Goal: Communication & Community: Answer question/provide support

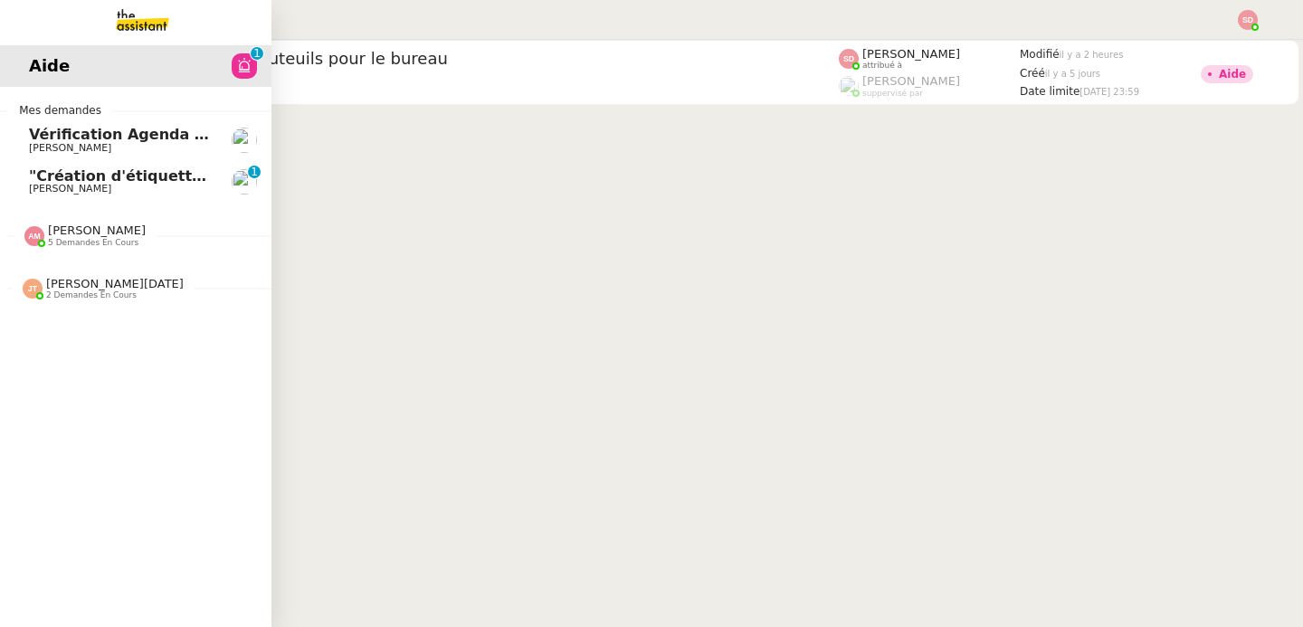
click at [23, 223] on span "[PERSON_NAME] 5 demandes en cours" at bounding box center [142, 228] width 271 height 38
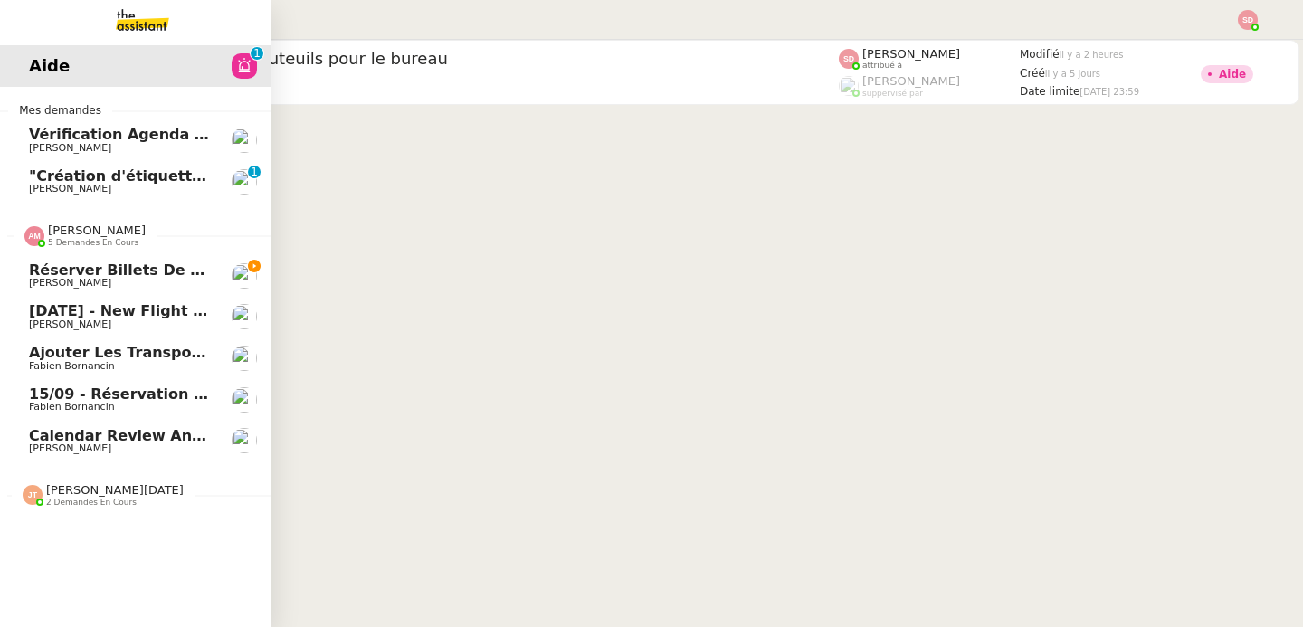
click at [165, 354] on span "Ajouter les transports dans l'agenda" at bounding box center [184, 352] width 310 height 17
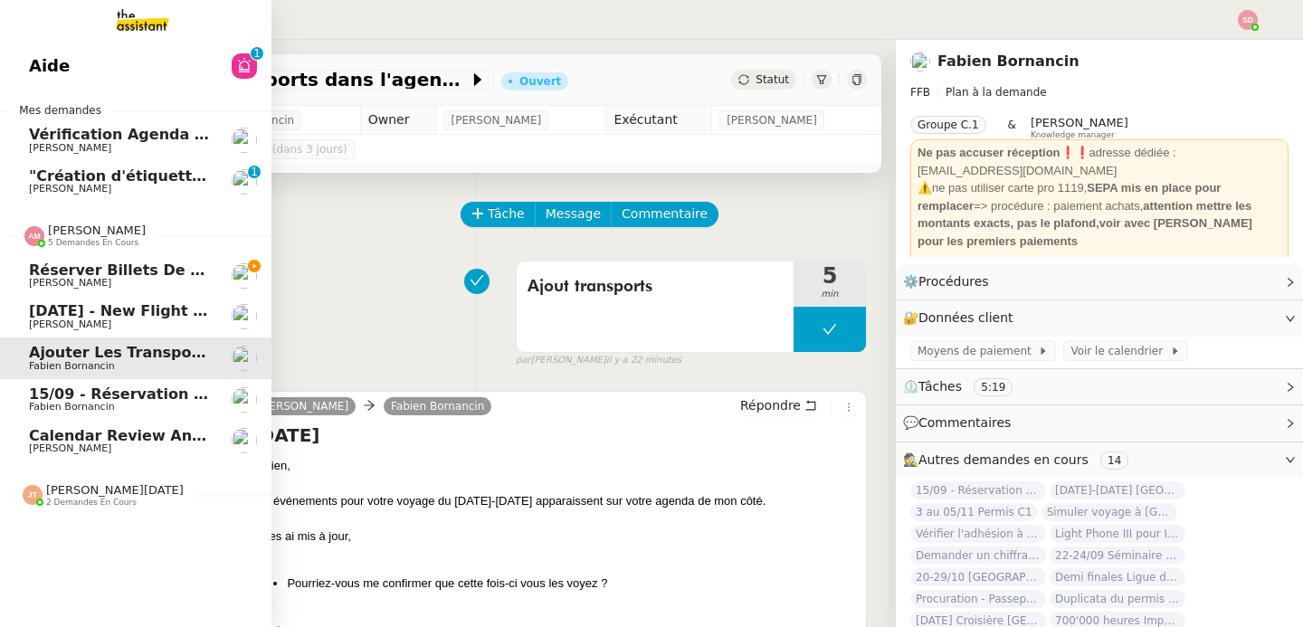
click at [102, 227] on span "[PERSON_NAME]" at bounding box center [97, 230] width 98 height 14
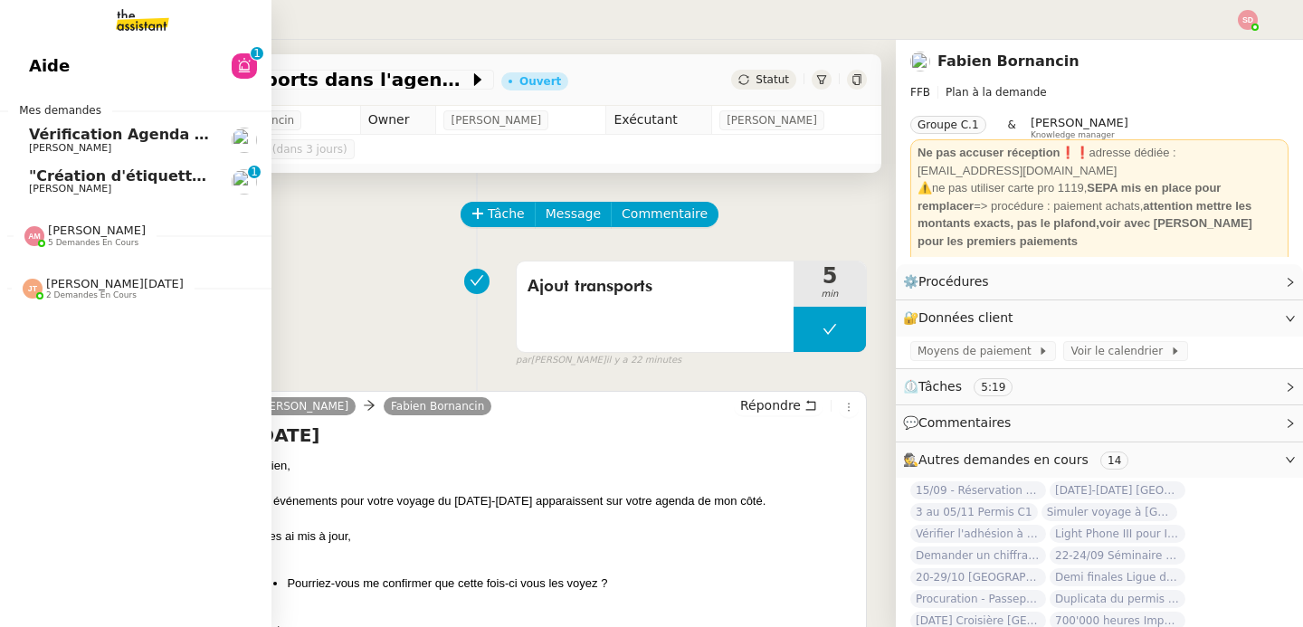
click at [157, 176] on span ""Création d'étiquettes Smart green Execution (réponses)" a été modifié récemmen…" at bounding box center [373, 175] width 689 height 17
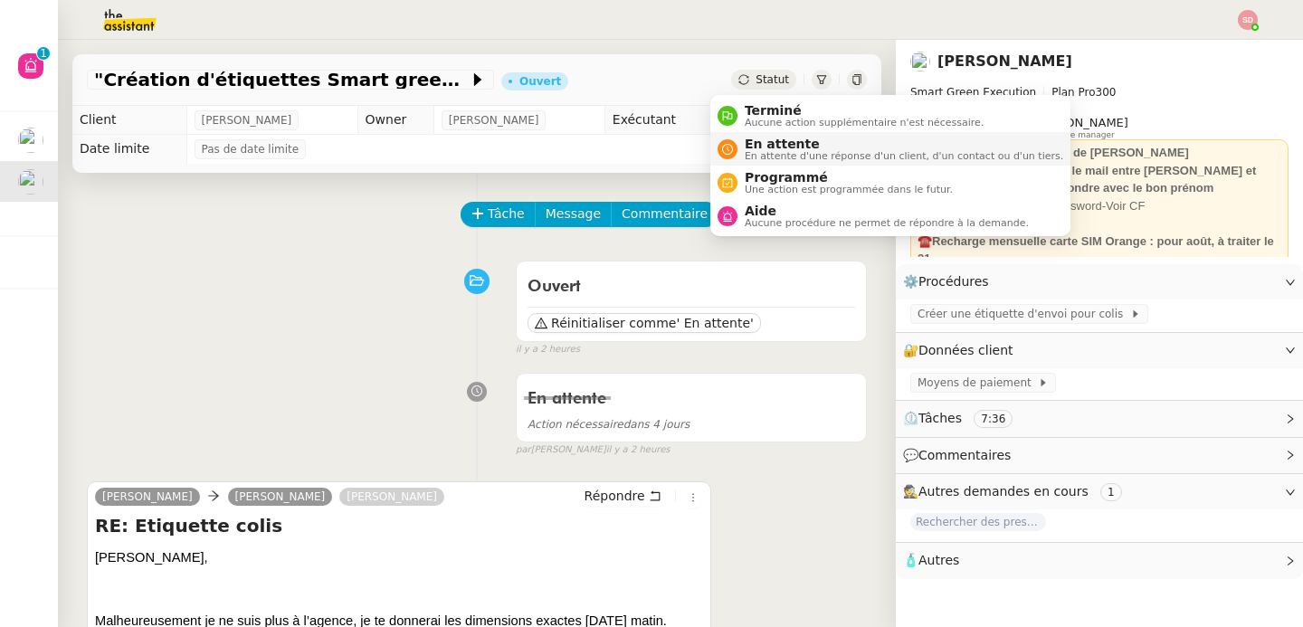
click at [731, 154] on icon at bounding box center [727, 149] width 11 height 11
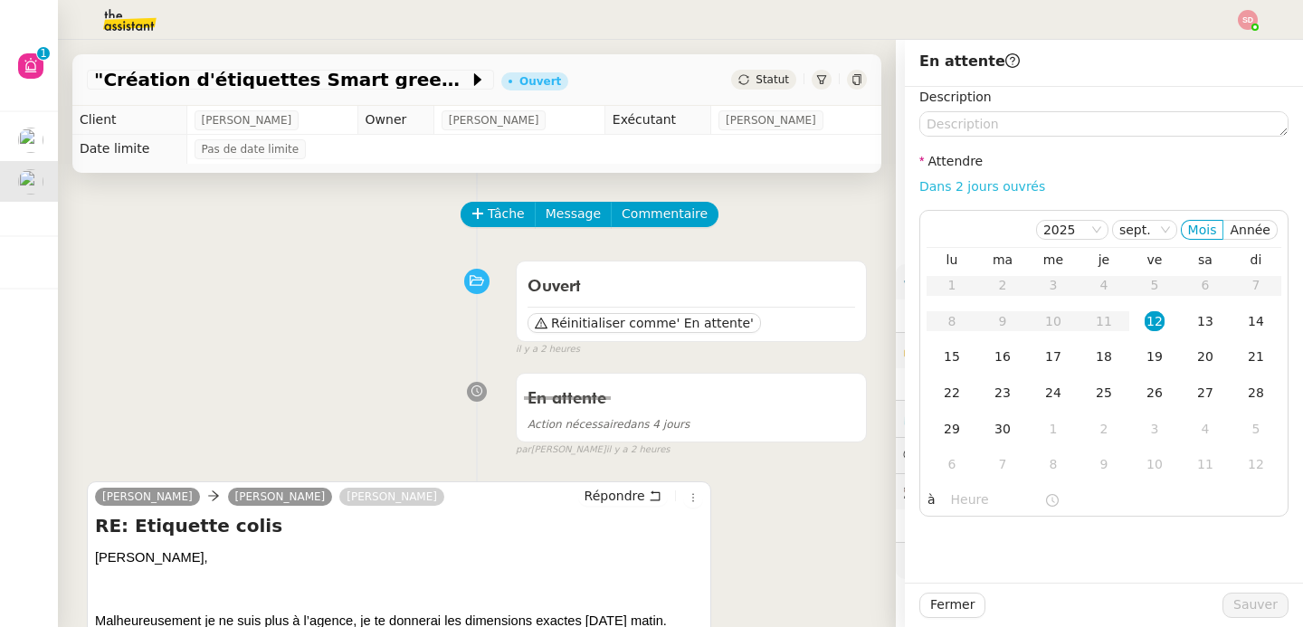
click at [968, 186] on link "Dans 2 jours ouvrés" at bounding box center [982, 186] width 126 height 14
type input "07:00"
click at [1233, 605] on span "Sauver" at bounding box center [1255, 604] width 44 height 21
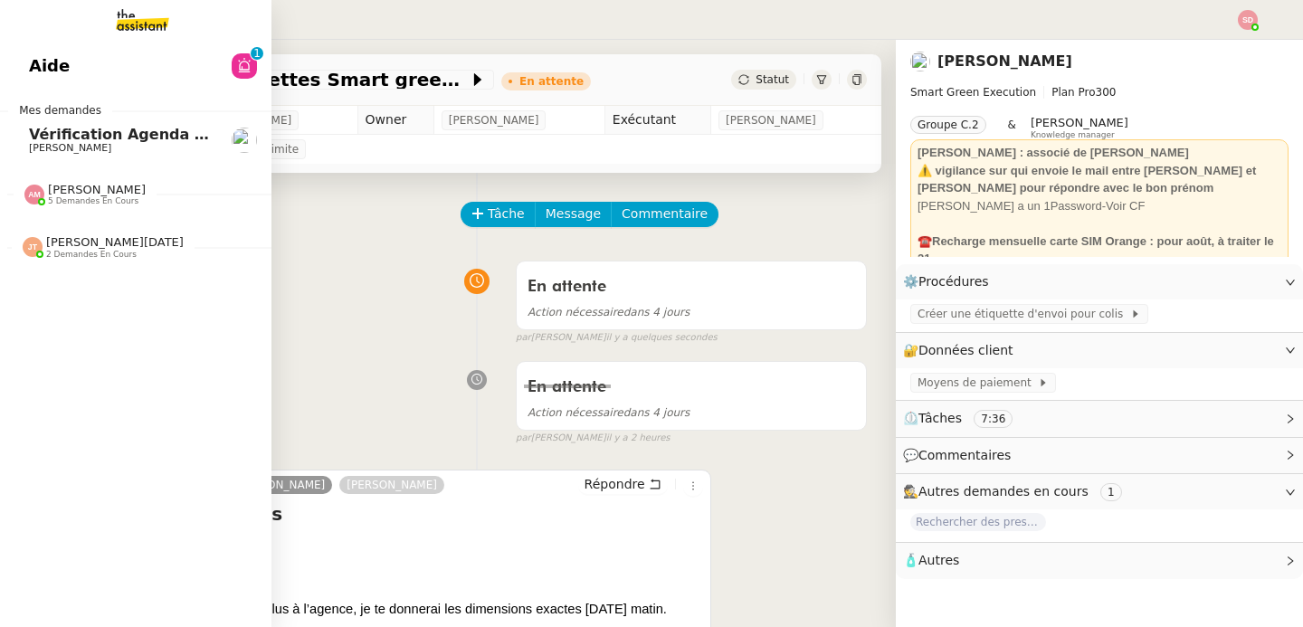
click at [43, 137] on span "Vérification Agenda + Chat + Wagram (9h et 14h)" at bounding box center [232, 134] width 406 height 17
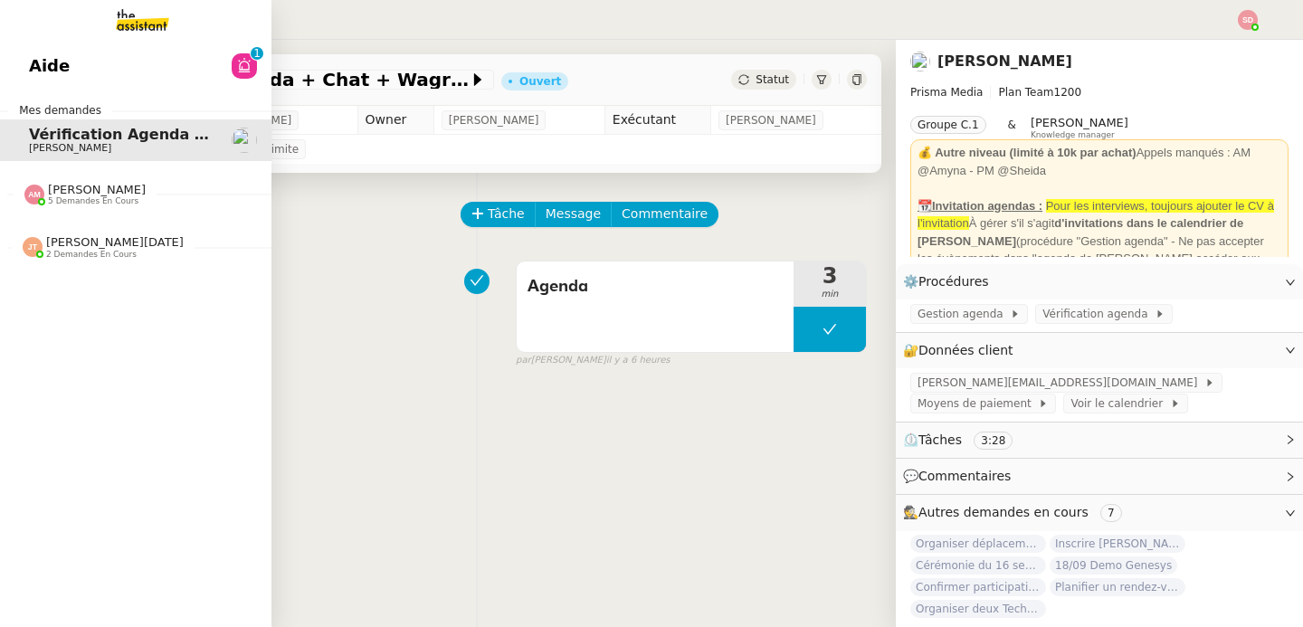
click at [75, 199] on span "5 demandes en cours" at bounding box center [93, 201] width 90 height 10
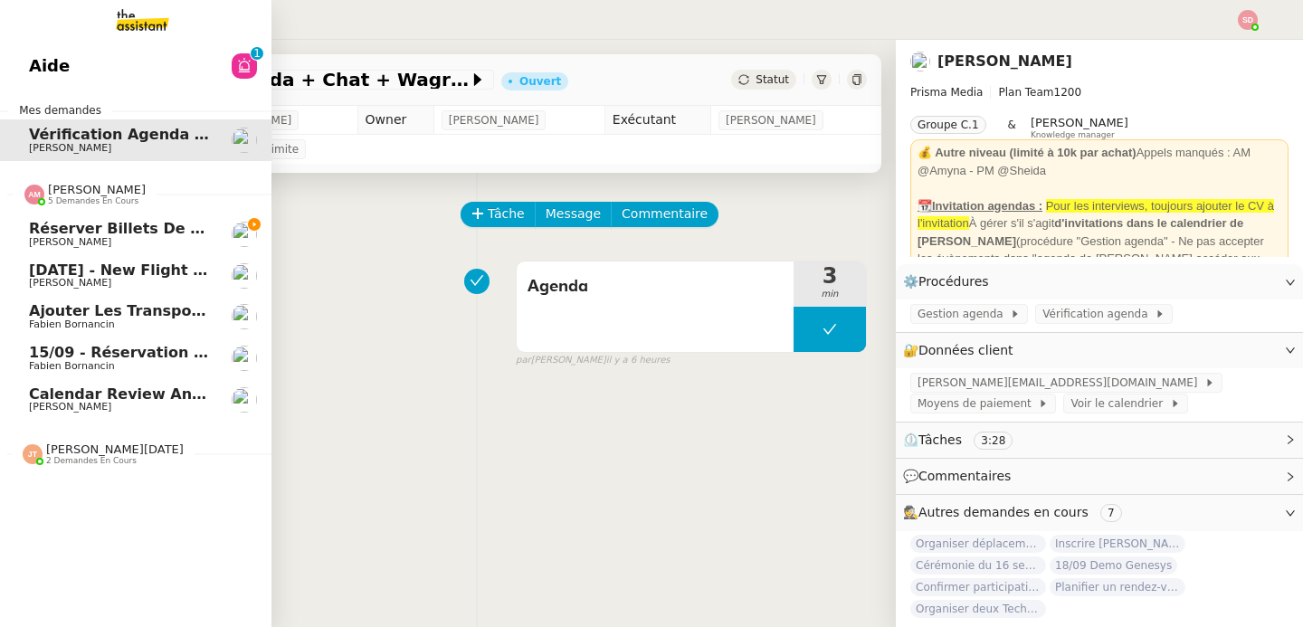
click at [74, 187] on span "[PERSON_NAME]" at bounding box center [97, 190] width 98 height 14
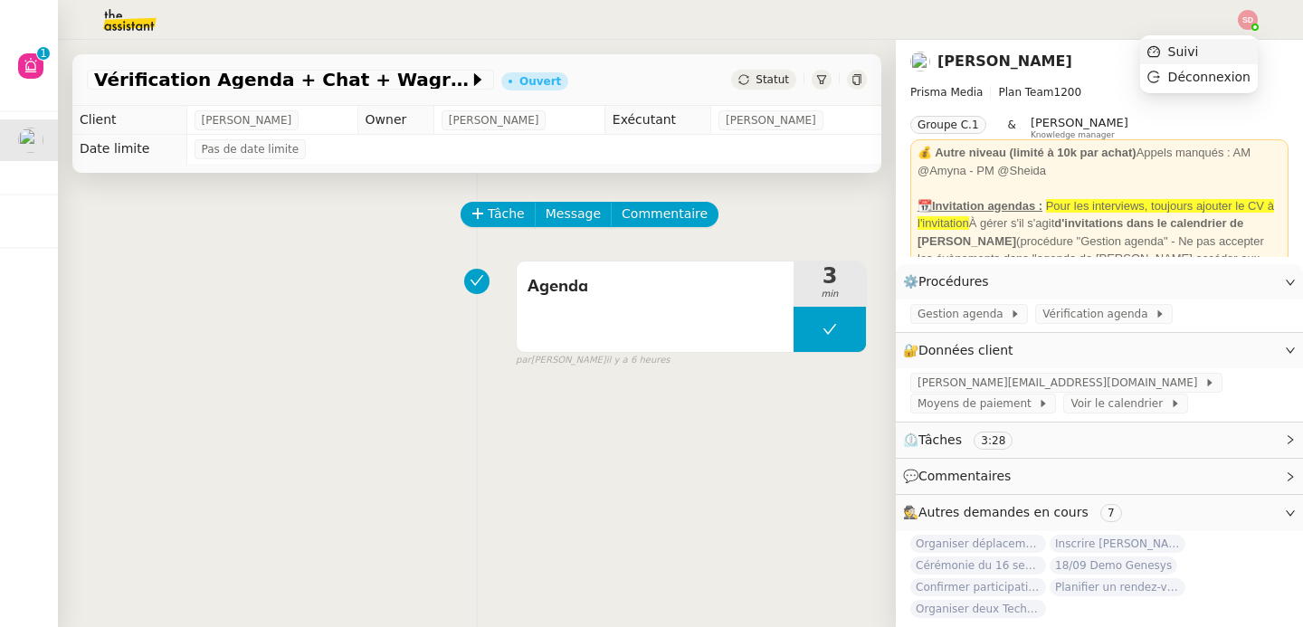
click at [1241, 45] on li "Suivi" at bounding box center [1199, 51] width 118 height 25
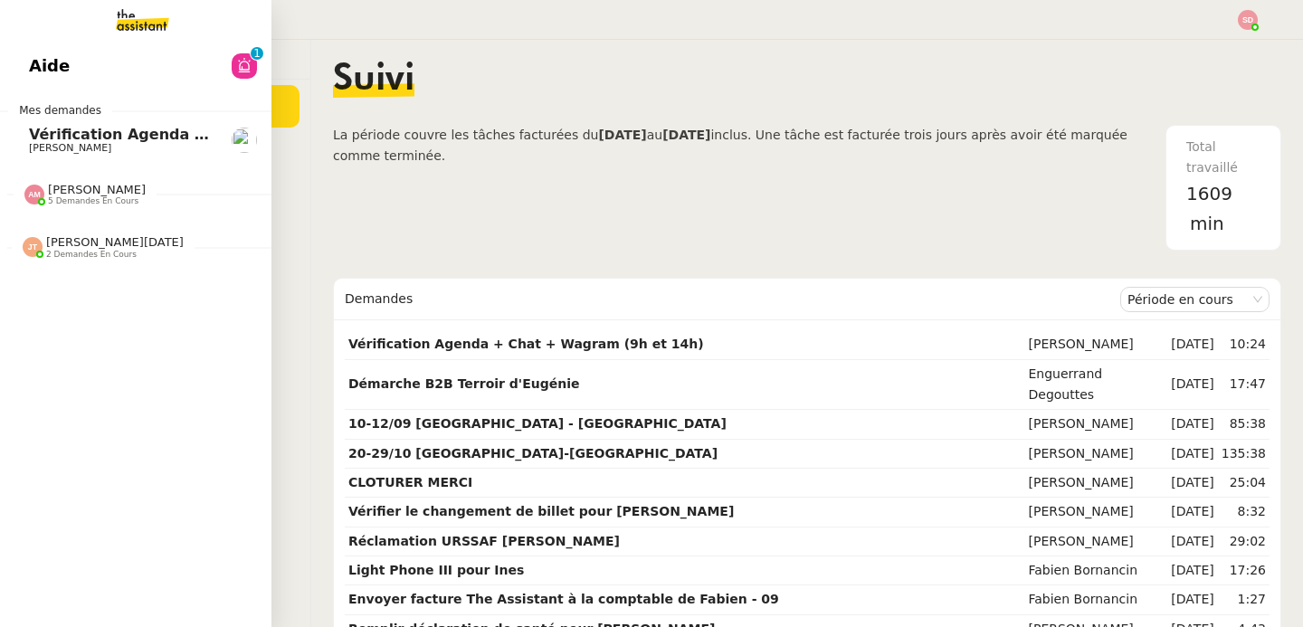
click at [45, 138] on span "Vérification Agenda + Chat + Wagram (9h et 14h)" at bounding box center [232, 134] width 406 height 17
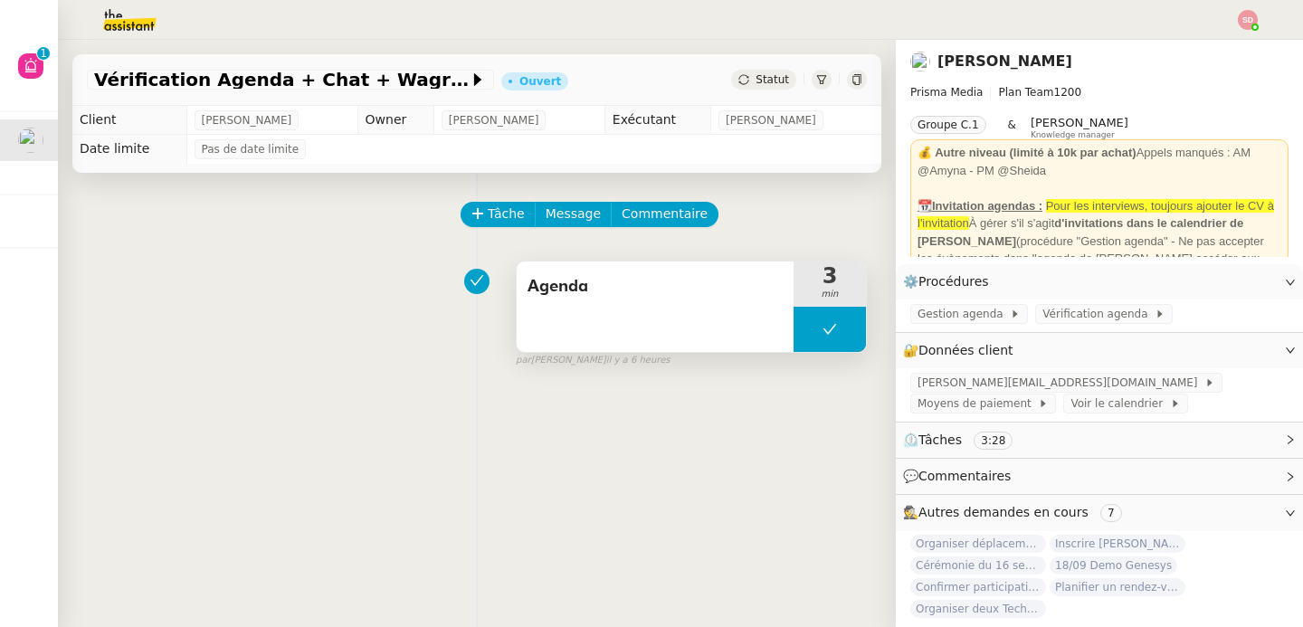
drag, startPoint x: 814, startPoint y: 321, endPoint x: 786, endPoint y: 328, distance: 28.8
click at [822, 322] on icon at bounding box center [829, 329] width 14 height 14
click at [793, 328] on div at bounding box center [811, 329] width 36 height 45
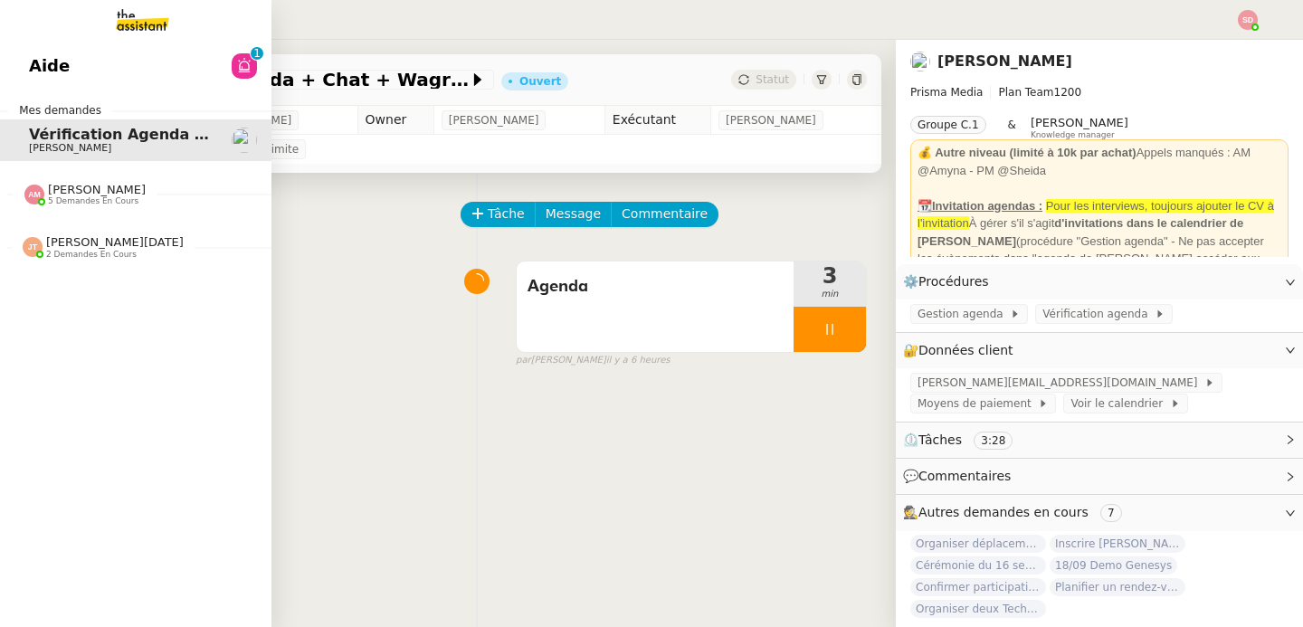
click at [15, 233] on span "[PERSON_NAME][DATE] 2 demandes en cours" at bounding box center [142, 240] width 271 height 38
click at [24, 237] on div "Aide 0 1 2 3 4 5 6 7 8 9 Mes demandes Vérification Agenda + Chat + Wagram (9h e…" at bounding box center [135, 333] width 271 height 587
click at [44, 239] on div "[PERSON_NAME][DATE] 2 demandes en cours" at bounding box center [103, 247] width 161 height 24
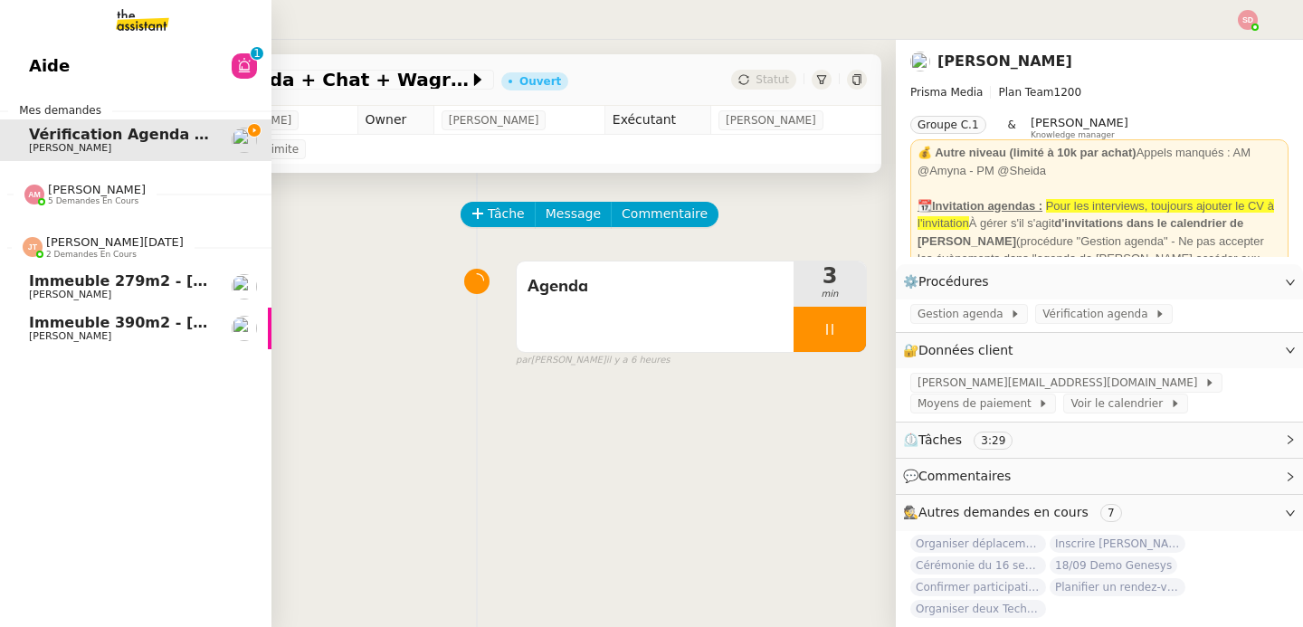
click at [44, 239] on div "[PERSON_NAME][DATE] 2 demandes en cours" at bounding box center [103, 247] width 161 height 24
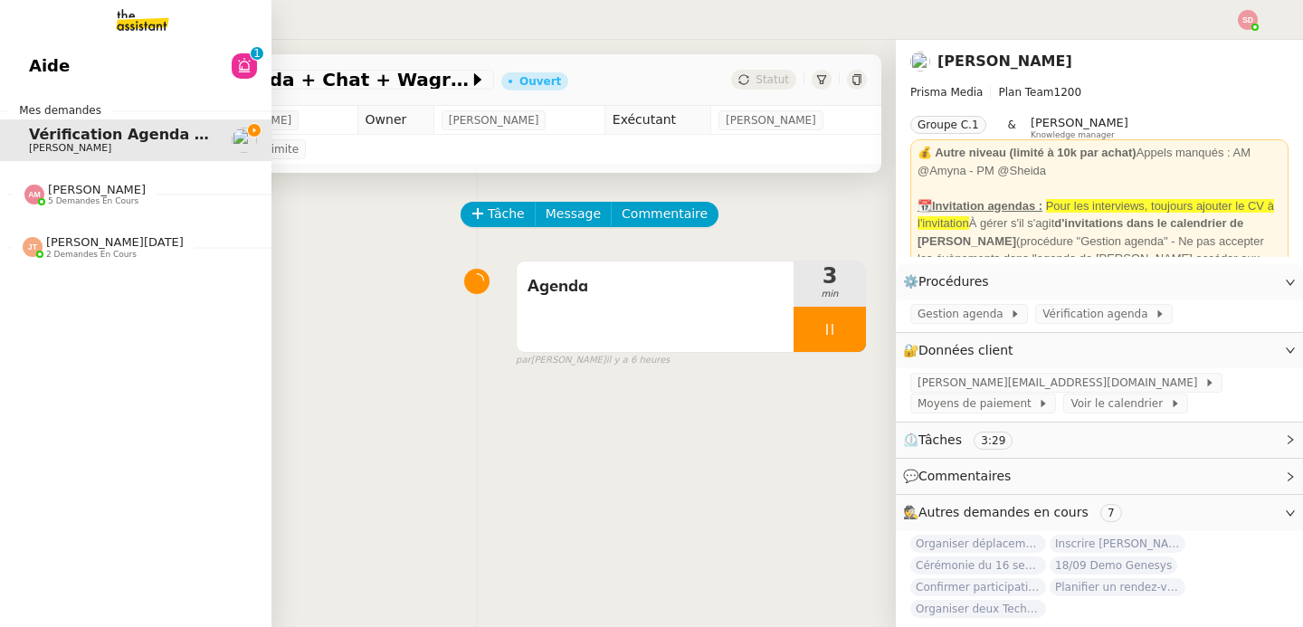
click at [74, 201] on span "5 demandes en cours" at bounding box center [93, 201] width 90 height 10
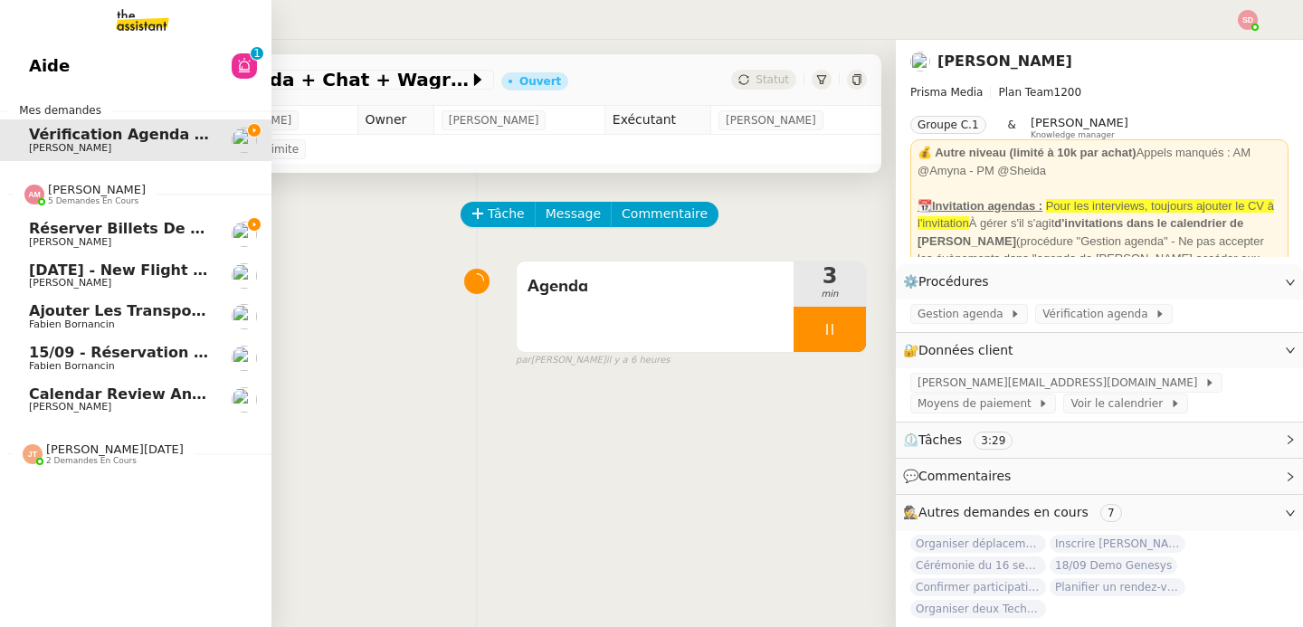
click at [74, 201] on span "5 demandes en cours" at bounding box center [93, 201] width 90 height 10
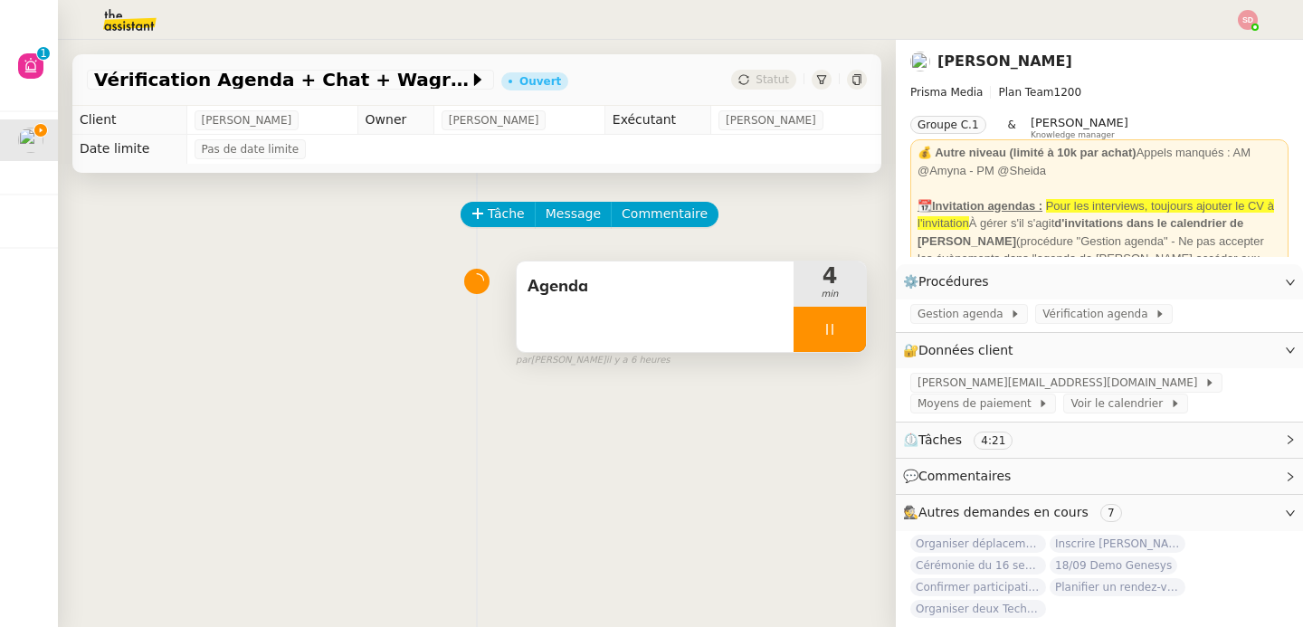
click at [838, 325] on div at bounding box center [829, 329] width 72 height 45
click at [840, 325] on icon at bounding box center [847, 329] width 14 height 14
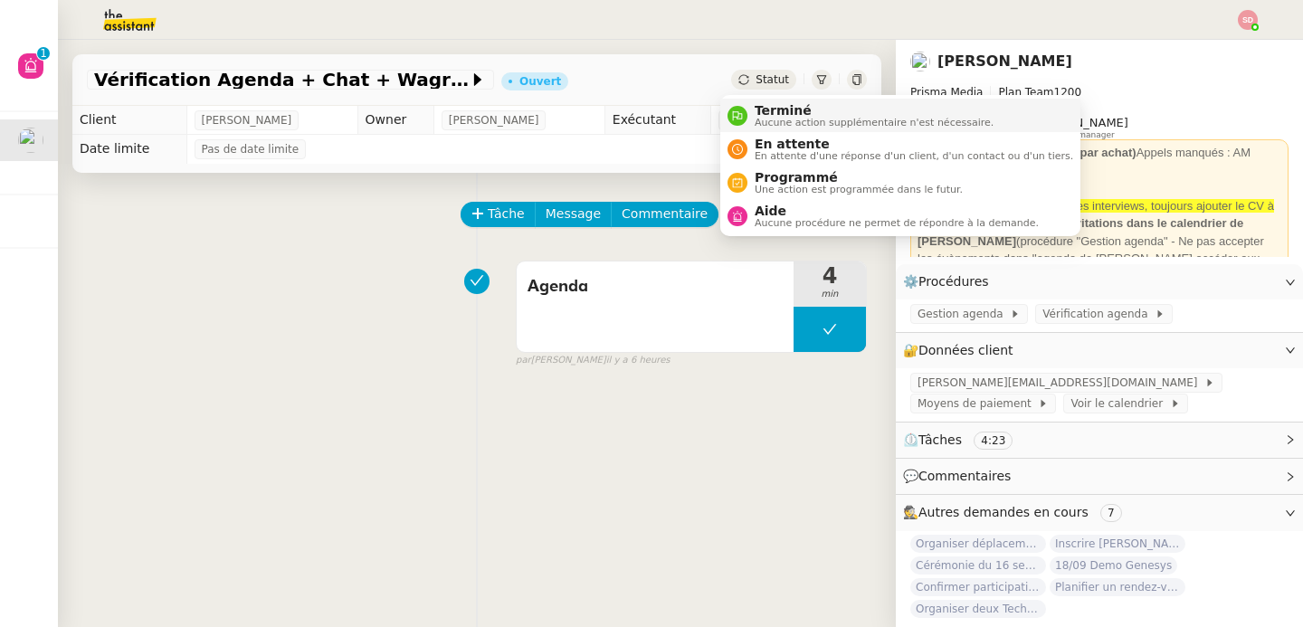
click at [748, 125] on div "Terminé Aucune action supplémentaire n'est nécessaire." at bounding box center [870, 115] width 246 height 24
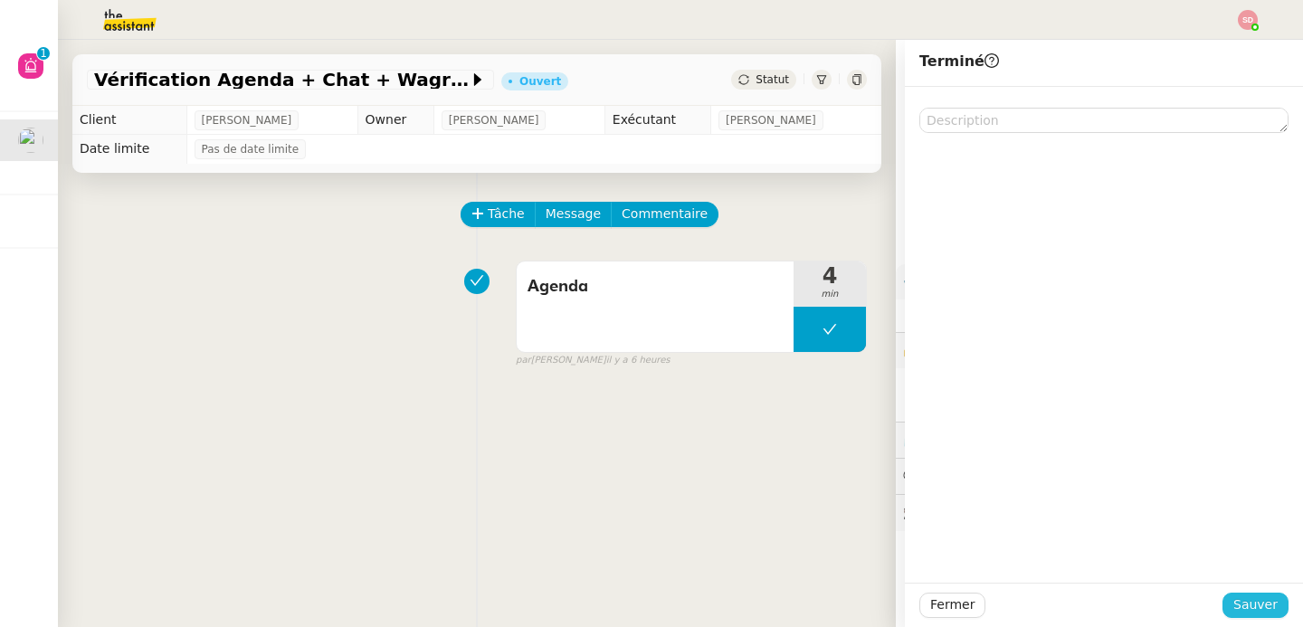
click at [1259, 607] on span "Sauver" at bounding box center [1255, 604] width 44 height 21
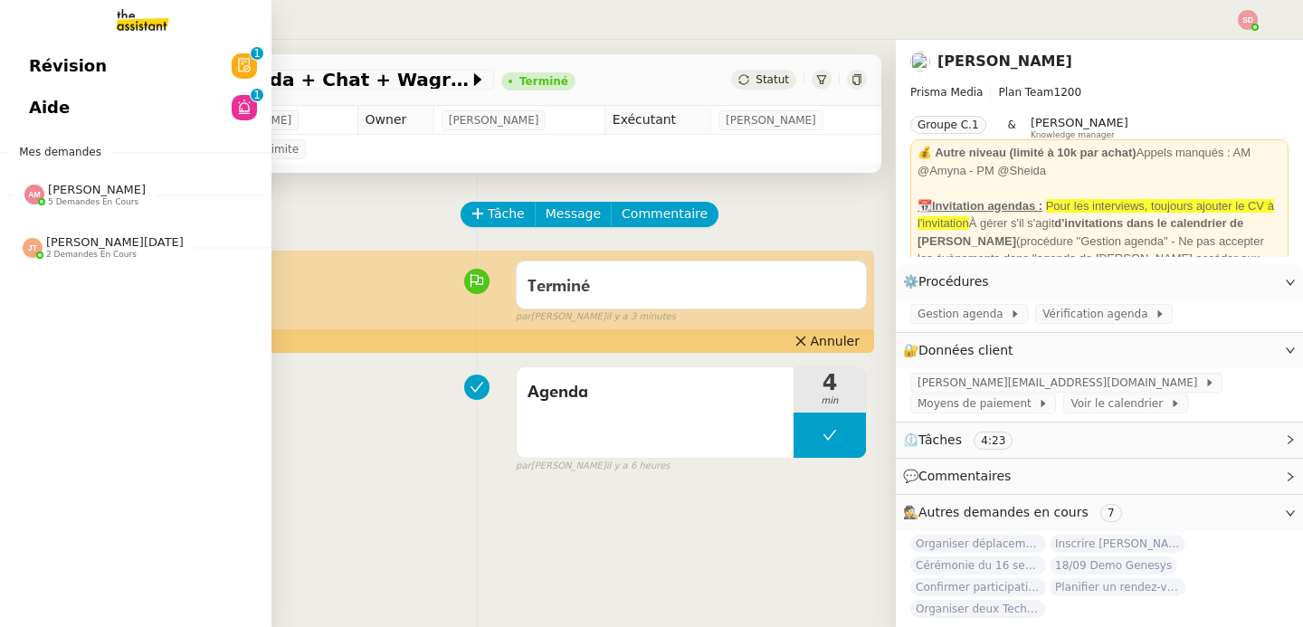
click at [159, 19] on img at bounding box center [128, 20] width 140 height 40
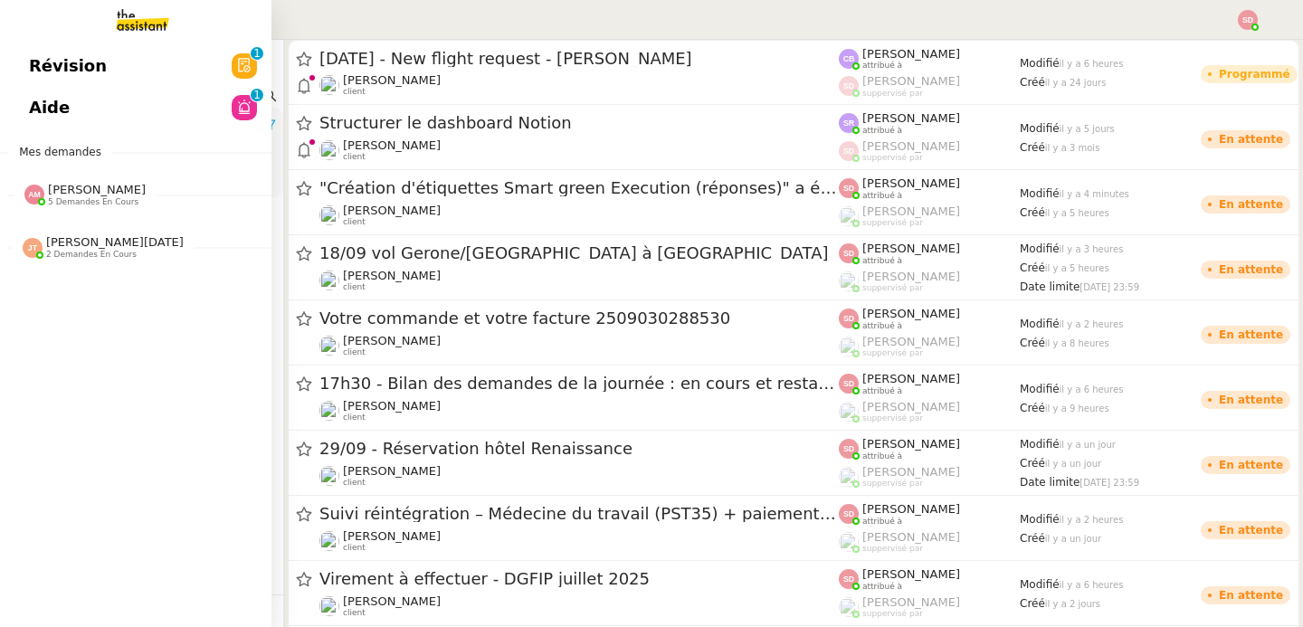
click at [36, 193] on img at bounding box center [34, 195] width 20 height 20
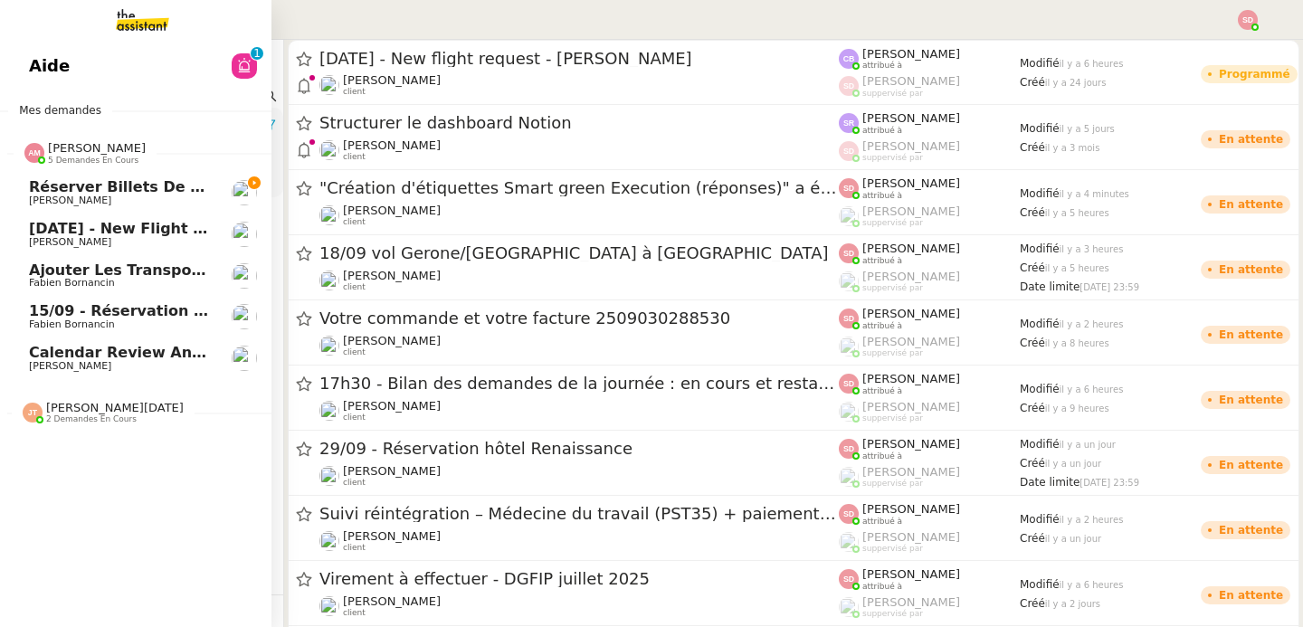
click at [128, 304] on span "15/09 - Réservation Biarritz" at bounding box center [141, 310] width 225 height 17
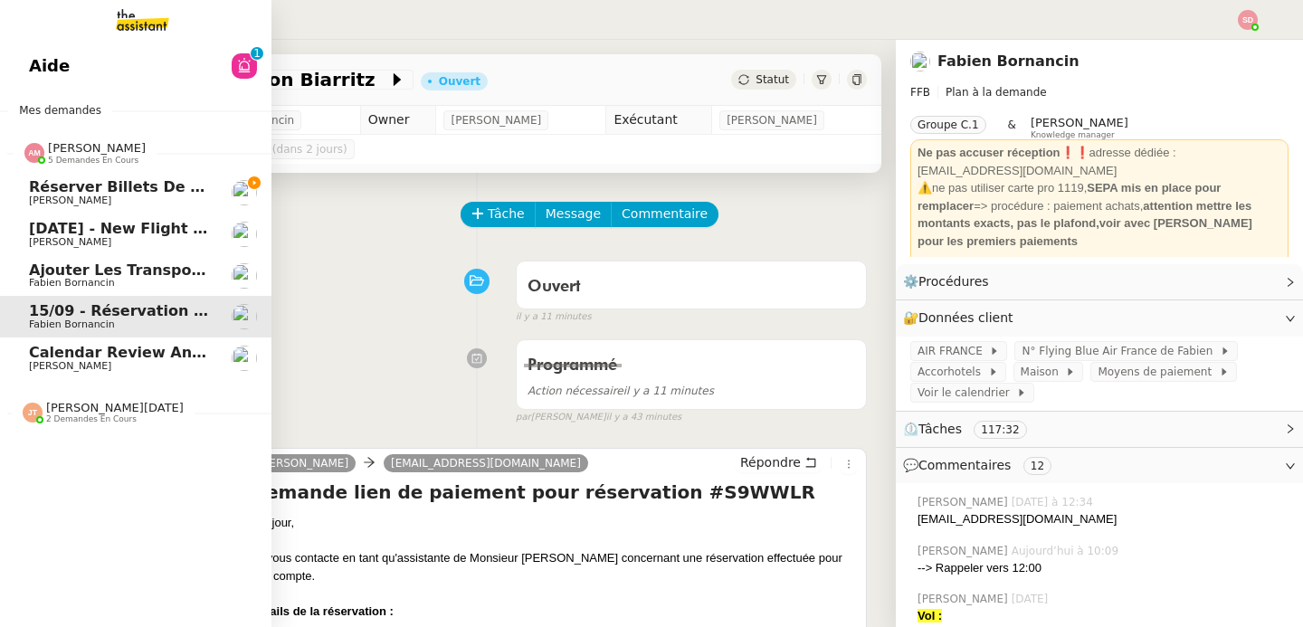
click at [28, 156] on img at bounding box center [34, 153] width 20 height 20
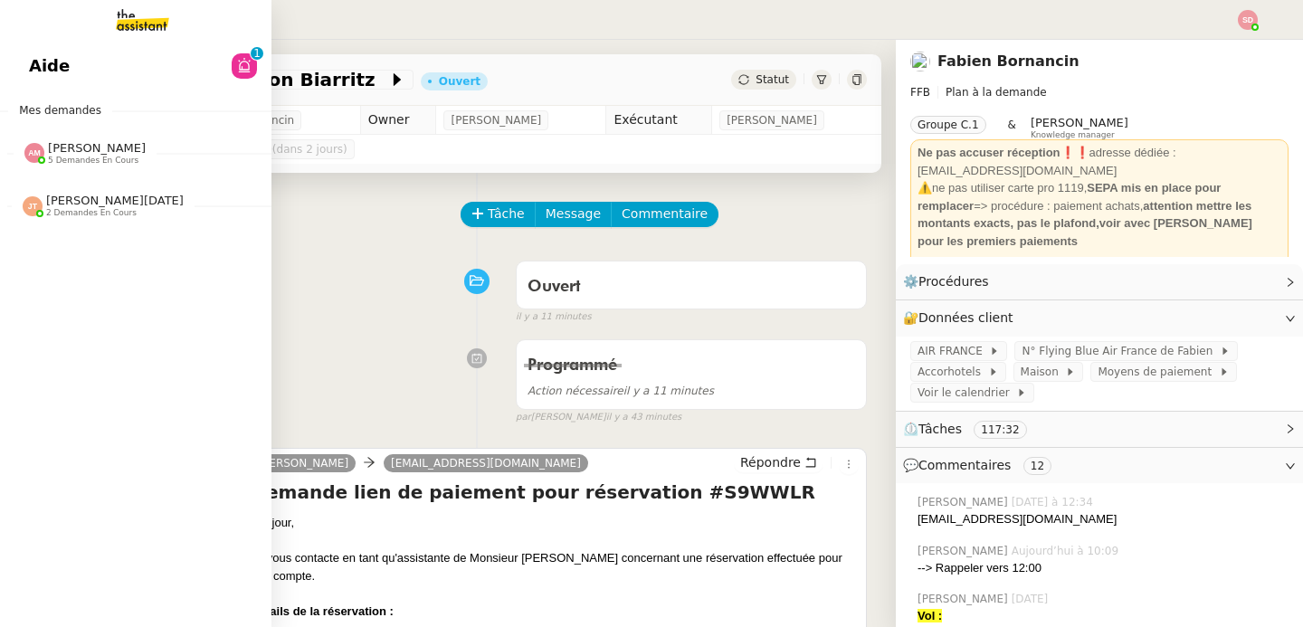
click at [138, 14] on img at bounding box center [128, 20] width 140 height 40
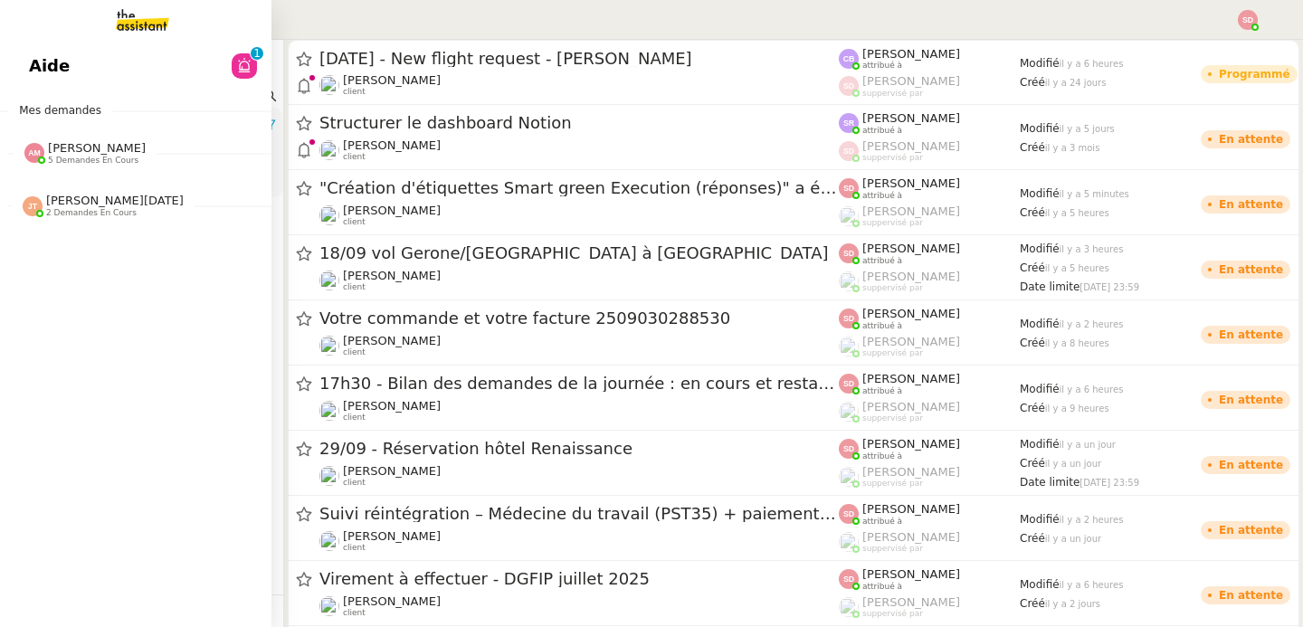
click at [27, 64] on link "Aide 0 1 2 3 4 5 6 7 8 9" at bounding box center [135, 66] width 271 height 42
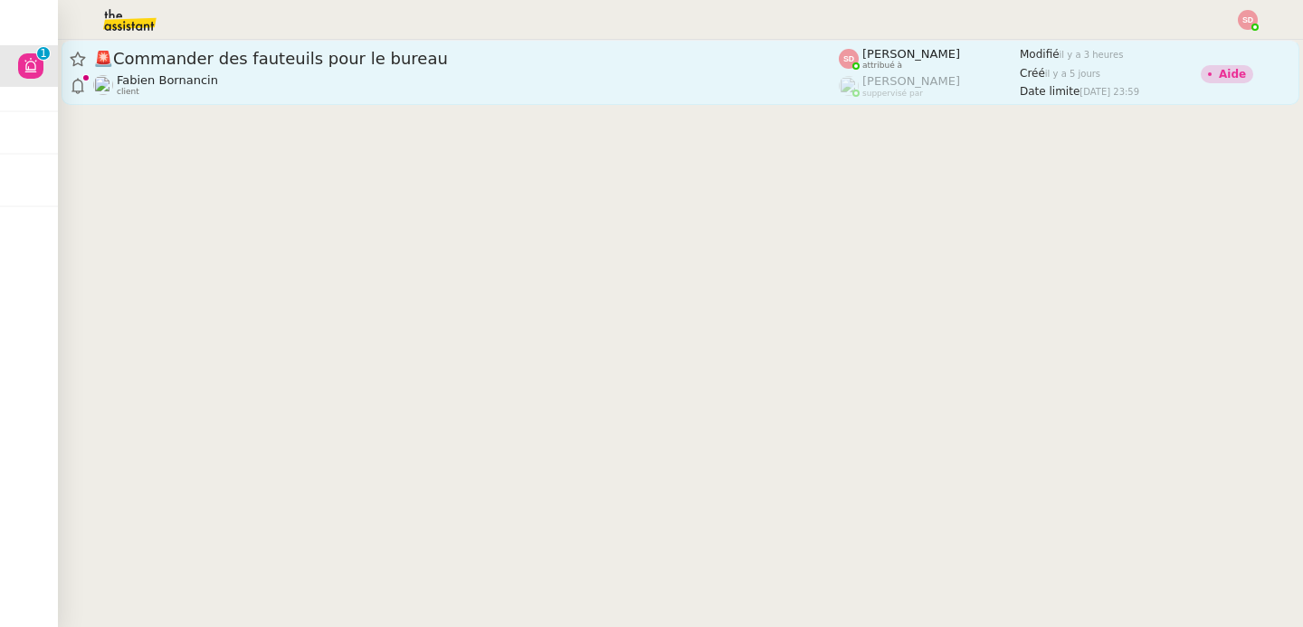
click at [614, 55] on span "🚨 Commander des fauteuils pour le bureau" at bounding box center [465, 59] width 745 height 16
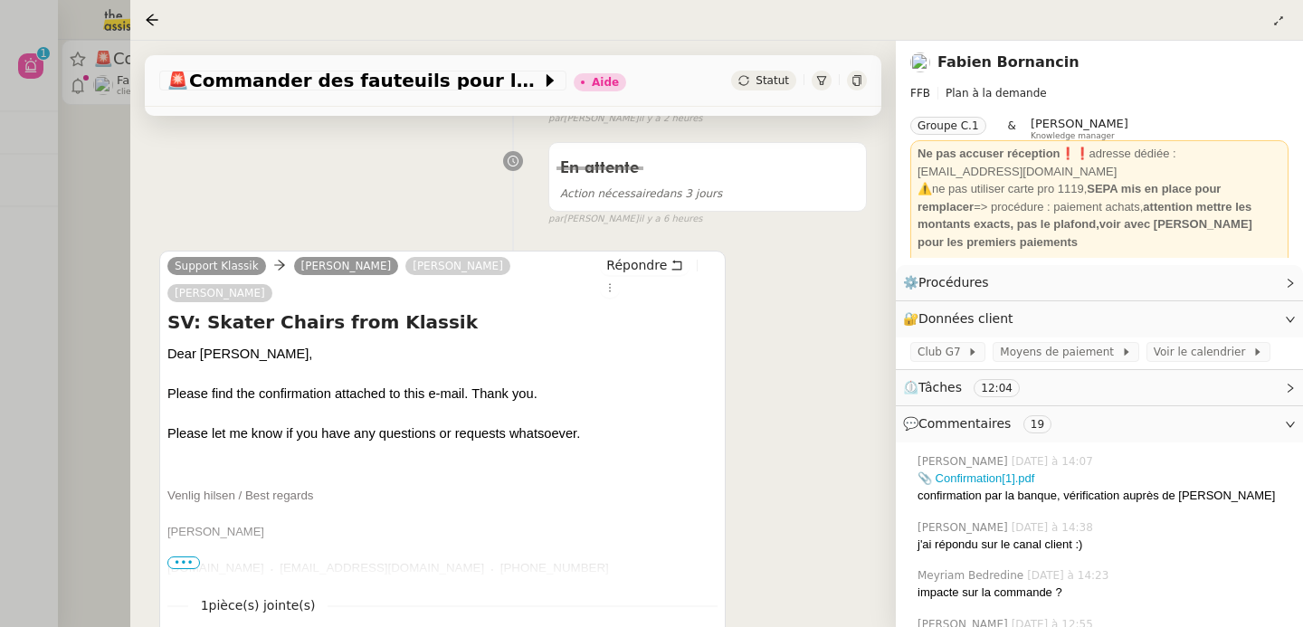
scroll to position [579, 0]
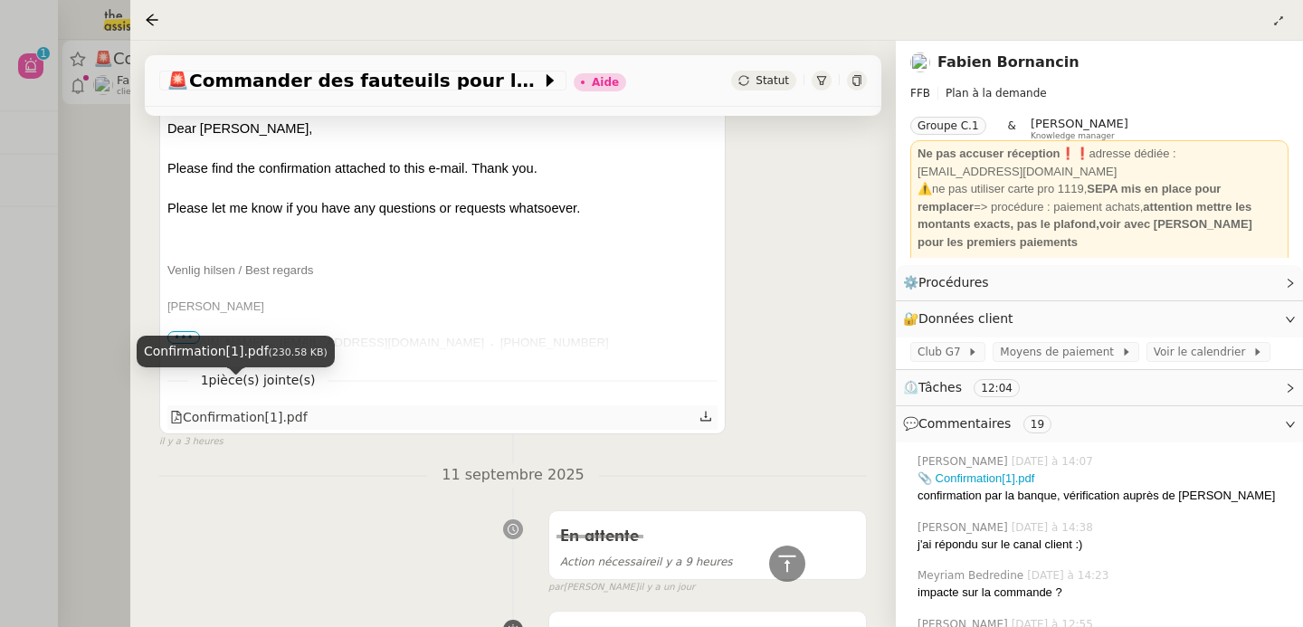
click at [257, 407] on div "Confirmation[1].pdf" at bounding box center [239, 417] width 138 height 21
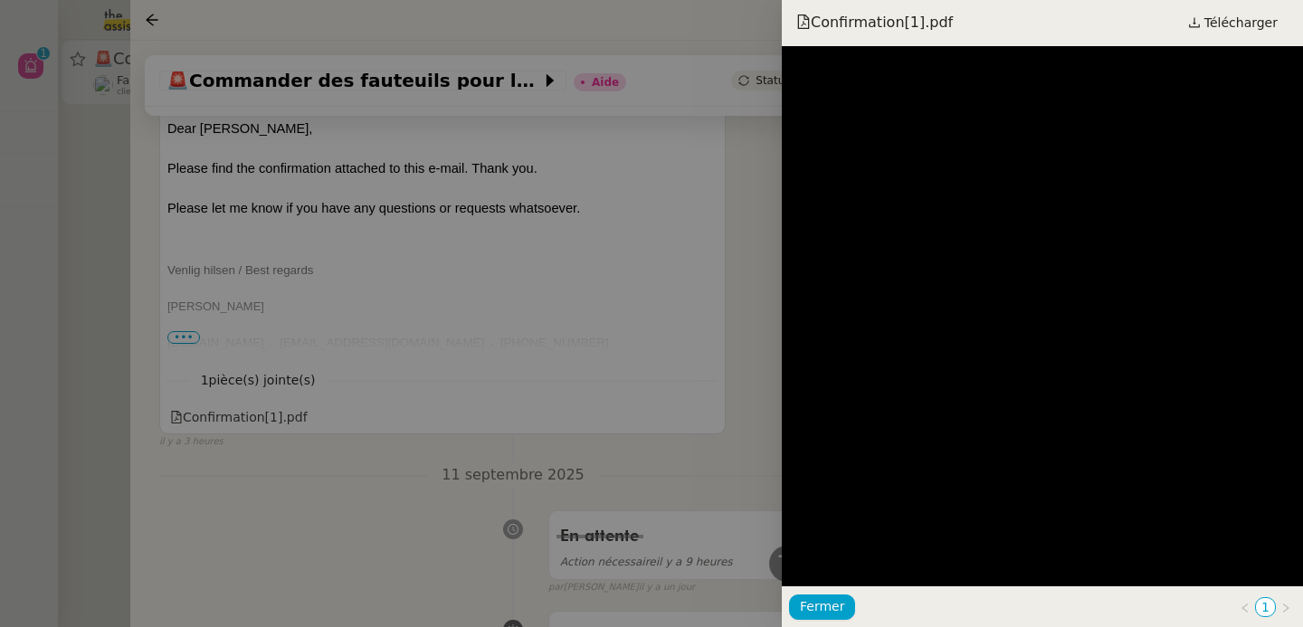
click at [715, 291] on div at bounding box center [651, 313] width 1303 height 627
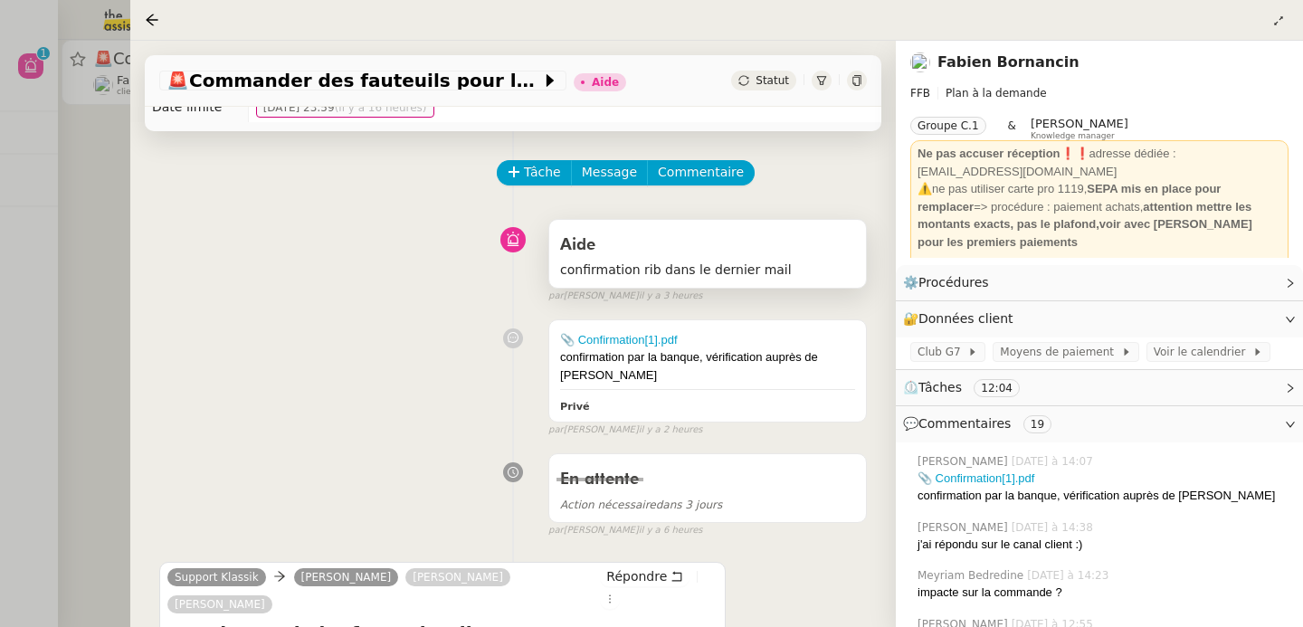
scroll to position [38, 0]
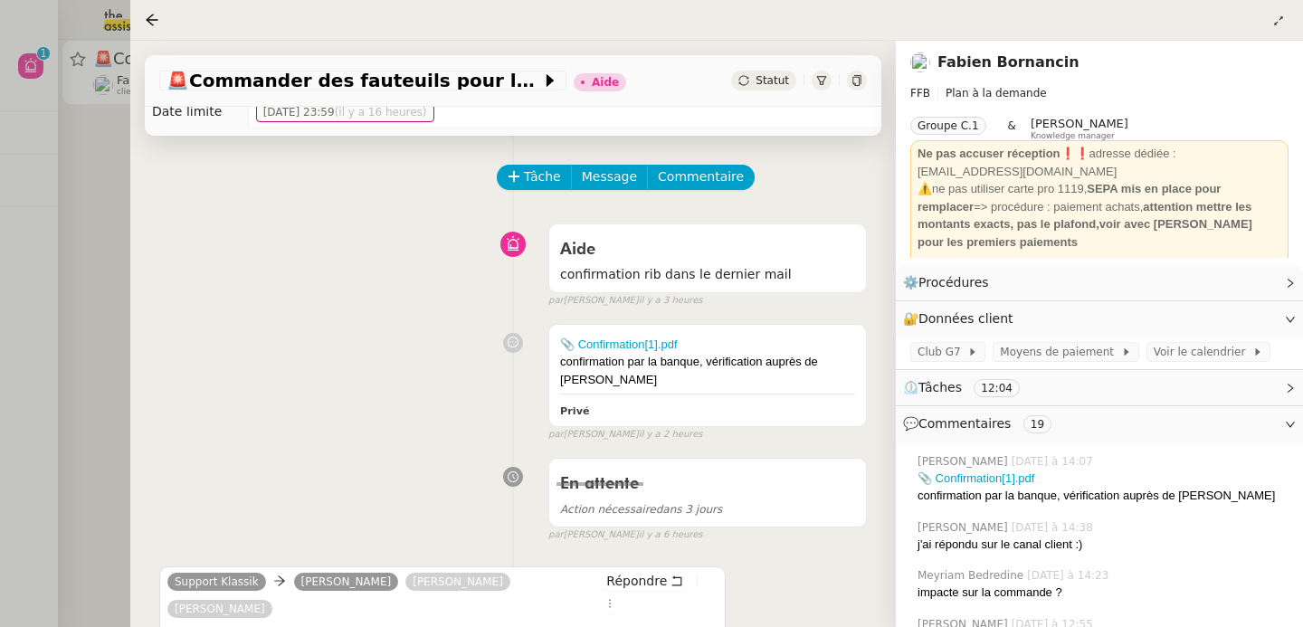
click at [100, 229] on div at bounding box center [651, 313] width 1303 height 627
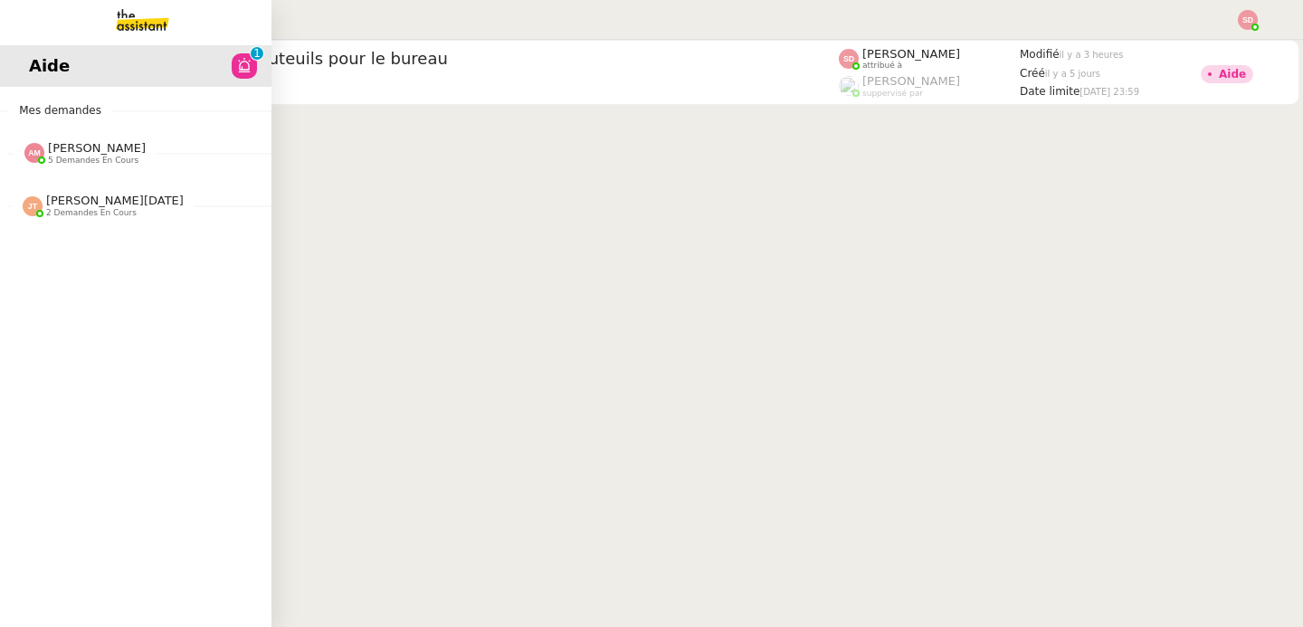
click at [131, 38] on img at bounding box center [128, 20] width 140 height 40
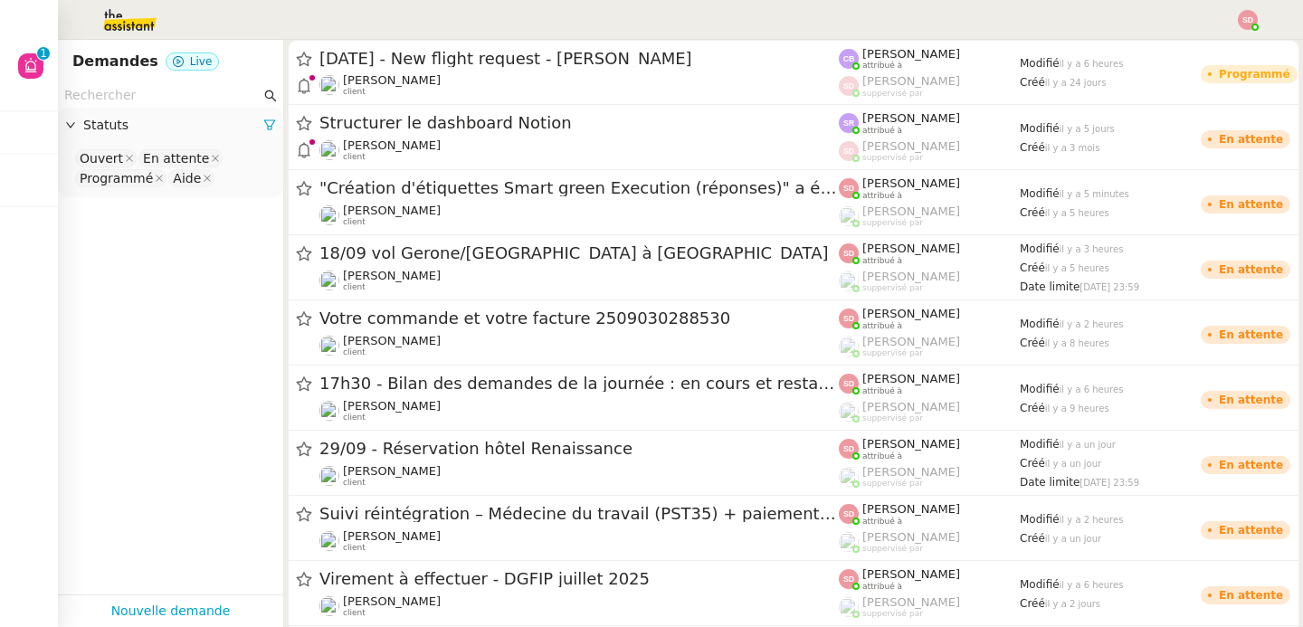
click at [127, 96] on input "text" at bounding box center [162, 95] width 196 height 21
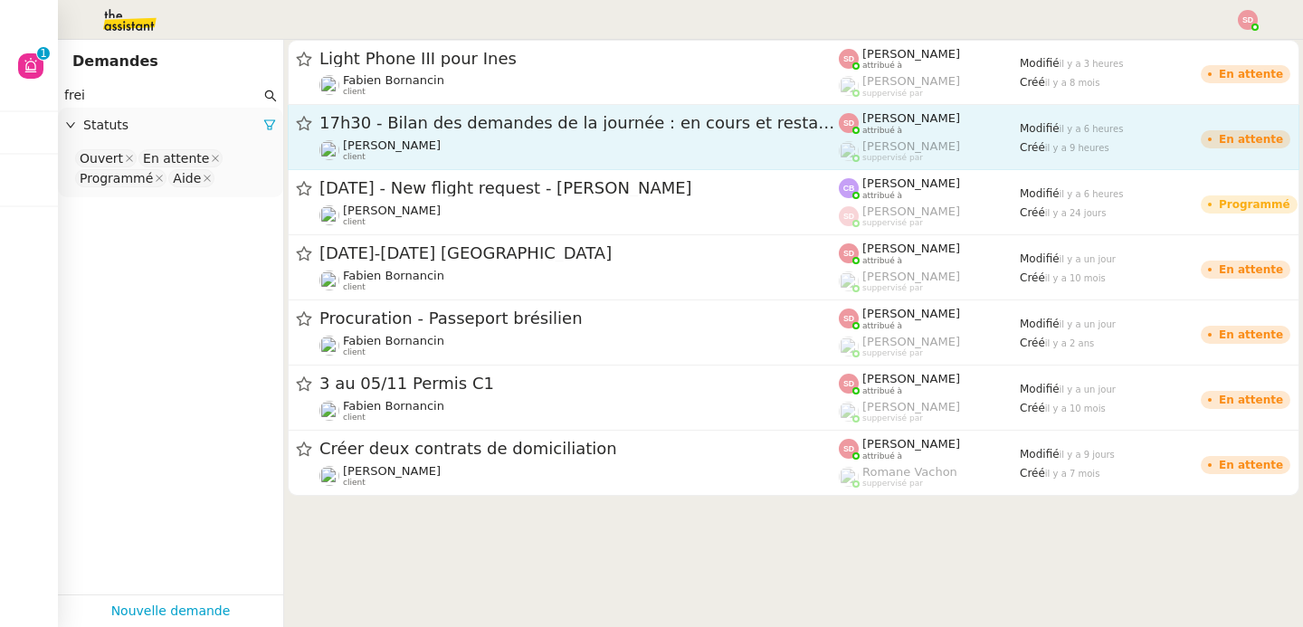
type input "frei"
click at [577, 133] on div "17h30 - Bilan des demandes de la journée : en cours et restant à traiter - 12 s…" at bounding box center [578, 123] width 519 height 23
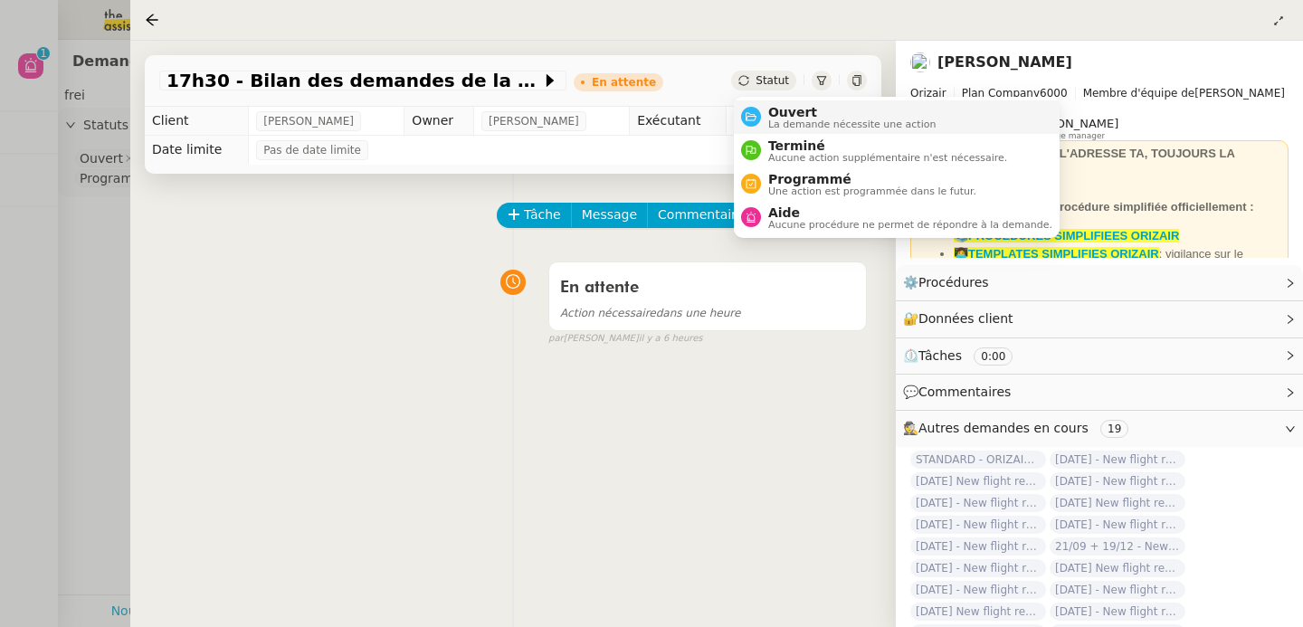
click at [765, 109] on div "Ouvert La demande nécessite une action" at bounding box center [849, 117] width 176 height 24
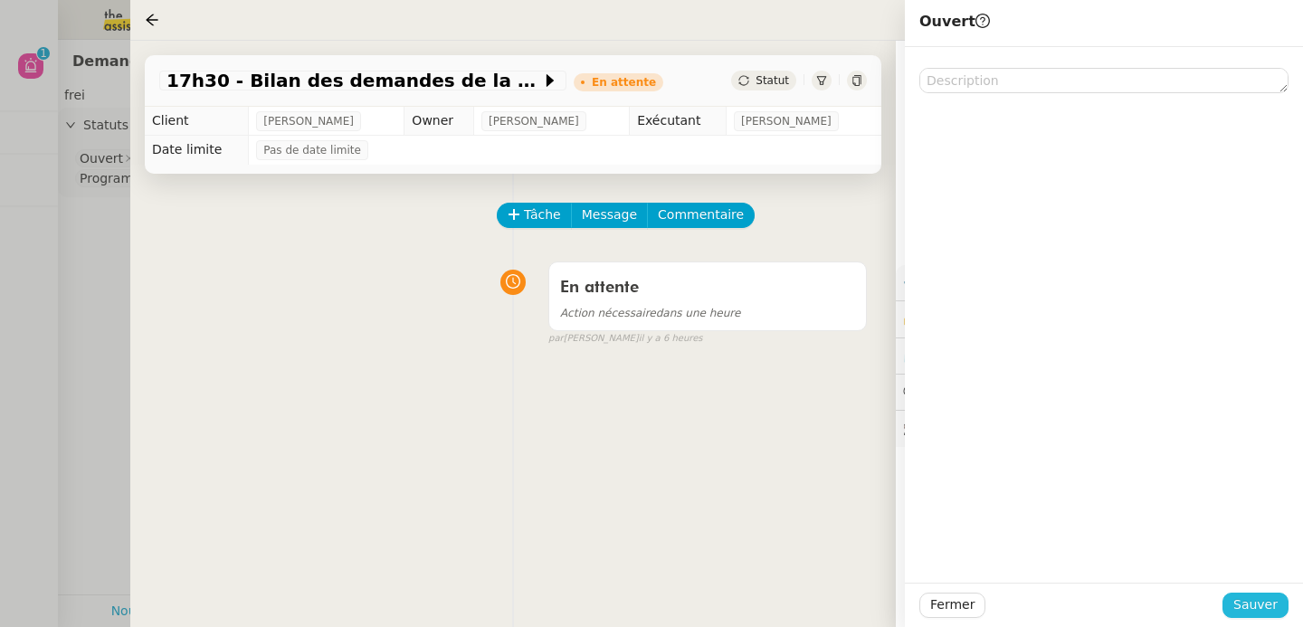
click at [1258, 599] on span "Sauver" at bounding box center [1255, 604] width 44 height 21
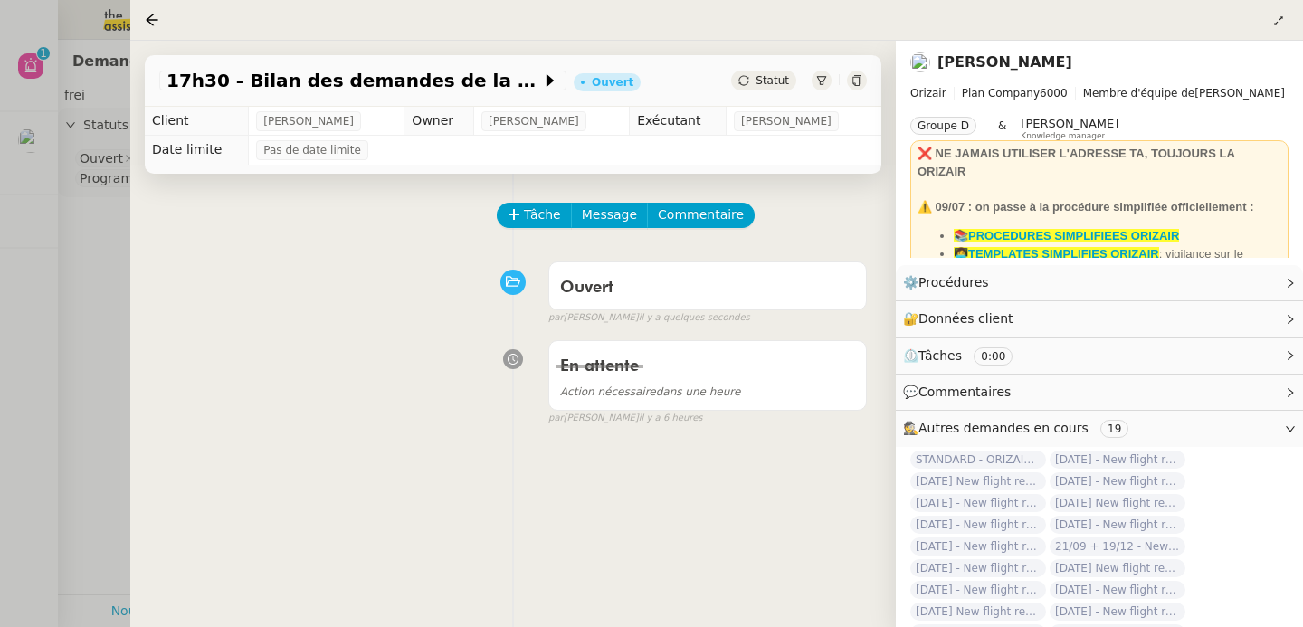
click at [23, 134] on div at bounding box center [651, 313] width 1303 height 627
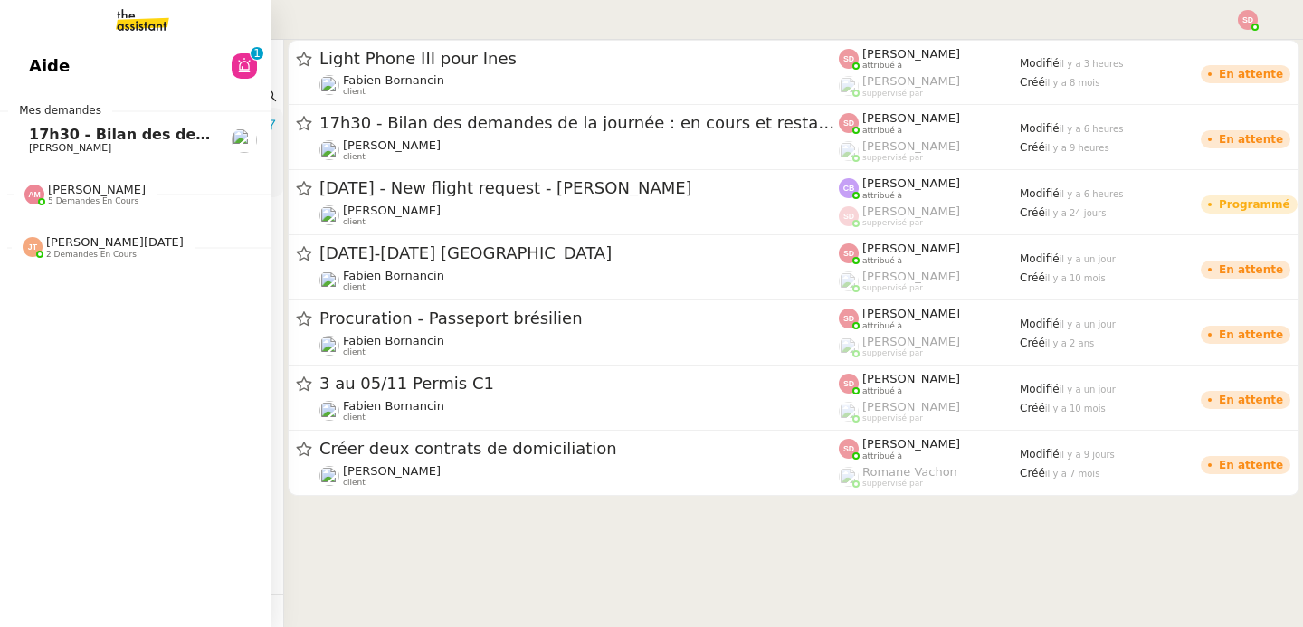
click at [23, 134] on link "17h30 - Bilan des demandes de la journée : en cours et restant à traiter - [DAT…" at bounding box center [135, 140] width 271 height 42
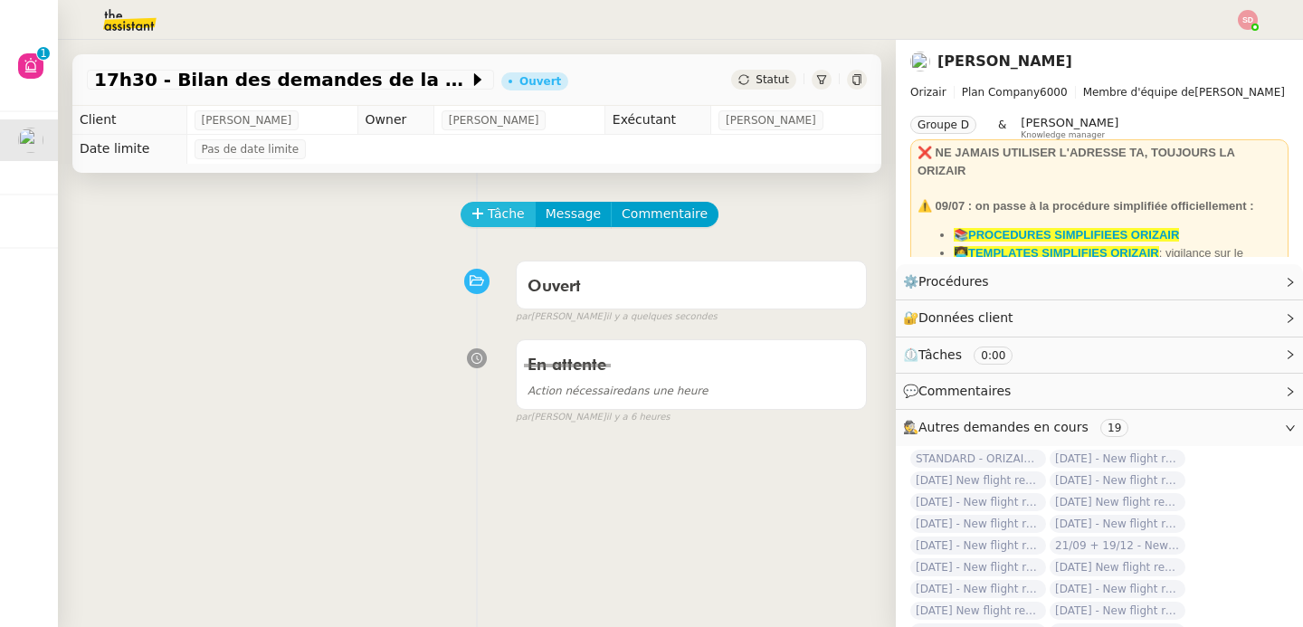
click at [488, 204] on span "Tâche" at bounding box center [506, 214] width 37 height 21
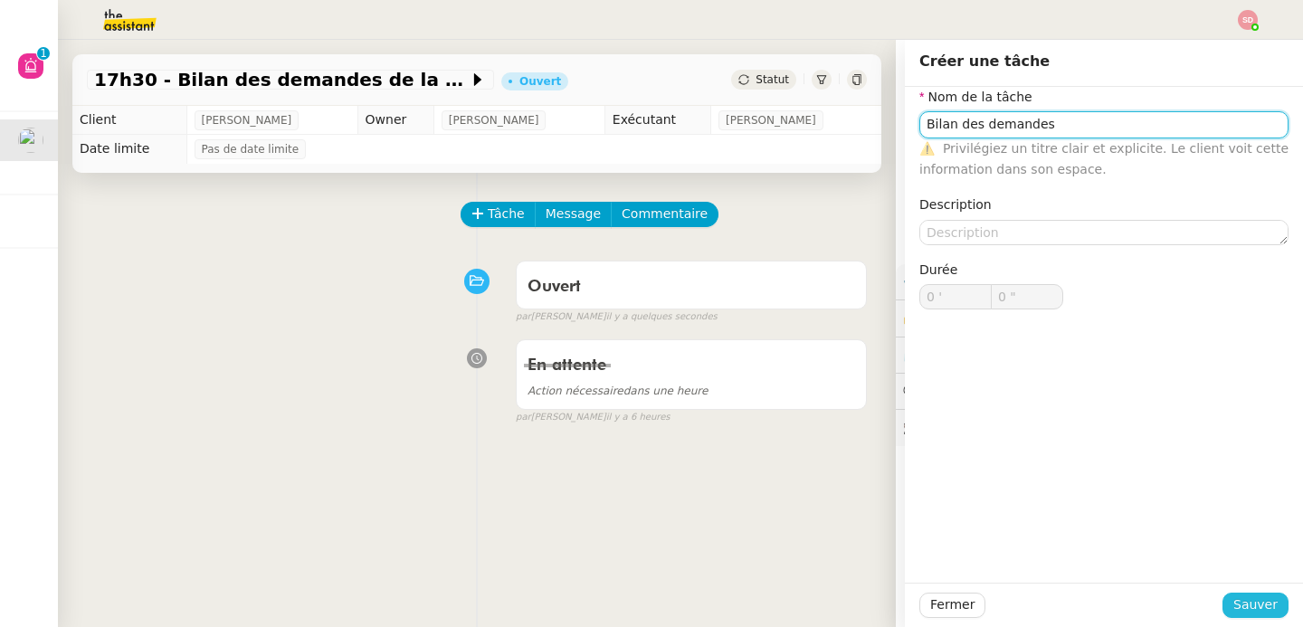
type input "Bilan des demandes"
click at [1253, 603] on span "Sauver" at bounding box center [1255, 604] width 44 height 21
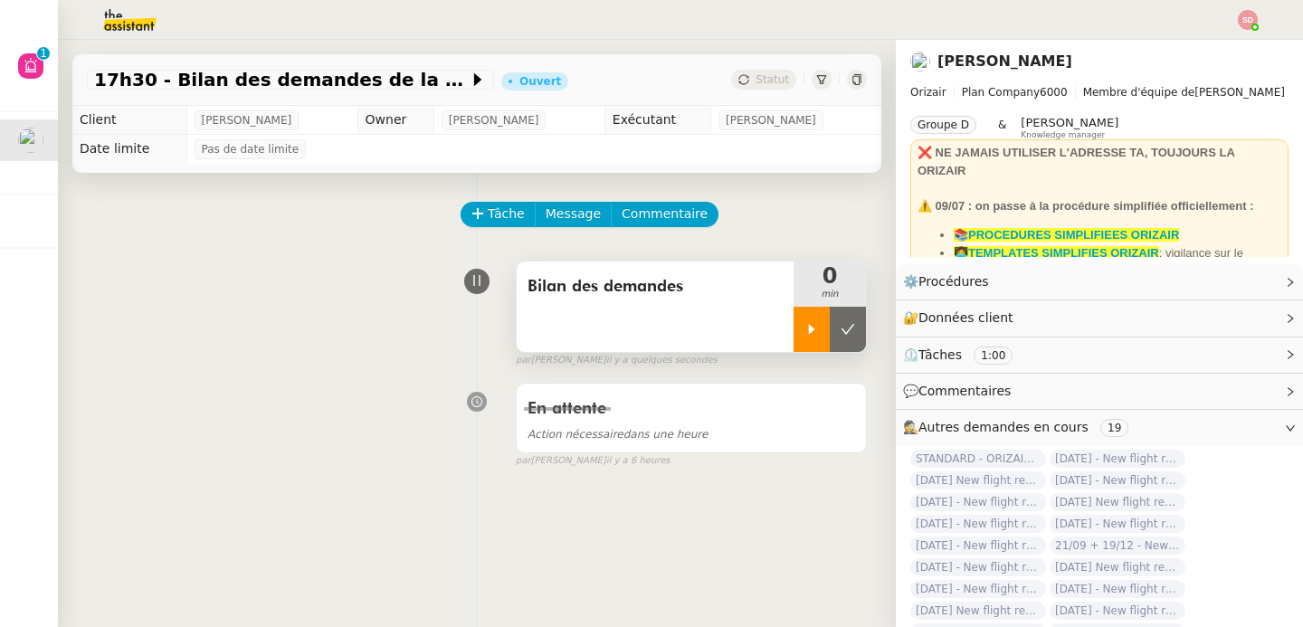
click at [804, 327] on icon at bounding box center [811, 329] width 14 height 14
click at [576, 210] on span "Message" at bounding box center [573, 214] width 55 height 21
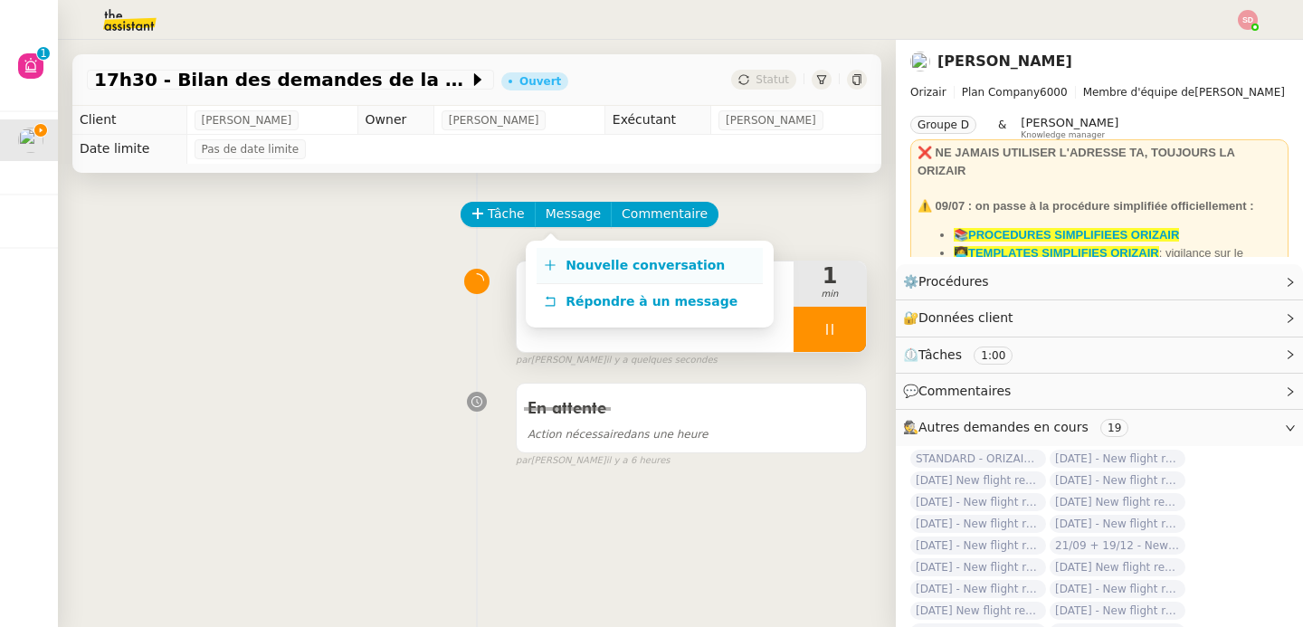
click at [565, 271] on span "Nouvelle conversation" at bounding box center [644, 265] width 159 height 14
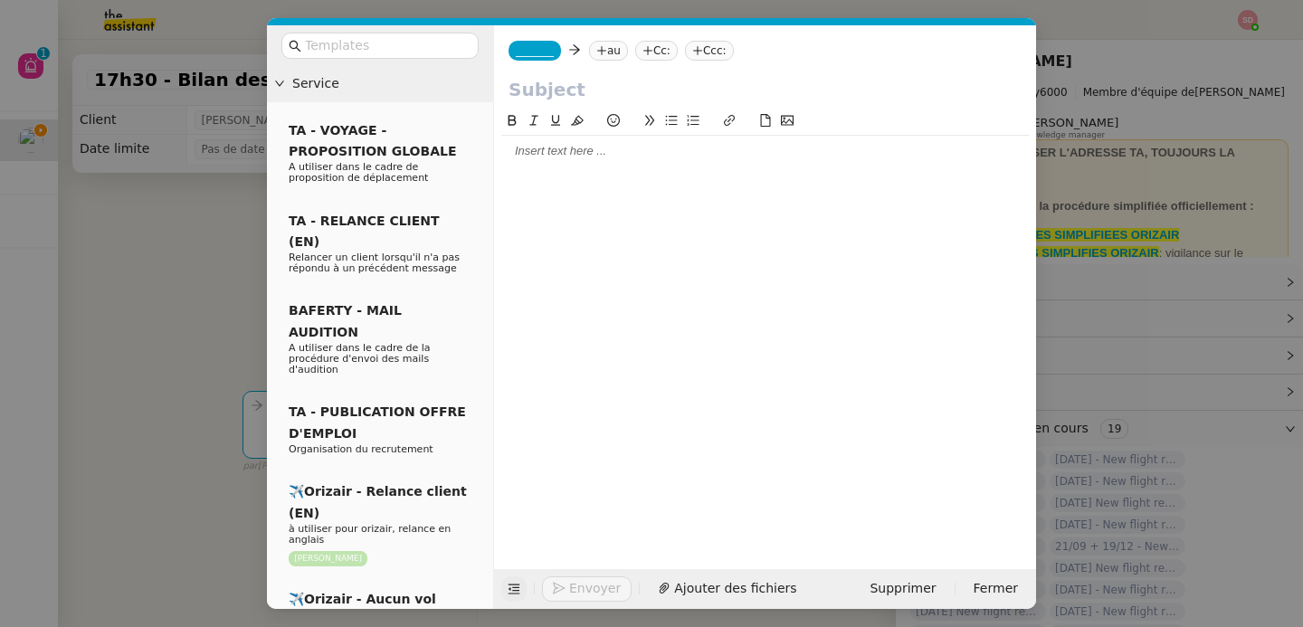
click at [517, 599] on button at bounding box center [513, 588] width 25 height 25
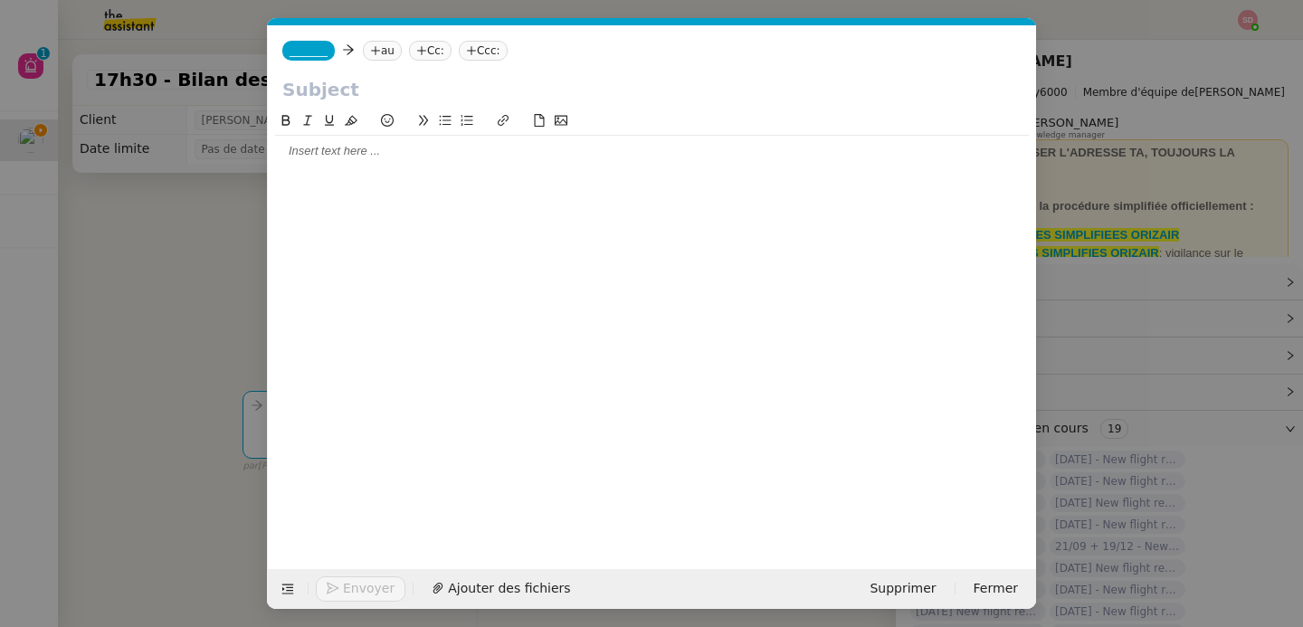
click at [310, 56] on span "_______" at bounding box center [309, 50] width 38 height 13
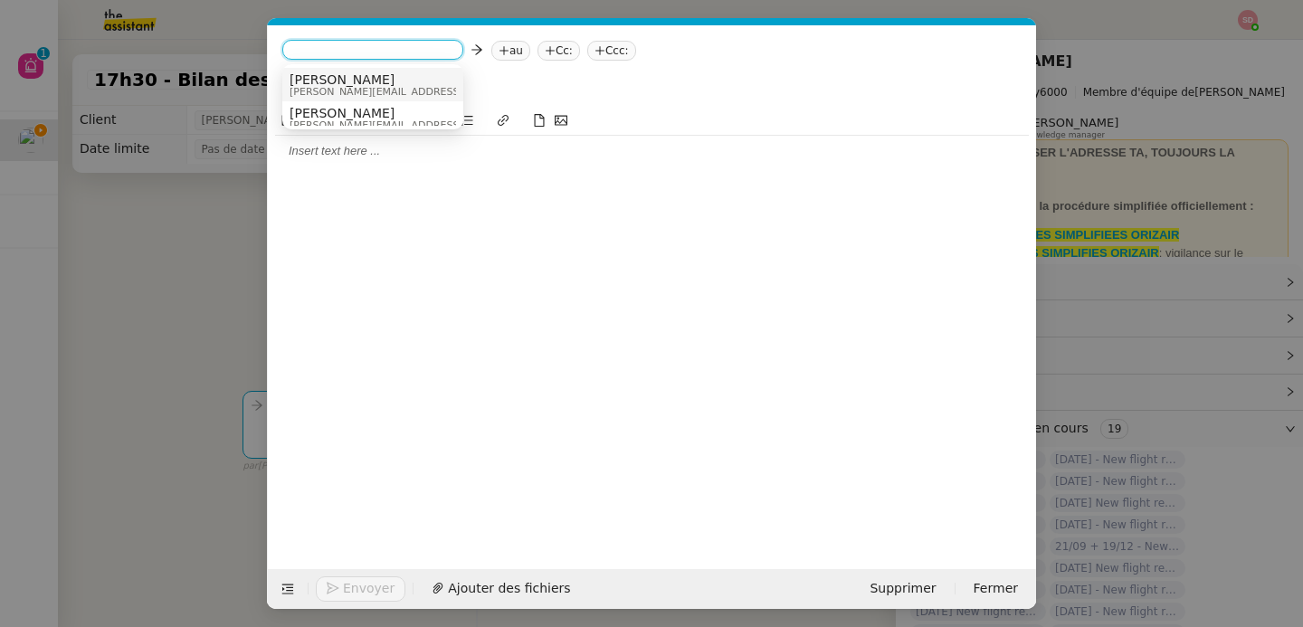
click at [410, 90] on div "Josephine [EMAIL_ADDRESS][DOMAIN_NAME]" at bounding box center [425, 84] width 271 height 24
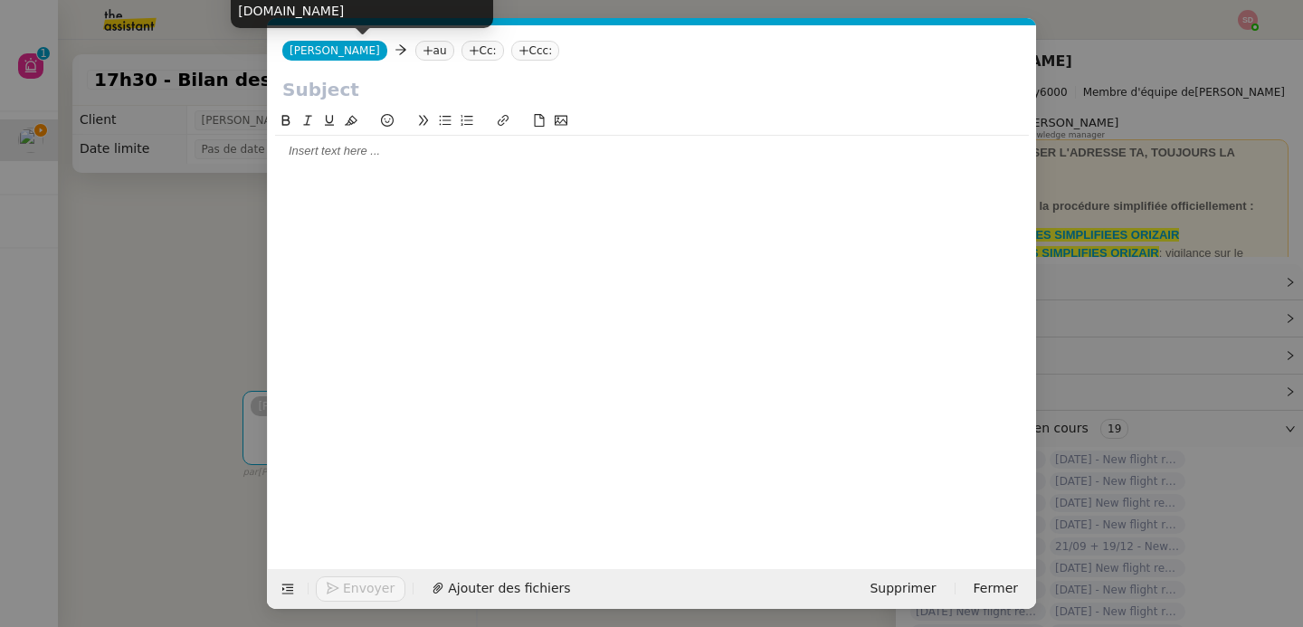
click at [415, 54] on nz-tag "au" at bounding box center [434, 51] width 39 height 20
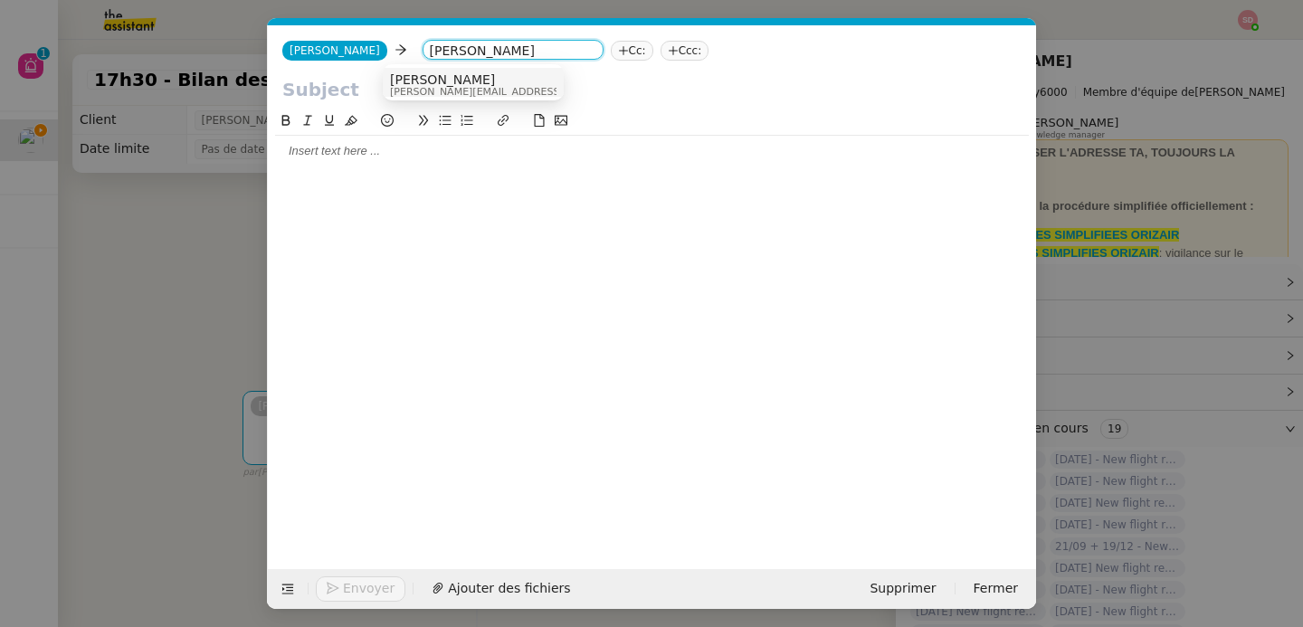
type input "[PERSON_NAME]"
click at [417, 87] on span "[PERSON_NAME][EMAIL_ADDRESS][DOMAIN_NAME]" at bounding box center [518, 92] width 257 height 10
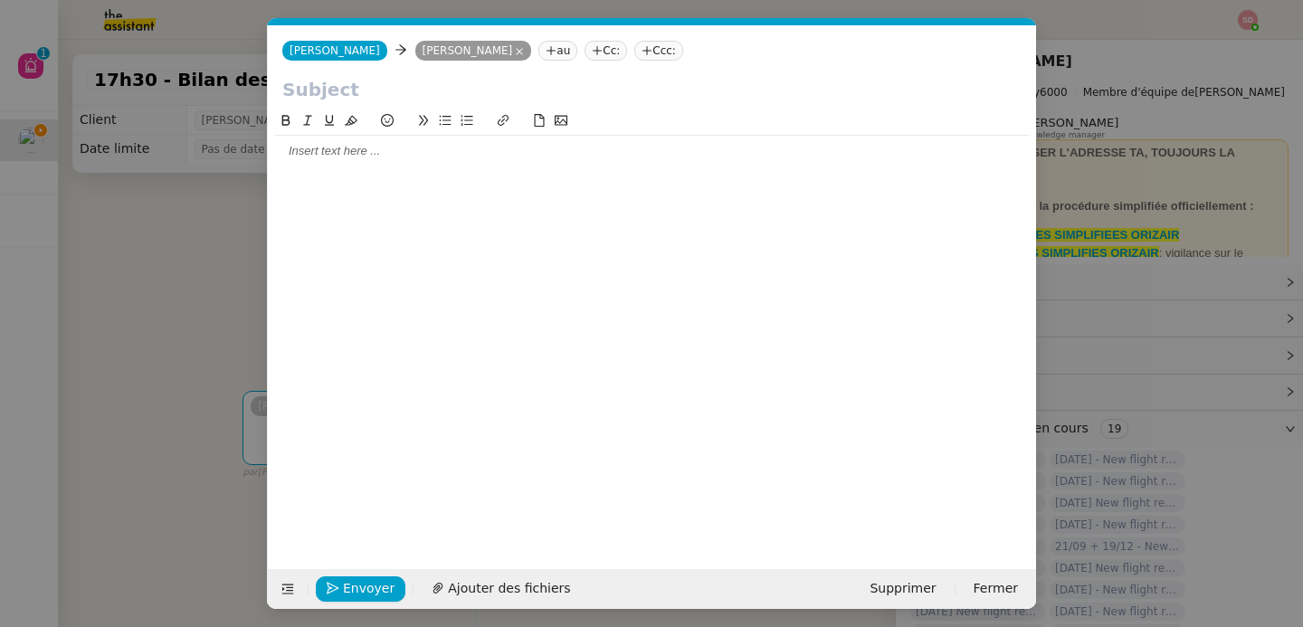
click at [415, 90] on input "text" at bounding box center [651, 89] width 739 height 27
type input "Bilan des demandes"
click at [386, 156] on div at bounding box center [652, 151] width 754 height 16
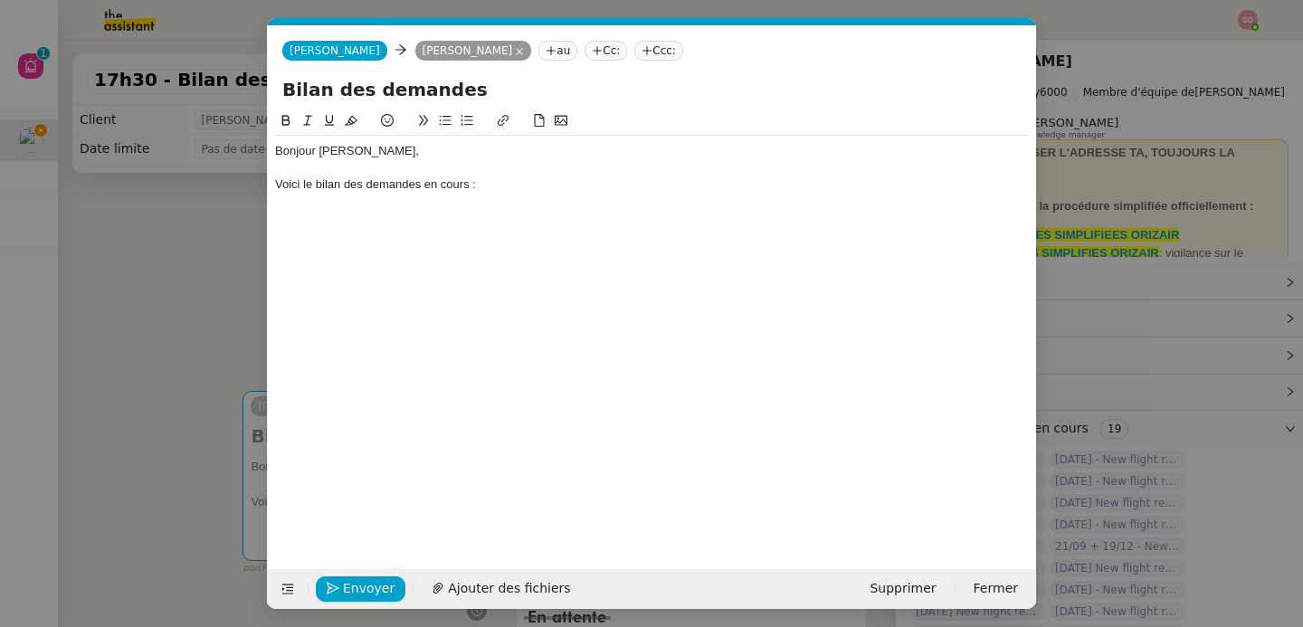
click at [214, 241] on nz-modal-container "Service TA - VOYAGE - PROPOSITION GLOBALE A utiliser dans le cadre de propositi…" at bounding box center [651, 313] width 1303 height 627
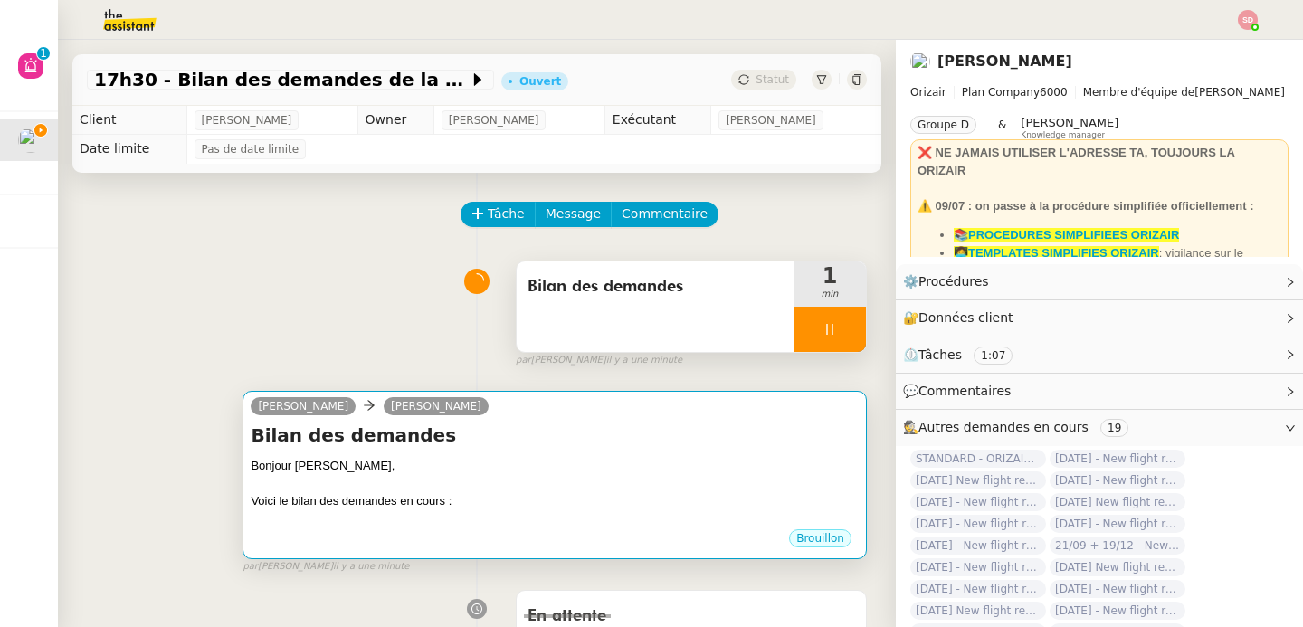
click at [454, 489] on div at bounding box center [555, 484] width 608 height 18
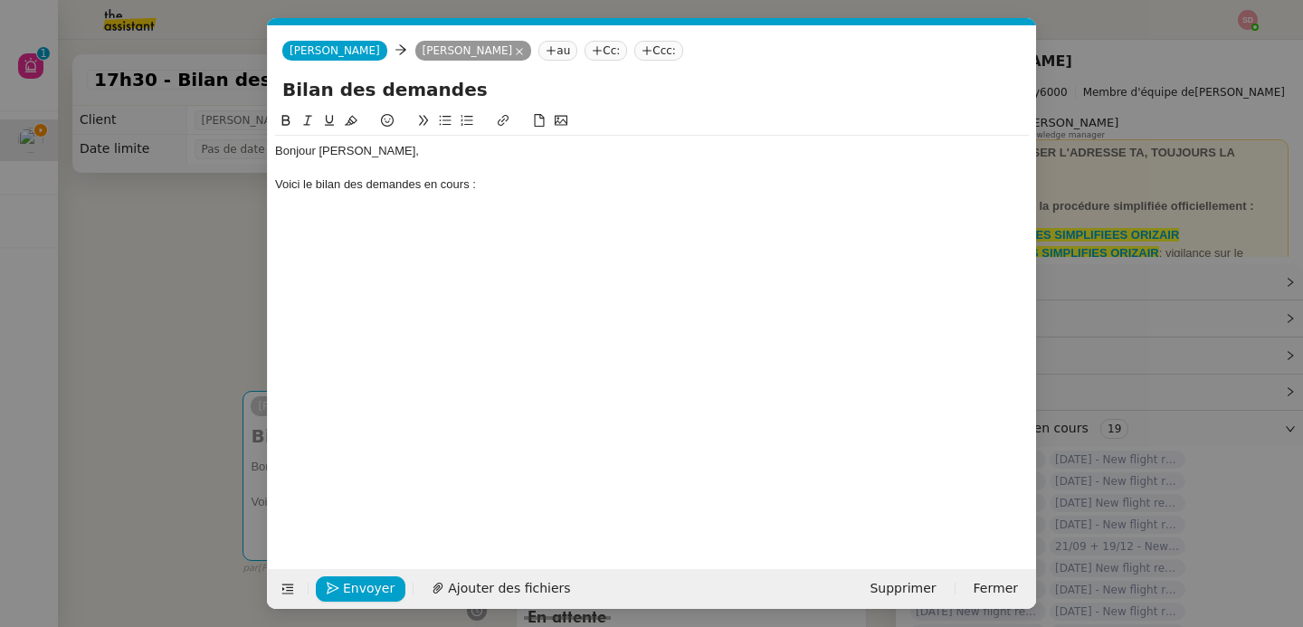
scroll to position [0, 38]
click at [507, 176] on div "Voici le bilan des demandes en cours :" at bounding box center [652, 184] width 754 height 16
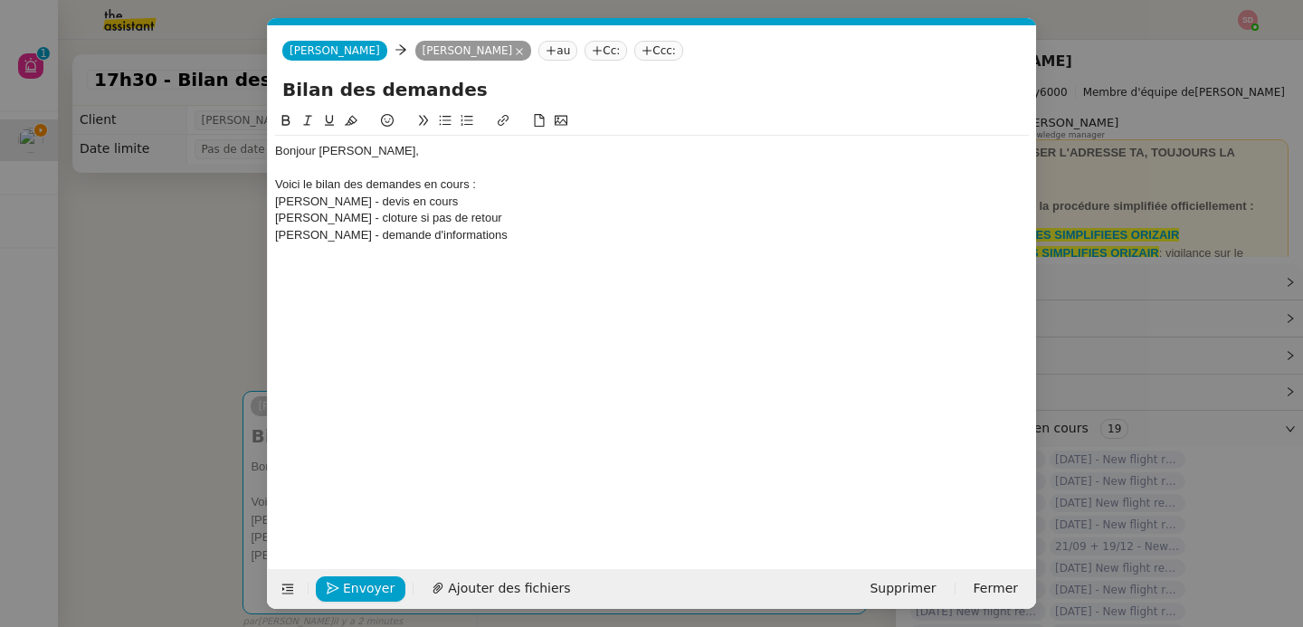
scroll to position [0, 0]
drag, startPoint x: 358, startPoint y: 236, endPoint x: 517, endPoint y: 233, distance: 158.4
click at [517, 233] on div "[PERSON_NAME] - demande d'informations" at bounding box center [652, 235] width 754 height 16
copy div "demande d'informations"
click at [513, 248] on div "[PERSON_NAME] -" at bounding box center [652, 251] width 754 height 16
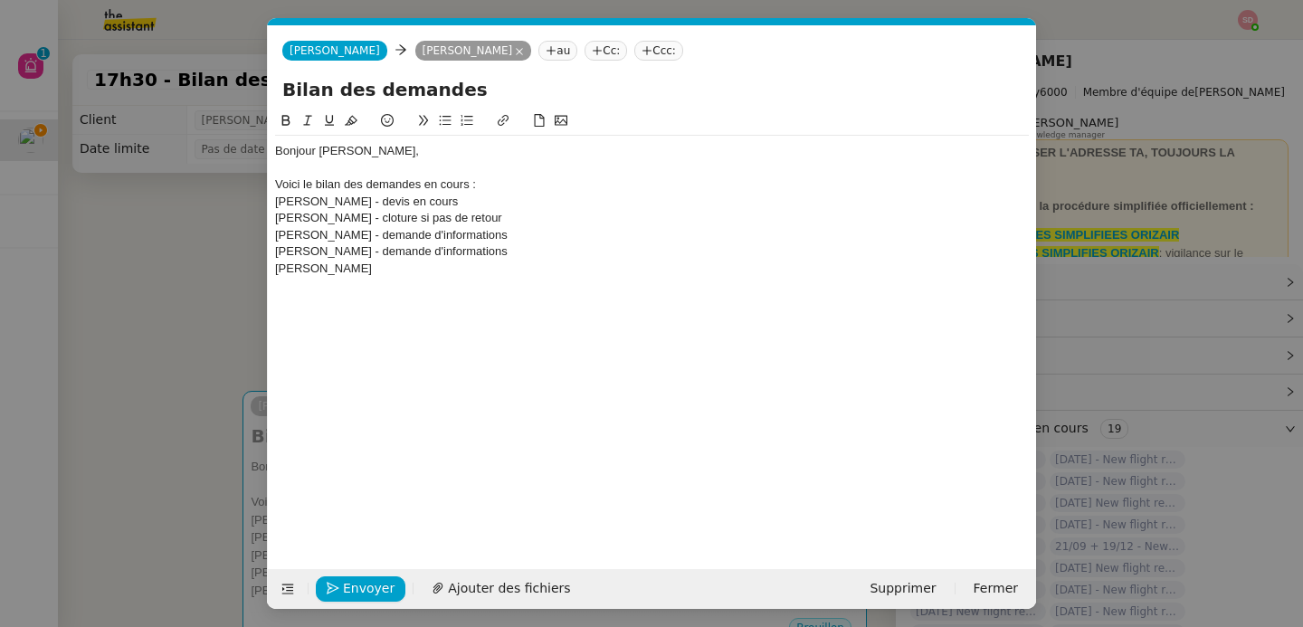
click at [280, 269] on div "[PERSON_NAME]" at bounding box center [652, 269] width 754 height 16
drag, startPoint x: 352, startPoint y: 252, endPoint x: 527, endPoint y: 255, distance: 175.5
click at [527, 255] on div "[PERSON_NAME] - demande d'informations" at bounding box center [652, 251] width 754 height 16
copy div "- demande d'informations"
click at [475, 301] on div "[PERSON_NAME]" at bounding box center [652, 301] width 754 height 16
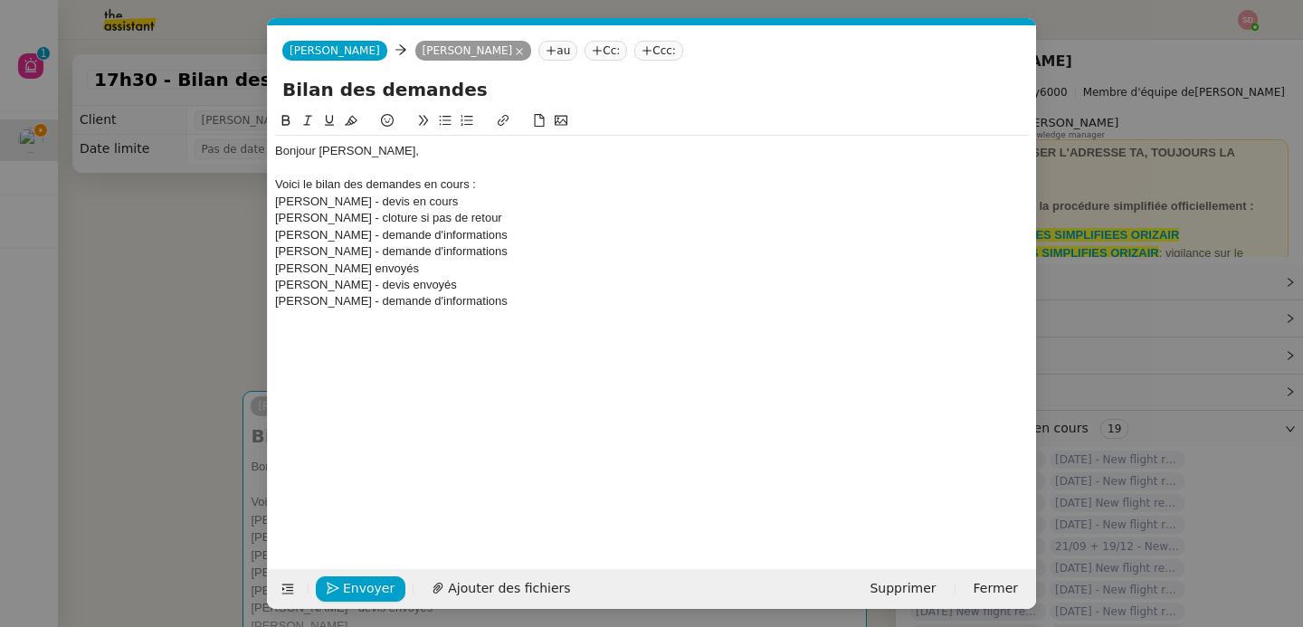
click at [464, 318] on div at bounding box center [652, 318] width 754 height 16
drag, startPoint x: 336, startPoint y: 297, endPoint x: 509, endPoint y: 302, distance: 173.8
click at [509, 302] on div "[PERSON_NAME] - demande d'informations" at bounding box center [652, 301] width 754 height 16
copy div "- demande d'informations"
click at [470, 324] on div "[PERSON_NAME]" at bounding box center [652, 318] width 754 height 16
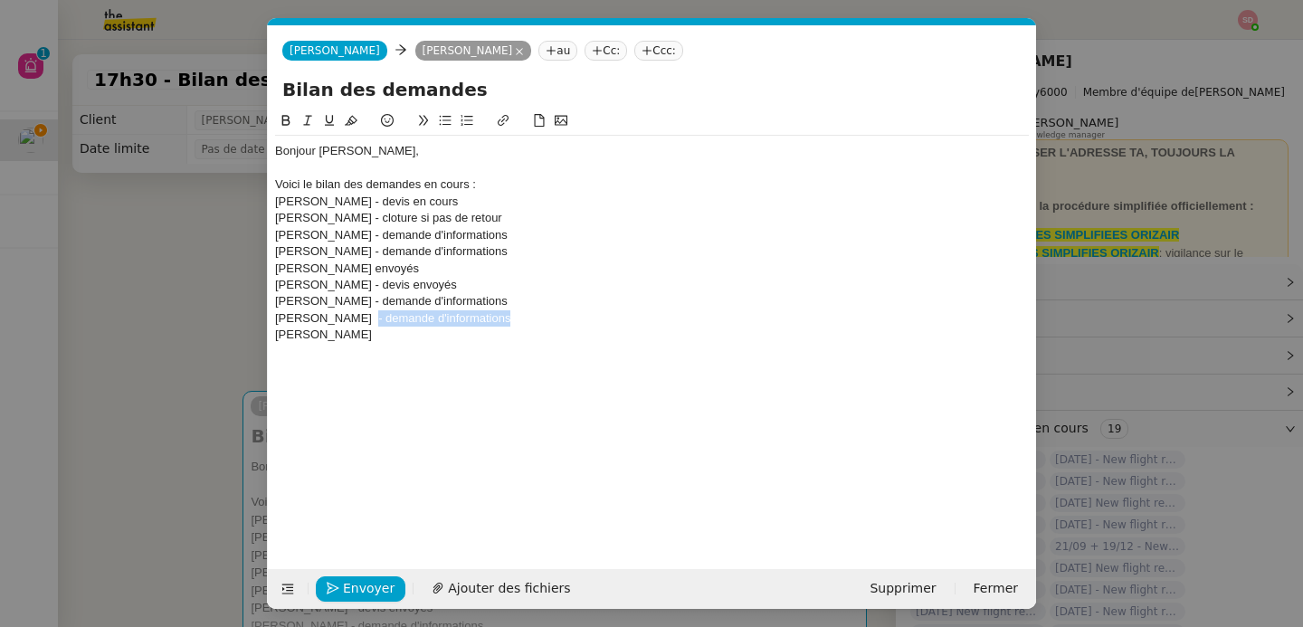
drag, startPoint x: 356, startPoint y: 318, endPoint x: 583, endPoint y: 321, distance: 226.2
click at [583, 321] on div "[PERSON_NAME] - demande d'informations" at bounding box center [652, 318] width 754 height 16
copy div "- demande d'informations"
click at [547, 339] on div "[PERSON_NAME]" at bounding box center [652, 335] width 754 height 16
drag, startPoint x: 360, startPoint y: 337, endPoint x: 548, endPoint y: 331, distance: 188.3
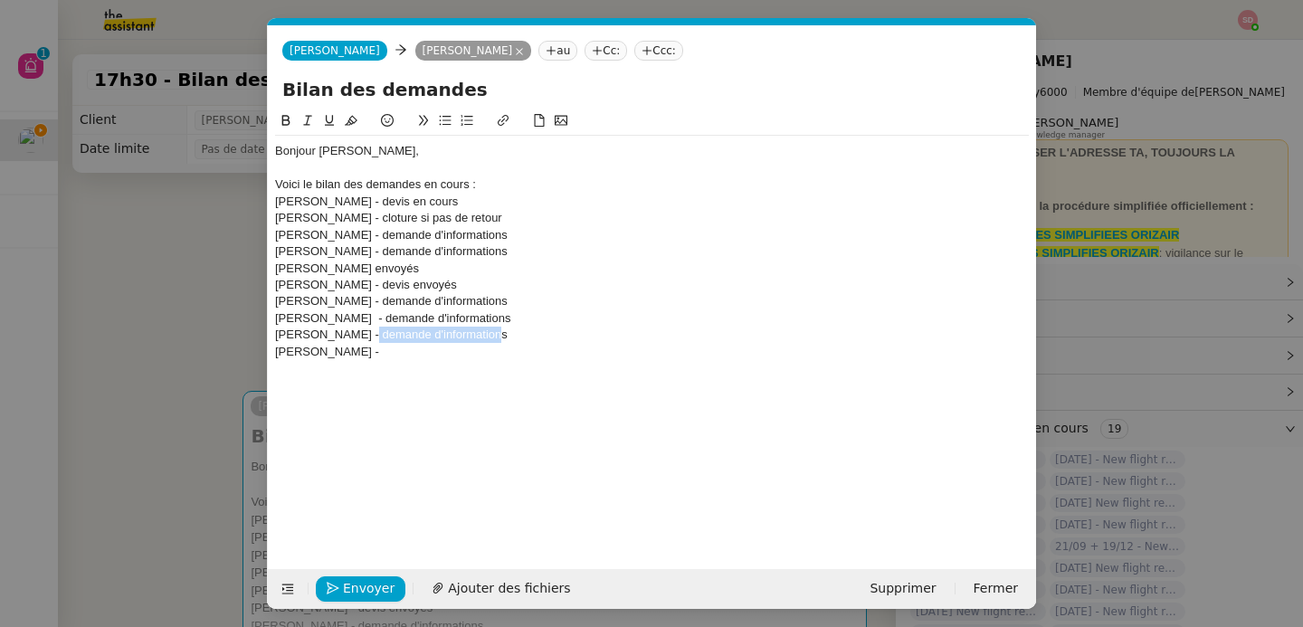
click at [548, 331] on div "[PERSON_NAME] - demande d'informations" at bounding box center [652, 335] width 754 height 16
copy div "demande d'informations"
click at [521, 351] on div "[PERSON_NAME] -" at bounding box center [652, 352] width 754 height 16
drag, startPoint x: 340, startPoint y: 352, endPoint x: 522, endPoint y: 346, distance: 182.0
click at [522, 346] on div "[PERSON_NAME] - demande d'informations" at bounding box center [652, 352] width 754 height 16
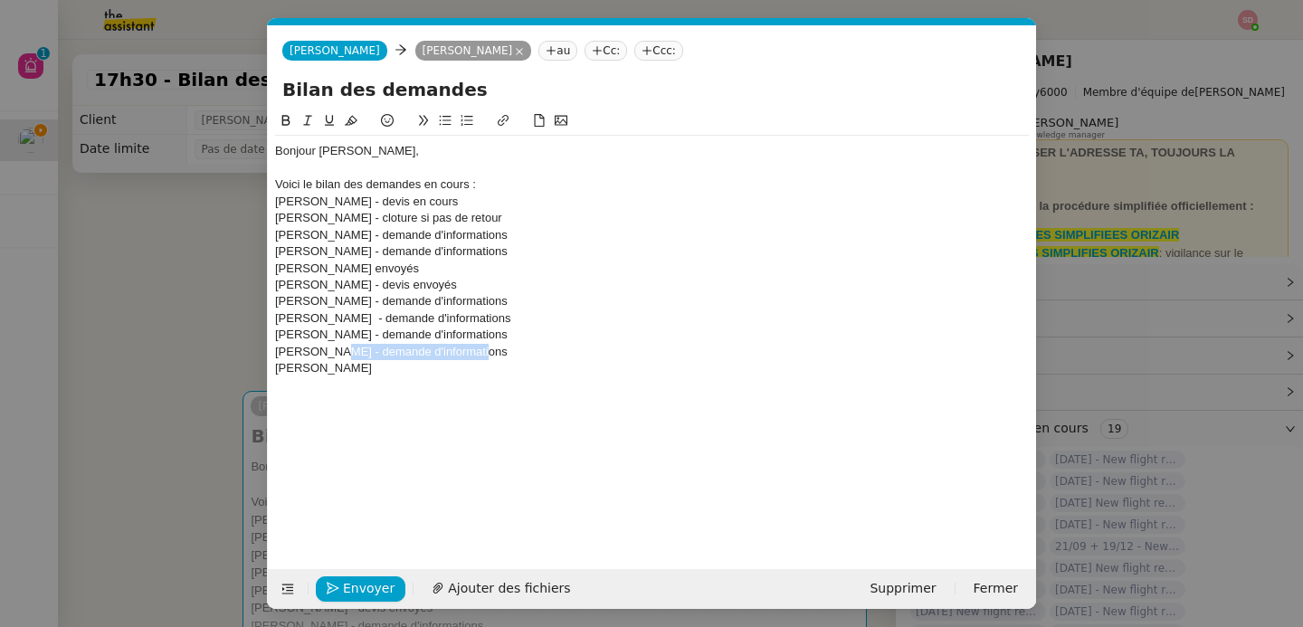
copy div "- demande d'informations"
click at [492, 366] on div "[PERSON_NAME]" at bounding box center [652, 368] width 754 height 16
click at [486, 383] on div at bounding box center [652, 385] width 754 height 16
drag, startPoint x: 350, startPoint y: 370, endPoint x: 597, endPoint y: 360, distance: 247.2
click at [597, 360] on div "[PERSON_NAME] - demande d'informations" at bounding box center [652, 368] width 754 height 16
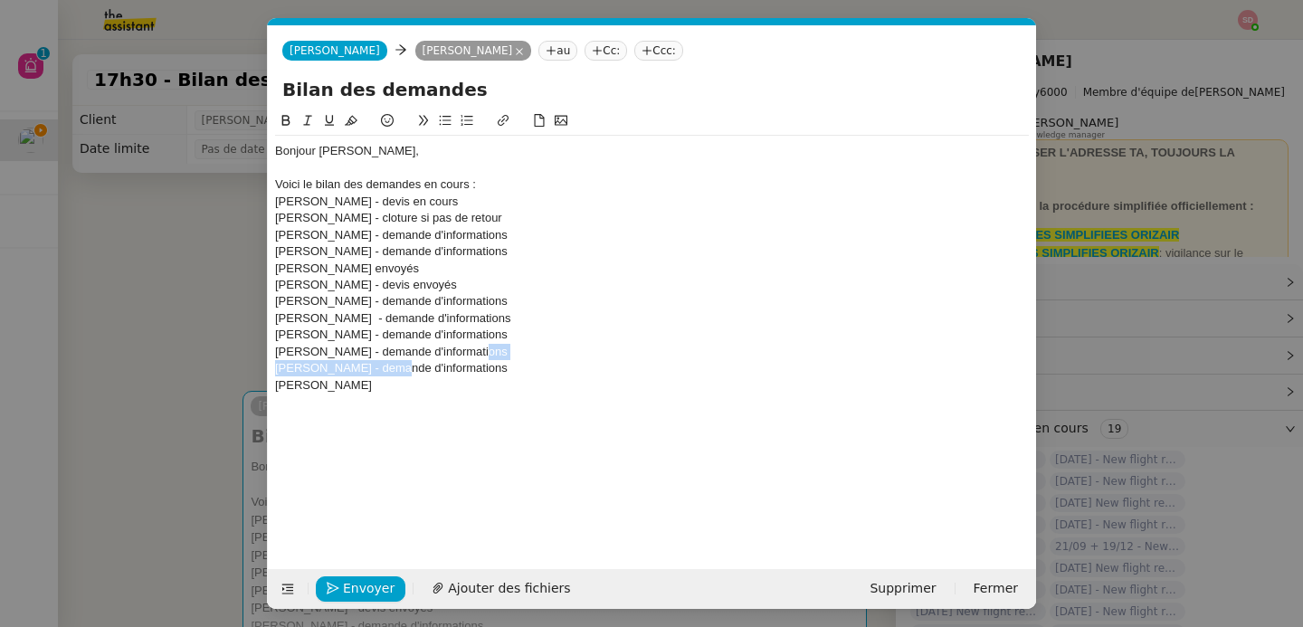
drag, startPoint x: 538, startPoint y: 359, endPoint x: 392, endPoint y: 366, distance: 146.7
click at [392, 366] on div "Bonjour [PERSON_NAME], Voici le bilan des demandes en cours : [PERSON_NAME] - d…" at bounding box center [652, 276] width 754 height 281
click at [361, 370] on div "[PERSON_NAME] - demande d'informations" at bounding box center [652, 368] width 754 height 16
drag, startPoint x: 352, startPoint y: 368, endPoint x: 490, endPoint y: 373, distance: 138.5
click at [490, 373] on div "[PERSON_NAME] - demande d'informations" at bounding box center [652, 368] width 754 height 16
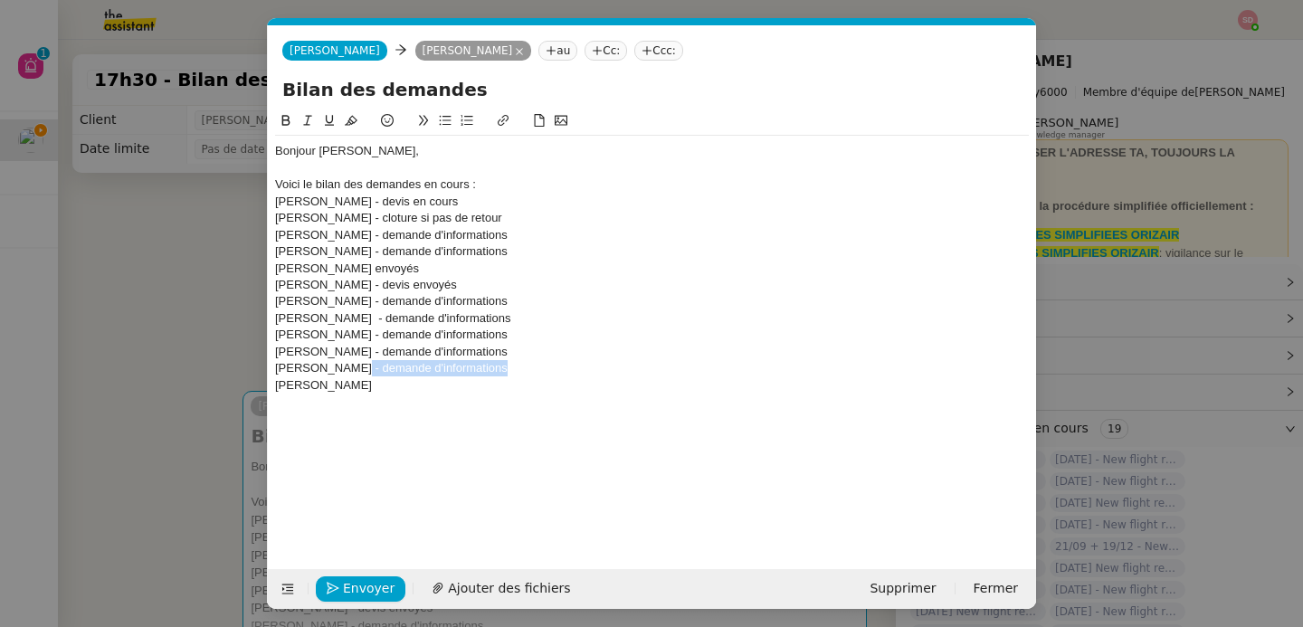
copy div "- demande d'informations"
click at [487, 377] on div "[PERSON_NAME]" at bounding box center [652, 385] width 754 height 16
click at [471, 406] on div at bounding box center [652, 402] width 754 height 16
drag, startPoint x: 321, startPoint y: 384, endPoint x: 521, endPoint y: 384, distance: 199.9
click at [521, 384] on div "[PERSON_NAME] - demande d'informations" at bounding box center [652, 385] width 754 height 16
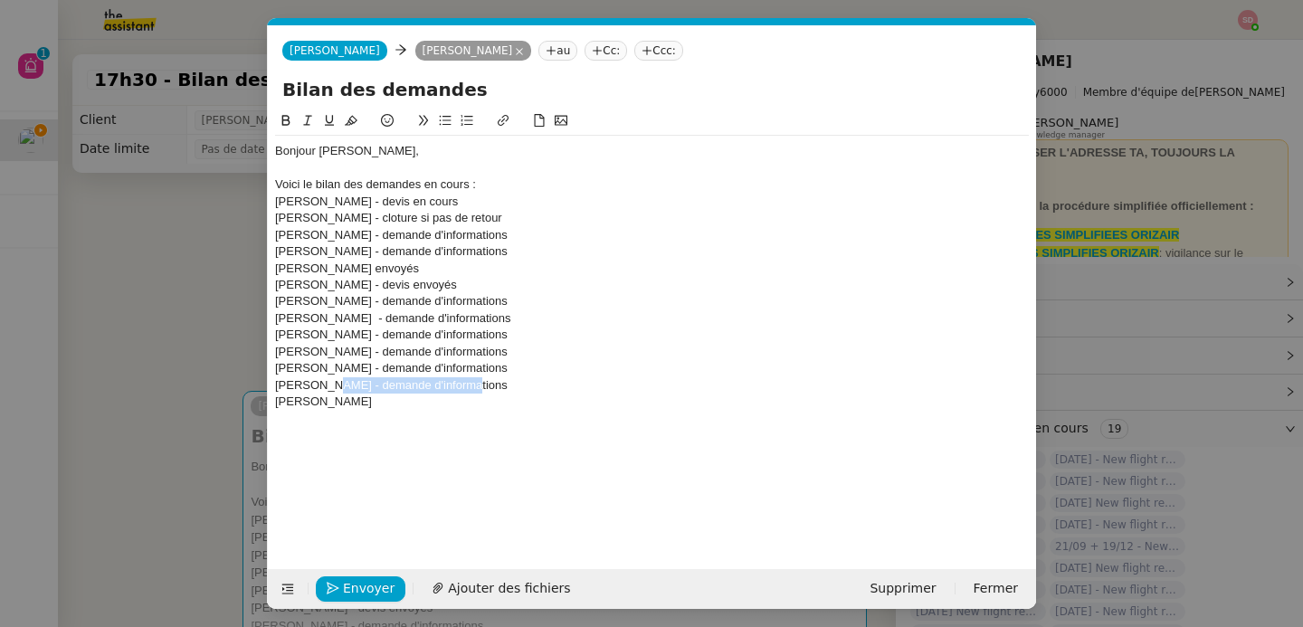
copy div "- demande d'informations"
click at [509, 394] on div "[PERSON_NAME]" at bounding box center [652, 402] width 754 height 16
click at [339, 411] on div at bounding box center [652, 419] width 754 height 16
drag, startPoint x: 365, startPoint y: 402, endPoint x: 563, endPoint y: 400, distance: 198.1
click at [563, 400] on div "[PERSON_NAME] - demande d'informations" at bounding box center [652, 402] width 754 height 16
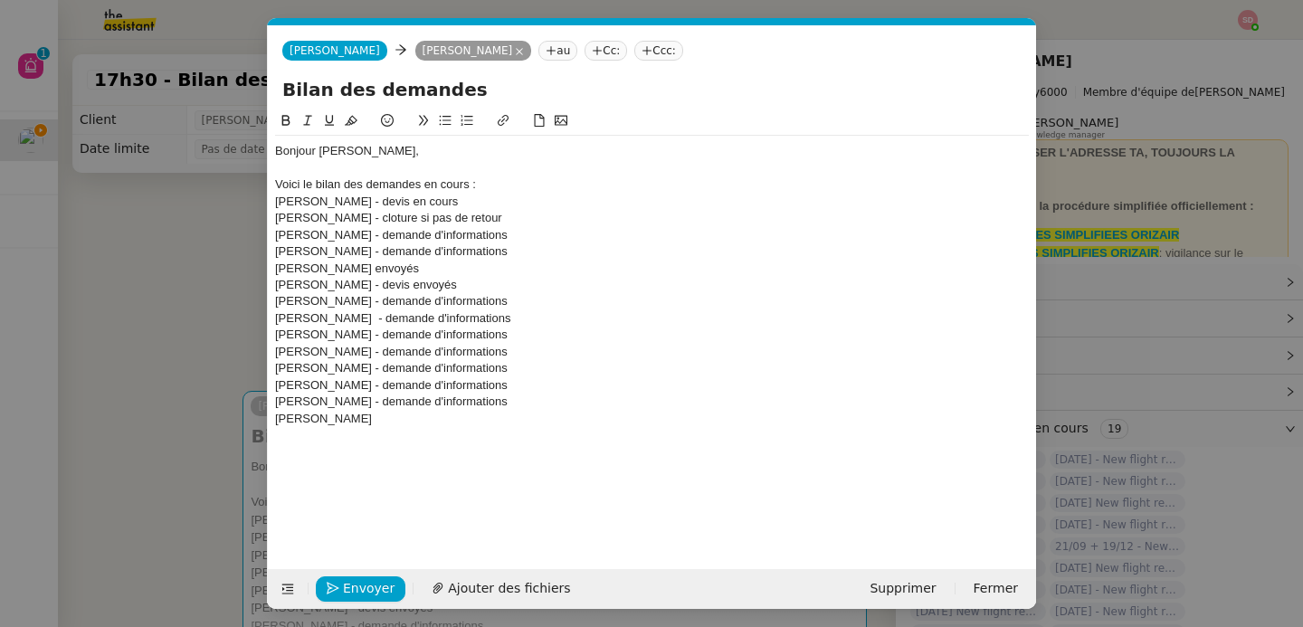
copy div "- demande d'informations"
click at [542, 412] on div "[PERSON_NAME]" at bounding box center [652, 419] width 754 height 16
click at [352, 437] on div at bounding box center [652, 435] width 754 height 16
drag, startPoint x: 336, startPoint y: 418, endPoint x: 507, endPoint y: 417, distance: 171.0
click at [507, 417] on div "[PERSON_NAME] - demande d'informations" at bounding box center [652, 419] width 754 height 16
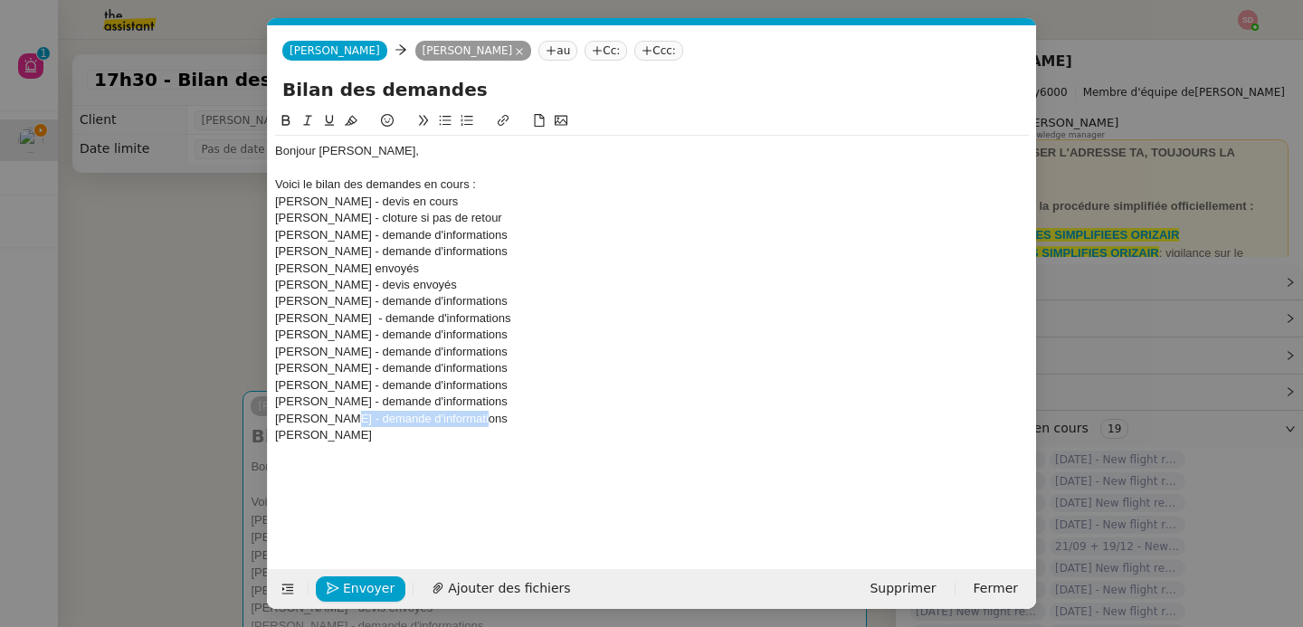
copy div "- demande d'informations"
click at [489, 432] on div "[PERSON_NAME]" at bounding box center [652, 435] width 754 height 16
drag, startPoint x: 335, startPoint y: 437, endPoint x: 483, endPoint y: 441, distance: 148.4
click at [483, 441] on div "[PERSON_NAME] - demande d'informations" at bounding box center [652, 435] width 754 height 16
click at [477, 447] on div "[PERSON_NAME] -" at bounding box center [652, 451] width 754 height 16
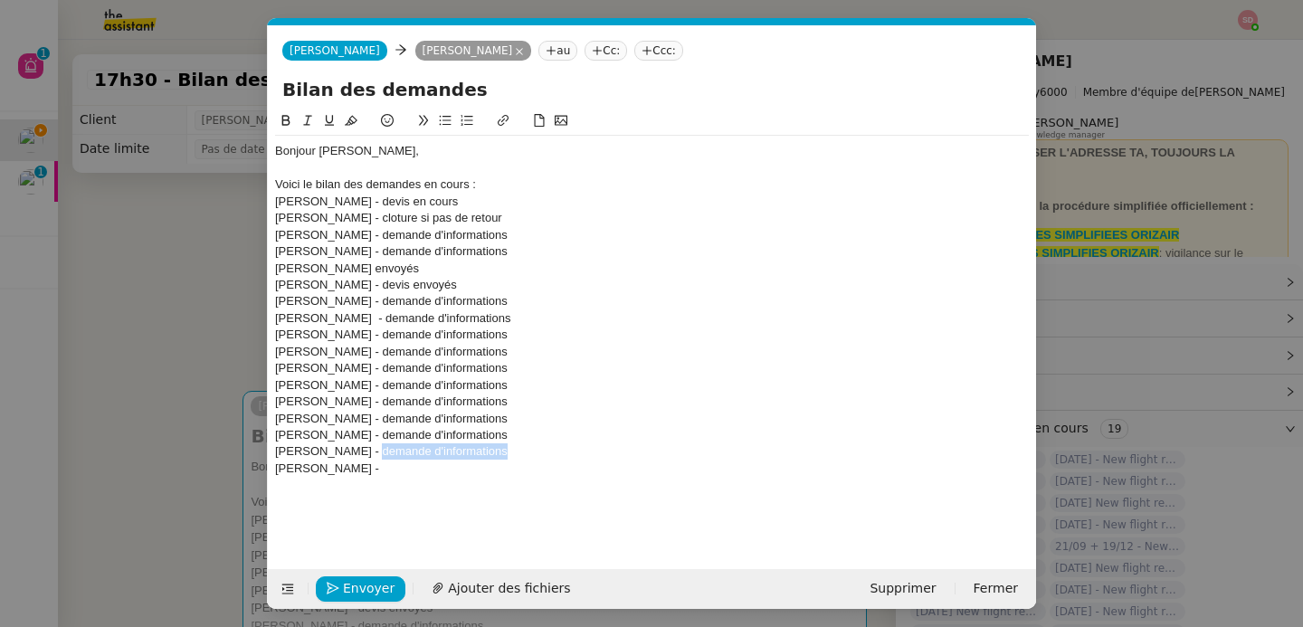
drag, startPoint x: 364, startPoint y: 453, endPoint x: 518, endPoint y: 448, distance: 154.8
click at [518, 448] on div "[PERSON_NAME] - demande d'informations" at bounding box center [652, 451] width 754 height 16
click at [498, 464] on div "[PERSON_NAME] -" at bounding box center [652, 468] width 754 height 16
drag, startPoint x: 366, startPoint y: 470, endPoint x: 559, endPoint y: 470, distance: 192.7
click at [559, 470] on div "[PERSON_NAME] - demande d'informations" at bounding box center [652, 468] width 754 height 16
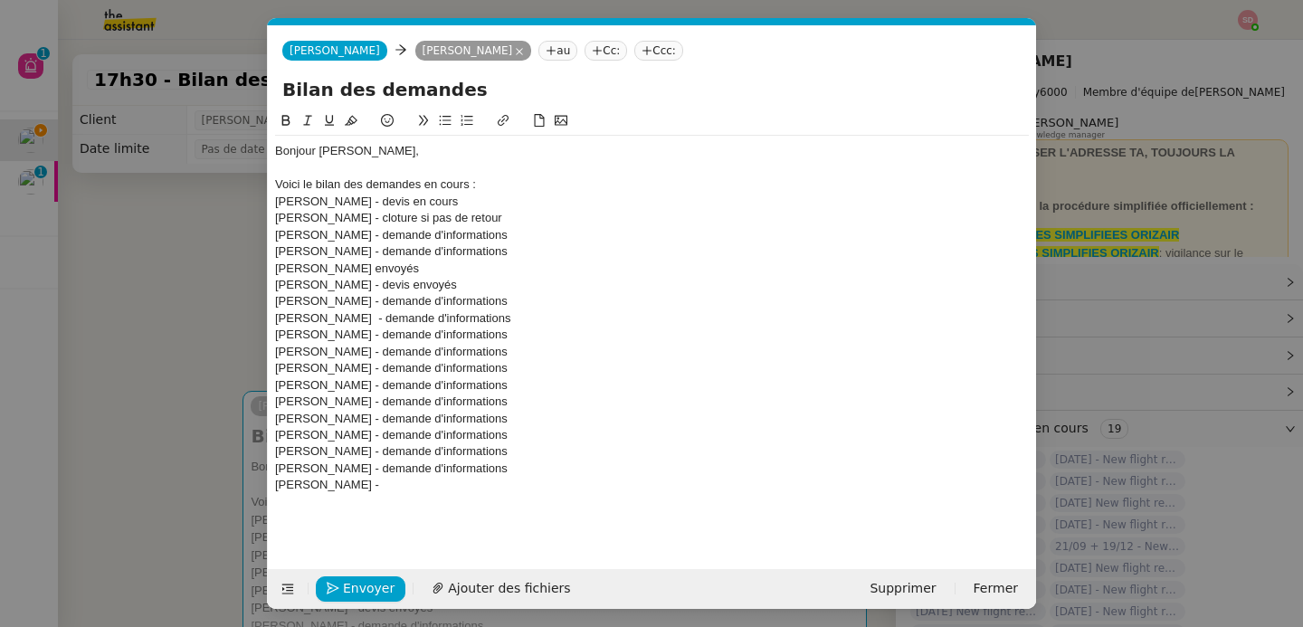
click at [521, 484] on div "[PERSON_NAME] -" at bounding box center [652, 485] width 754 height 16
click at [277, 490] on div "[PERSON_NAME] - demande d'informations" at bounding box center [652, 485] width 754 height 16
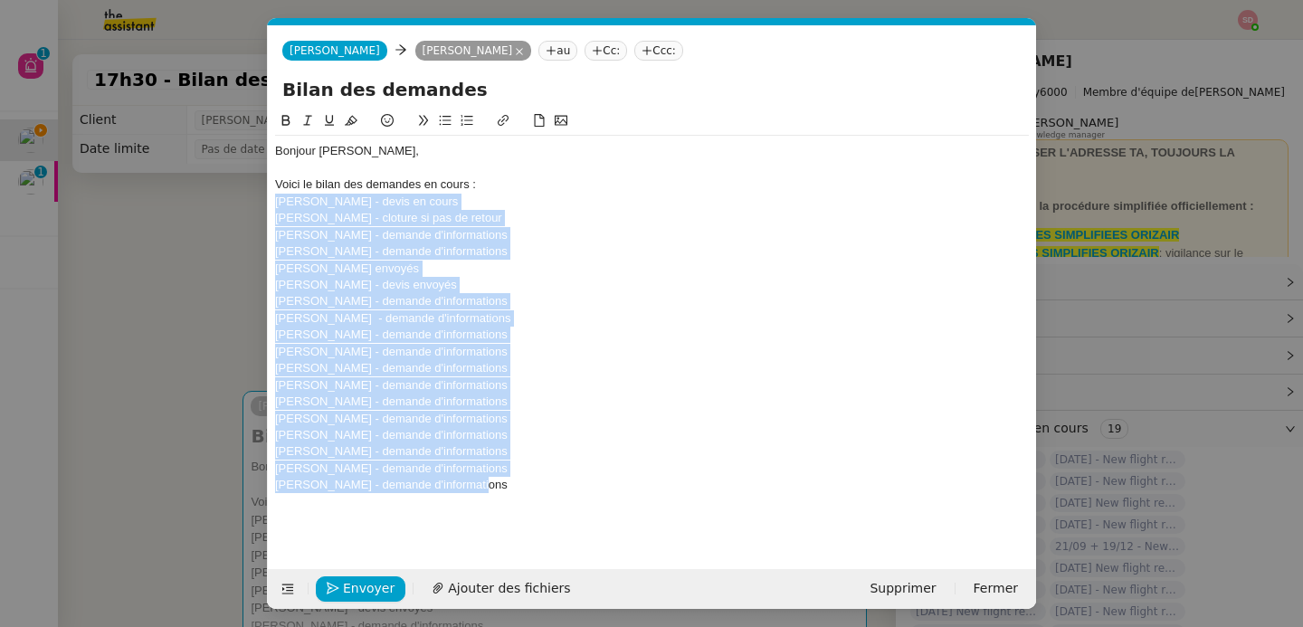
drag, startPoint x: 475, startPoint y: 488, endPoint x: 225, endPoint y: 207, distance: 375.5
click at [225, 207] on nz-modal-container "Service TA - VOYAGE - PROPOSITION GLOBALE A utiliser dans le cadre de propositi…" at bounding box center [651, 313] width 1303 height 627
click at [441, 122] on icon at bounding box center [445, 120] width 13 height 13
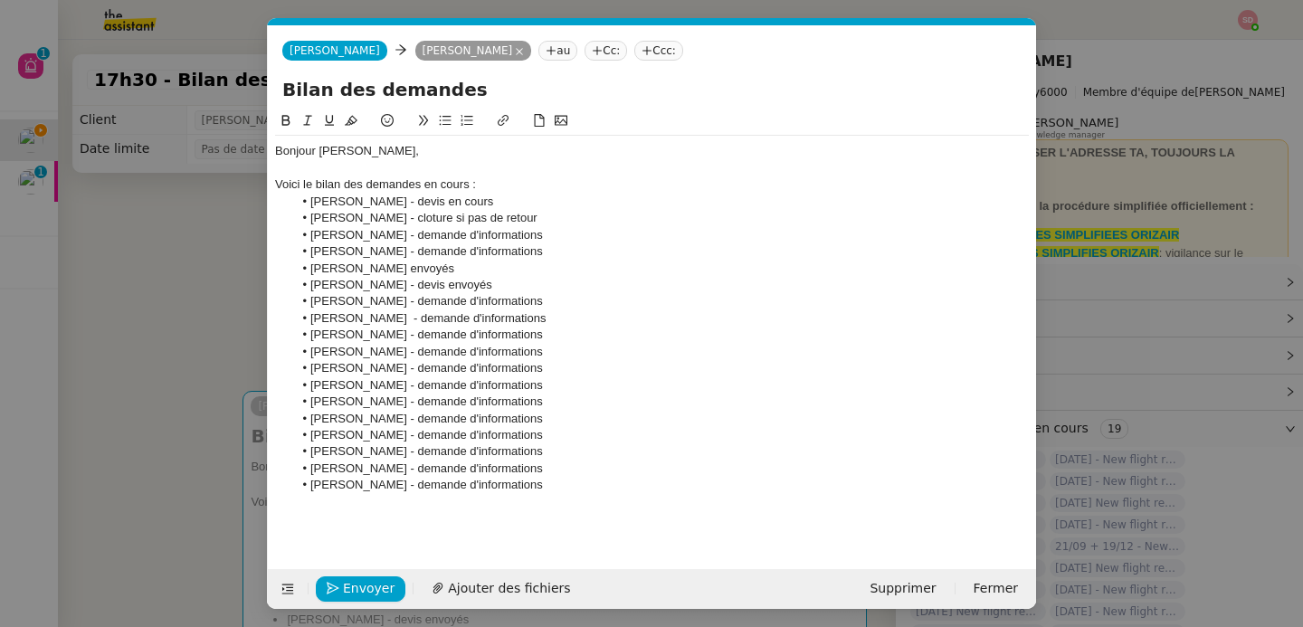
click at [554, 503] on div at bounding box center [652, 502] width 754 height 16
click at [154, 280] on nz-modal-container "Service TA - VOYAGE - PROPOSITION GLOBALE A utiliser dans le cadre de propositi…" at bounding box center [651, 313] width 1303 height 627
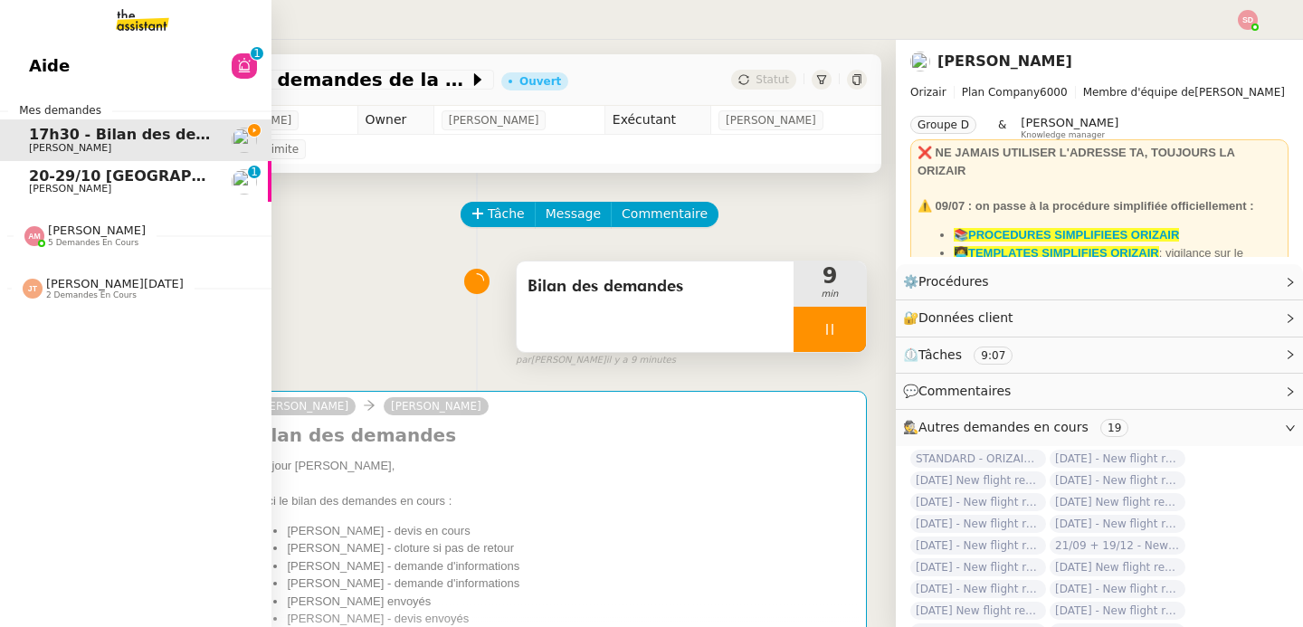
click at [59, 243] on span "5 demandes en cours" at bounding box center [93, 243] width 90 height 10
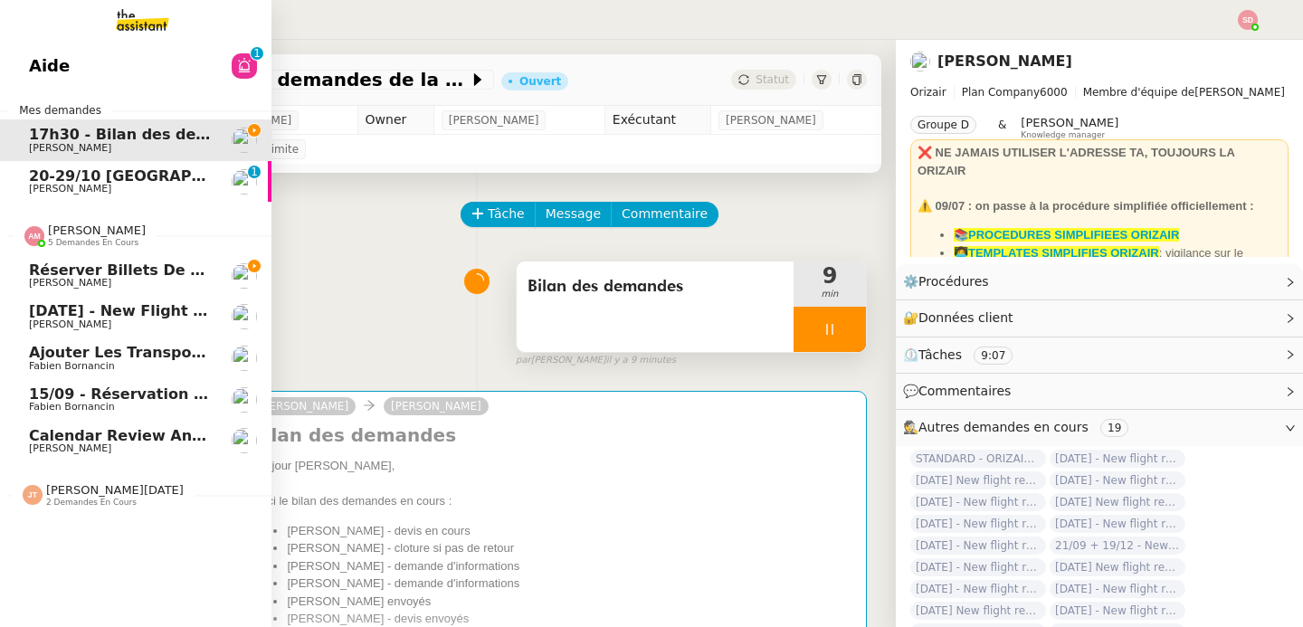
click at [59, 243] on span "5 demandes en cours" at bounding box center [93, 243] width 90 height 10
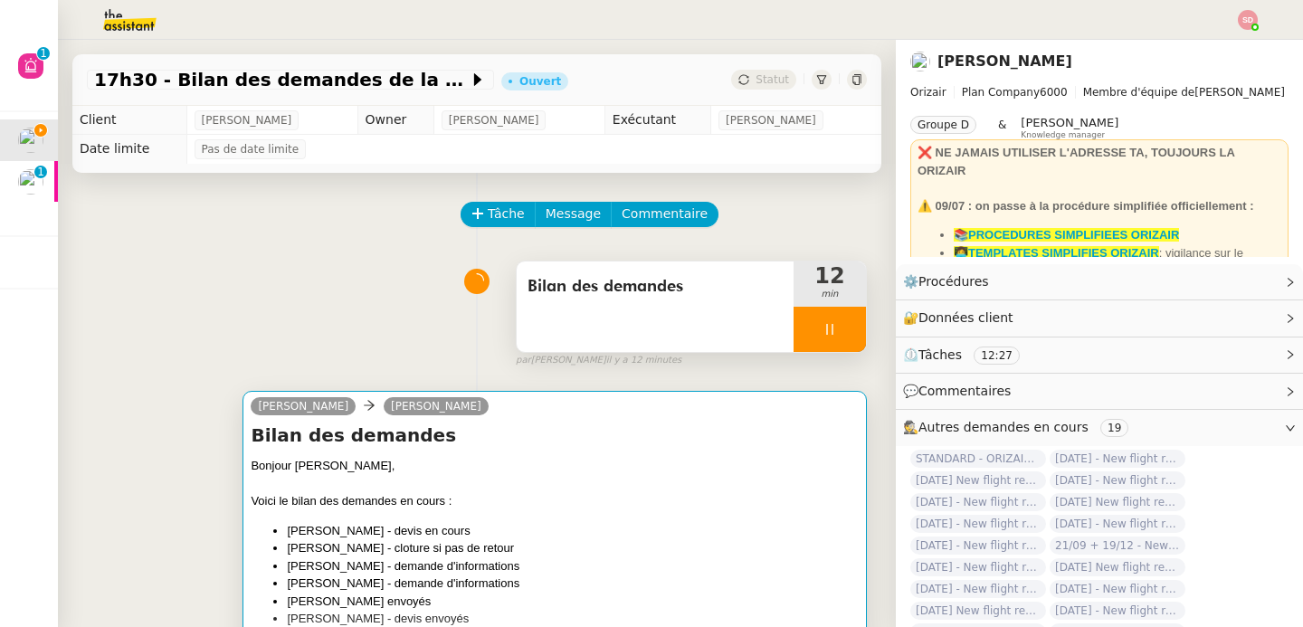
click at [520, 441] on h4 "Bilan des demandes" at bounding box center [555, 434] width 608 height 25
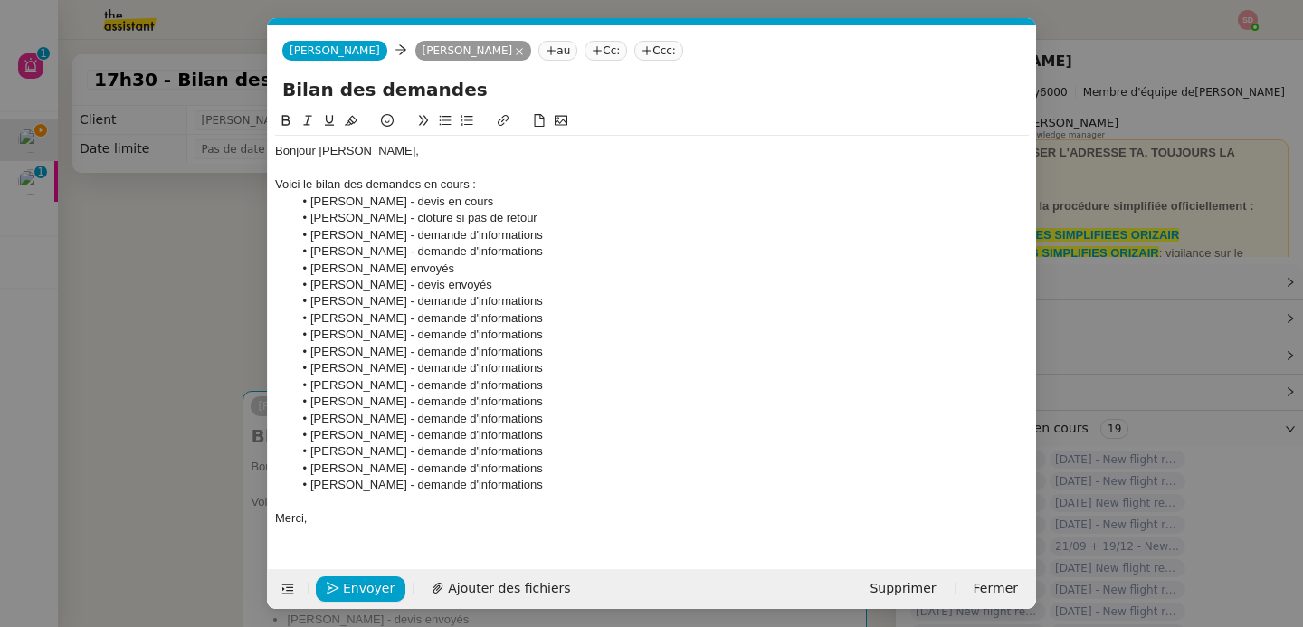
scroll to position [0, 38]
click at [360, 600] on button "Envoyer" at bounding box center [361, 588] width 90 height 25
click at [360, 599] on button "Confirmer l'envoi" at bounding box center [389, 588] width 147 height 25
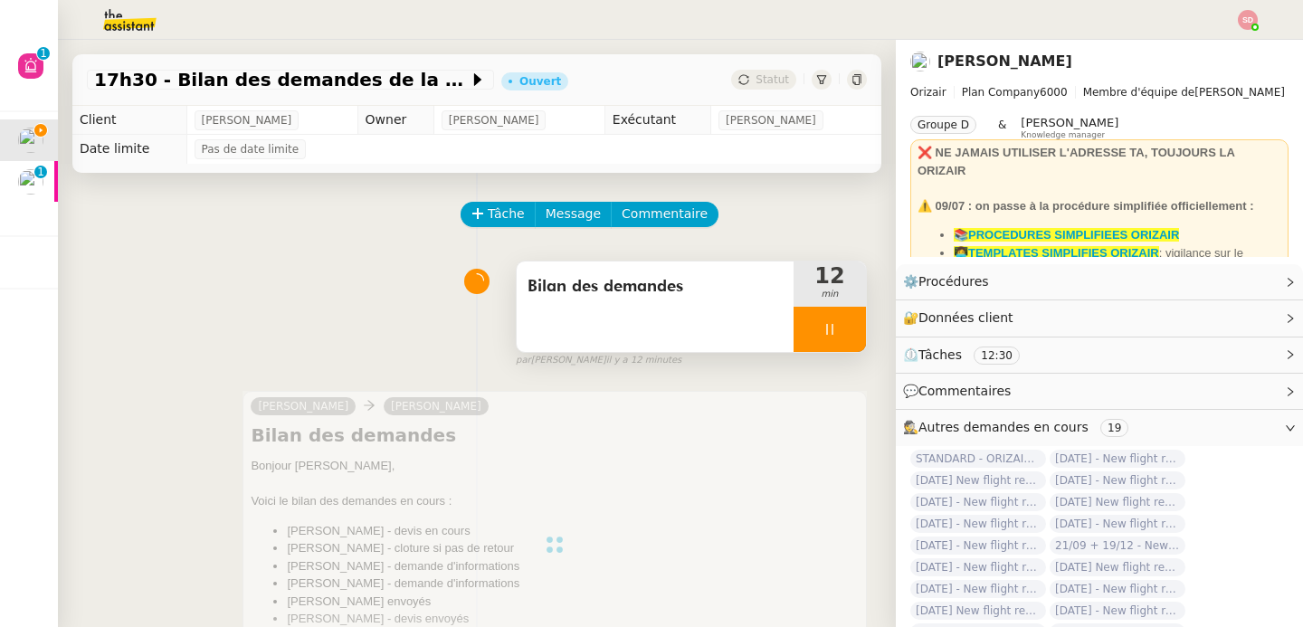
click at [669, 229] on div "Tâche Message Commentaire" at bounding box center [664, 223] width 404 height 43
click at [675, 223] on span "Commentaire" at bounding box center [665, 214] width 86 height 21
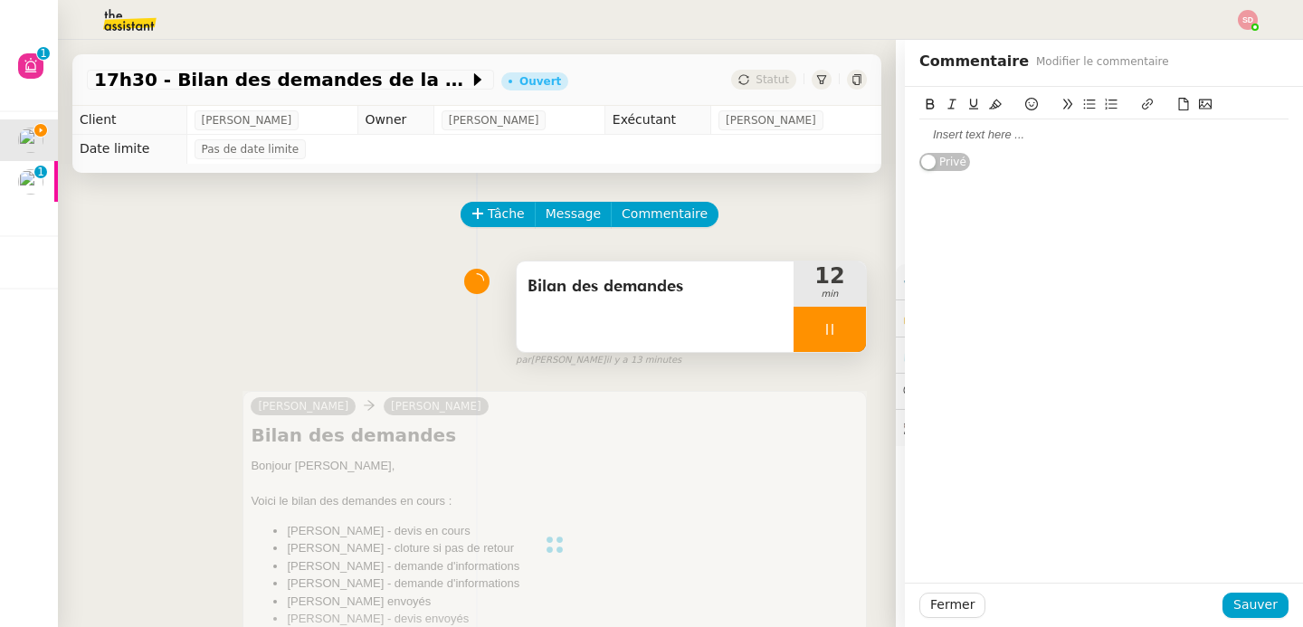
click at [963, 130] on div at bounding box center [1103, 135] width 369 height 16
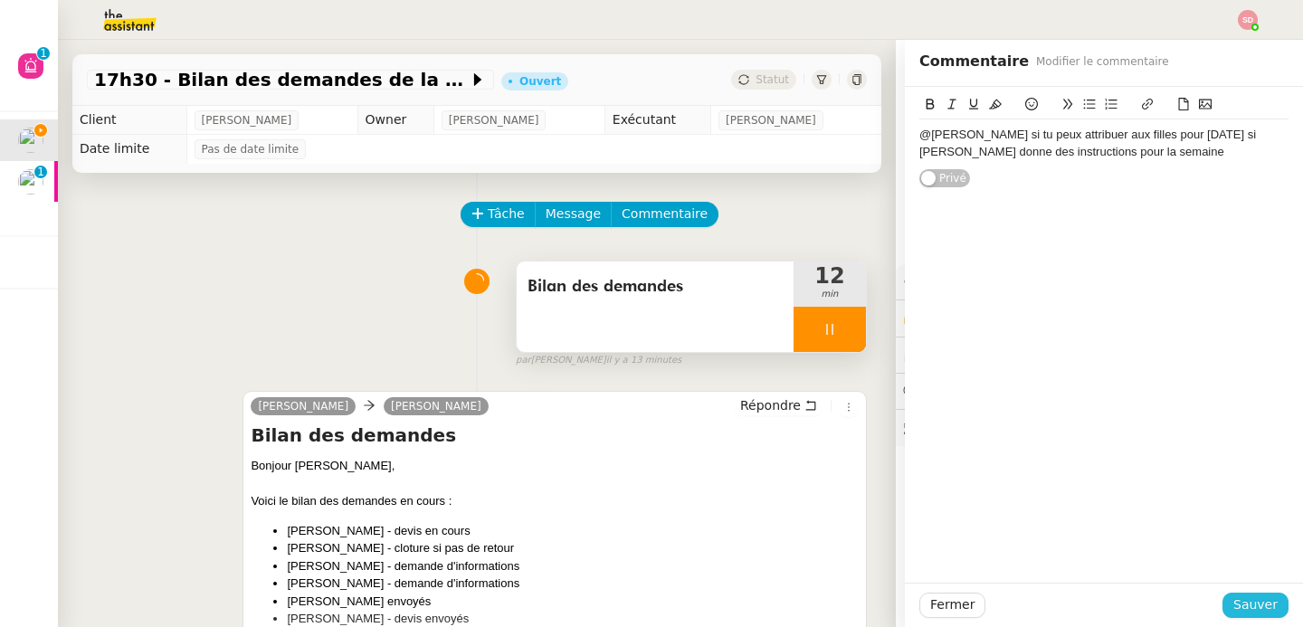
click at [1251, 602] on span "Sauver" at bounding box center [1255, 604] width 44 height 21
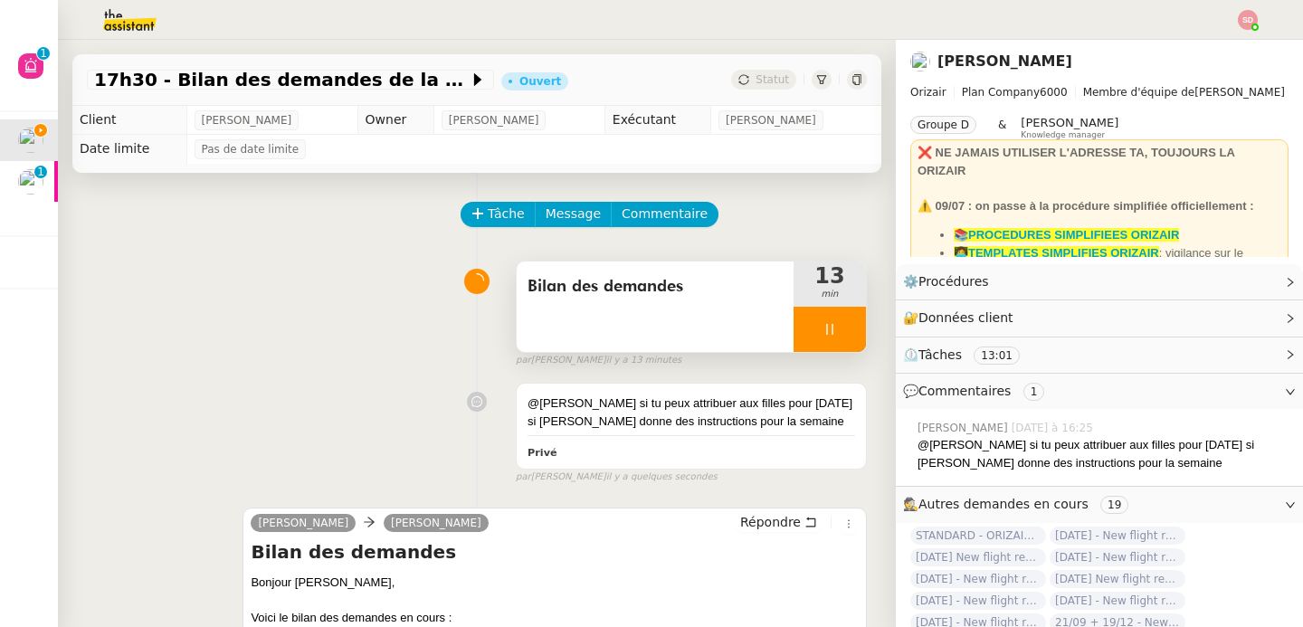
click at [839, 331] on div at bounding box center [829, 329] width 72 height 45
click at [840, 331] on icon at bounding box center [847, 329] width 14 height 14
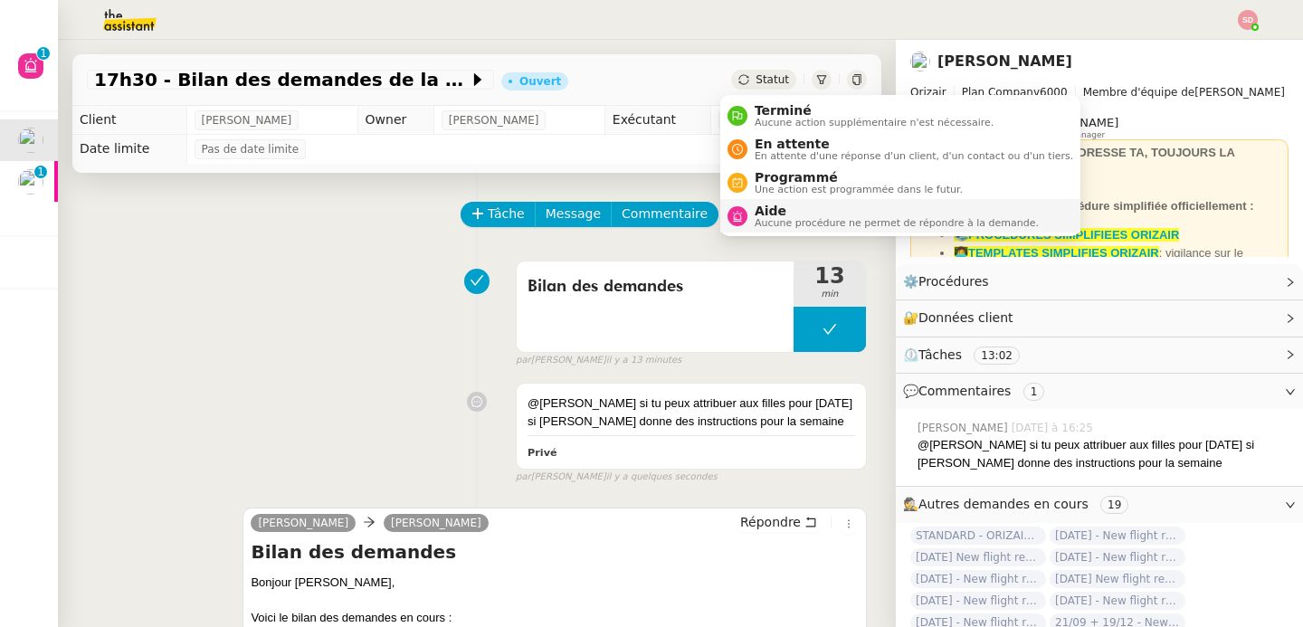
click at [734, 213] on icon at bounding box center [737, 216] width 11 height 11
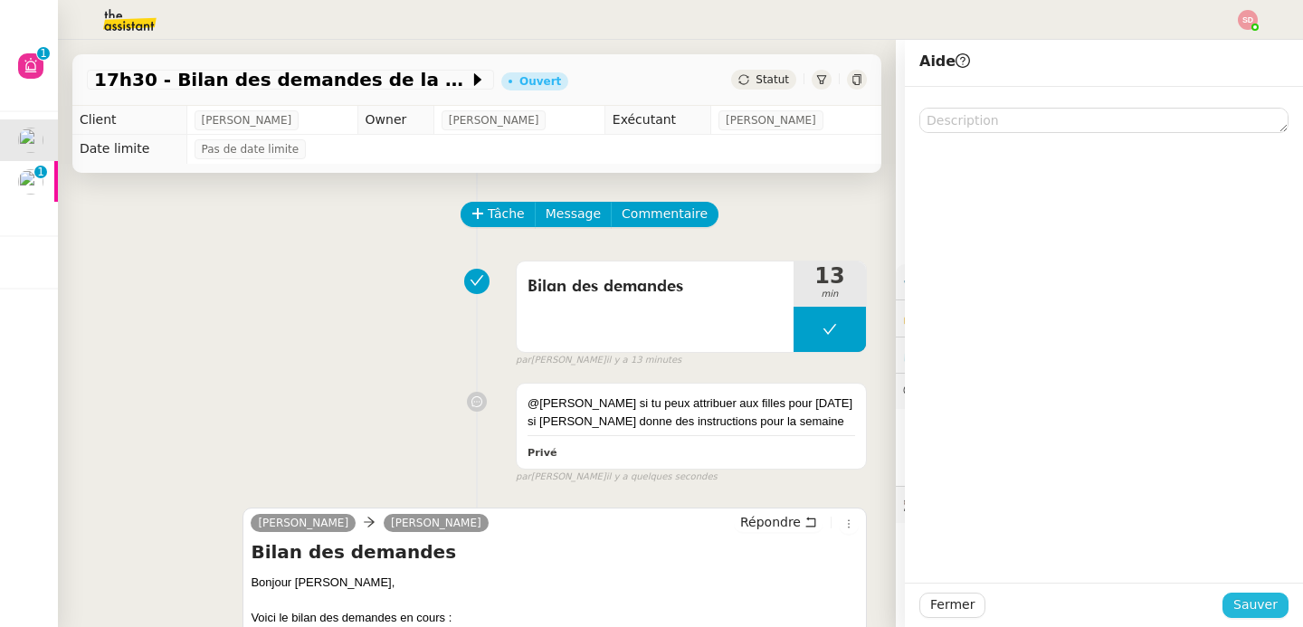
click at [1237, 604] on span "Sauver" at bounding box center [1255, 604] width 44 height 21
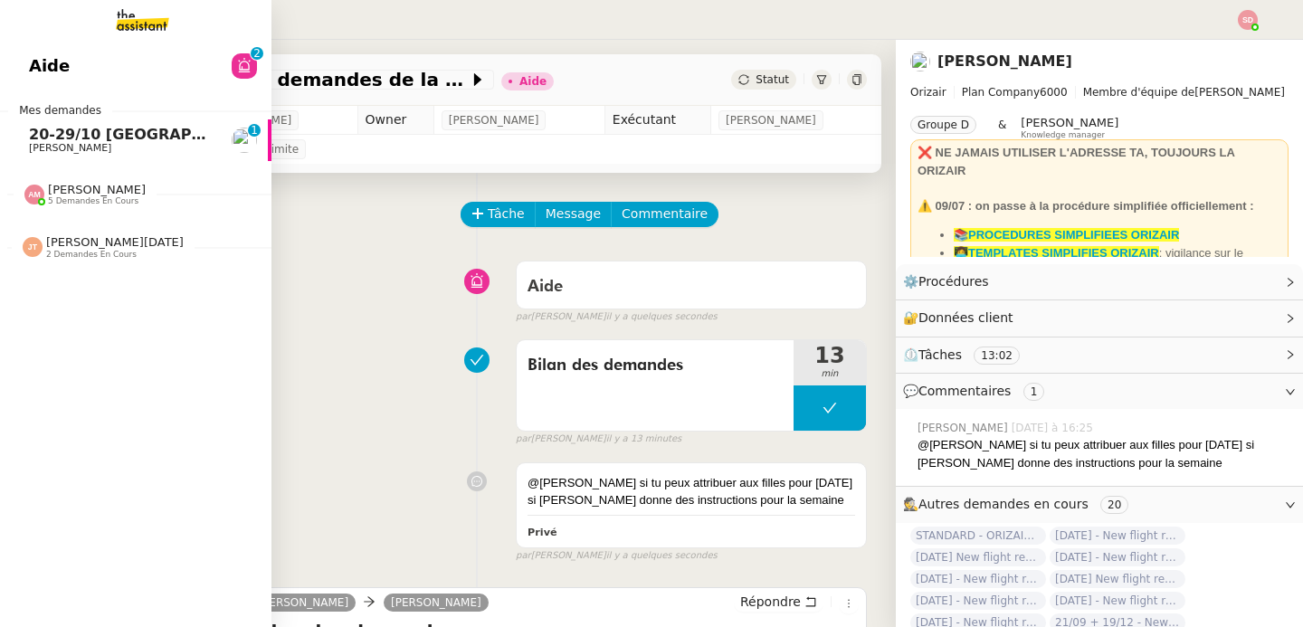
click at [111, 152] on span "[PERSON_NAME]" at bounding box center [120, 148] width 183 height 11
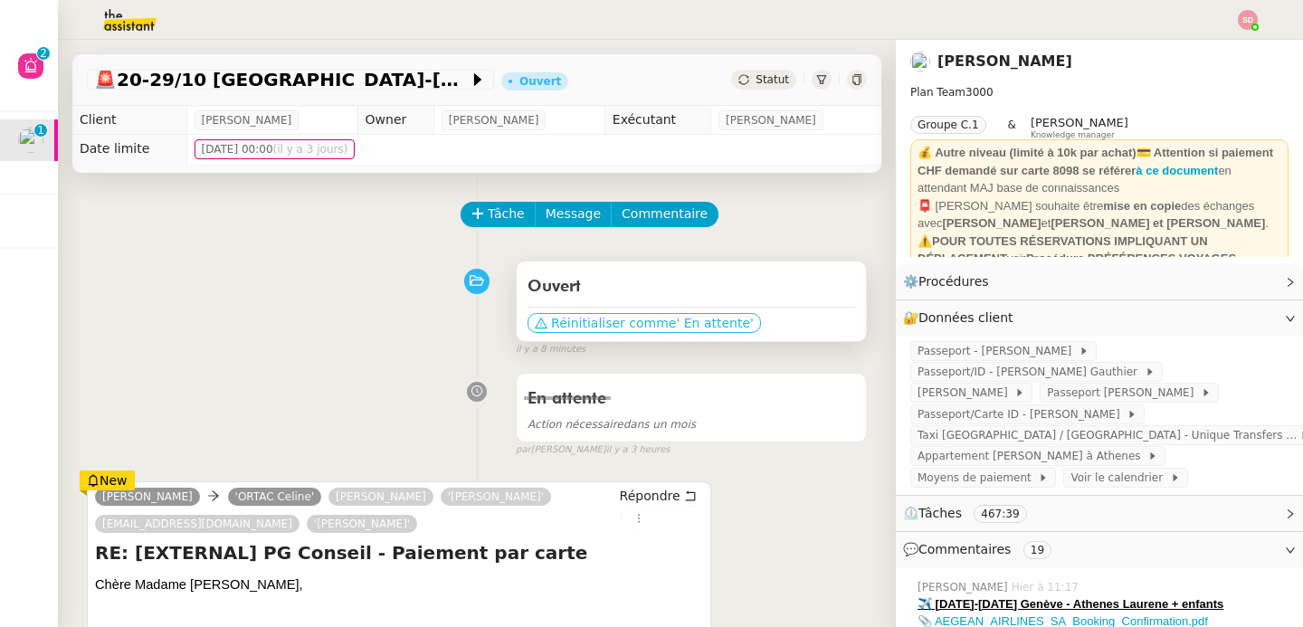
click at [597, 319] on span "Réinitialiser comme" at bounding box center [613, 323] width 125 height 18
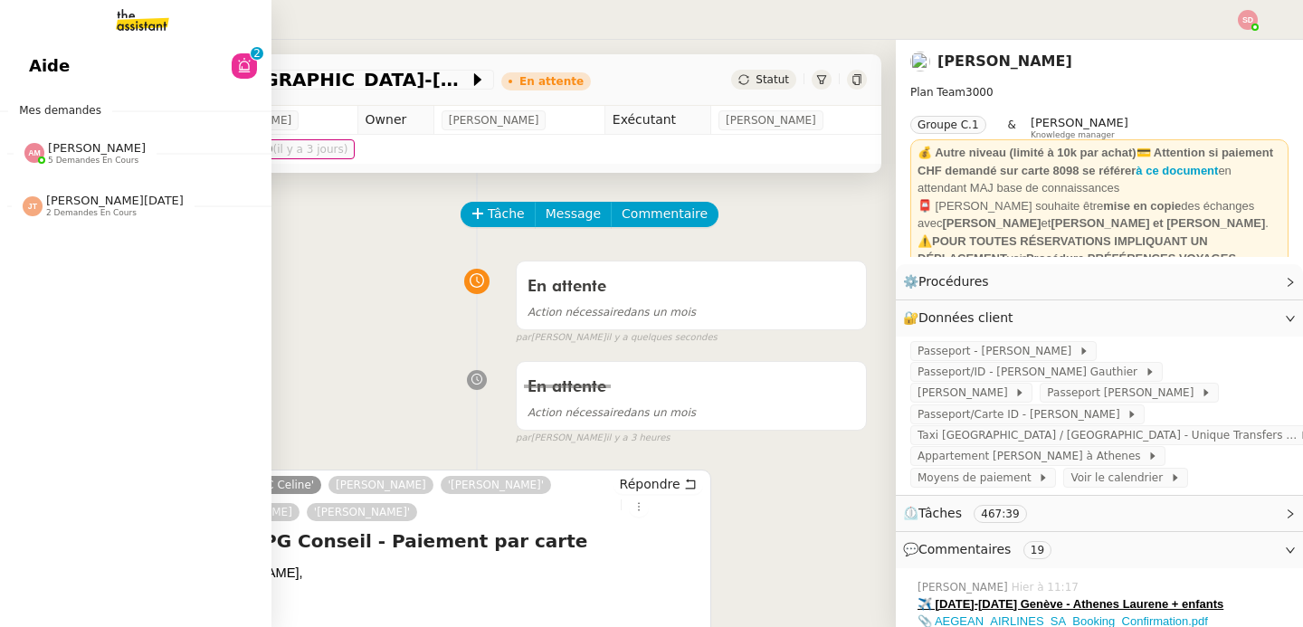
click at [43, 58] on span "Aide" at bounding box center [49, 65] width 41 height 27
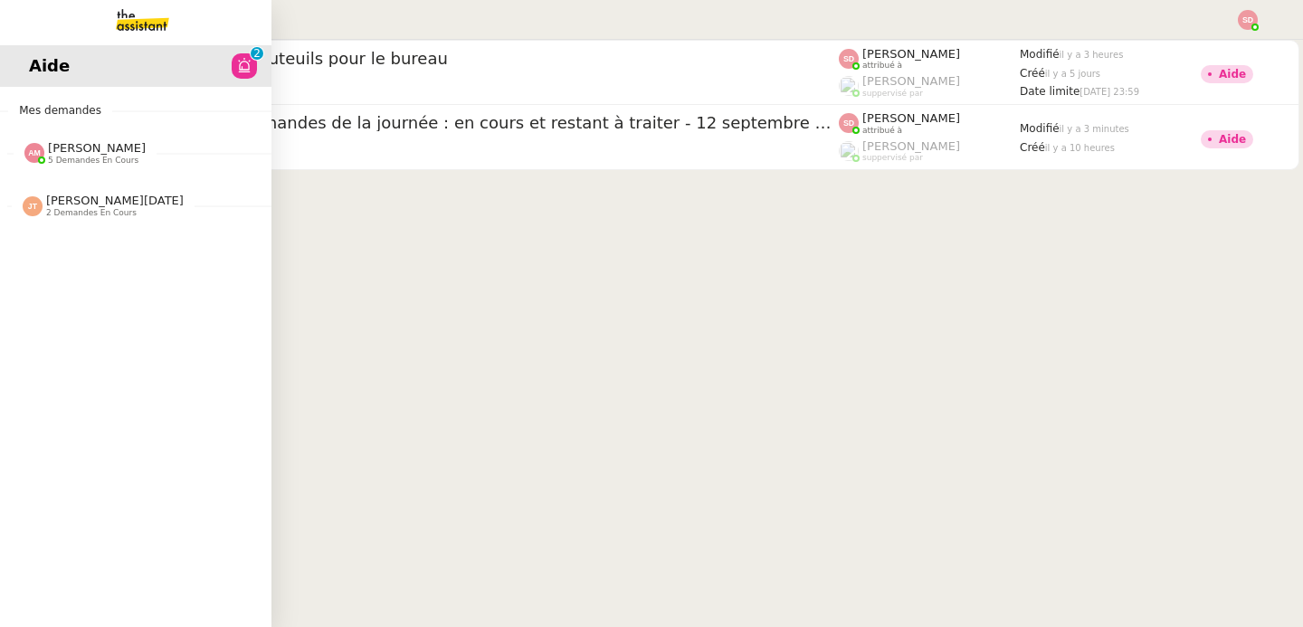
click at [68, 141] on span "[PERSON_NAME]" at bounding box center [97, 148] width 98 height 14
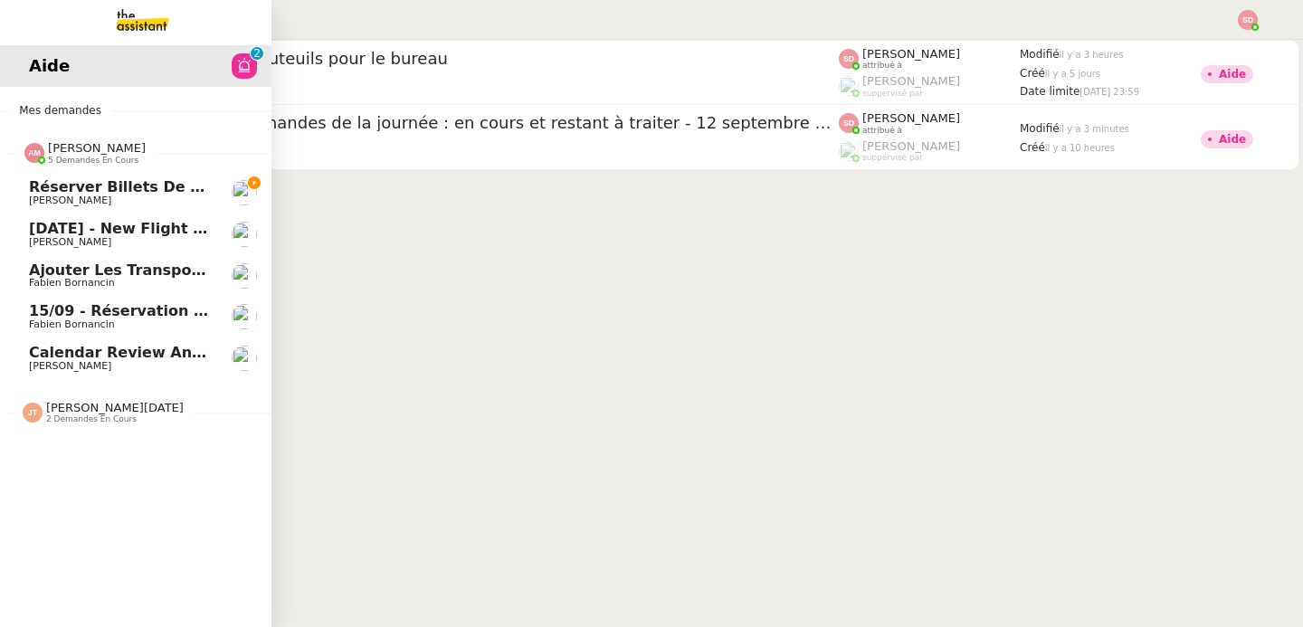
click at [66, 143] on span "[PERSON_NAME]" at bounding box center [97, 148] width 98 height 14
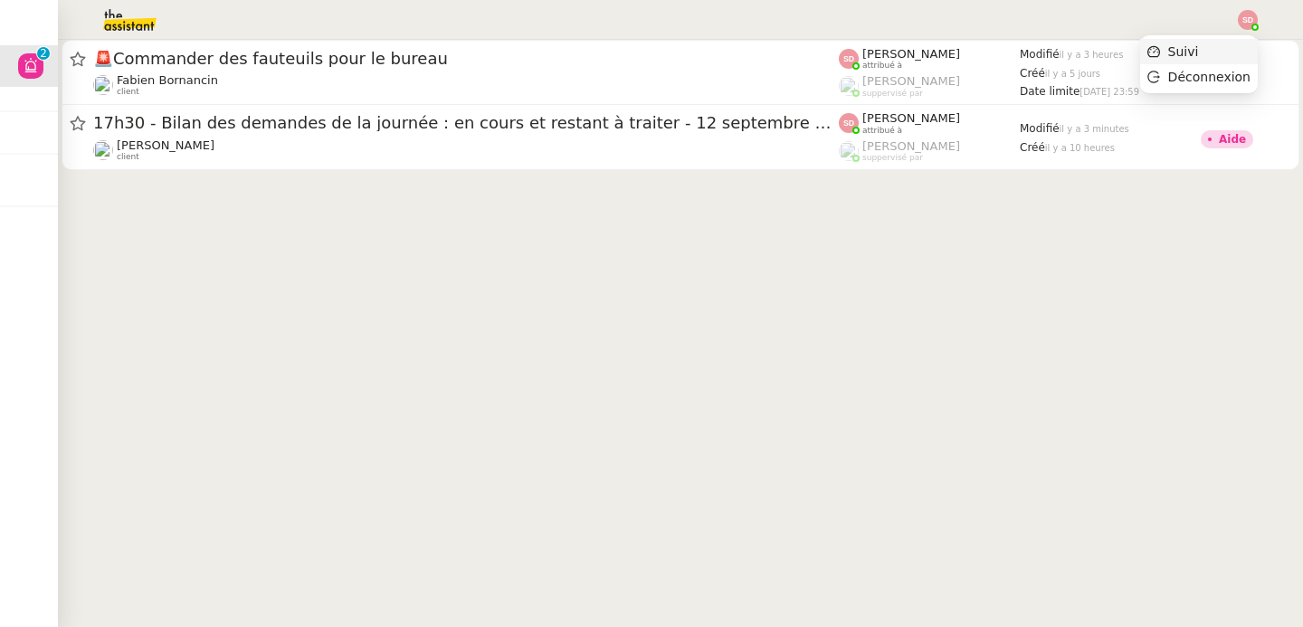
click at [1241, 46] on li "Suivi" at bounding box center [1199, 51] width 118 height 25
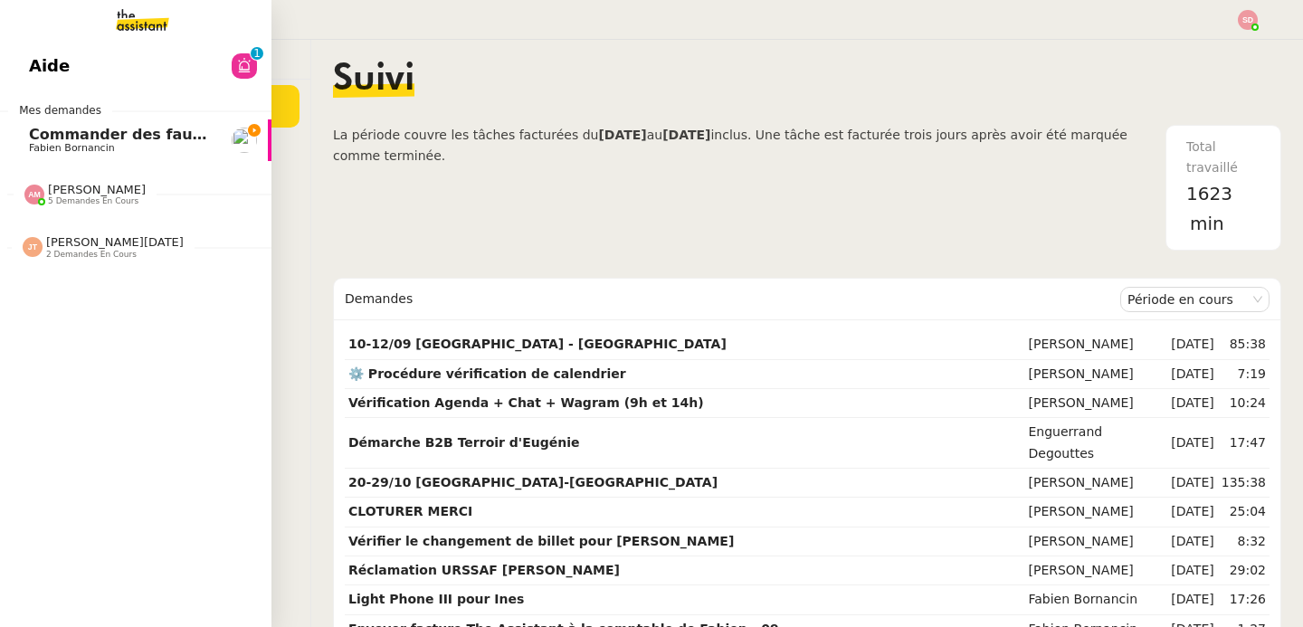
click at [113, 143] on span "Fabien Bornancin" at bounding box center [120, 148] width 183 height 11
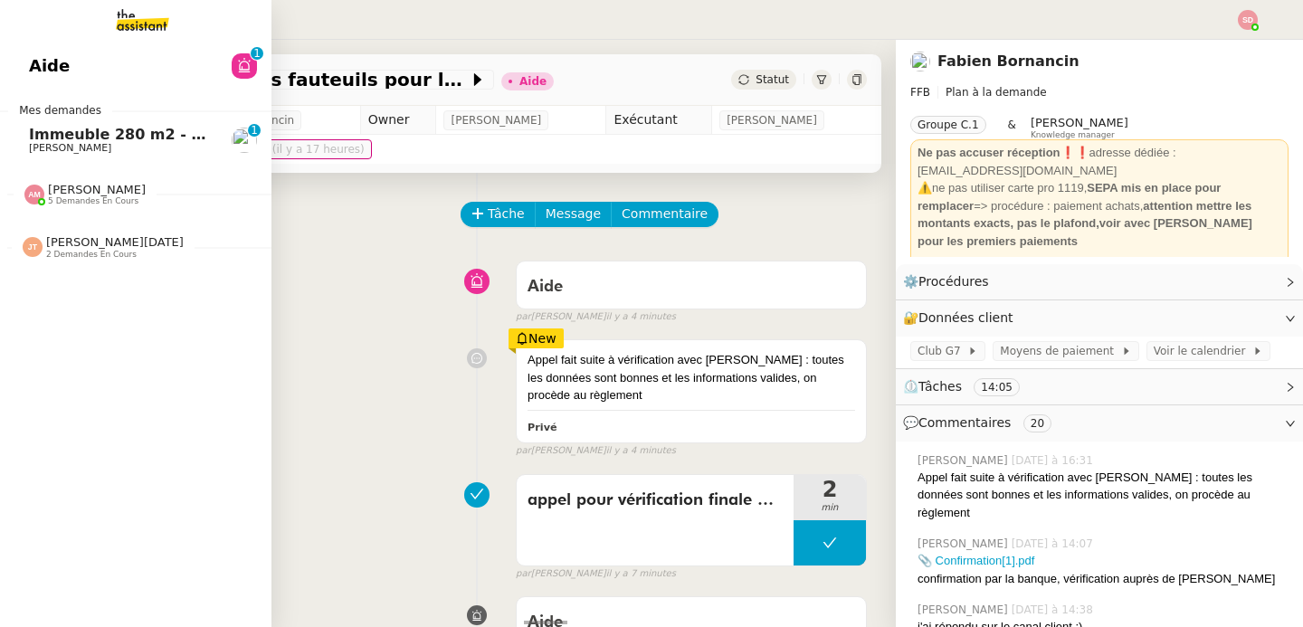
click at [170, 137] on span "Immeuble 280 m2 - [GEOGRAPHIC_DATA] 13100 - 1 349 000€" at bounding box center [273, 134] width 489 height 17
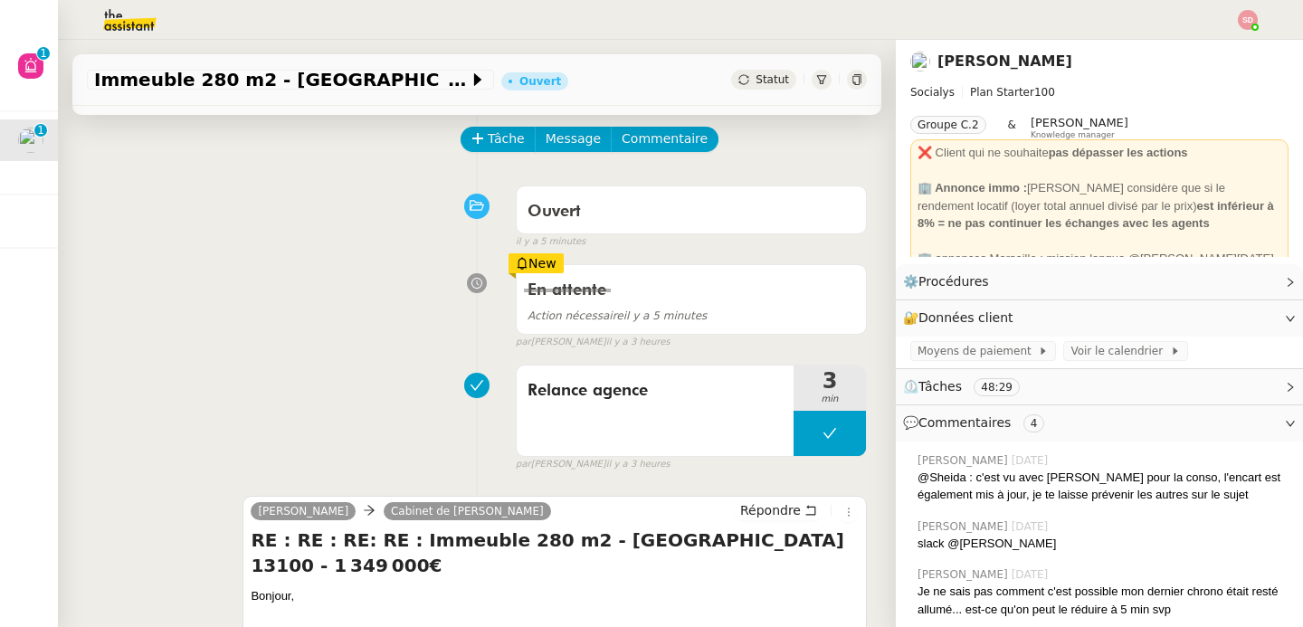
scroll to position [144, 0]
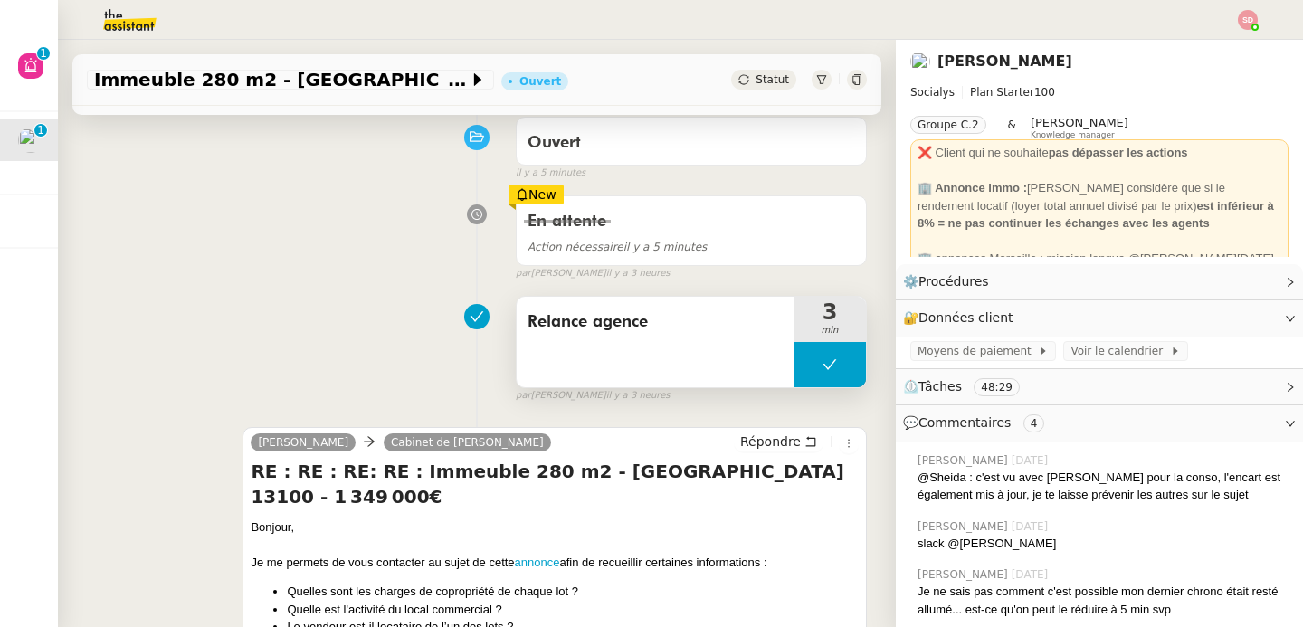
click at [793, 357] on button at bounding box center [829, 364] width 72 height 45
click at [804, 357] on icon at bounding box center [811, 364] width 14 height 14
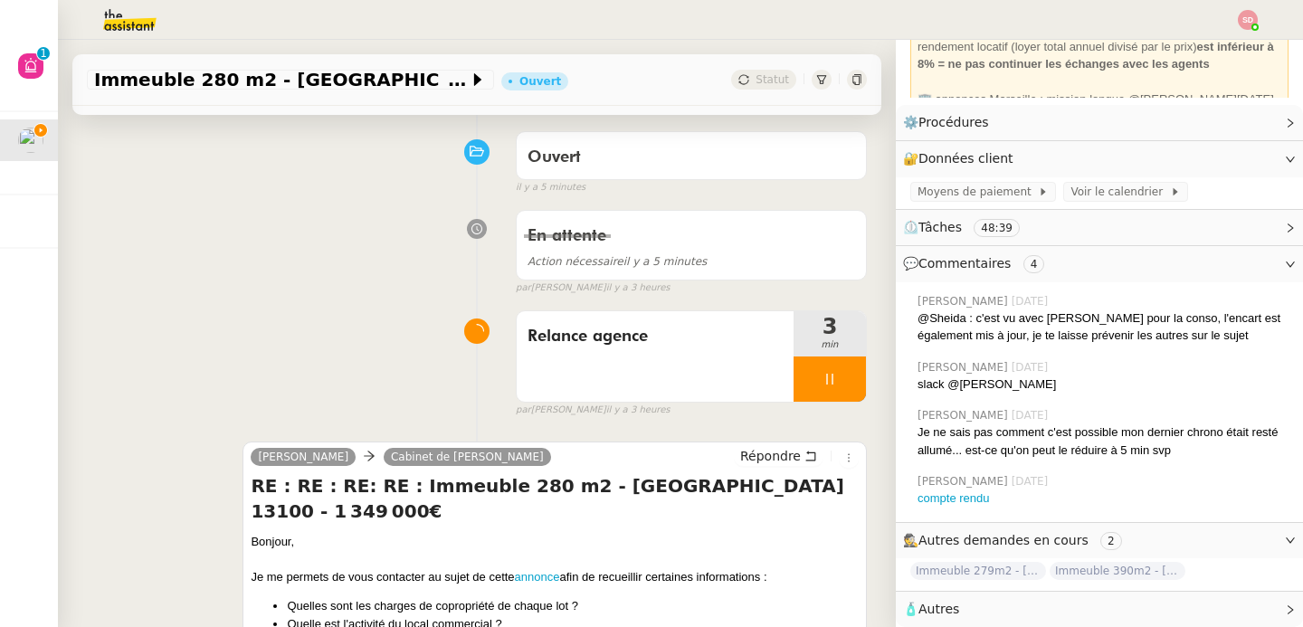
scroll to position [140, 0]
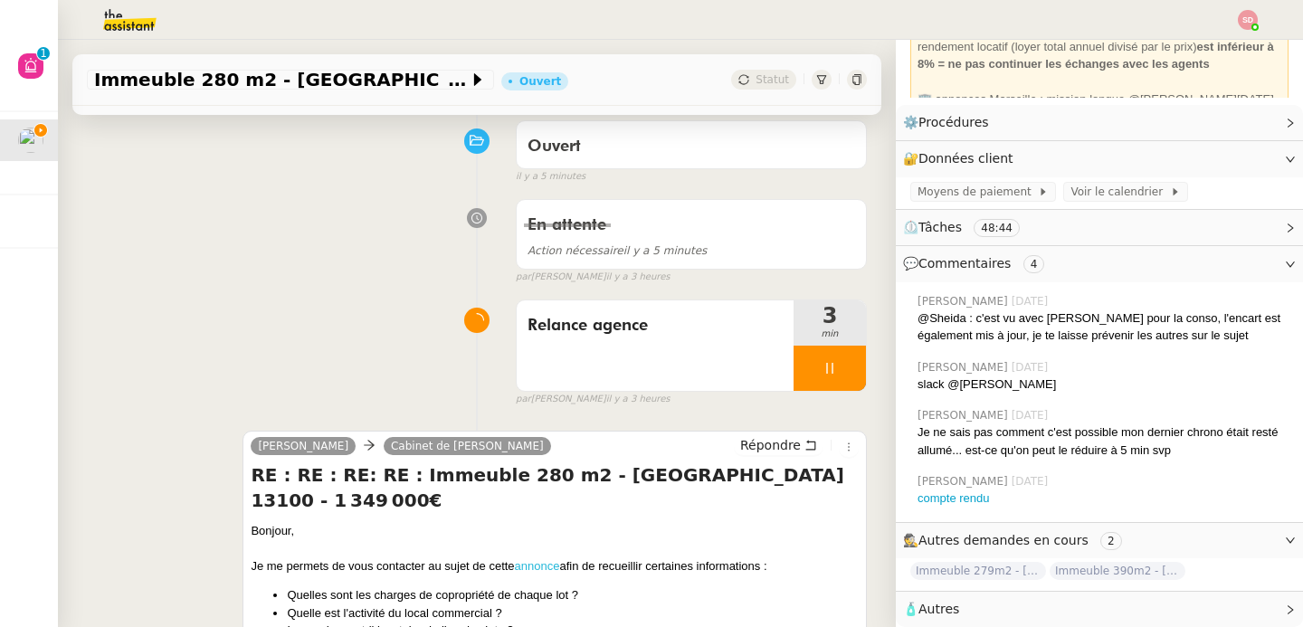
click at [539, 560] on link "annonce" at bounding box center [537, 566] width 45 height 14
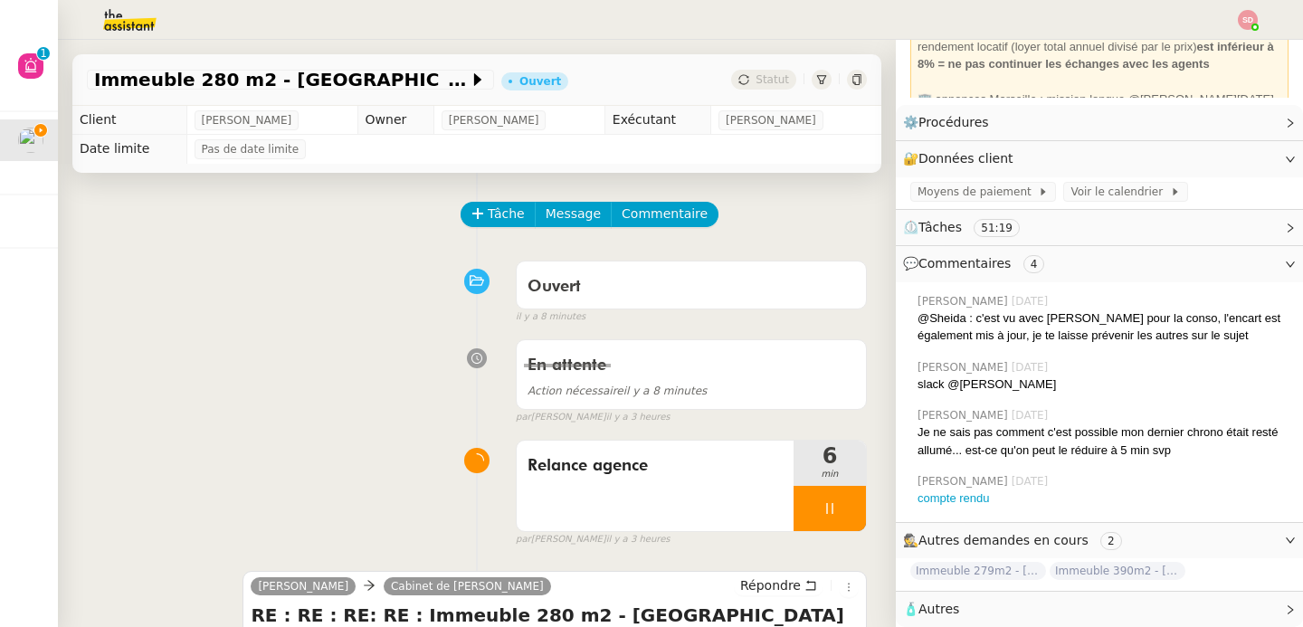
scroll to position [169, 0]
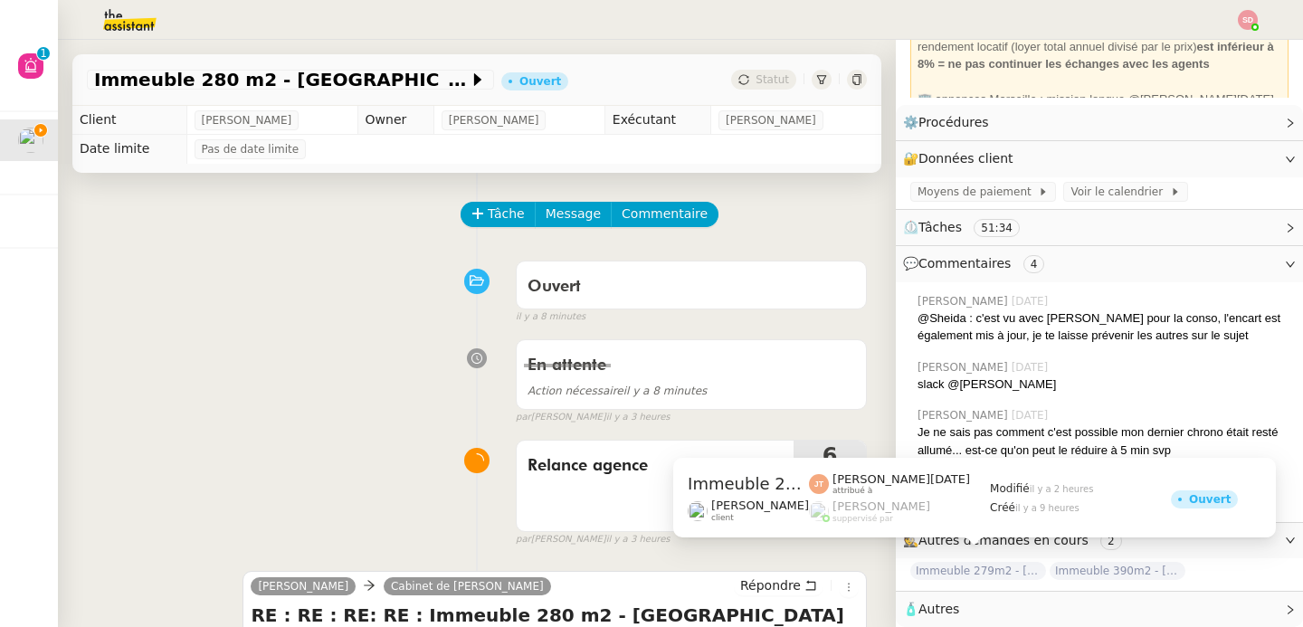
click at [1000, 562] on span "Immeuble 279m2 - [GEOGRAPHIC_DATA] 13012 - 619 000€" at bounding box center [978, 571] width 136 height 18
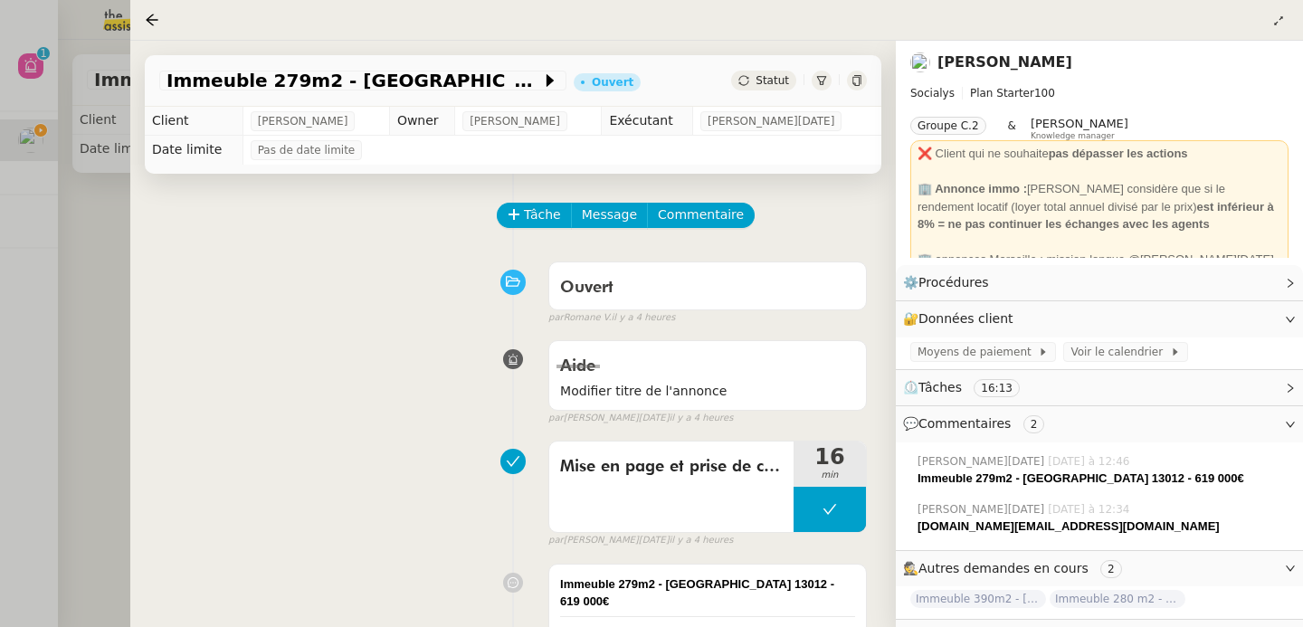
click at [69, 314] on div at bounding box center [651, 313] width 1303 height 627
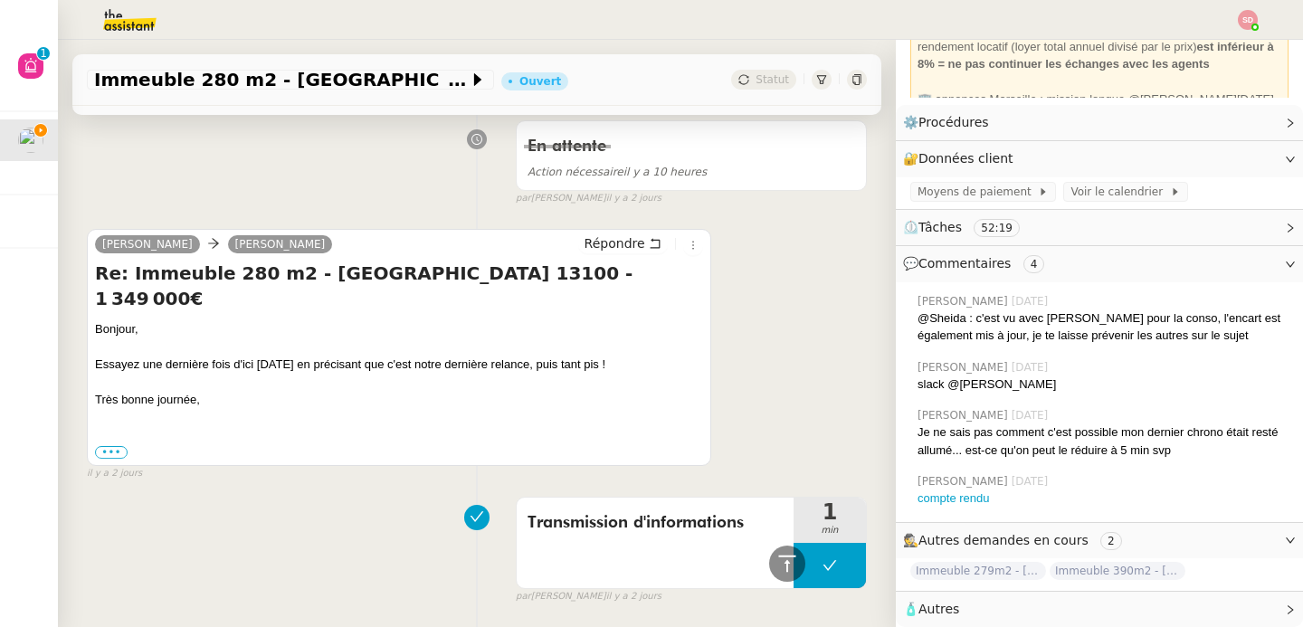
scroll to position [938, 0]
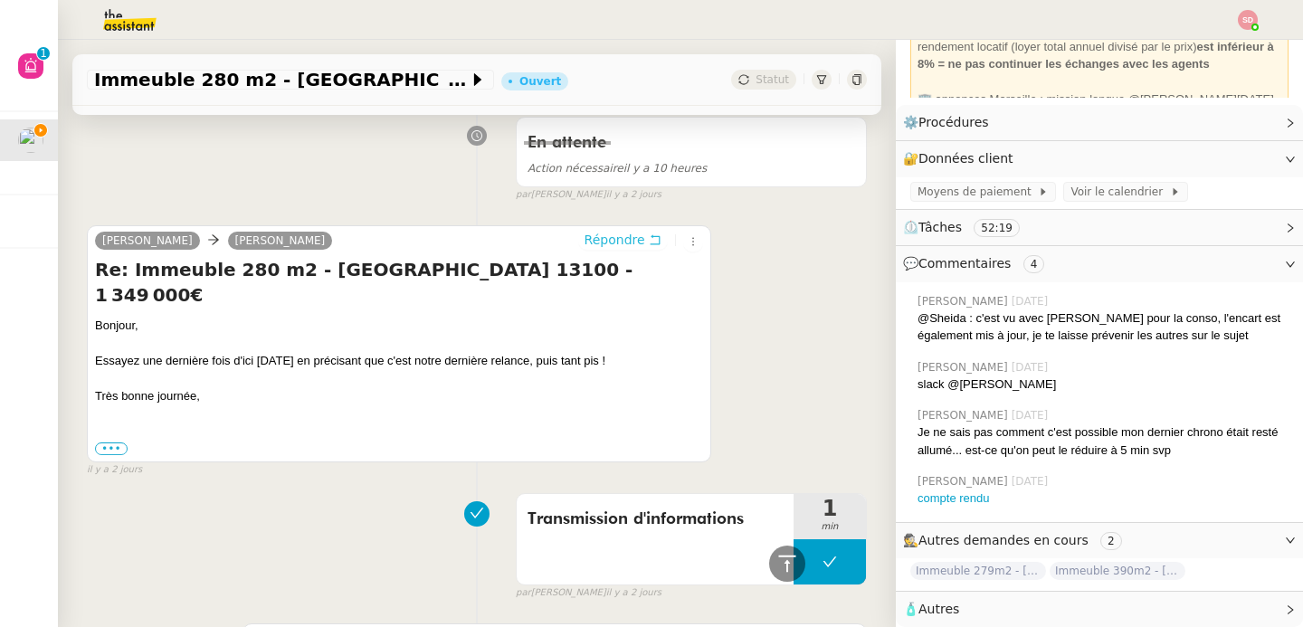
click at [594, 248] on span "Répondre" at bounding box center [614, 240] width 61 height 18
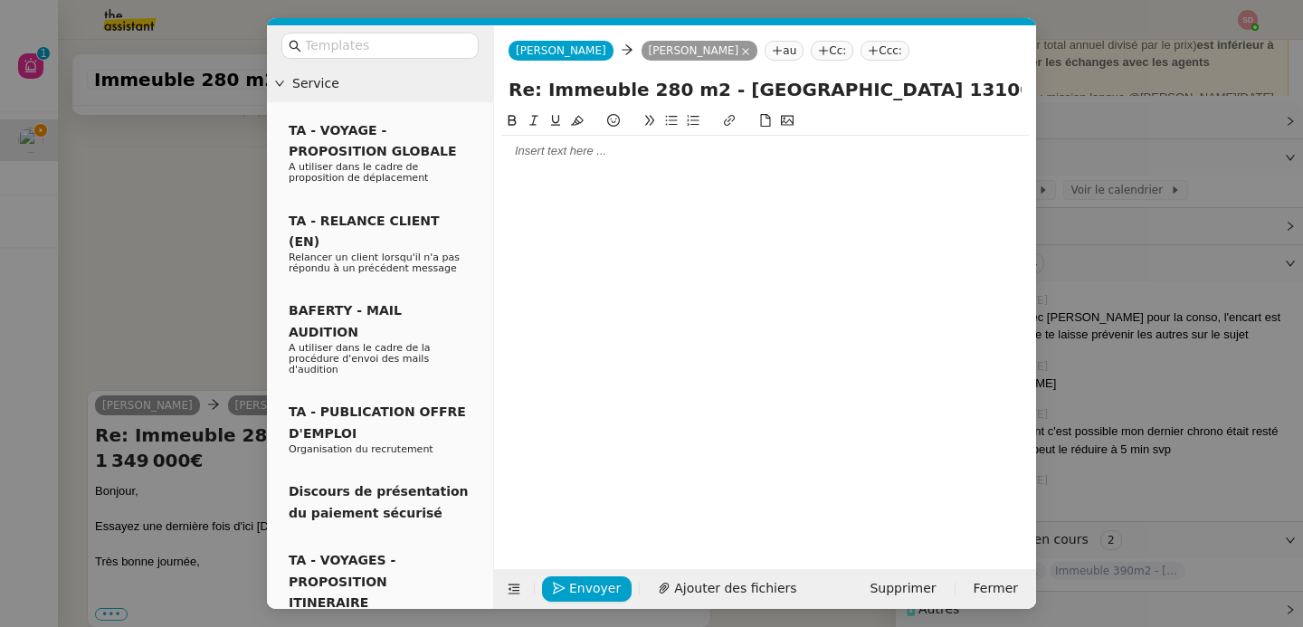
scroll to position [1078, 0]
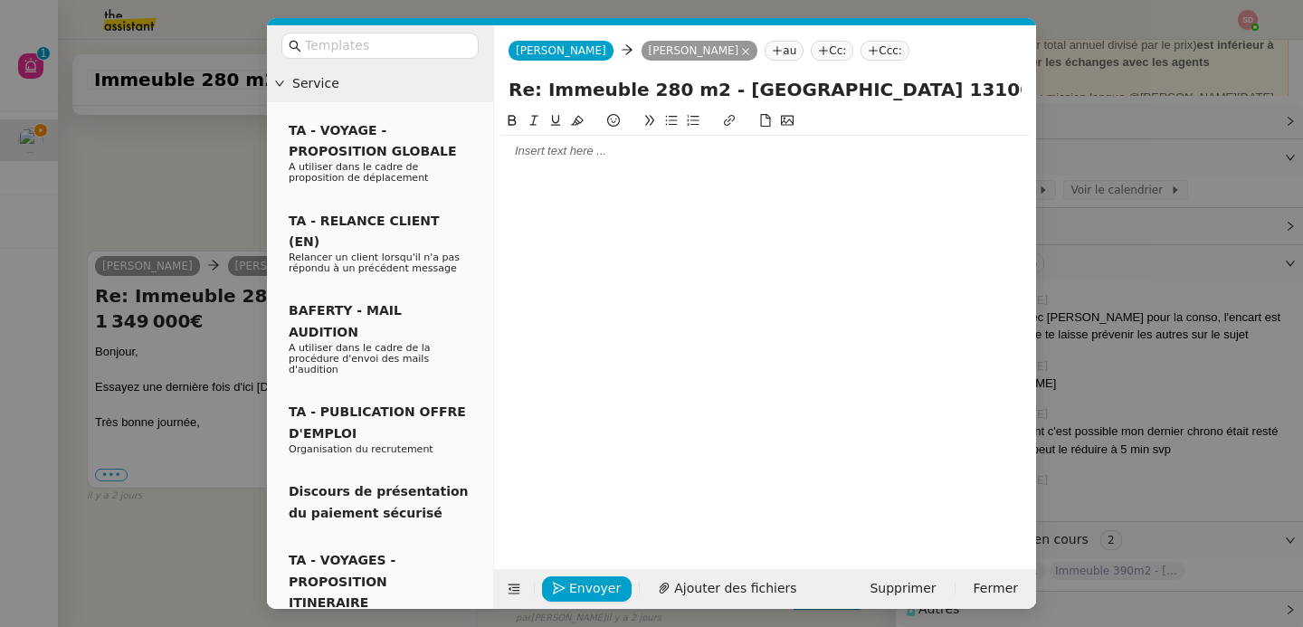
click at [630, 163] on div at bounding box center [764, 151] width 527 height 31
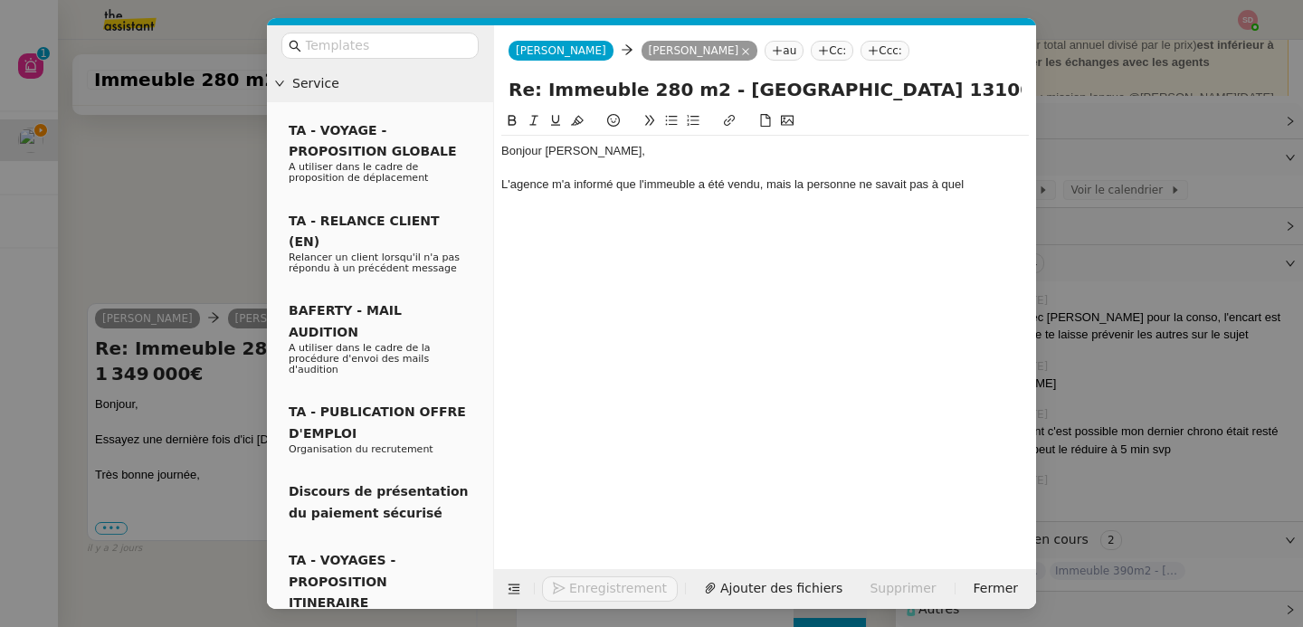
scroll to position [1130, 0]
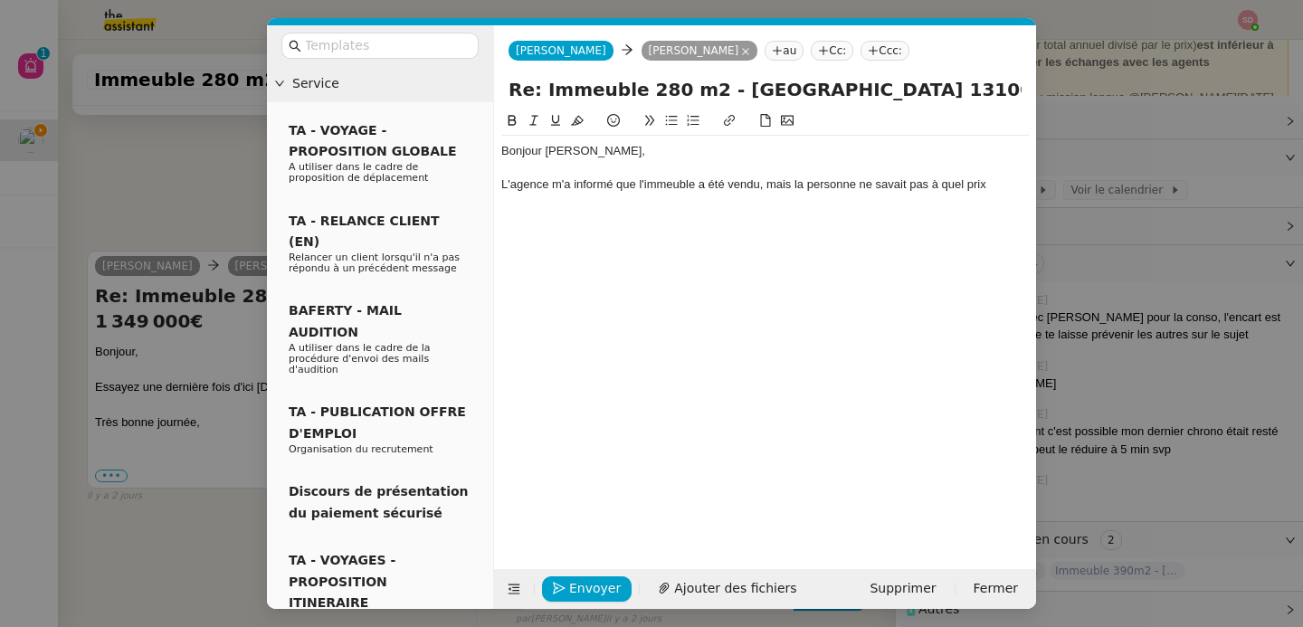
click at [909, 180] on div "L'agence m'a informé que l'immeuble a été vendu, mais la personne ne savait pas…" at bounding box center [764, 184] width 527 height 16
click at [736, 212] on div "Bonjour [PERSON_NAME], L'agence m'a informé que l'immeuble a été vendu, mais la…" at bounding box center [764, 176] width 527 height 81
click at [512, 592] on icon at bounding box center [514, 589] width 13 height 13
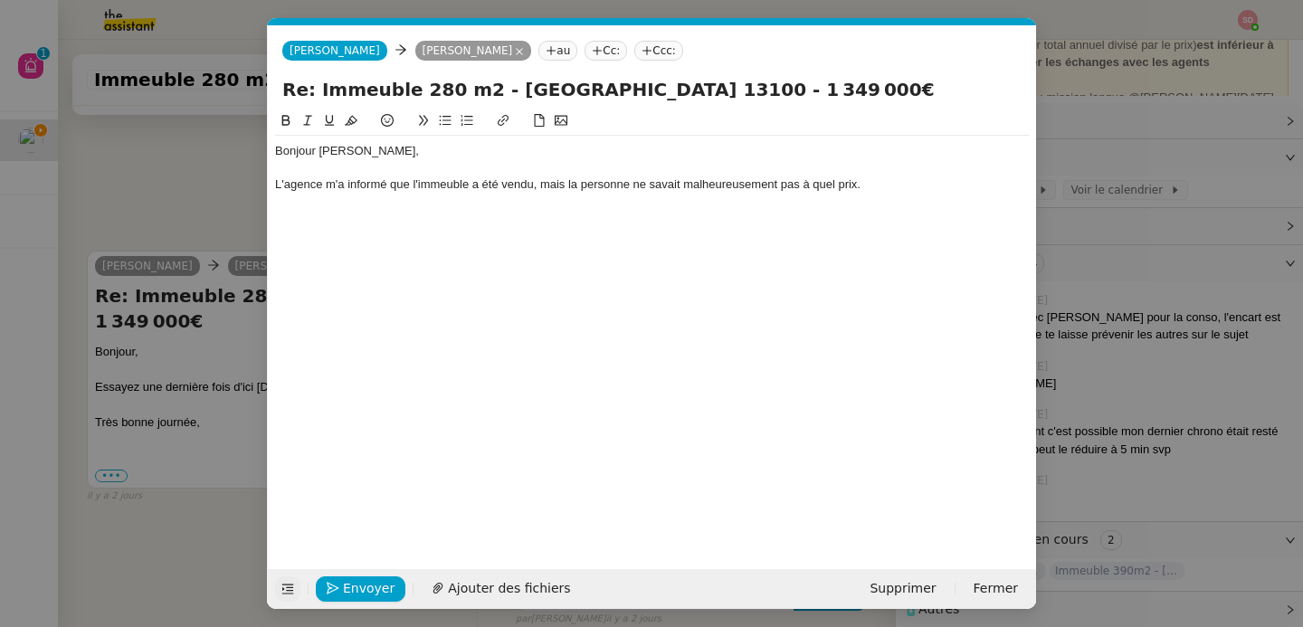
click at [425, 231] on div "Bonjour [PERSON_NAME], L'agence m'a informé que l'immeuble a été vendu, mais la…" at bounding box center [652, 185] width 754 height 98
click at [386, 585] on span "Envoyer" at bounding box center [369, 588] width 52 height 21
click at [386, 585] on span "Confirmer l'envoi" at bounding box center [397, 588] width 109 height 21
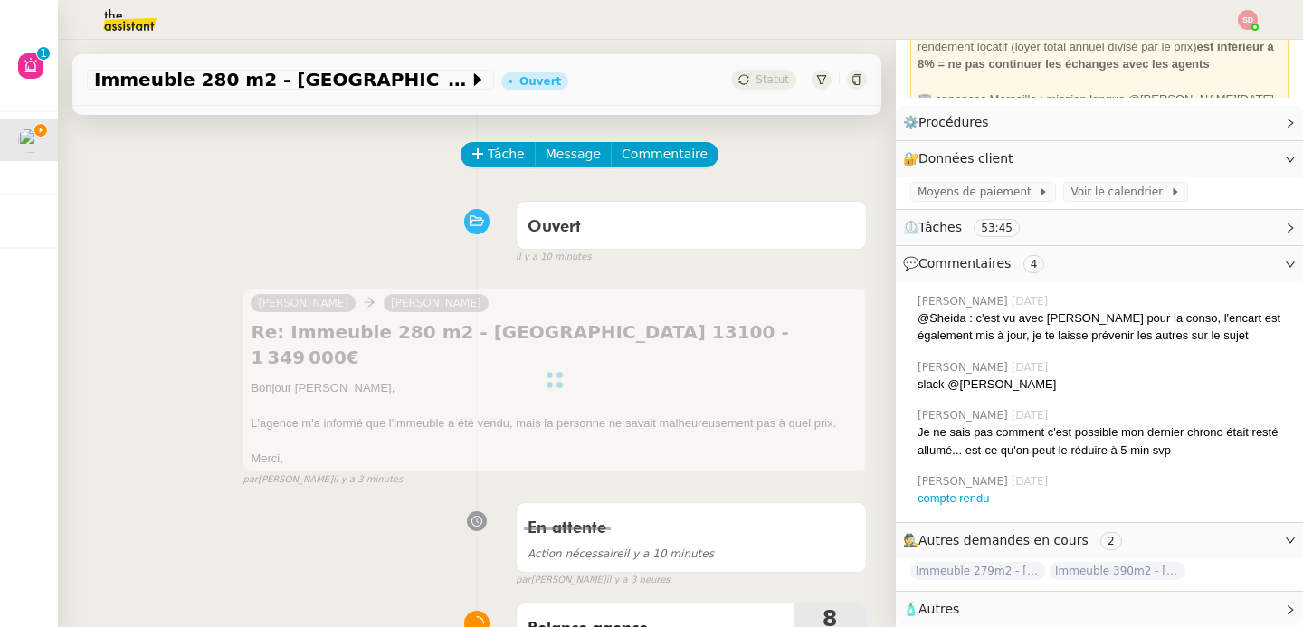
scroll to position [149, 0]
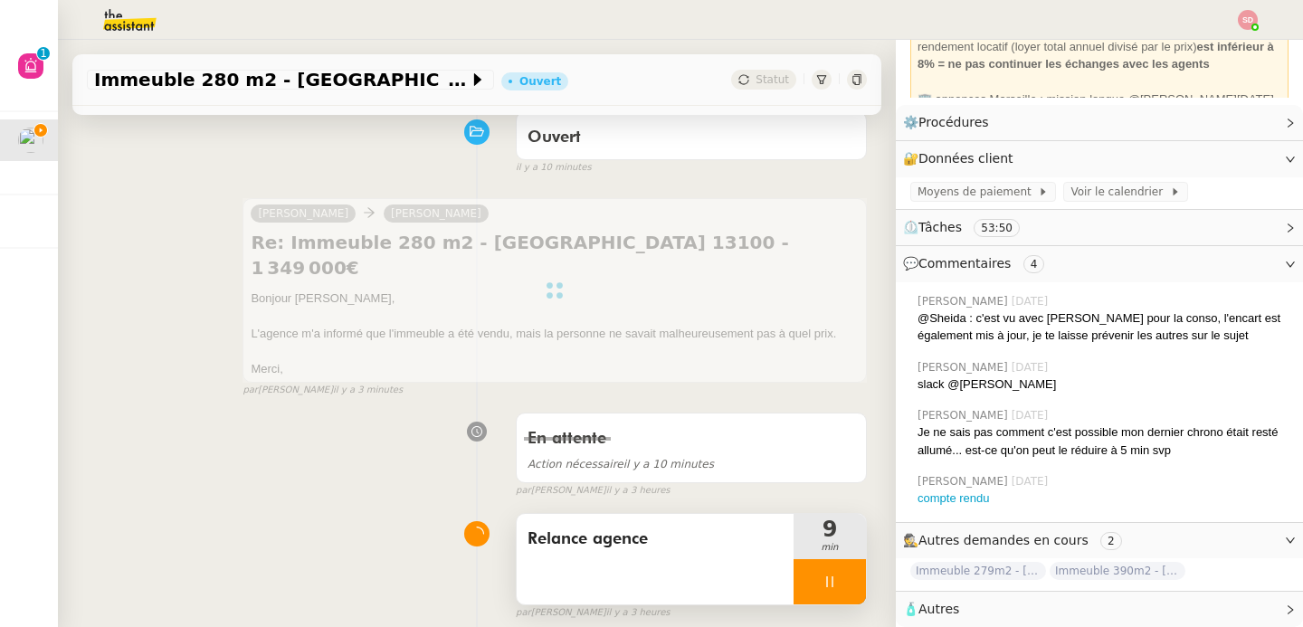
click at [823, 562] on div at bounding box center [829, 581] width 72 height 45
click at [840, 574] on icon at bounding box center [847, 581] width 14 height 14
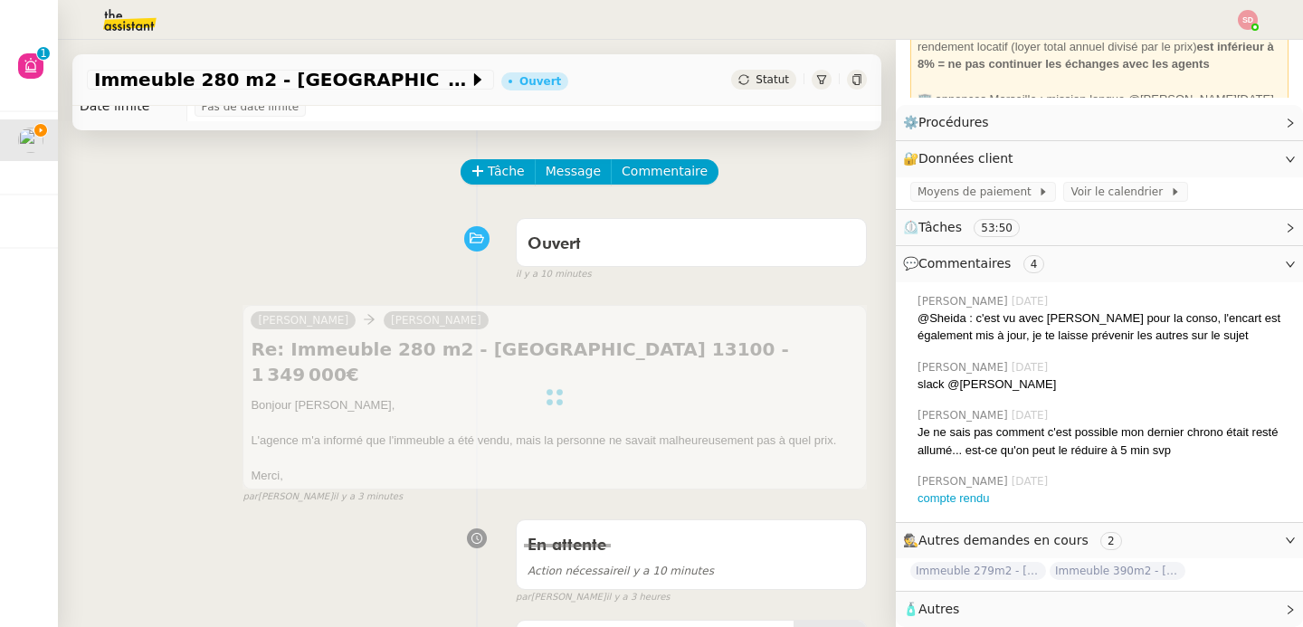
scroll to position [0, 0]
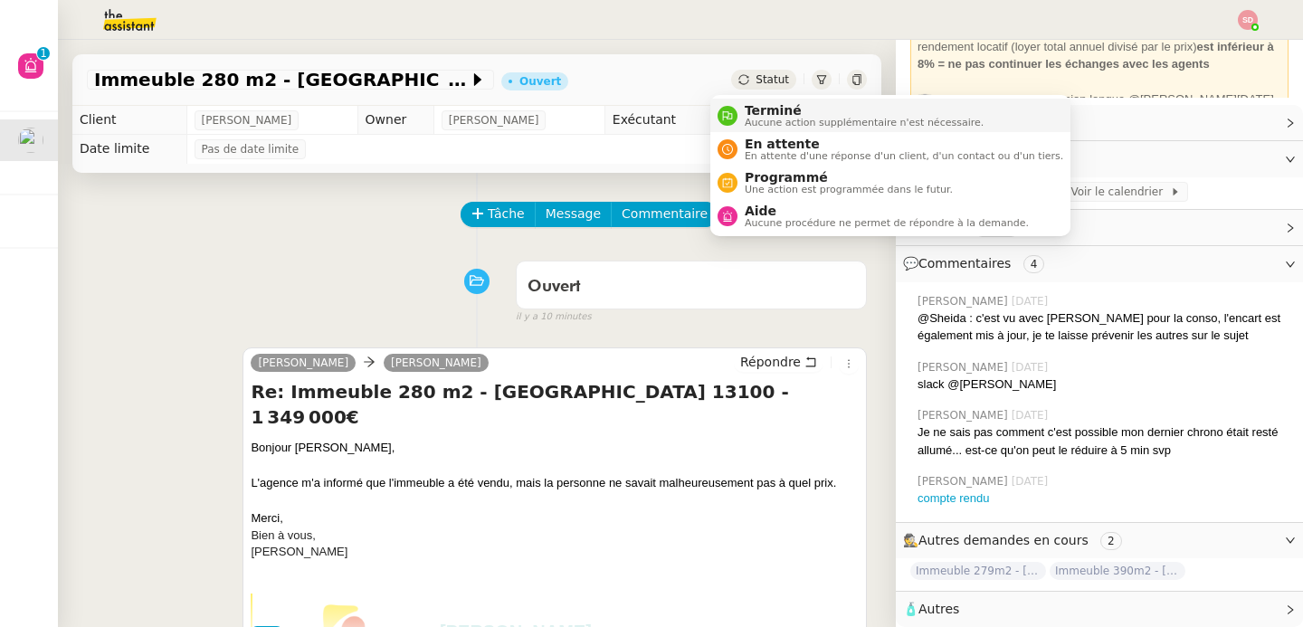
click at [739, 104] on div "Terminé Aucune action supplémentaire n'est nécessaire." at bounding box center [860, 115] width 246 height 24
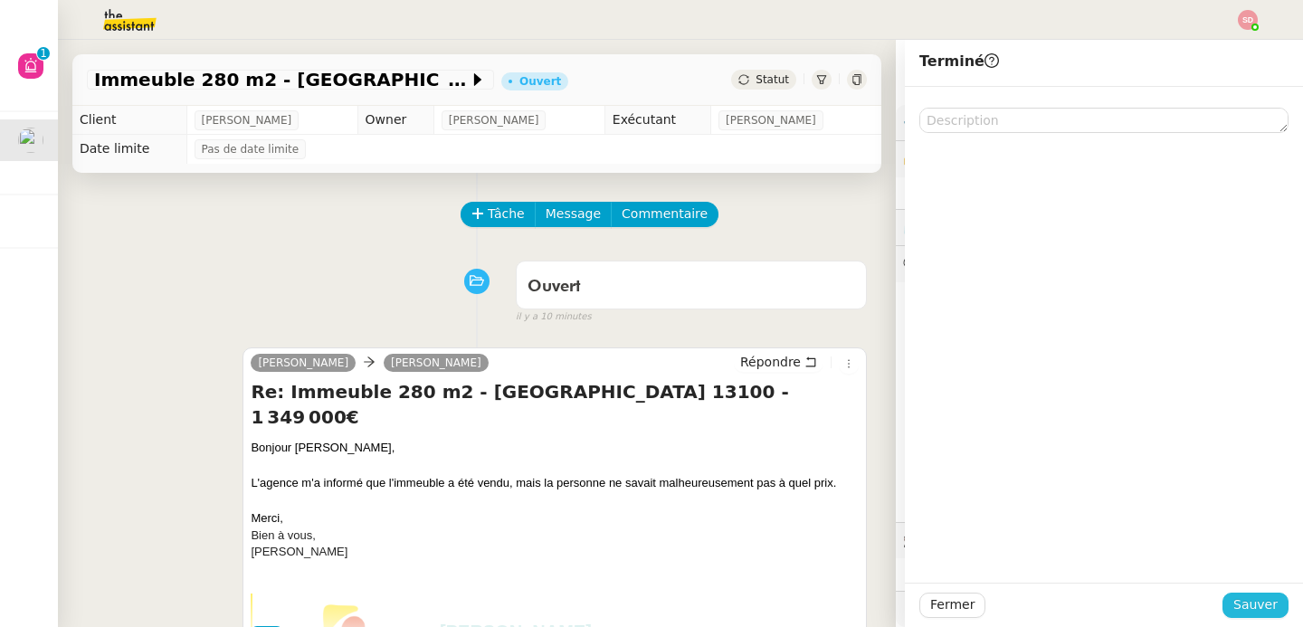
click at [1273, 605] on button "Sauver" at bounding box center [1255, 605] width 66 height 25
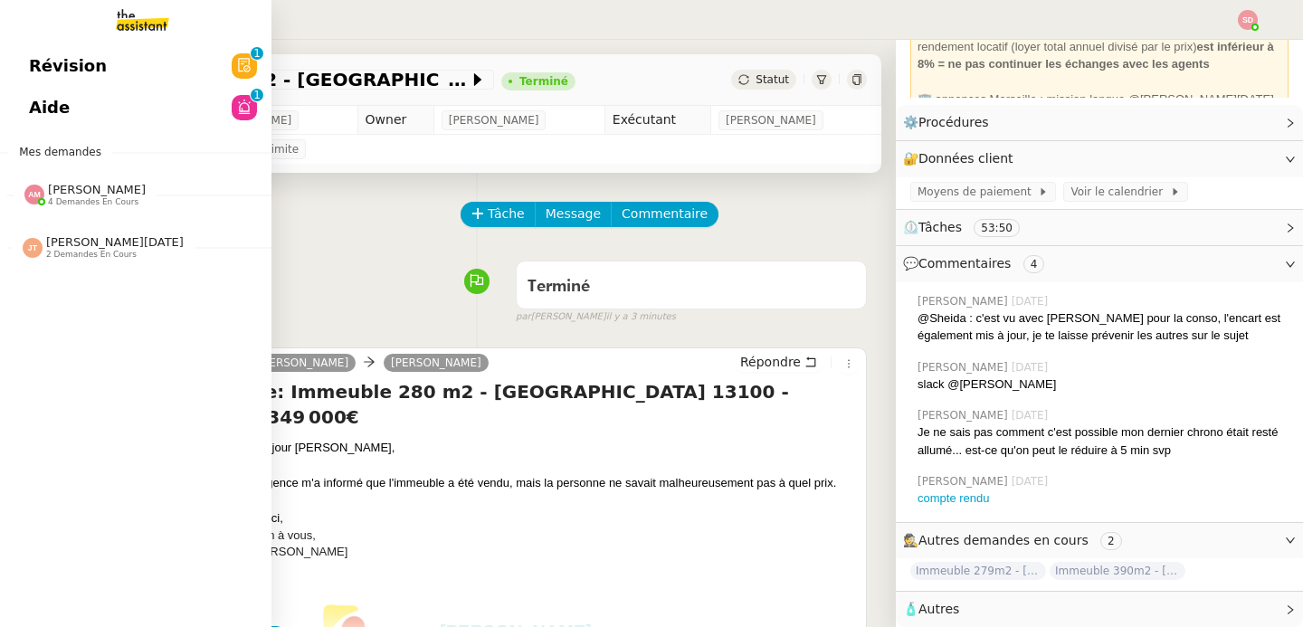
click at [38, 185] on img at bounding box center [34, 195] width 20 height 20
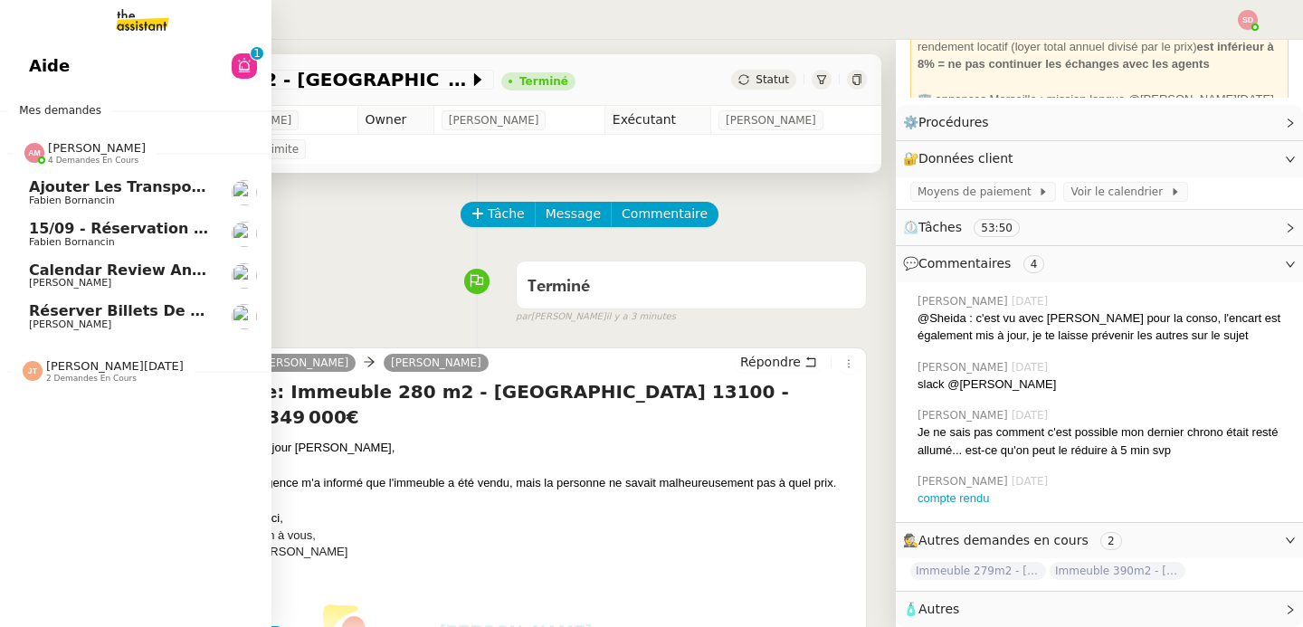
click at [131, 309] on span "Réserver billets de train pour [GEOGRAPHIC_DATA]" at bounding box center [238, 310] width 419 height 17
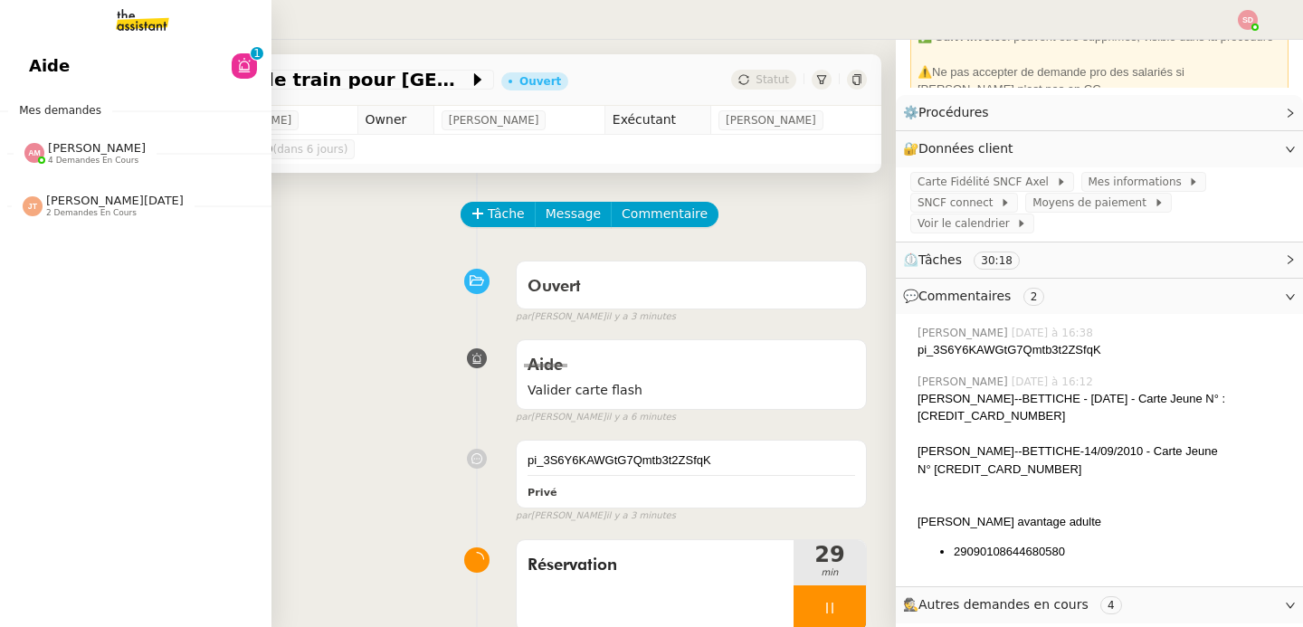
click at [100, 147] on span "[PERSON_NAME]" at bounding box center [97, 148] width 98 height 14
click at [103, 151] on span "[PERSON_NAME]" at bounding box center [97, 148] width 98 height 14
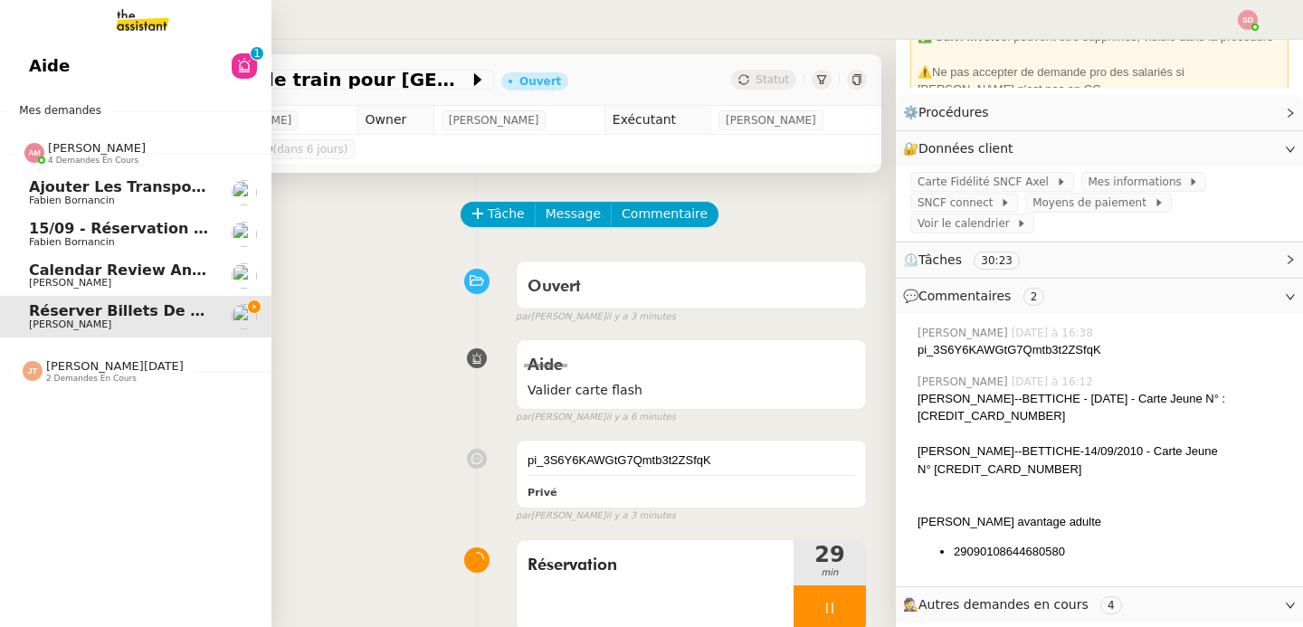
click at [128, 147] on span "[PERSON_NAME]" at bounding box center [97, 148] width 98 height 14
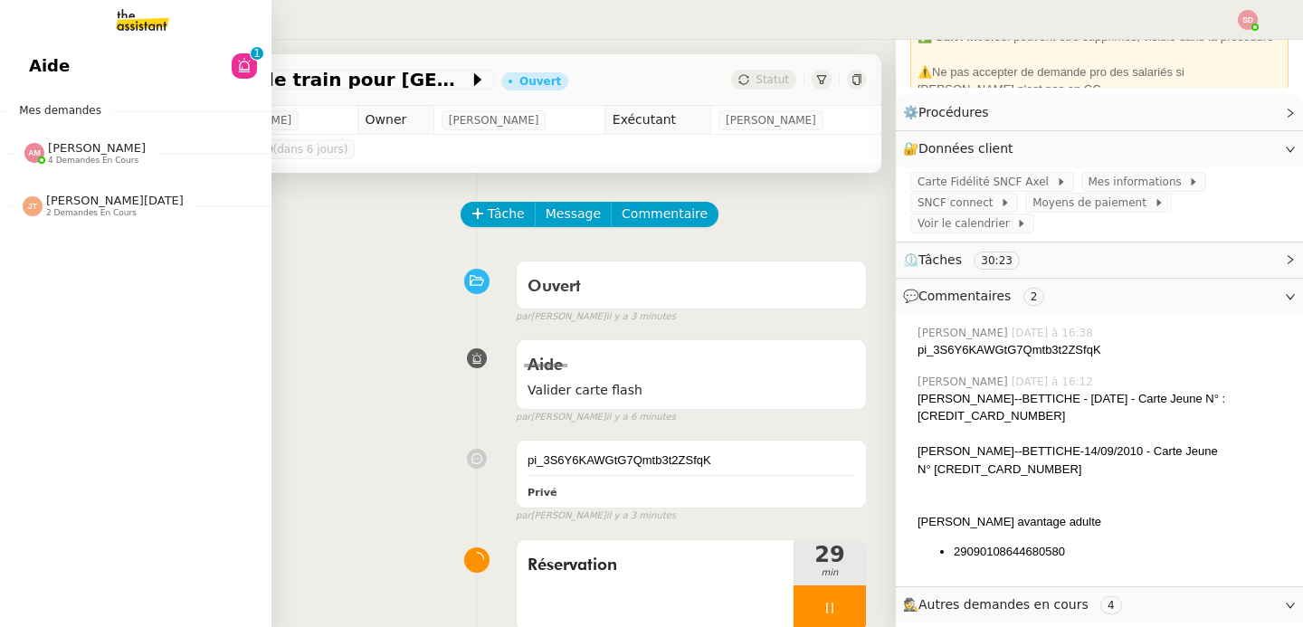
click at [235, 55] on nz-avatar at bounding box center [244, 65] width 25 height 25
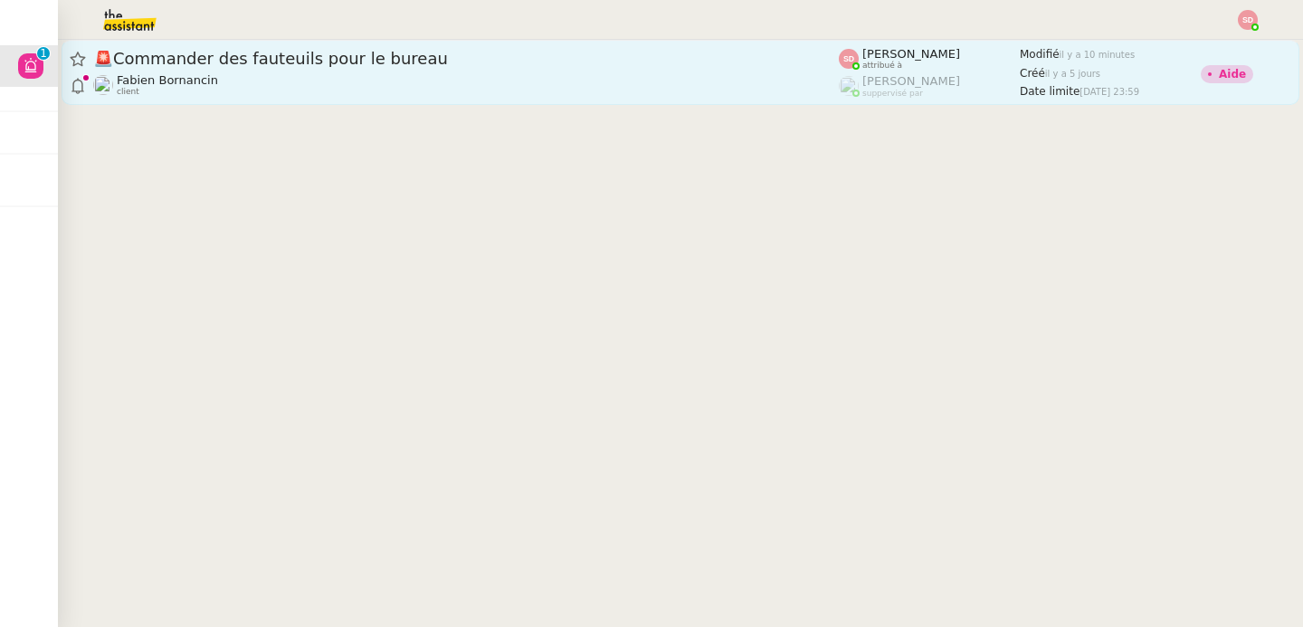
click at [550, 68] on div "🚨 Commander des fauteuils pour le bureau" at bounding box center [465, 59] width 745 height 22
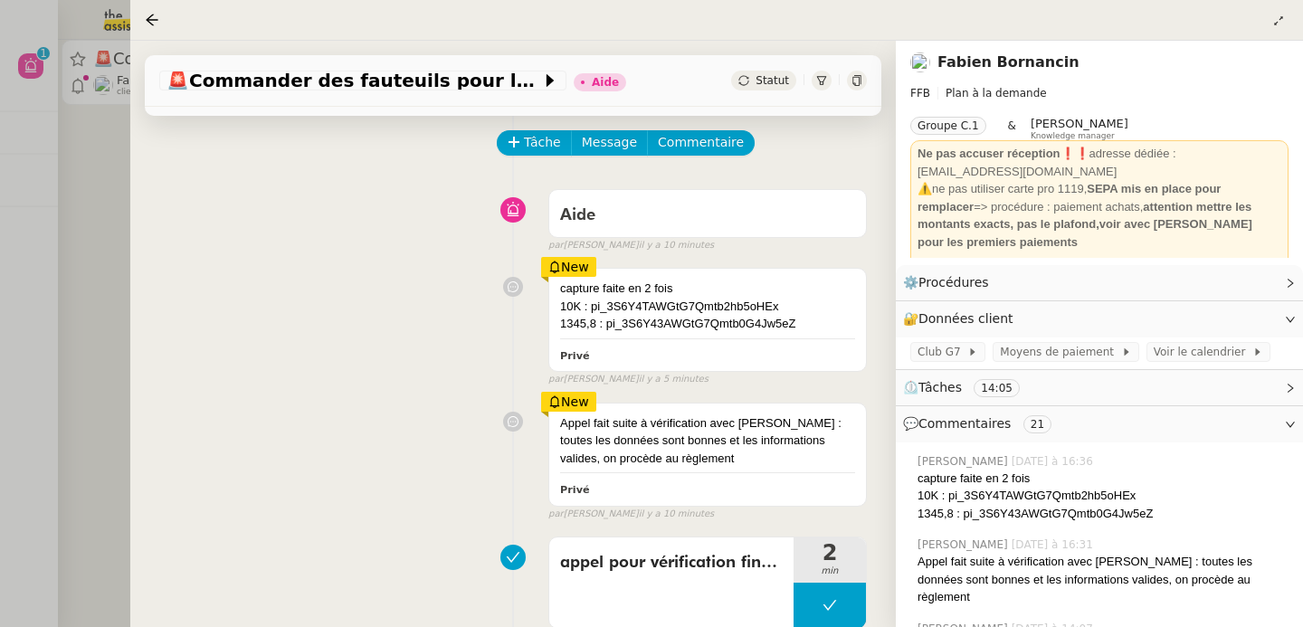
scroll to position [155, 0]
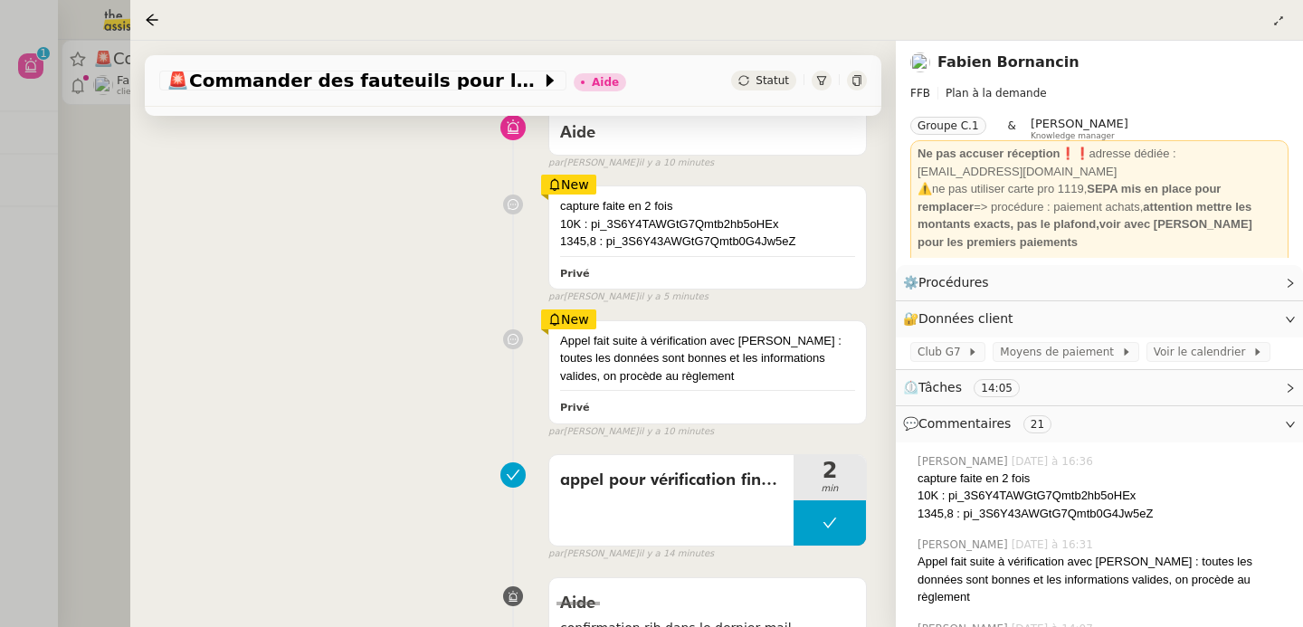
click at [79, 354] on div at bounding box center [651, 313] width 1303 height 627
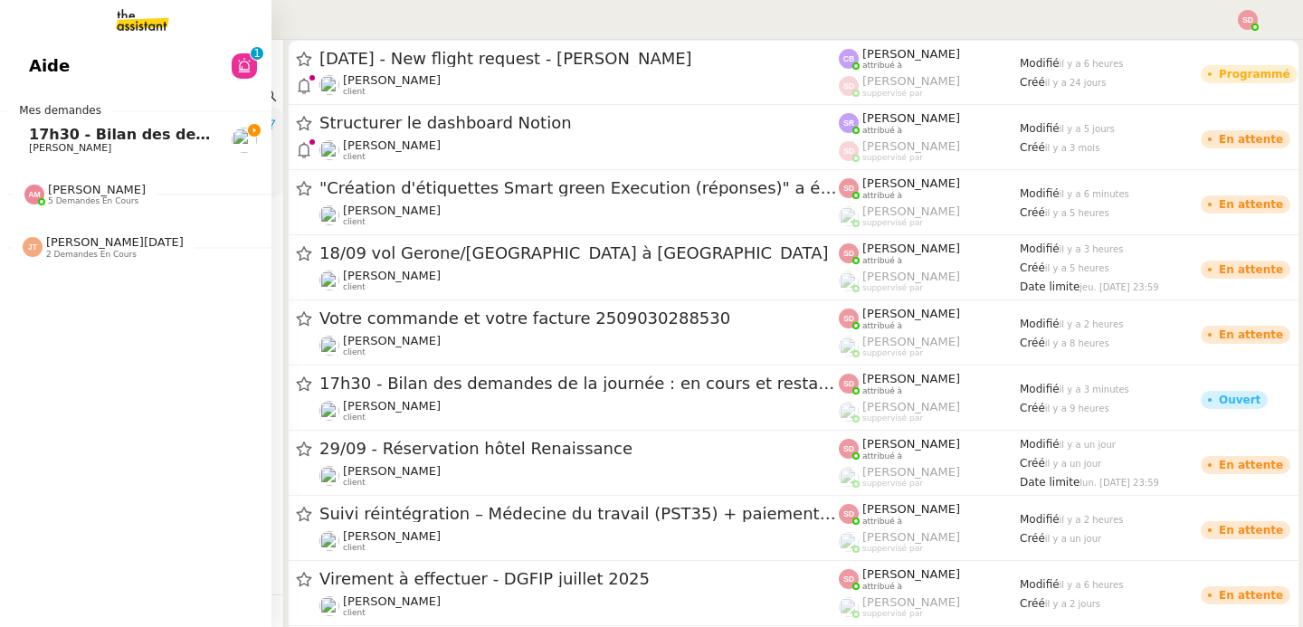
click at [35, 138] on span "17h30 - Bilan des demandes de la journée : en cours et restant à traiter - 12 s…" at bounding box center [410, 134] width 762 height 17
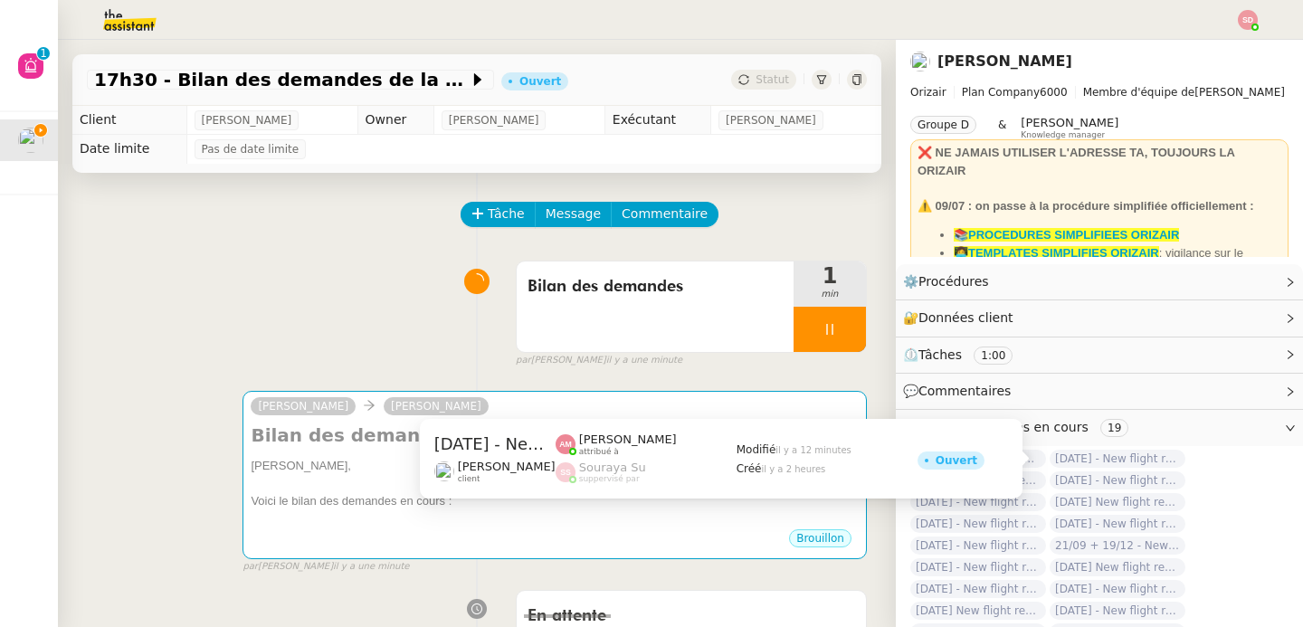
click at [1079, 457] on span "[DATE] - New flight request - [PERSON_NAME]" at bounding box center [1117, 459] width 136 height 18
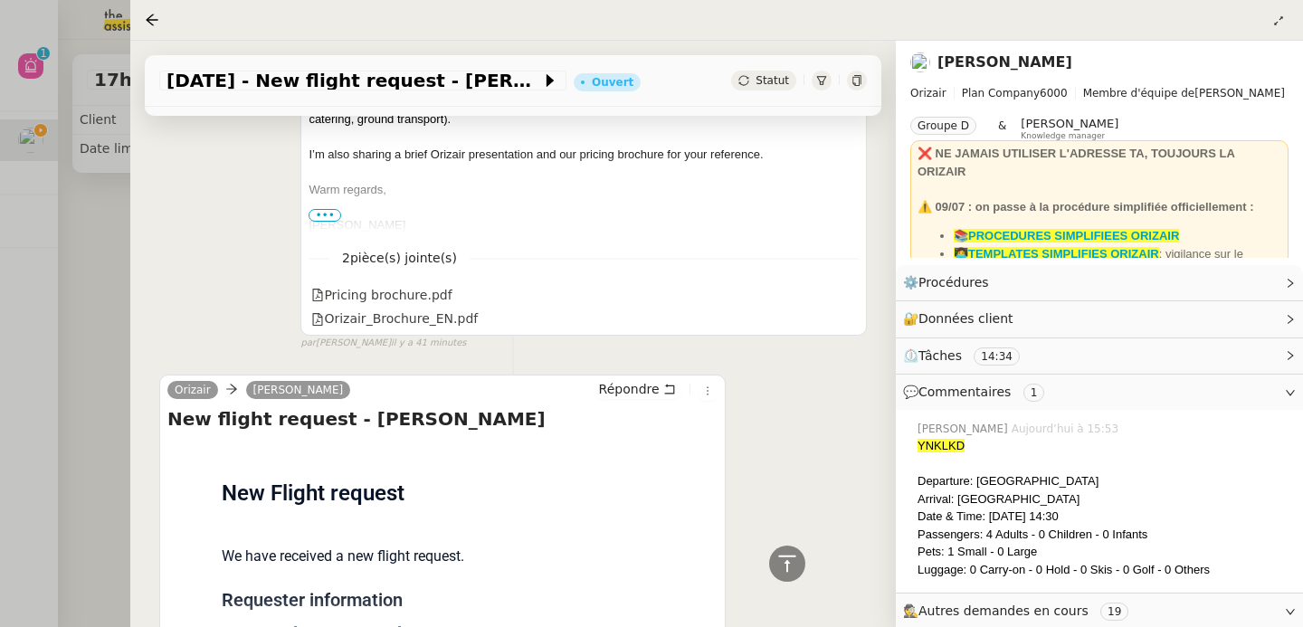
scroll to position [1432, 0]
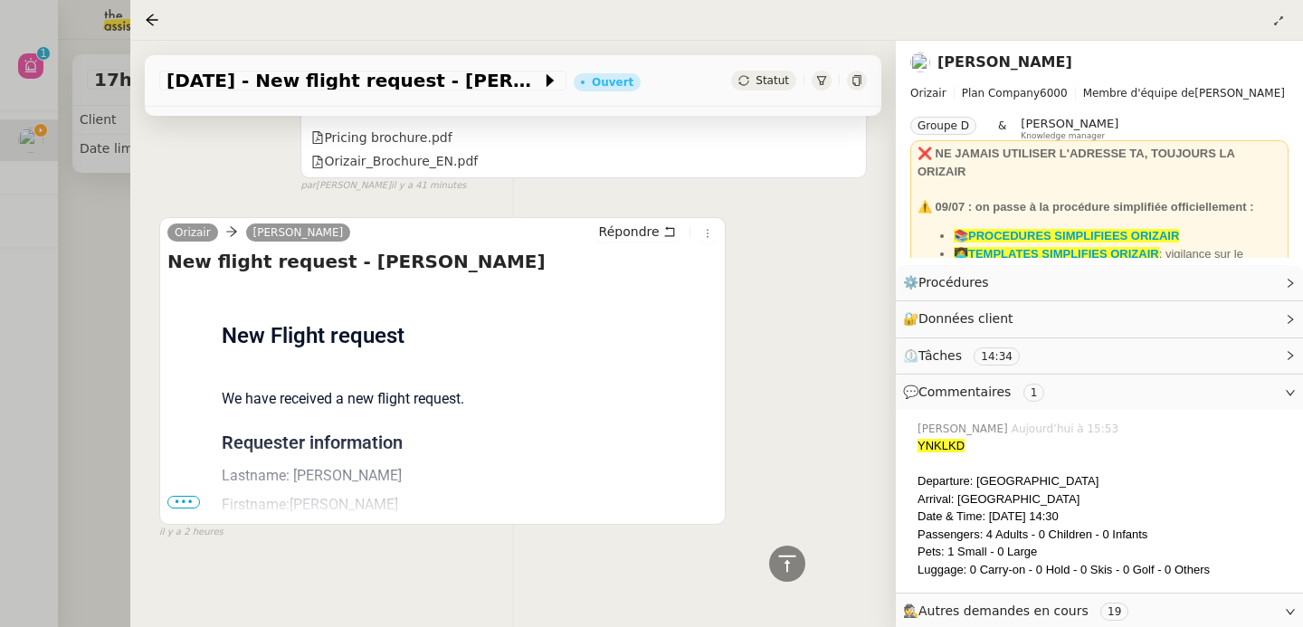
drag, startPoint x: 340, startPoint y: 252, endPoint x: 508, endPoint y: 257, distance: 168.4
click at [508, 257] on h4 "New flight request - [PERSON_NAME]" at bounding box center [442, 261] width 550 height 25
copy h4 "[PERSON_NAME]"
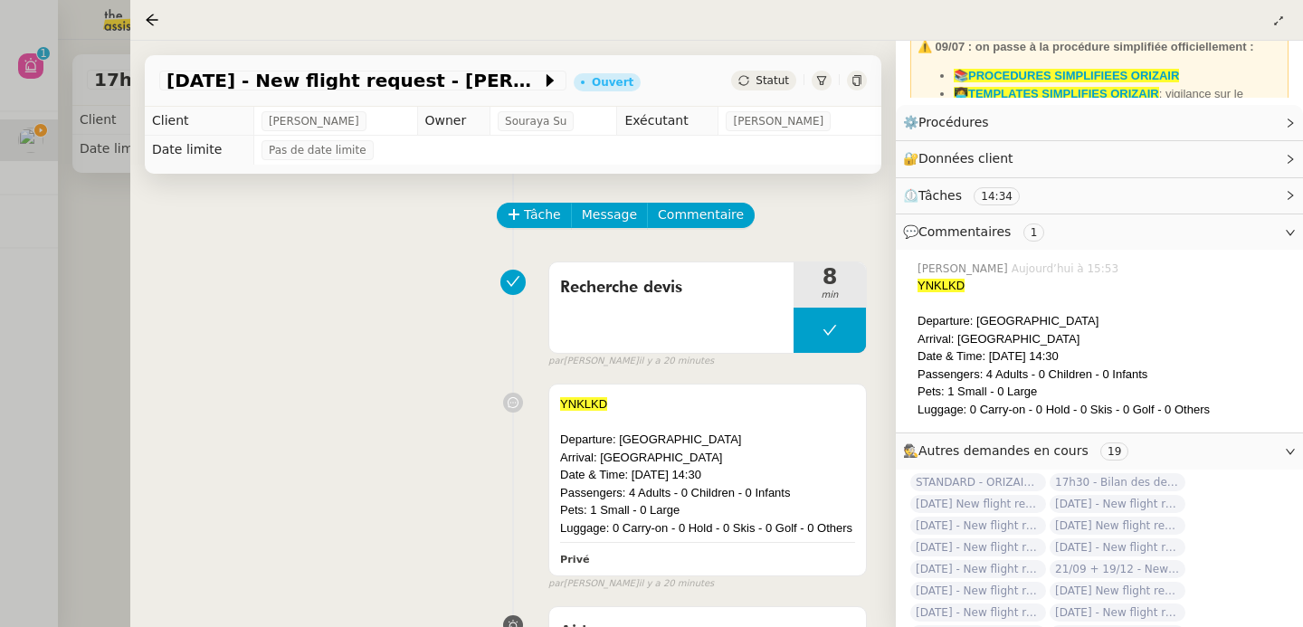
scroll to position [204, 0]
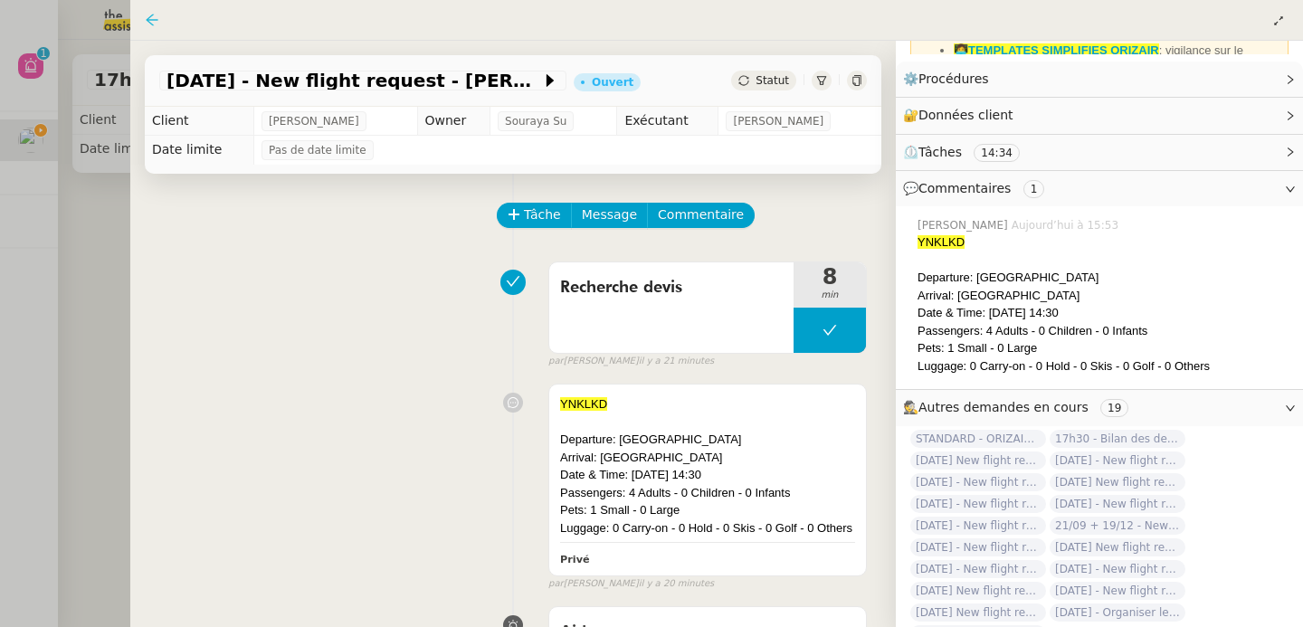
click at [149, 27] on icon at bounding box center [152, 20] width 14 height 14
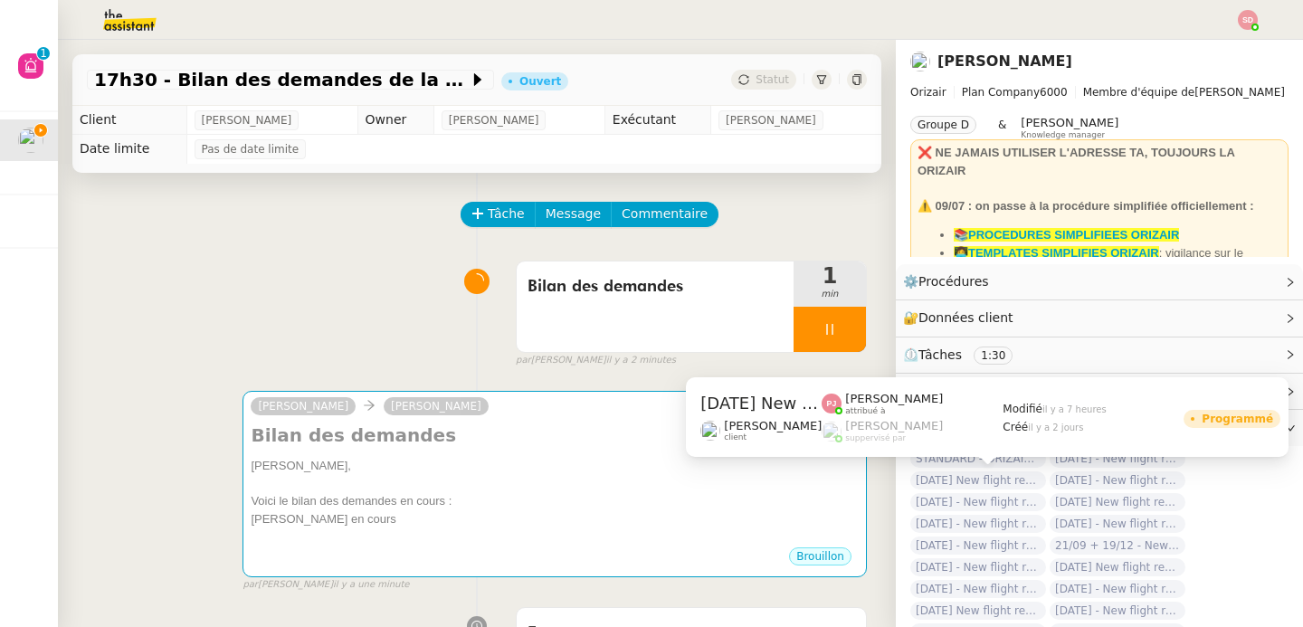
click at [1006, 479] on span "[DATE] New flight request - [PERSON_NAME]" at bounding box center [978, 480] width 136 height 18
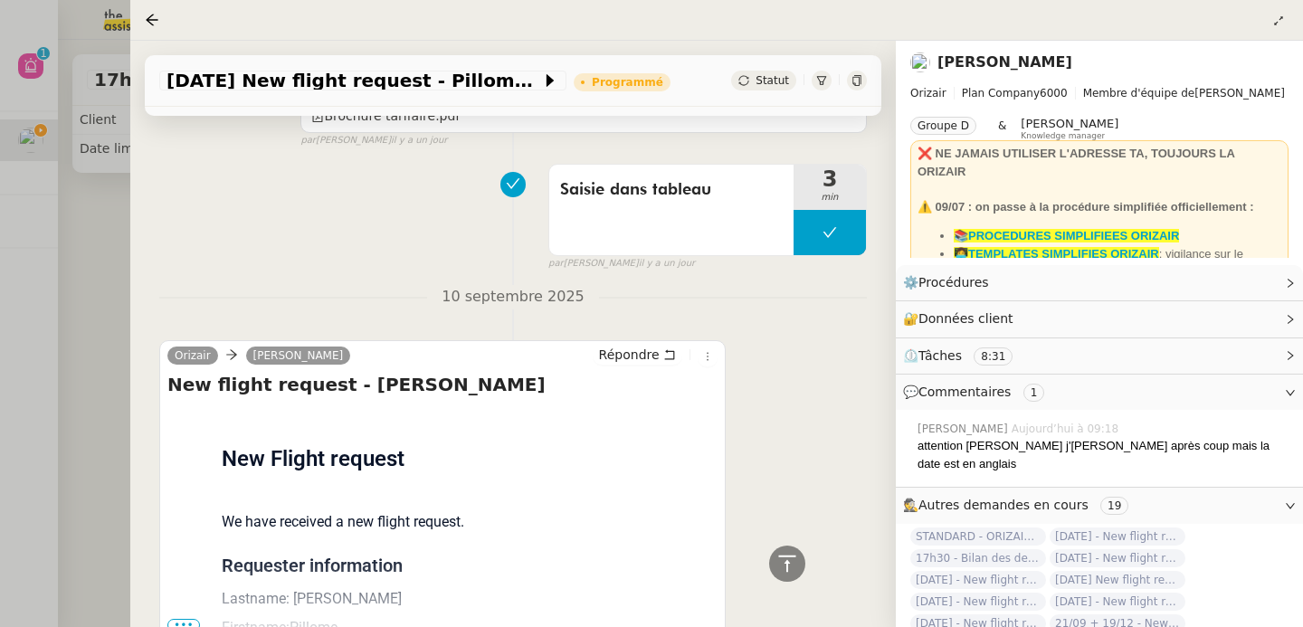
scroll to position [1672, 0]
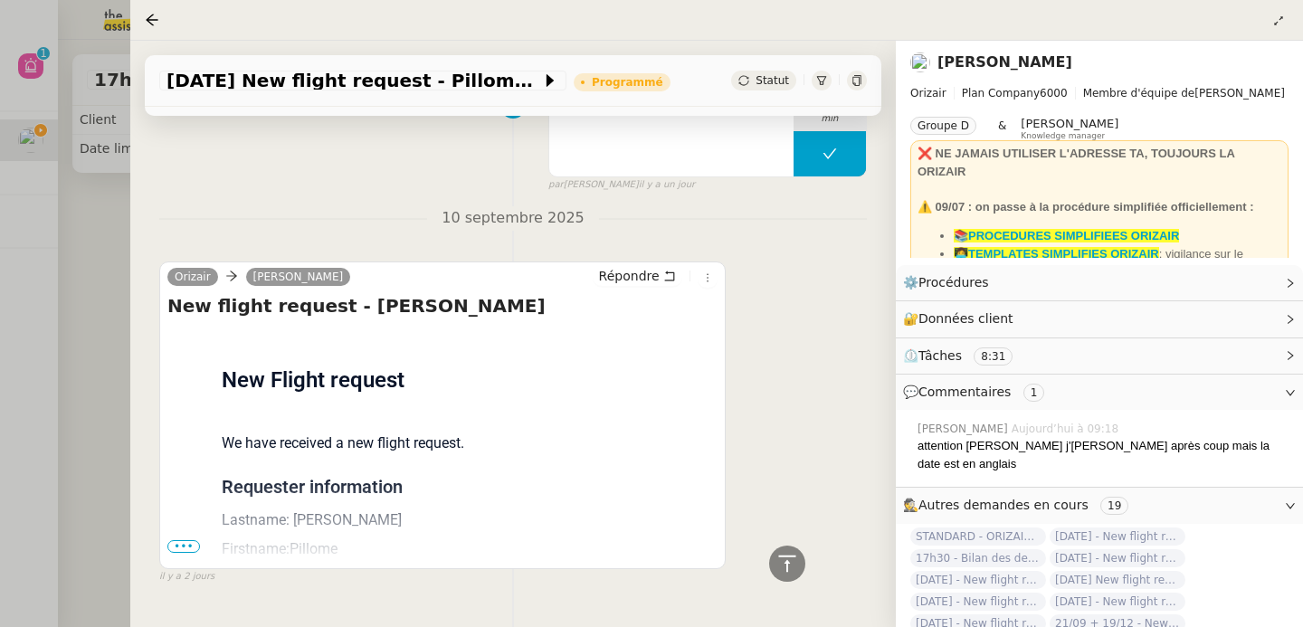
drag, startPoint x: 340, startPoint y: 252, endPoint x: 520, endPoint y: 259, distance: 180.2
click at [520, 293] on h4 "New flight request - Pillome Michelle" at bounding box center [442, 305] width 550 height 25
copy h4 "[PERSON_NAME]"
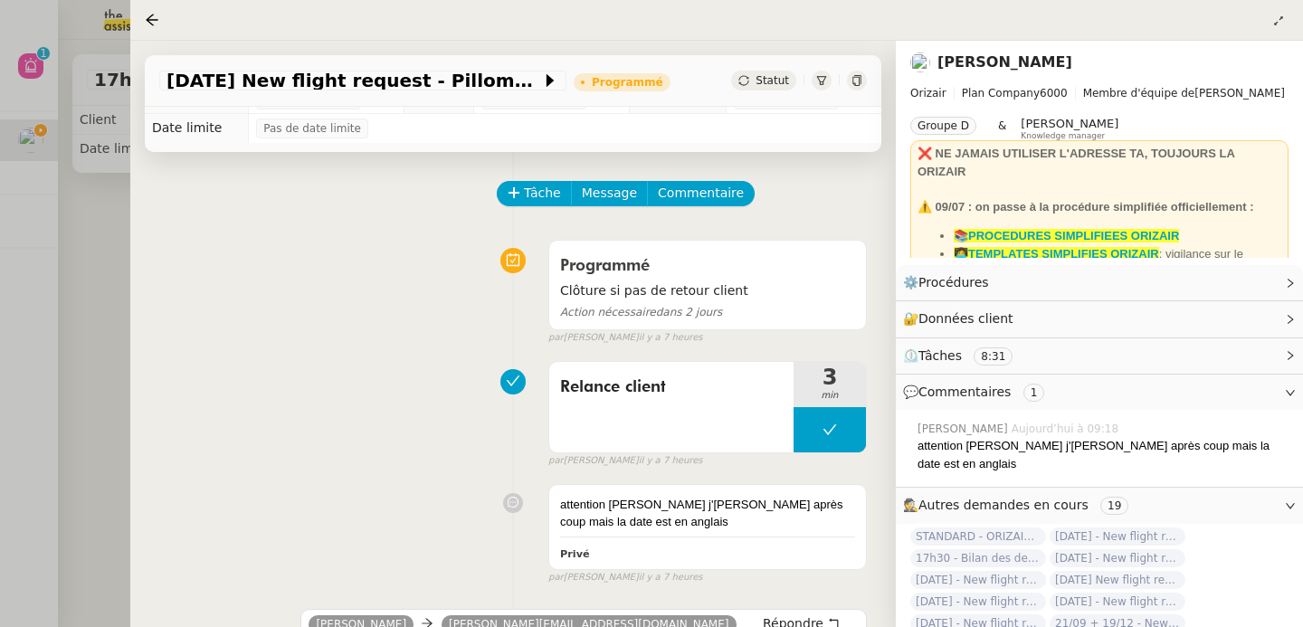
scroll to position [0, 0]
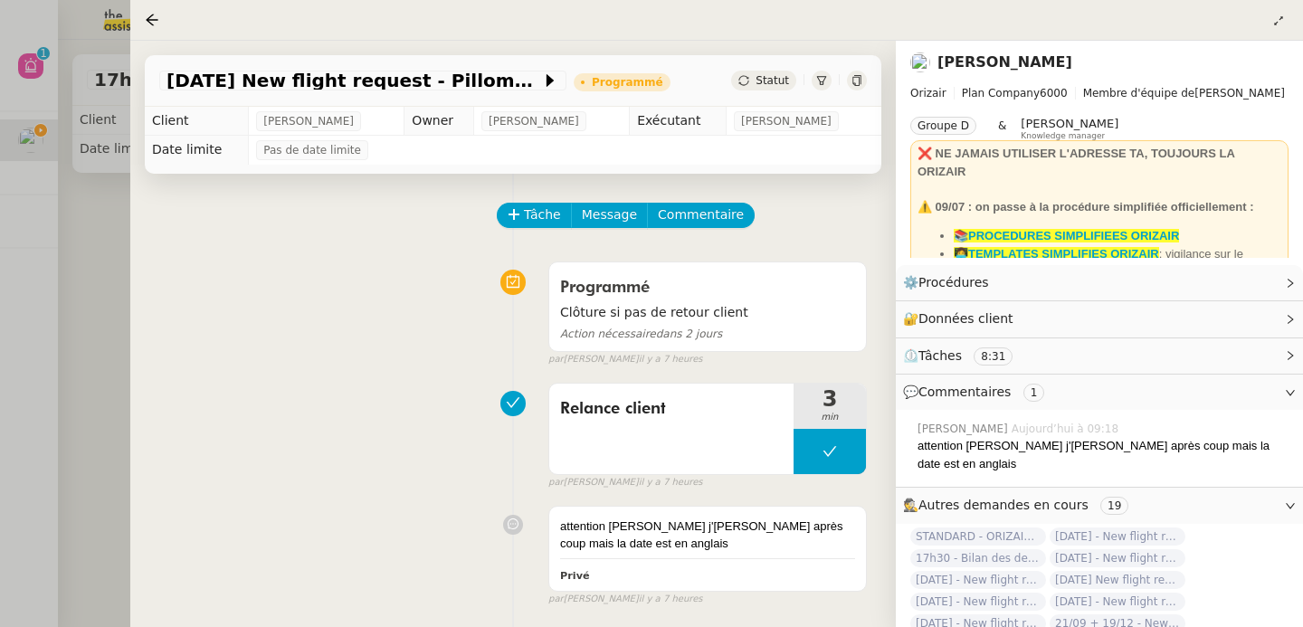
click at [109, 322] on div at bounding box center [651, 313] width 1303 height 627
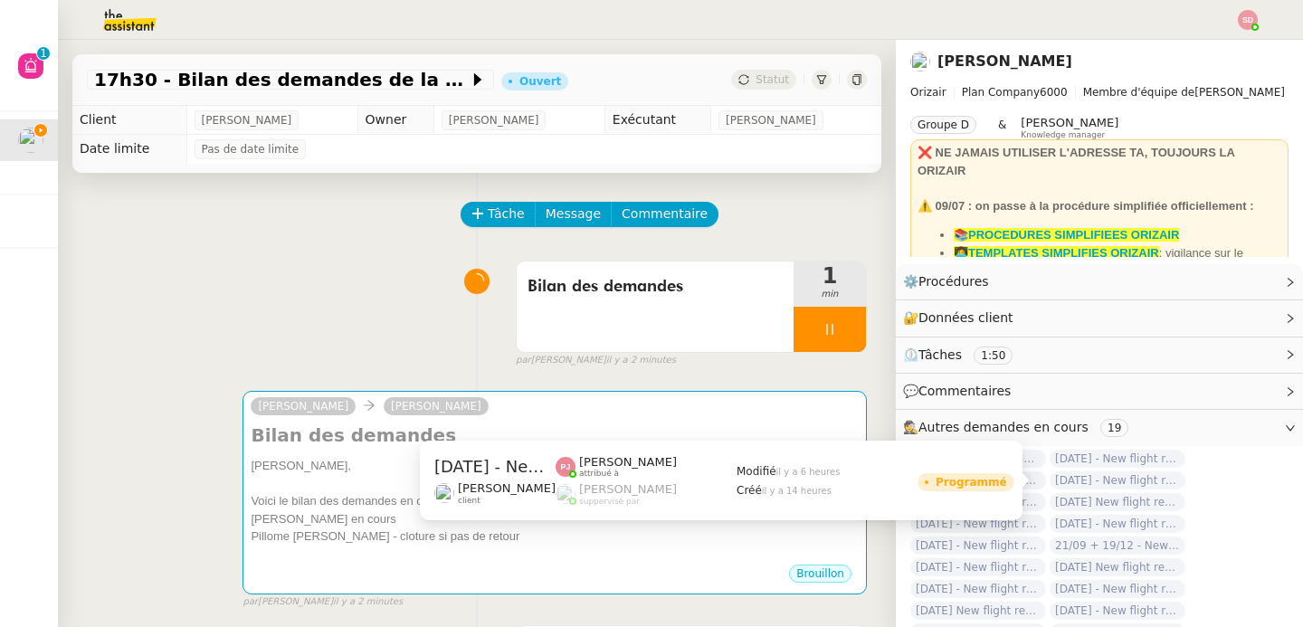
click at [1151, 477] on span "[DATE] - New flight request - [PERSON_NAME]" at bounding box center [1117, 480] width 136 height 18
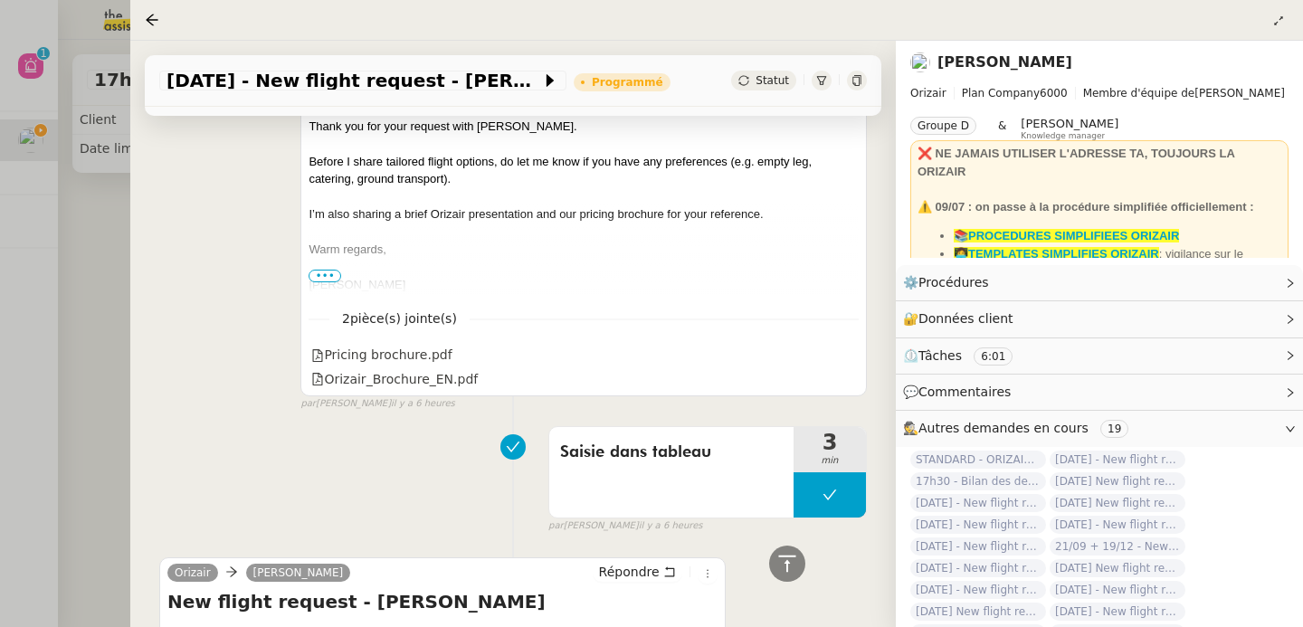
scroll to position [873, 0]
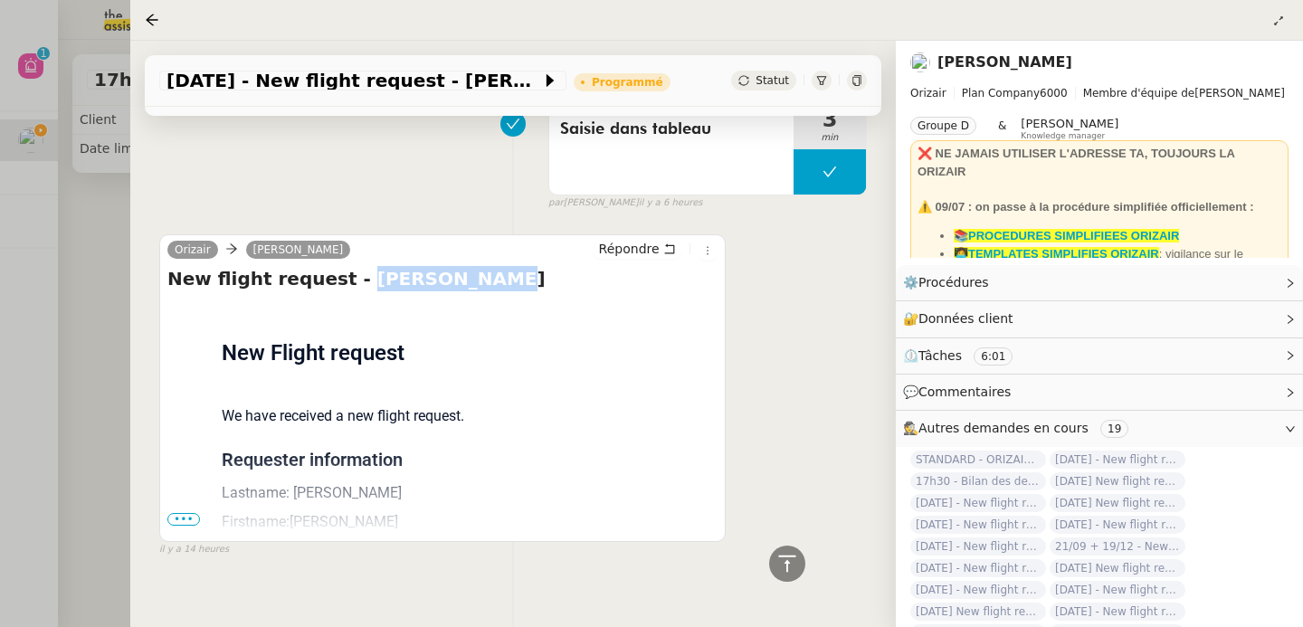
drag, startPoint x: 337, startPoint y: 258, endPoint x: 475, endPoint y: 252, distance: 138.6
click at [475, 266] on h4 "New flight request - Joe Copeland" at bounding box center [442, 278] width 550 height 25
copy h4 "[PERSON_NAME]"
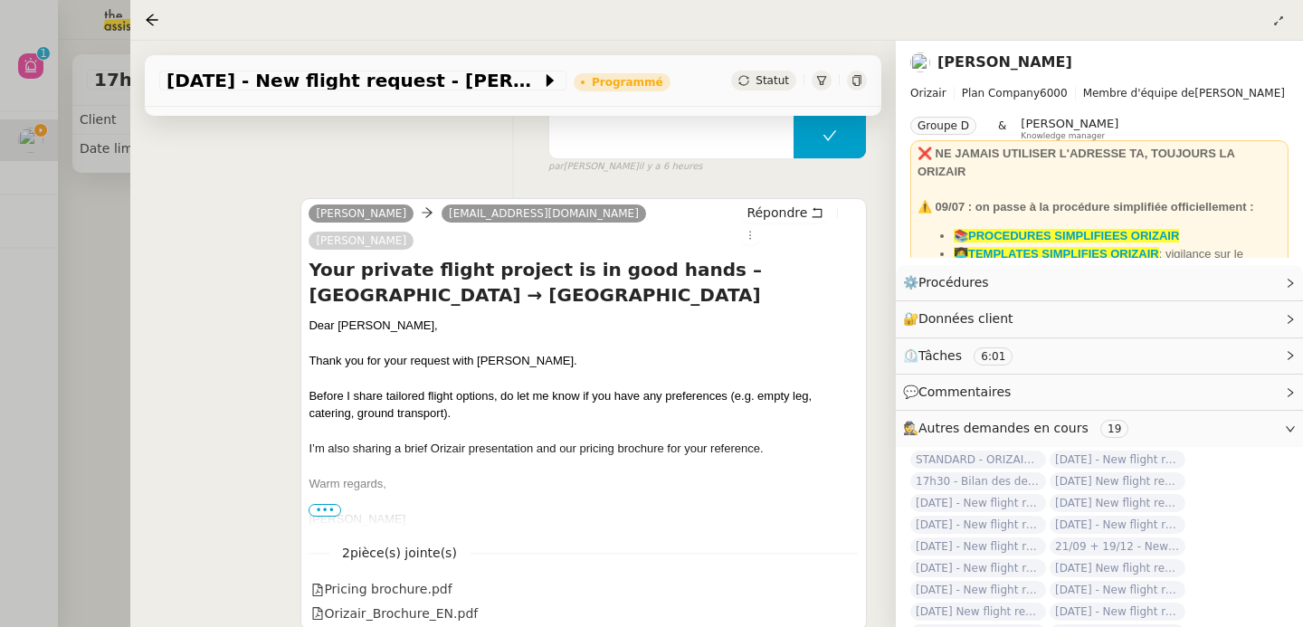
scroll to position [328, 0]
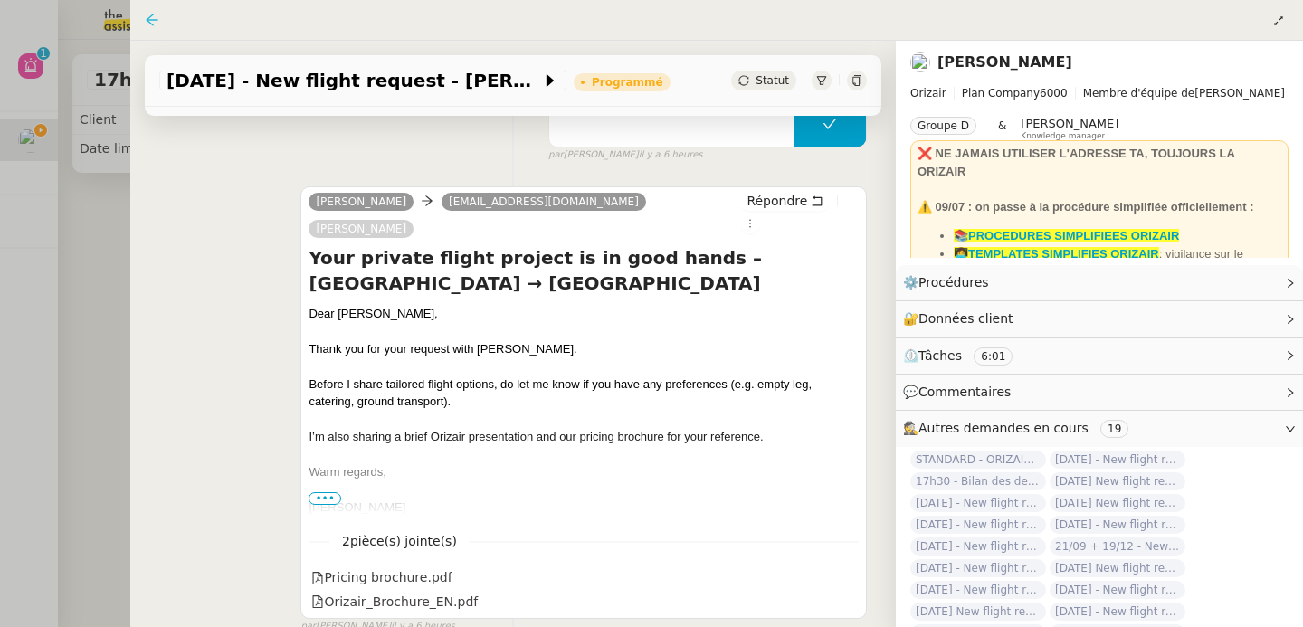
click at [157, 20] on icon at bounding box center [152, 20] width 12 height 12
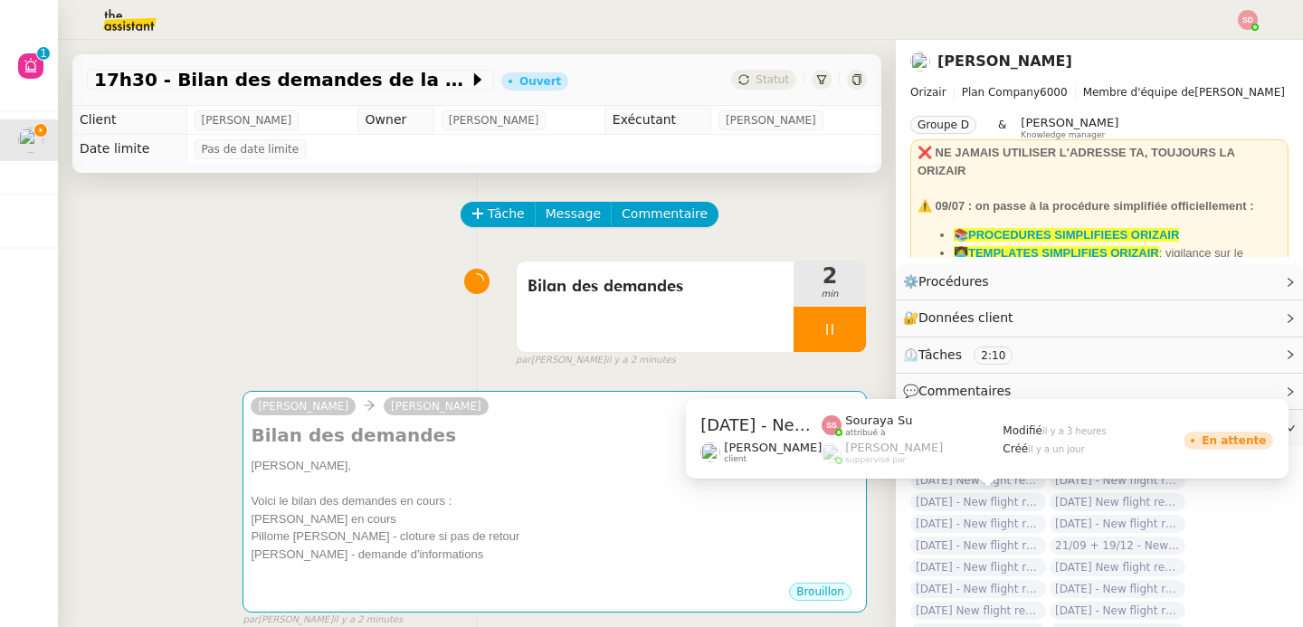
click at [954, 506] on span "[DATE] - New flight request - [PERSON_NAME]" at bounding box center [978, 502] width 136 height 18
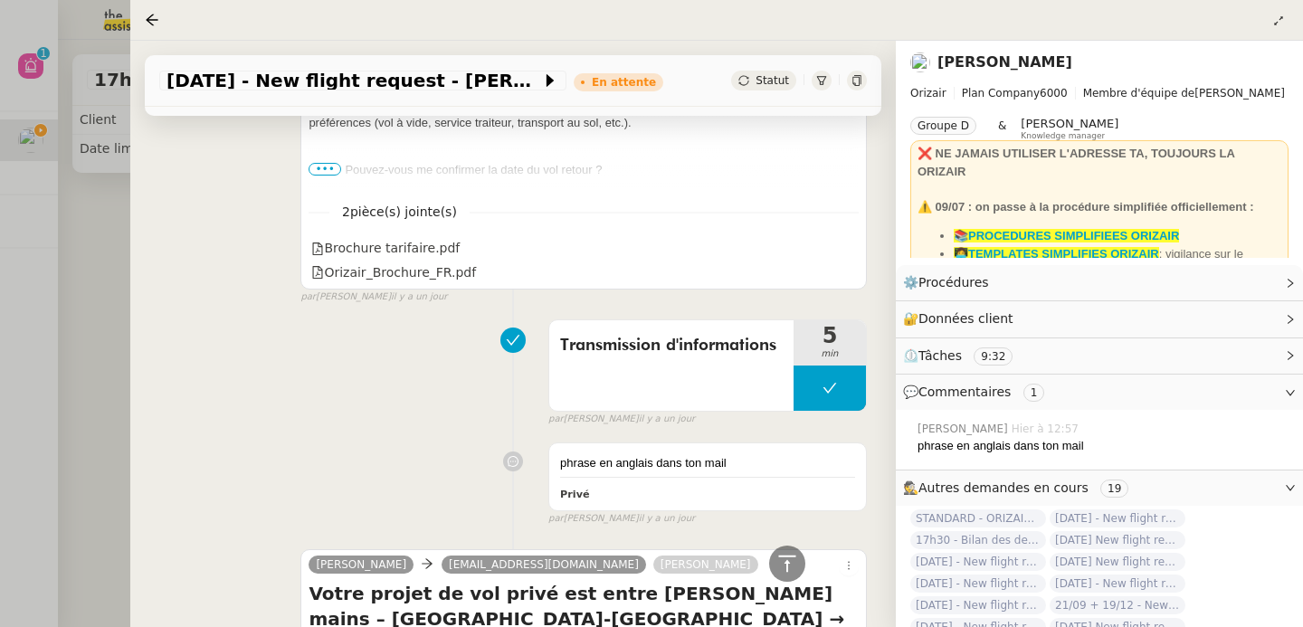
scroll to position [1730, 0]
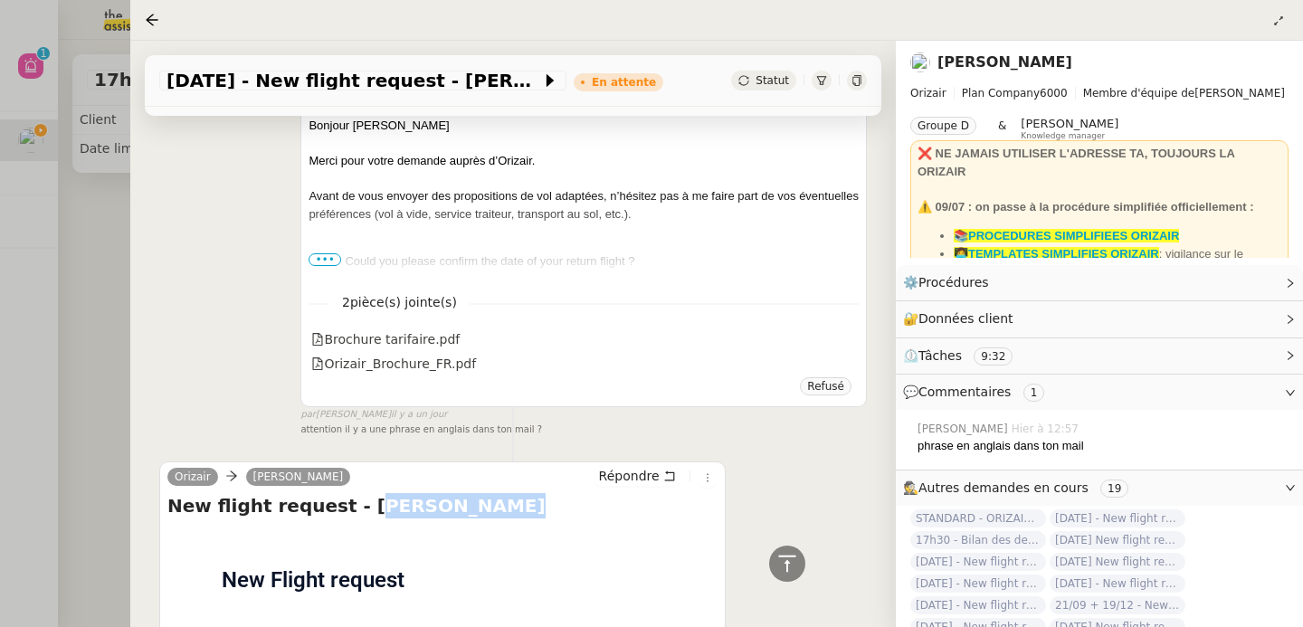
drag, startPoint x: 342, startPoint y: 452, endPoint x: 491, endPoint y: 445, distance: 149.5
click at [491, 493] on h4 "New flight request - Kevin Bulteau" at bounding box center [442, 505] width 550 height 25
click at [465, 493] on h4 "New flight request - Kevin Bulteau" at bounding box center [442, 505] width 550 height 25
drag, startPoint x: 339, startPoint y: 452, endPoint x: 505, endPoint y: 451, distance: 165.6
click at [505, 493] on h4 "New flight request - Kevin Bulteau" at bounding box center [442, 505] width 550 height 25
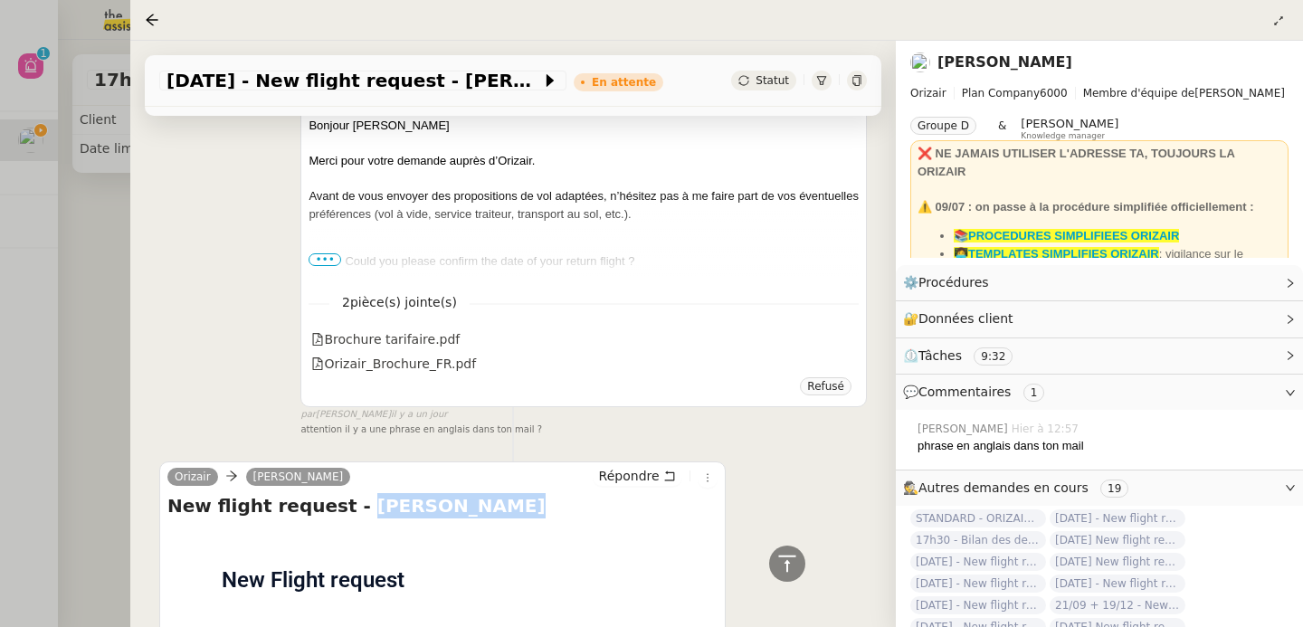
copy h4 "[PERSON_NAME]"
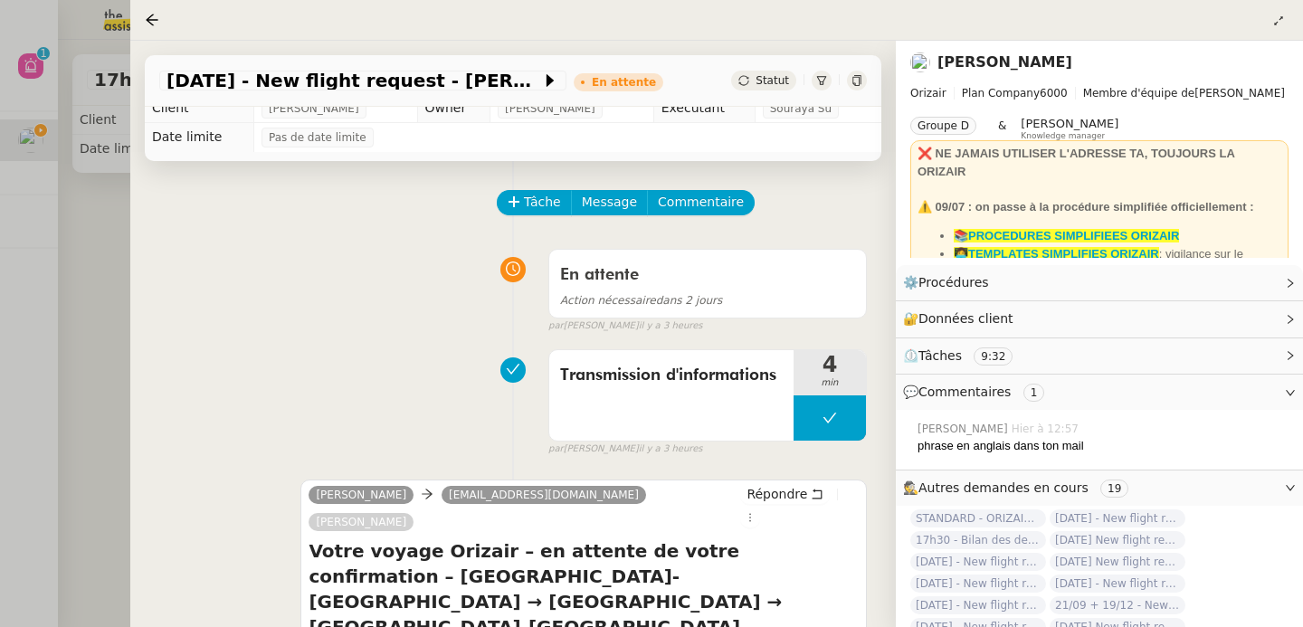
scroll to position [0, 0]
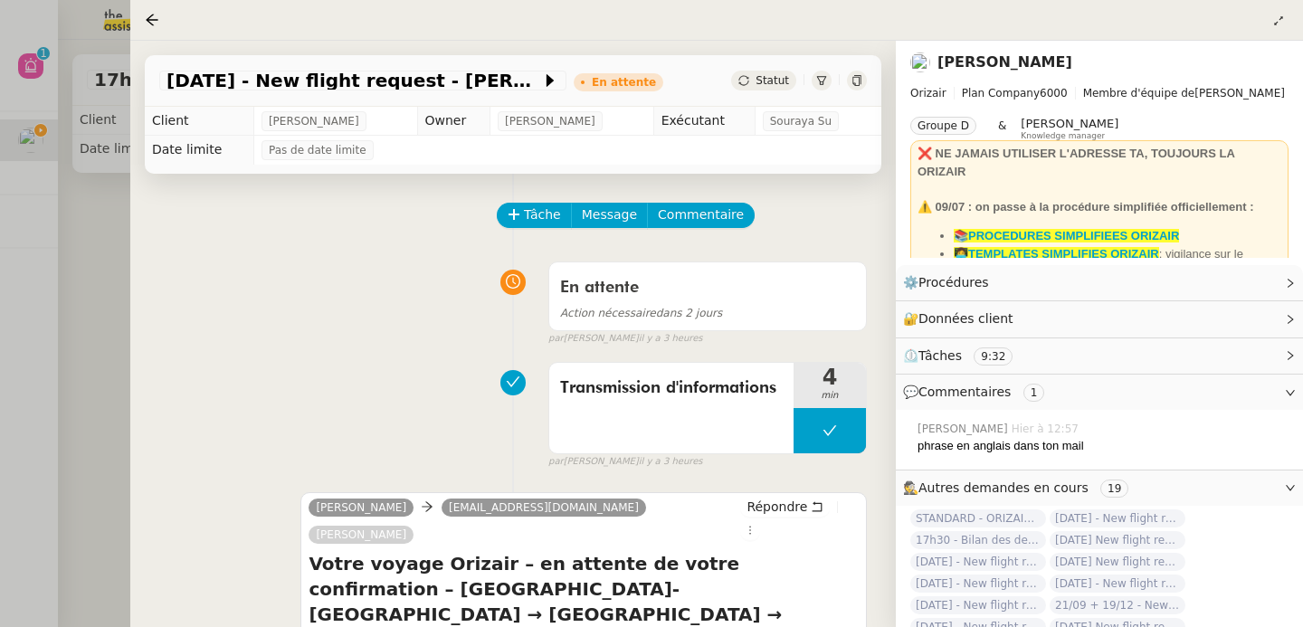
click at [98, 345] on div at bounding box center [651, 313] width 1303 height 627
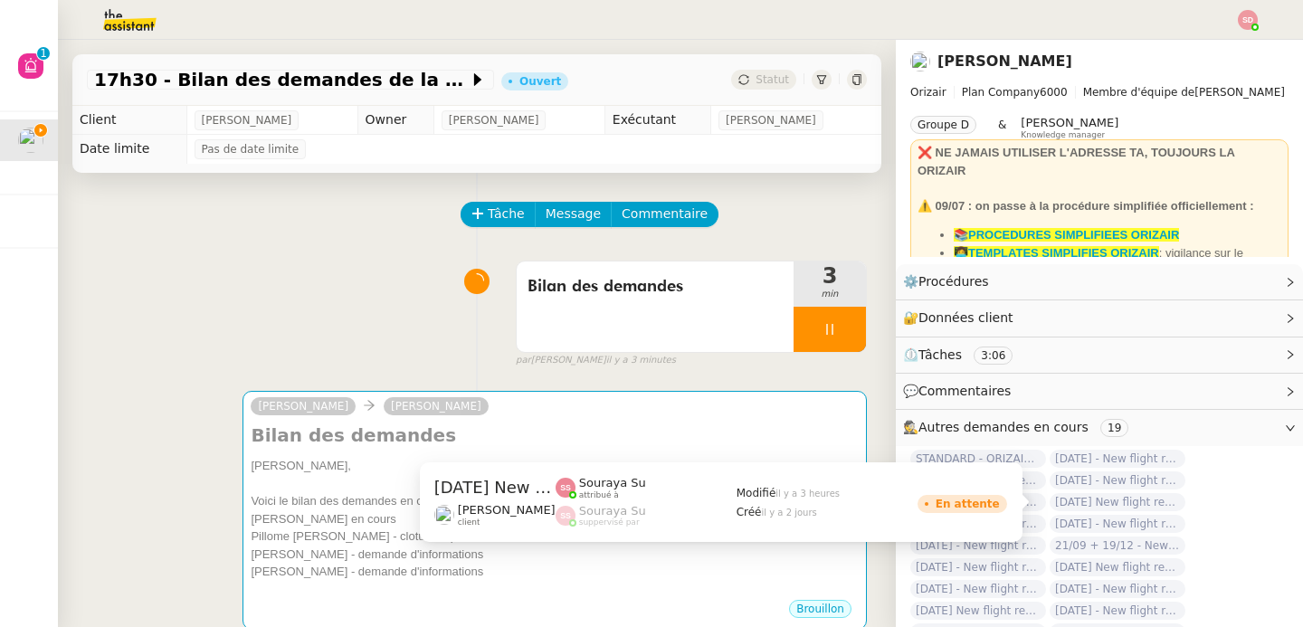
click at [1104, 499] on span "[DATE] New flight request - [PERSON_NAME]" at bounding box center [1117, 502] width 136 height 18
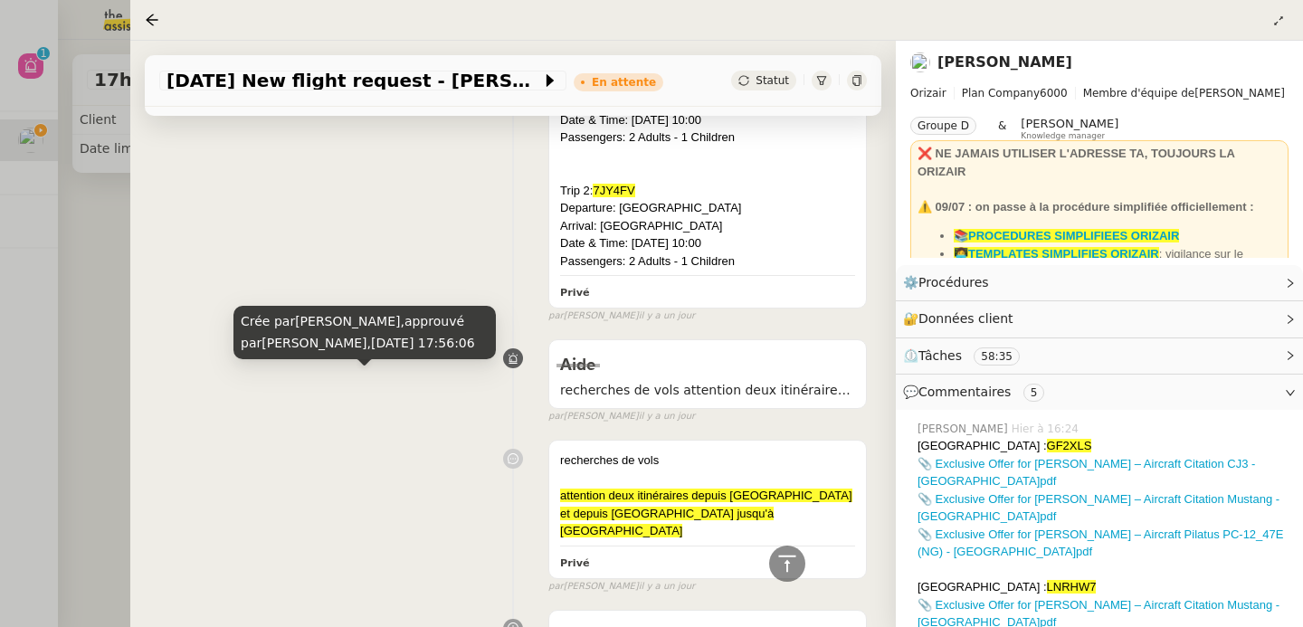
scroll to position [4932, 0]
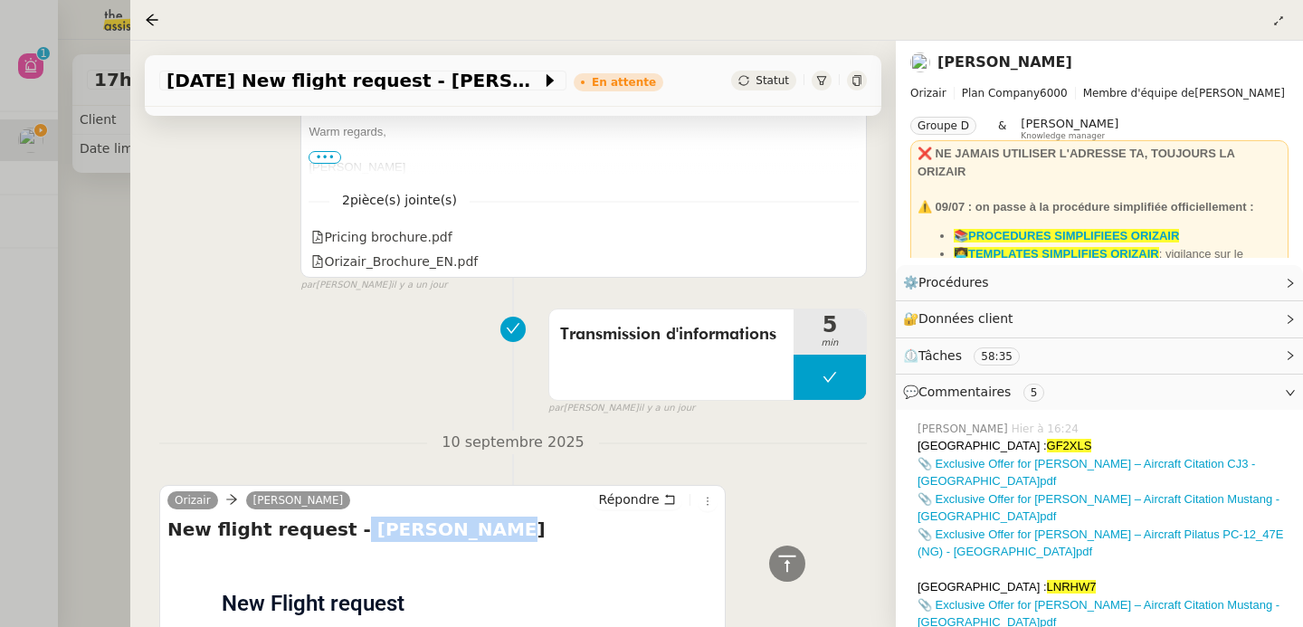
drag, startPoint x: 334, startPoint y: 366, endPoint x: 485, endPoint y: 371, distance: 151.2
click at [485, 517] on h4 "New flight request - Shaun Troake" at bounding box center [442, 529] width 550 height 25
copy h4 "[PERSON_NAME]"
click at [798, 566] on div at bounding box center [787, 564] width 36 height 36
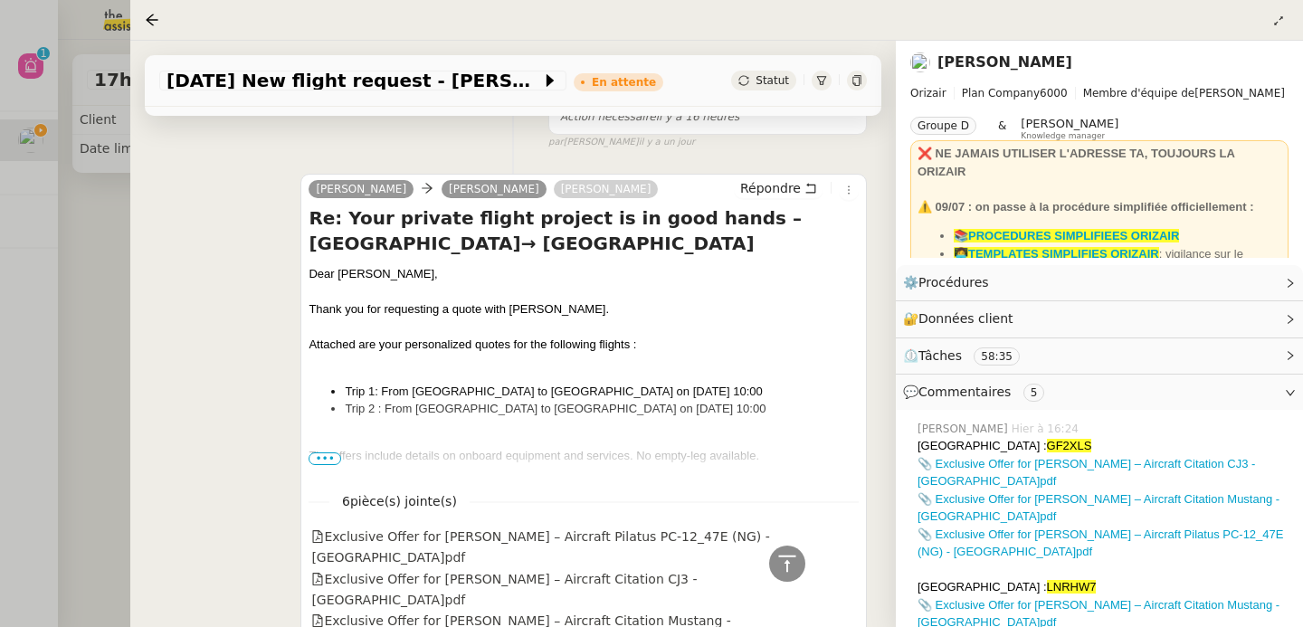
scroll to position [0, 0]
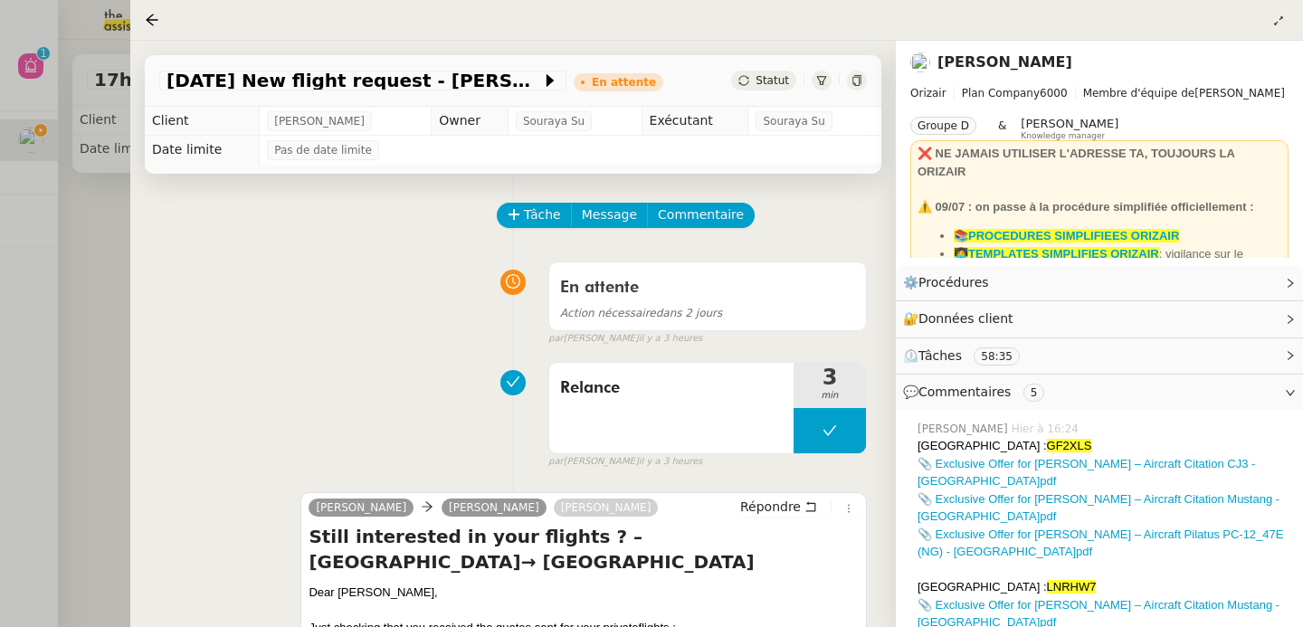
click at [76, 364] on div at bounding box center [651, 313] width 1303 height 627
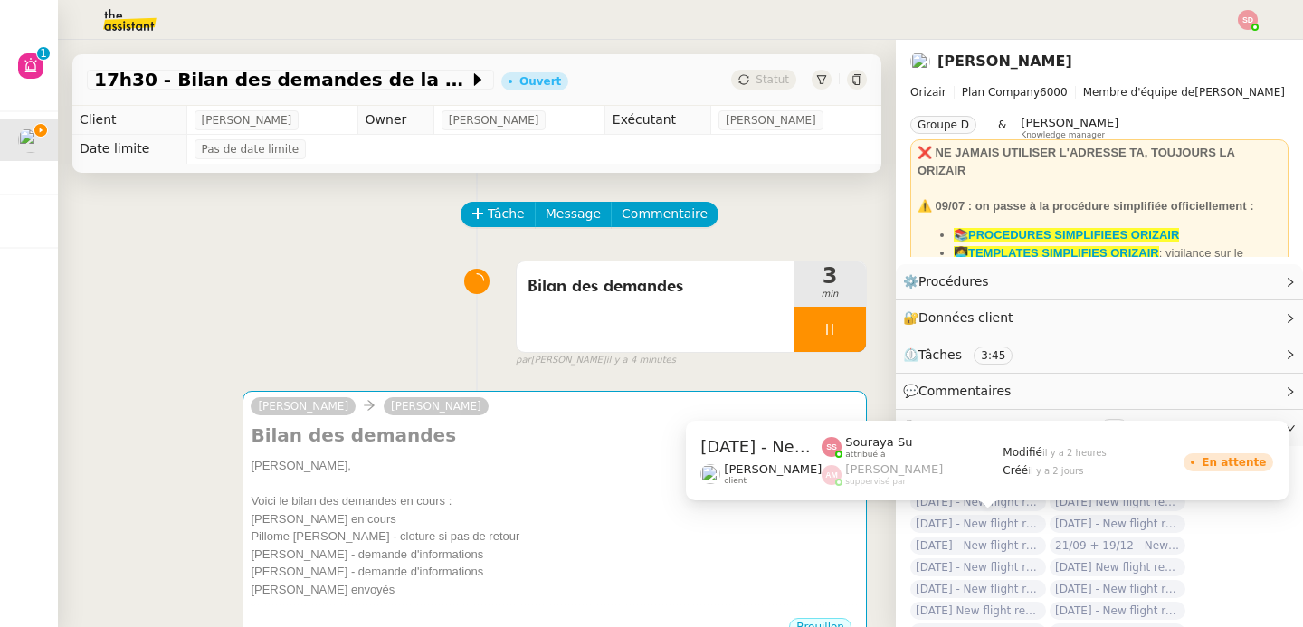
click at [974, 527] on span "[DATE] - New flight request - [GEOGRAPHIC_DATA][PERSON_NAME]" at bounding box center [978, 524] width 136 height 18
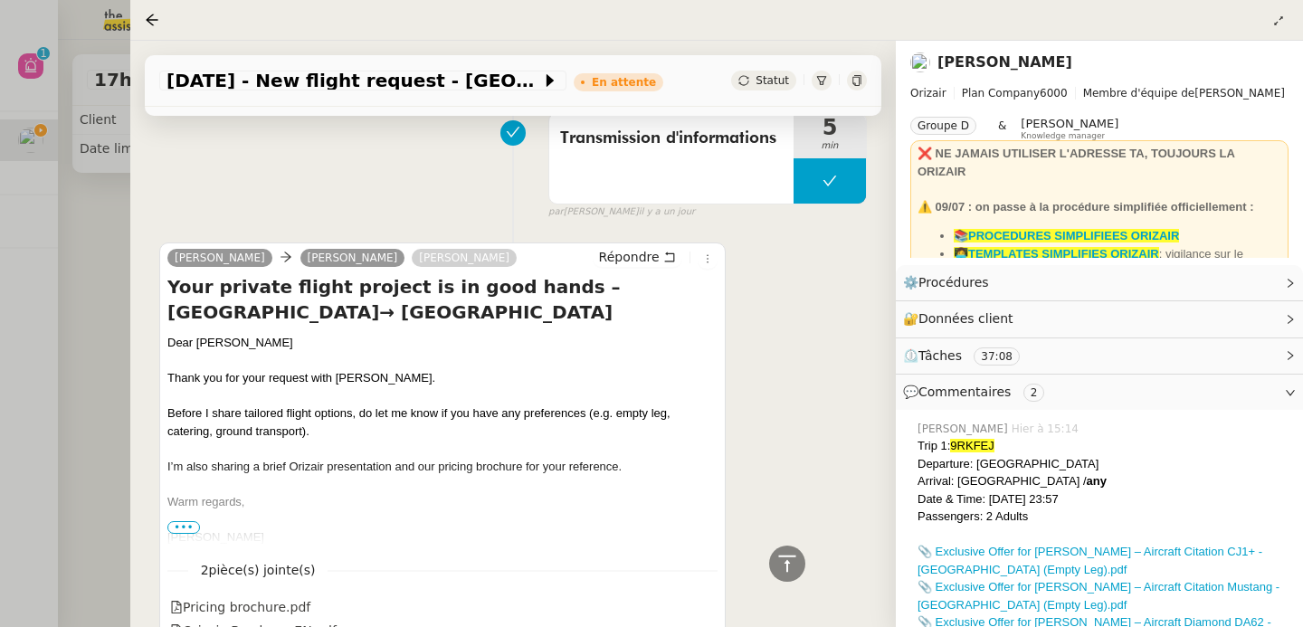
scroll to position [3800, 0]
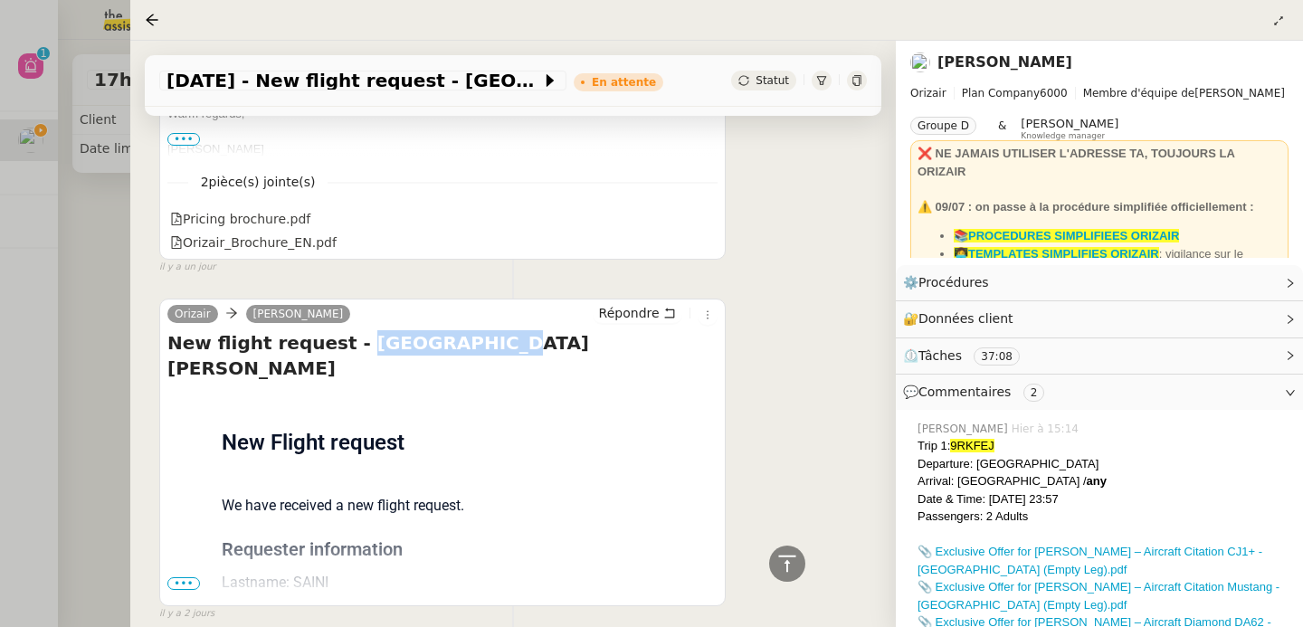
drag, startPoint x: 335, startPoint y: 254, endPoint x: 509, endPoint y: 258, distance: 174.6
click at [509, 330] on h4 "New flight request - SAKSHAM SAINI" at bounding box center [442, 355] width 550 height 51
copy h4 "[PERSON_NAME]"
click at [795, 562] on icon at bounding box center [787, 564] width 22 height 22
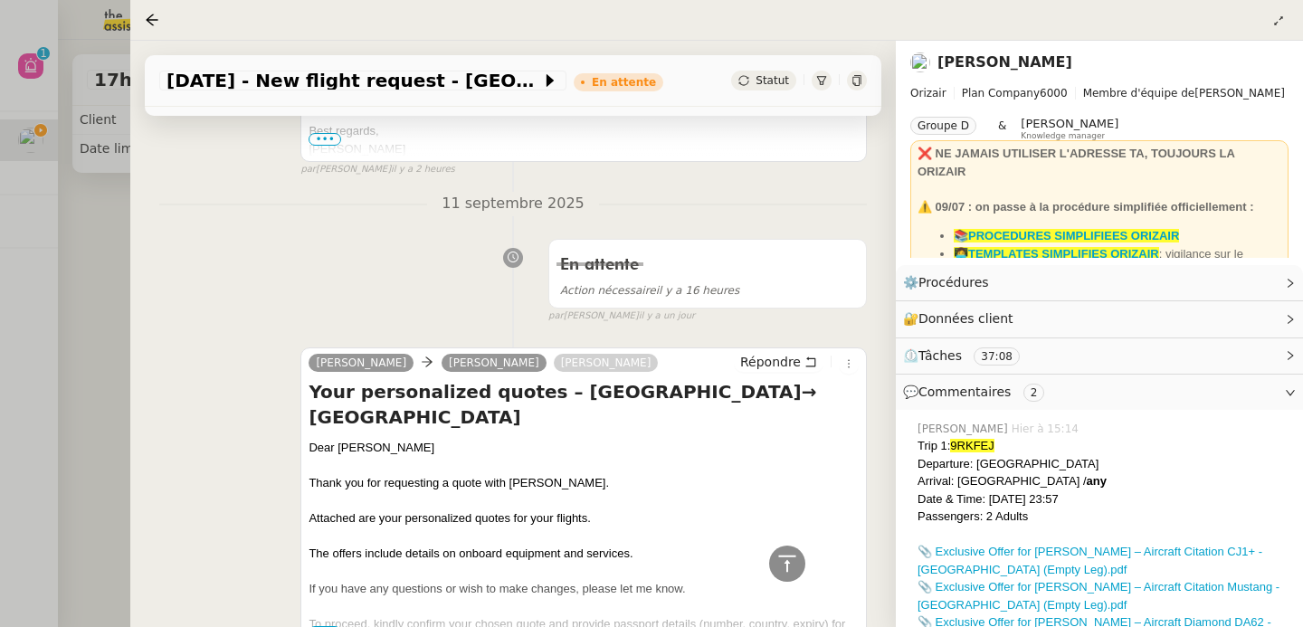
scroll to position [964, 0]
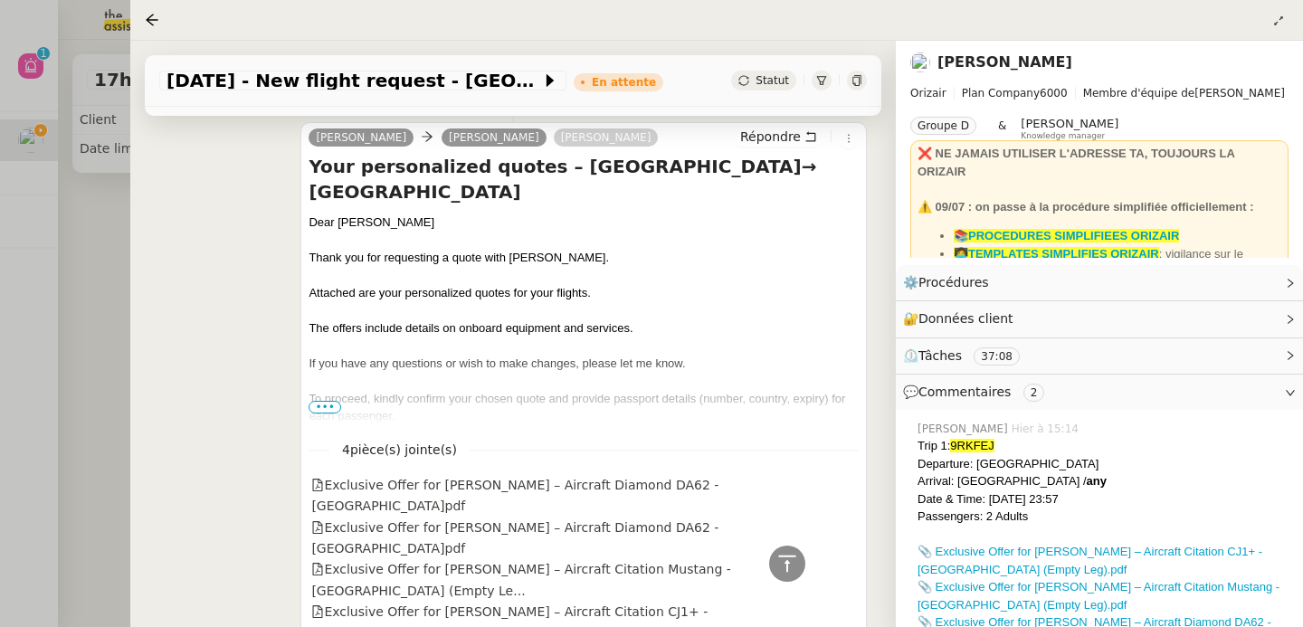
click at [84, 356] on div at bounding box center [651, 313] width 1303 height 627
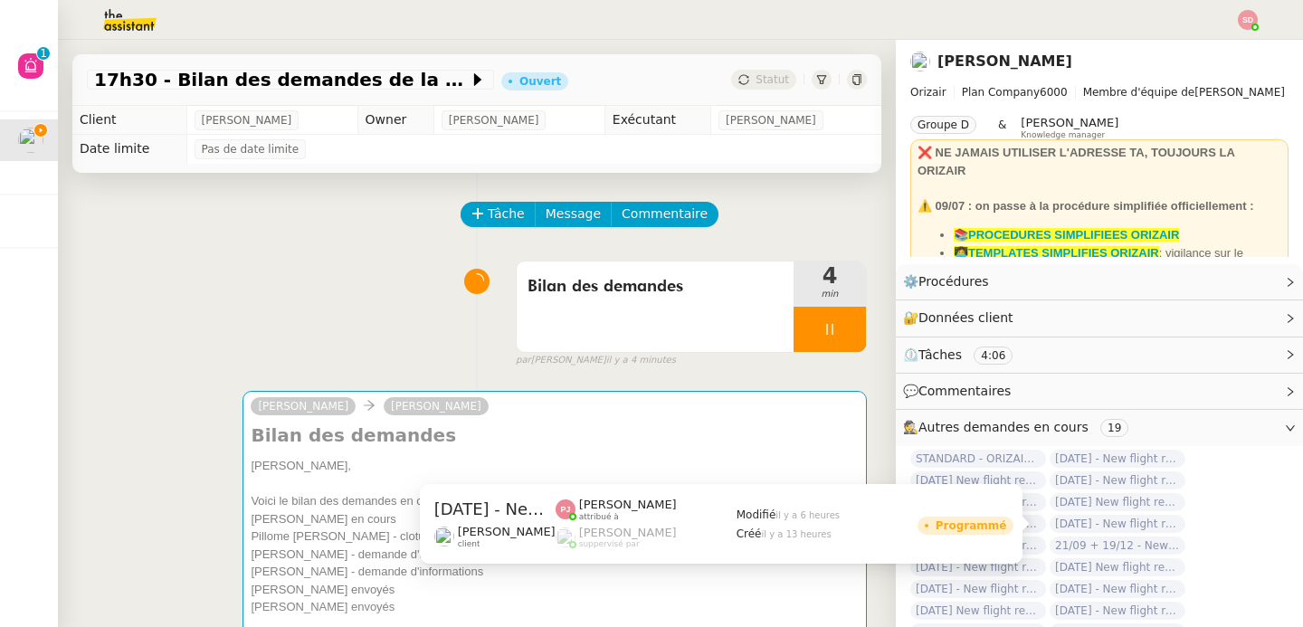
click at [1108, 523] on span "[DATE] - New flight request - [PERSON_NAME]" at bounding box center [1117, 524] width 136 height 18
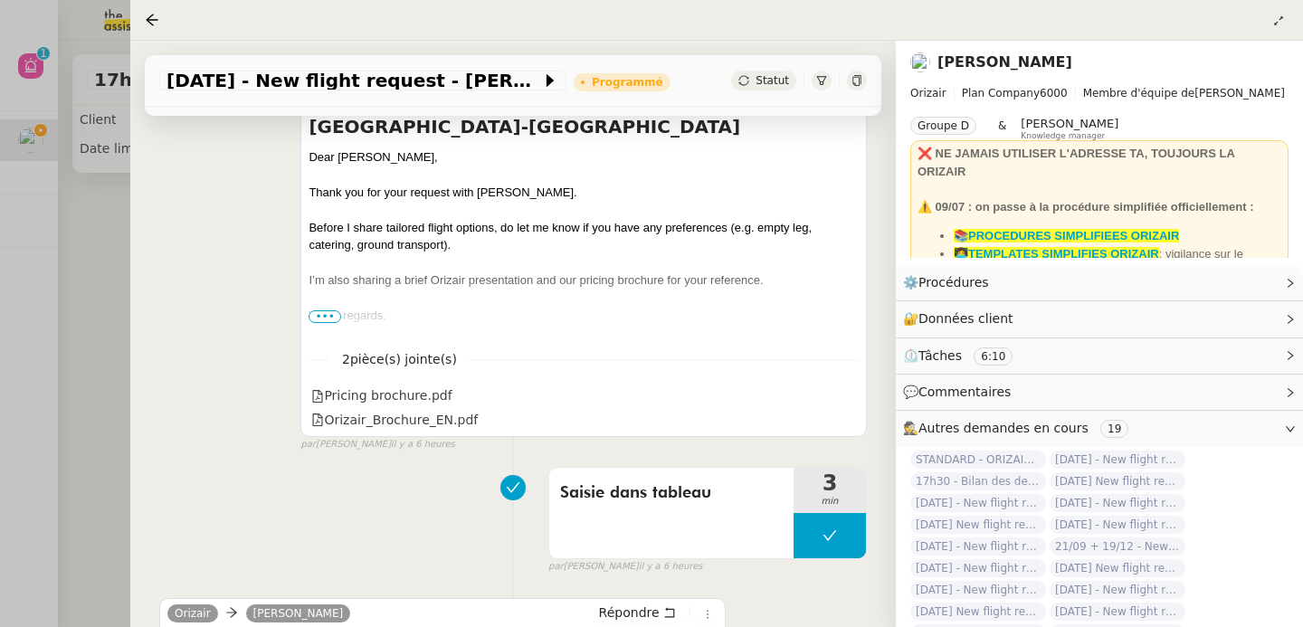
scroll to position [856, 0]
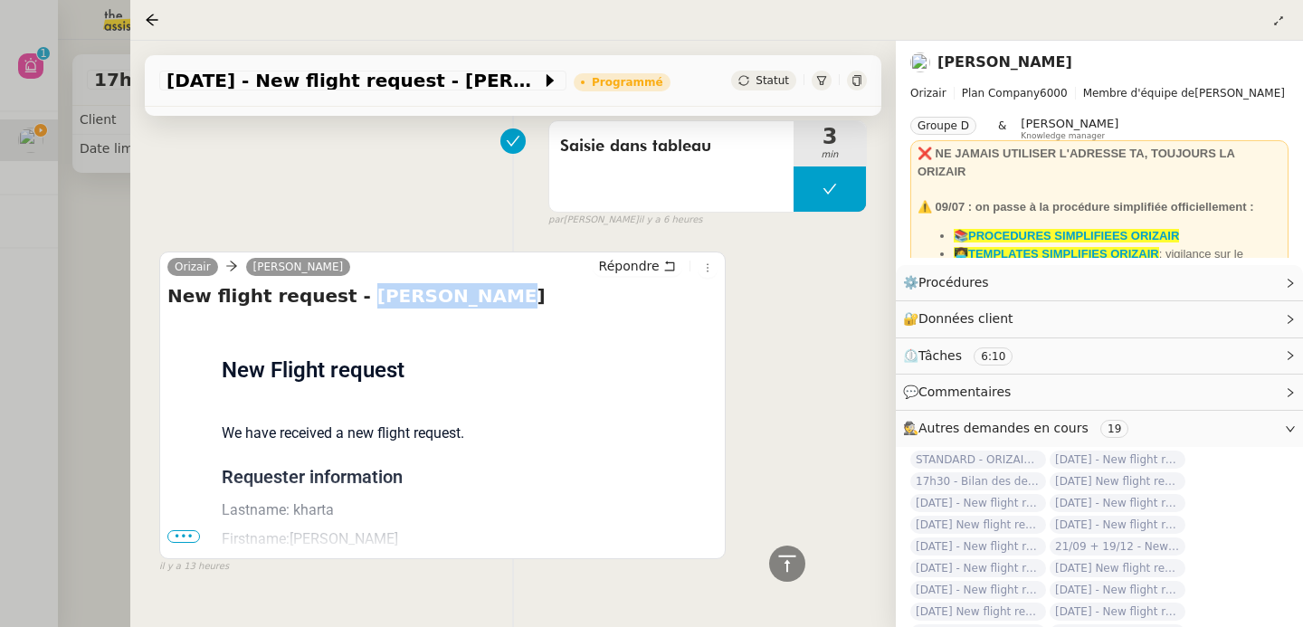
drag, startPoint x: 336, startPoint y: 271, endPoint x: 517, endPoint y: 271, distance: 180.9
click at [517, 283] on h4 "New flight request - ilyas kharta" at bounding box center [442, 295] width 550 height 25
copy h4 "[PERSON_NAME]"
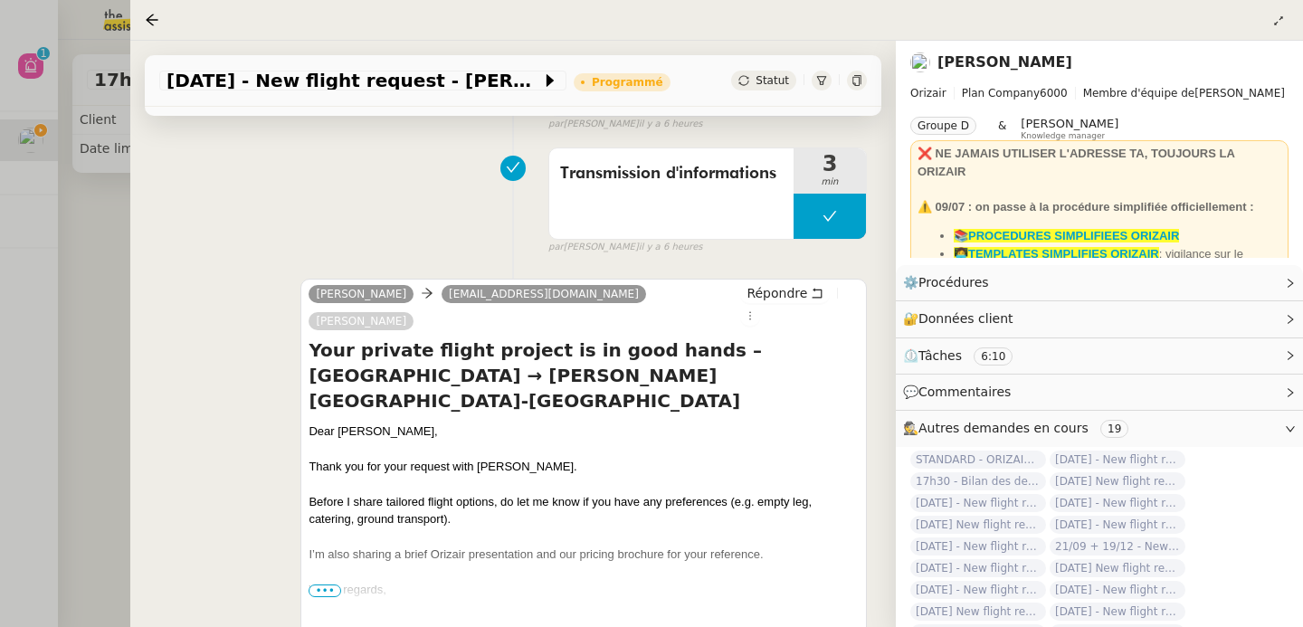
scroll to position [0, 0]
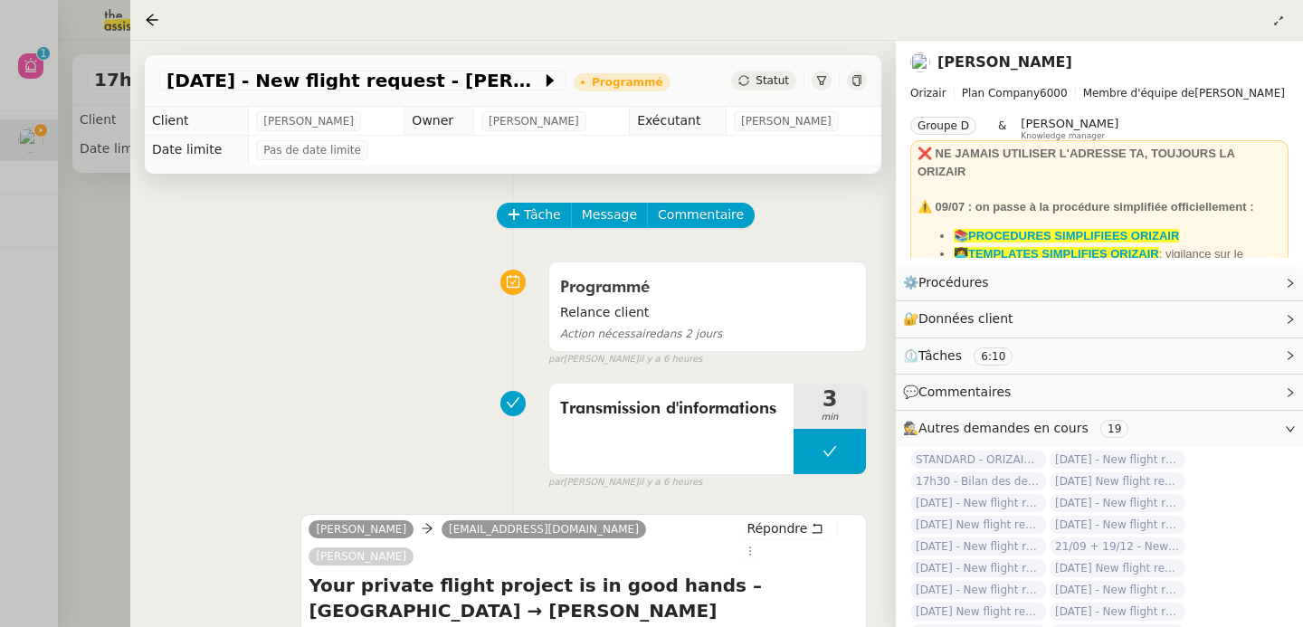
click at [96, 315] on div at bounding box center [651, 313] width 1303 height 627
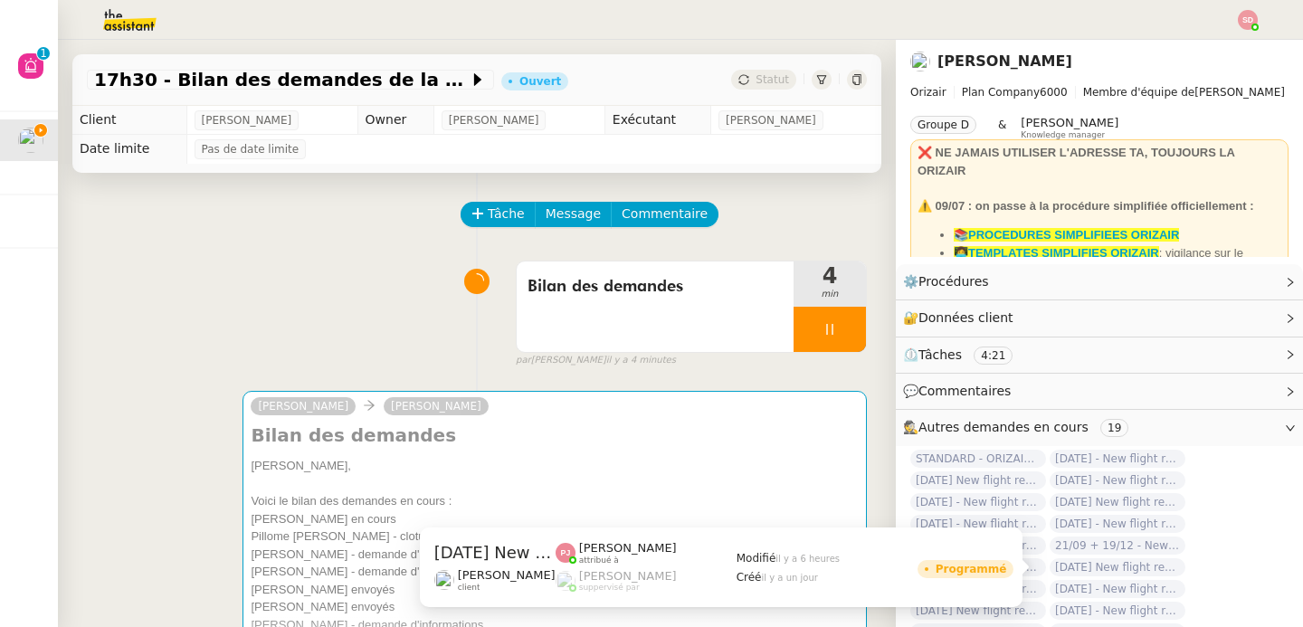
click at [1120, 565] on span "[DATE] New flight request - [PERSON_NAME]" at bounding box center [1117, 567] width 136 height 18
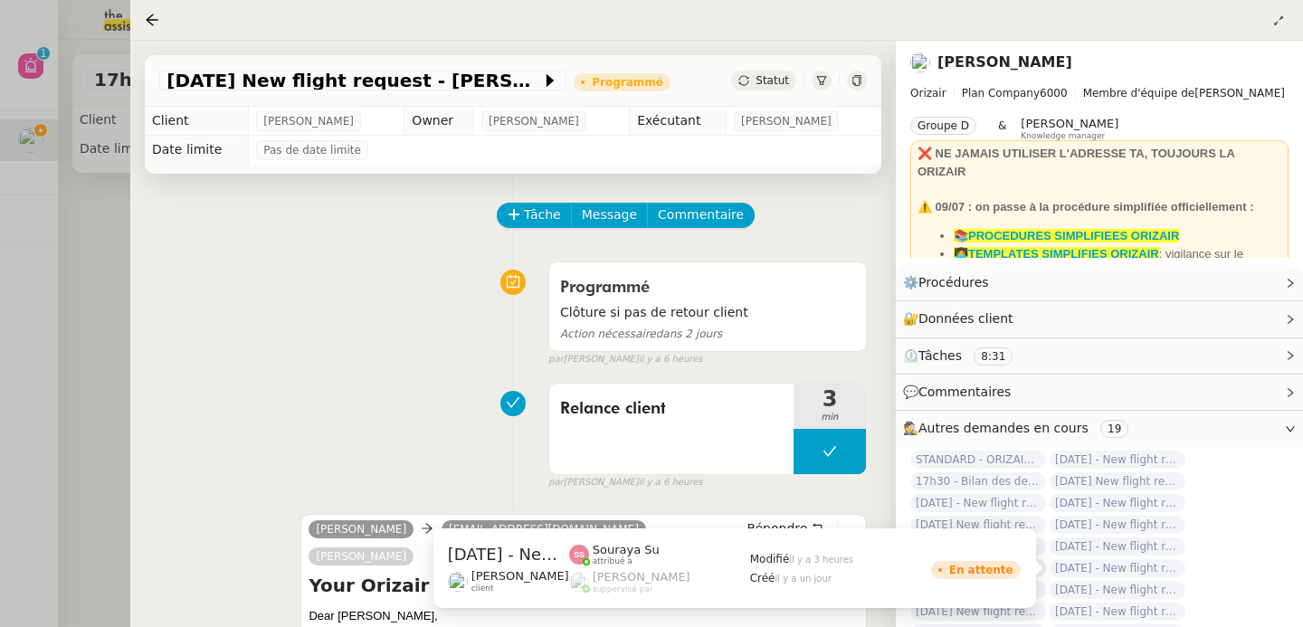
click at [88, 337] on div at bounding box center [651, 313] width 1303 height 627
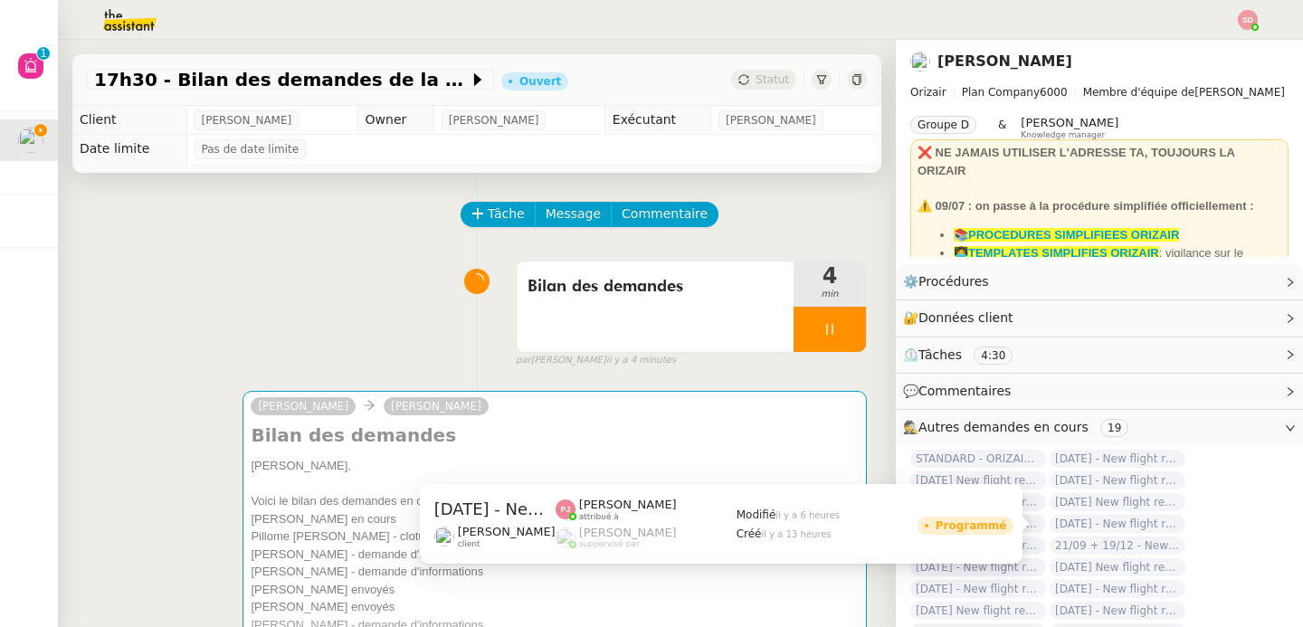
click at [1139, 523] on span "[DATE] - New flight request - [PERSON_NAME]" at bounding box center [1117, 524] width 136 height 18
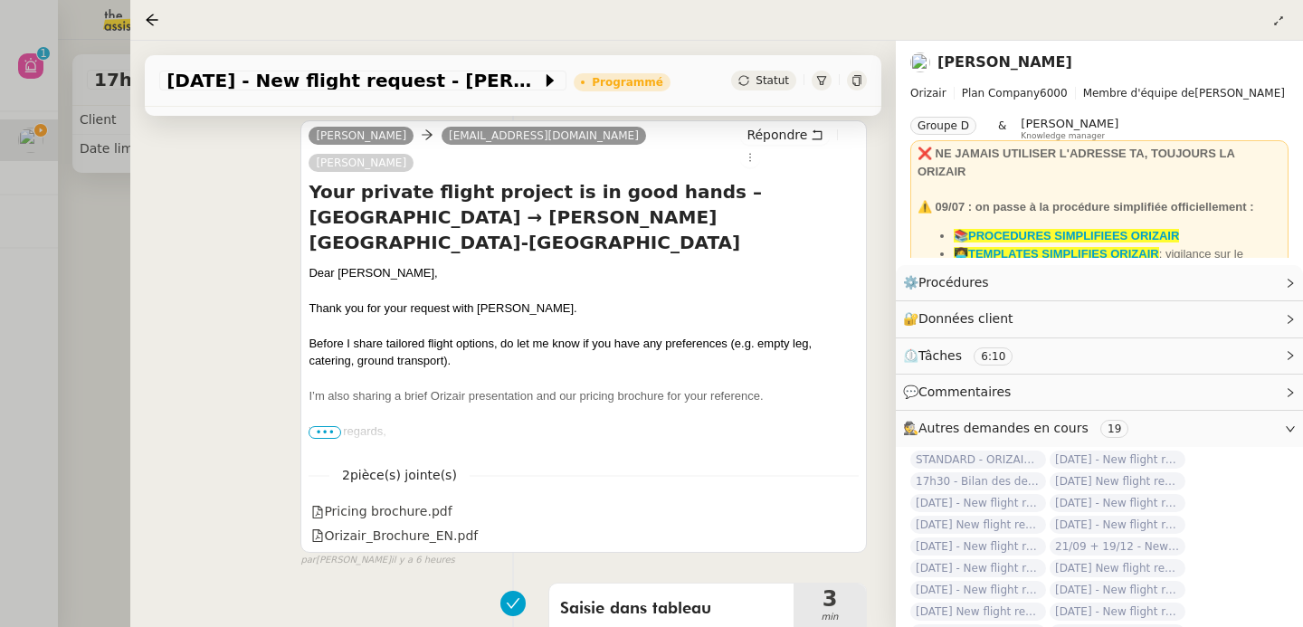
scroll to position [873, 0]
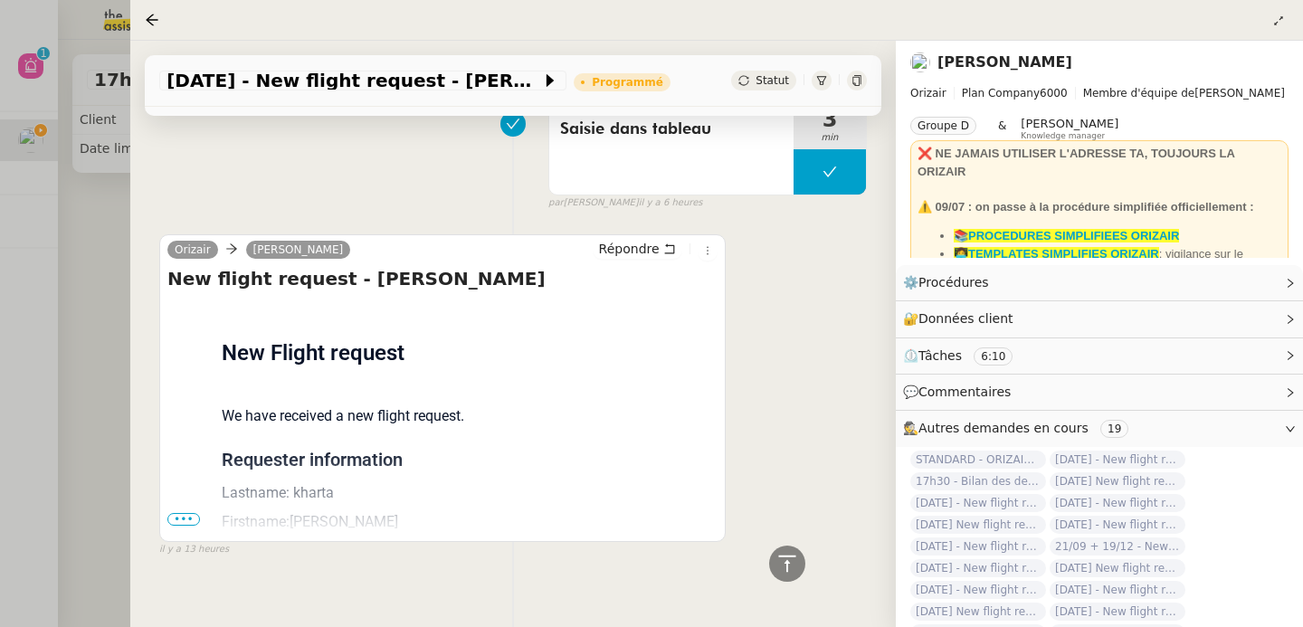
click at [76, 401] on div at bounding box center [651, 313] width 1303 height 627
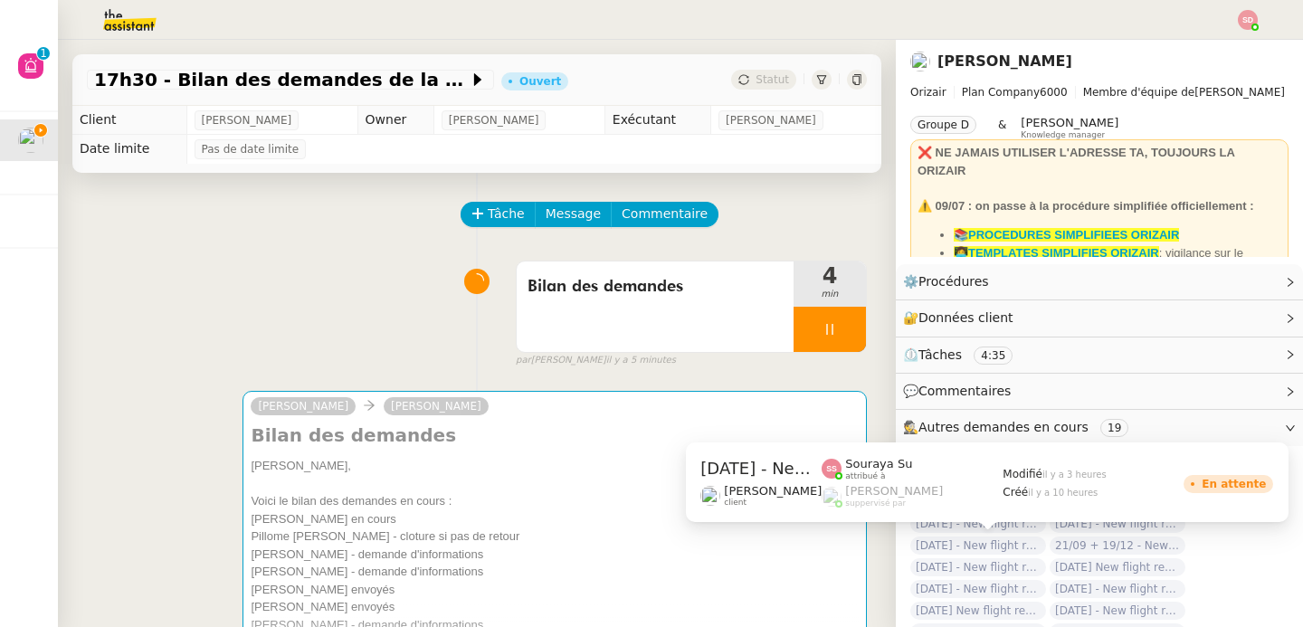
click at [995, 546] on span "[DATE] - New flight request - [PERSON_NAME]" at bounding box center [978, 545] width 136 height 18
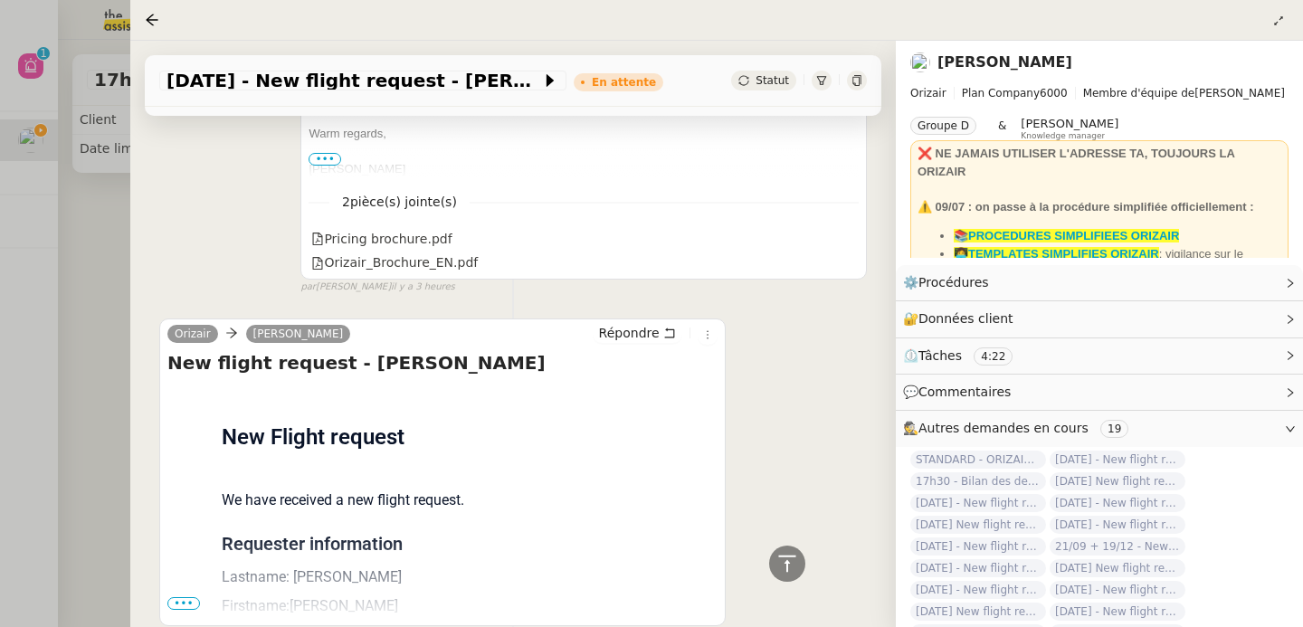
scroll to position [729, 0]
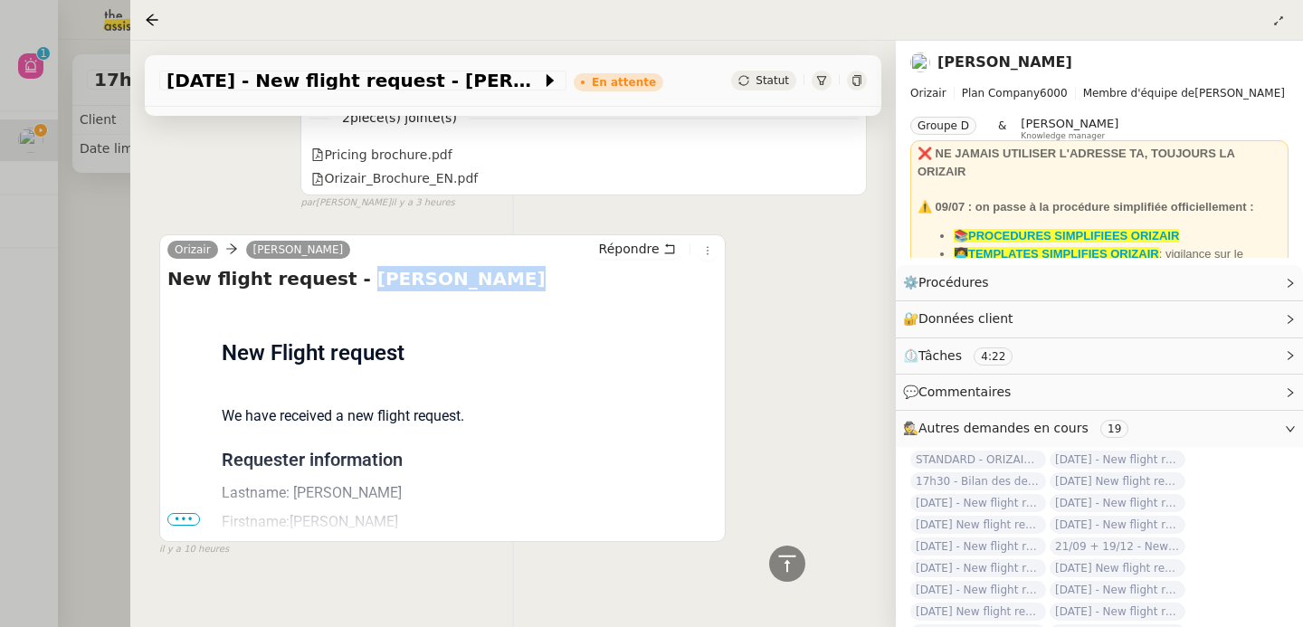
drag, startPoint x: 336, startPoint y: 252, endPoint x: 540, endPoint y: 249, distance: 204.5
click at [540, 266] on h4 "New flight request - Loida Raudale" at bounding box center [442, 278] width 550 height 25
copy h4 "[PERSON_NAME]"
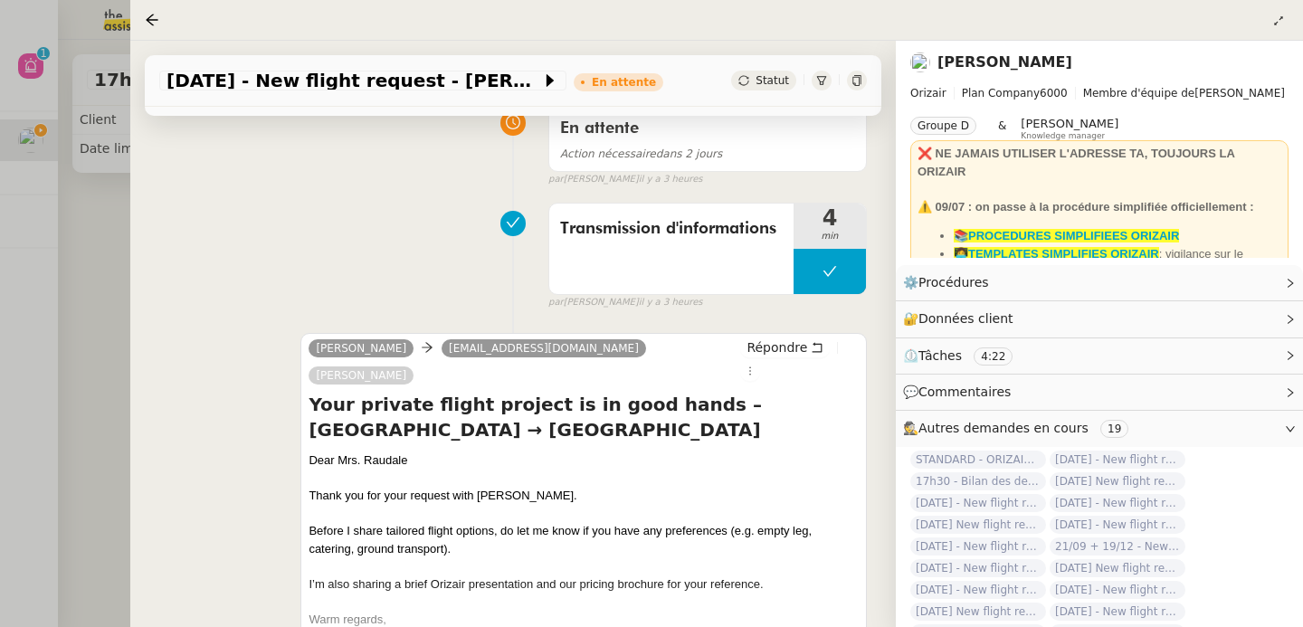
scroll to position [0, 0]
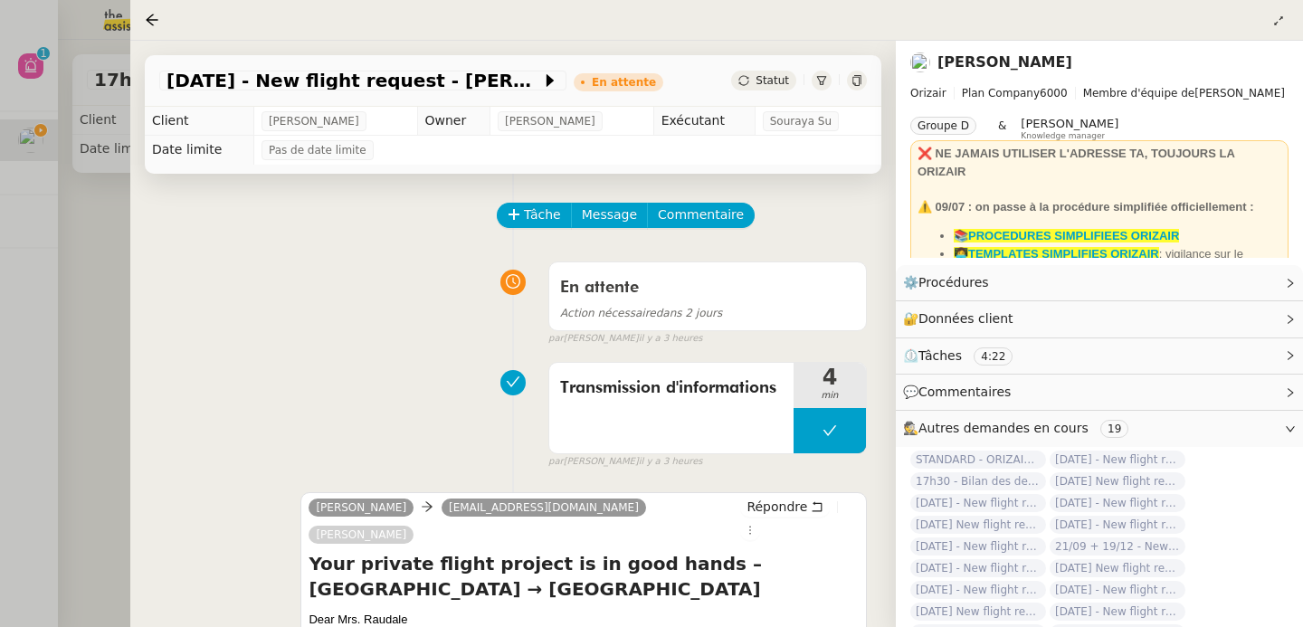
click at [116, 319] on div at bounding box center [651, 313] width 1303 height 627
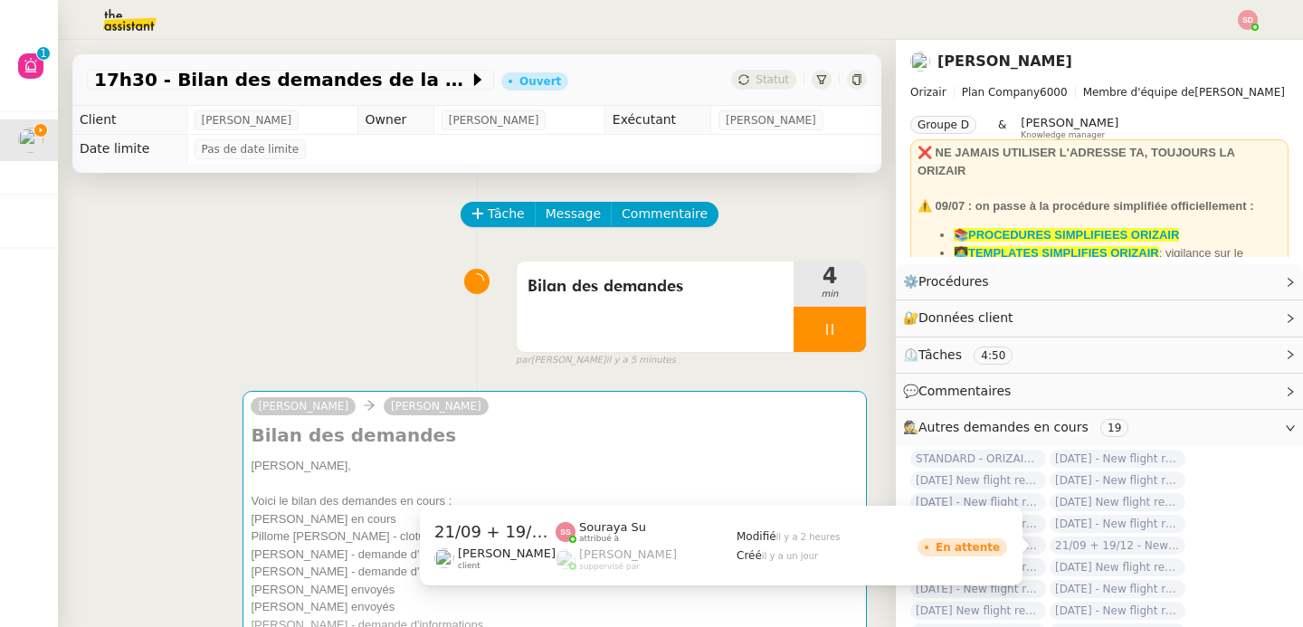
click at [1148, 545] on span "21/09 + 19/12 - New flight request - [PERSON_NAME]" at bounding box center [1117, 545] width 136 height 18
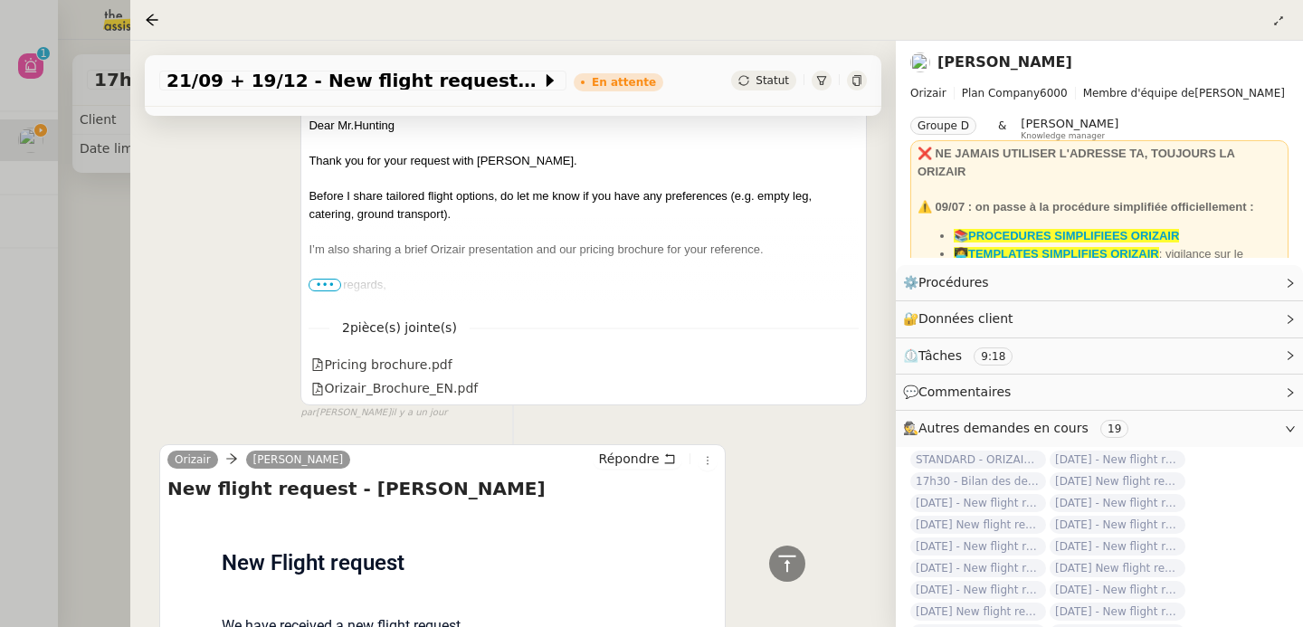
scroll to position [1344, 0]
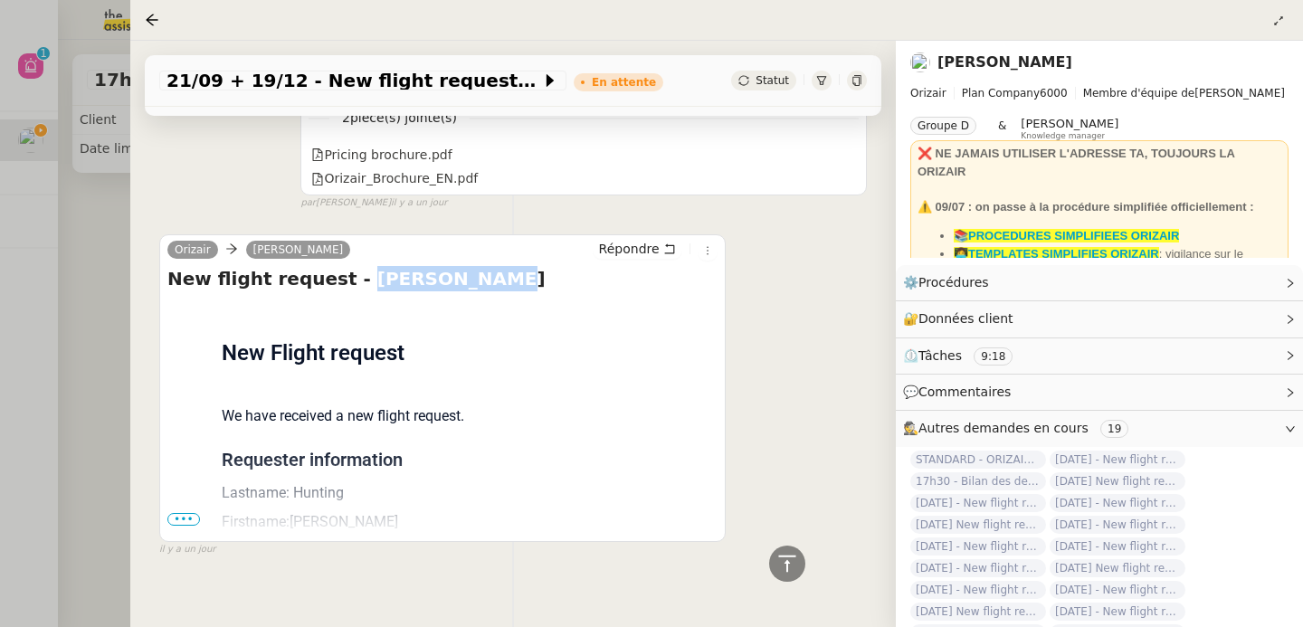
drag, startPoint x: 338, startPoint y: 255, endPoint x: 517, endPoint y: 252, distance: 179.2
click at [517, 266] on h4 "New flight request - Adam Hunting" at bounding box center [442, 278] width 550 height 25
copy h4 "[PERSON_NAME]"
click at [95, 176] on div at bounding box center [651, 313] width 1303 height 627
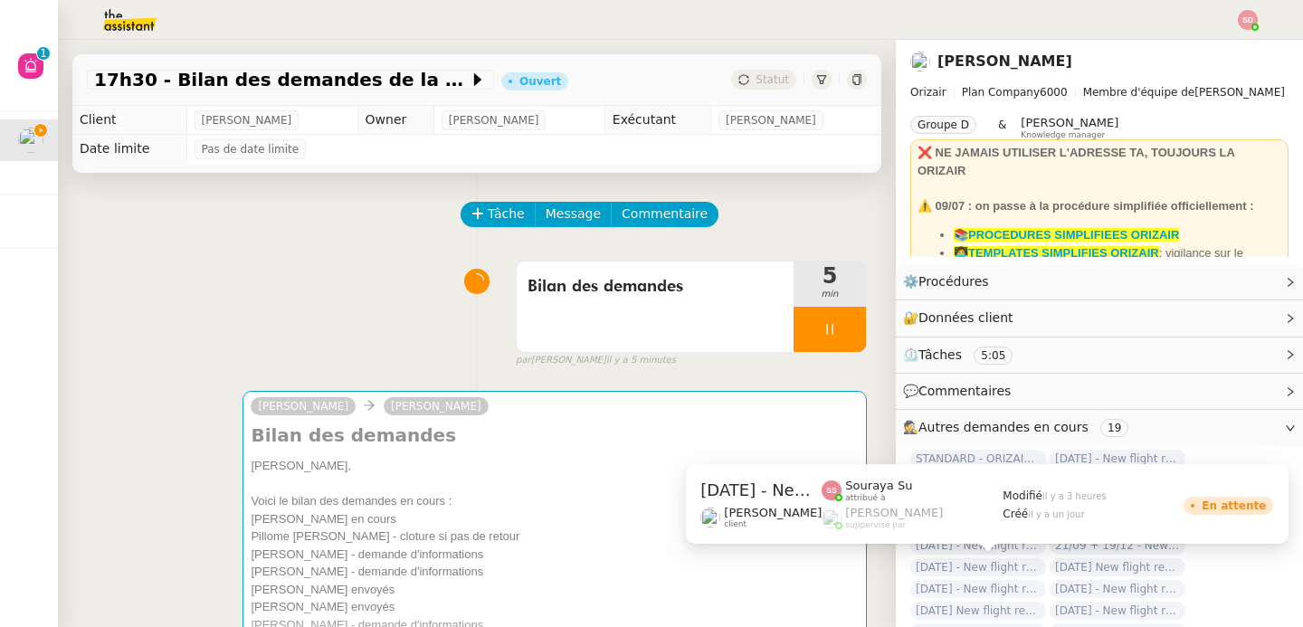
click at [941, 565] on span "[DATE] - New flight request - [PERSON_NAME]" at bounding box center [978, 567] width 136 height 18
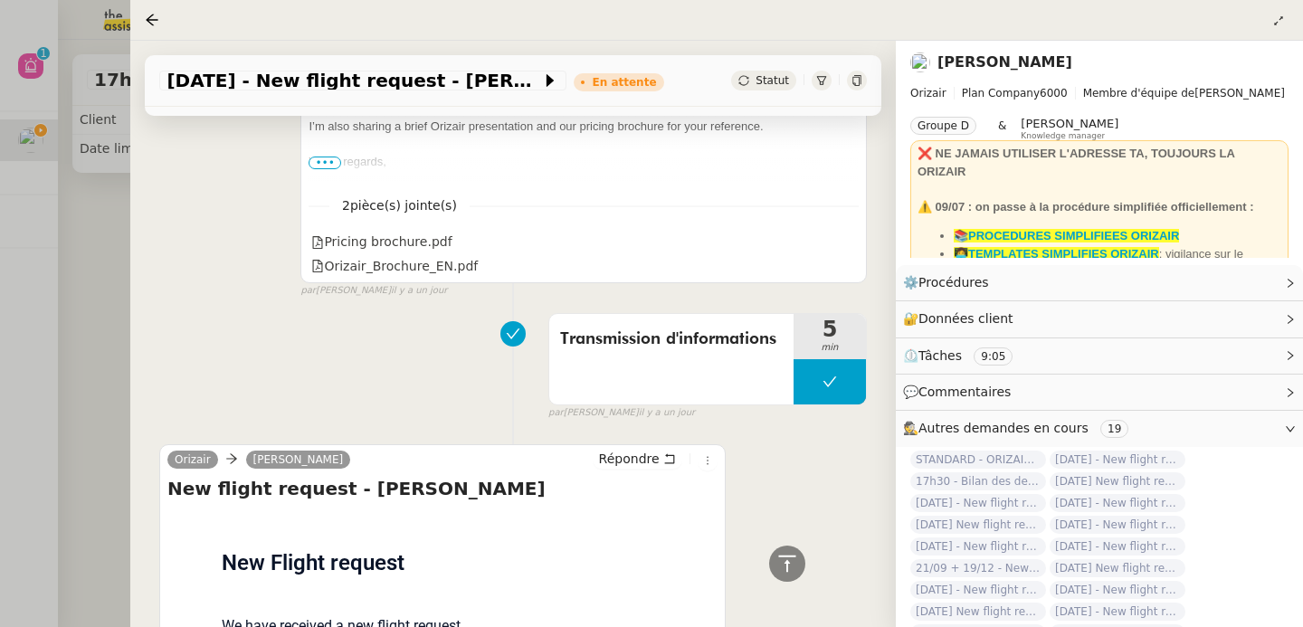
scroll to position [1344, 0]
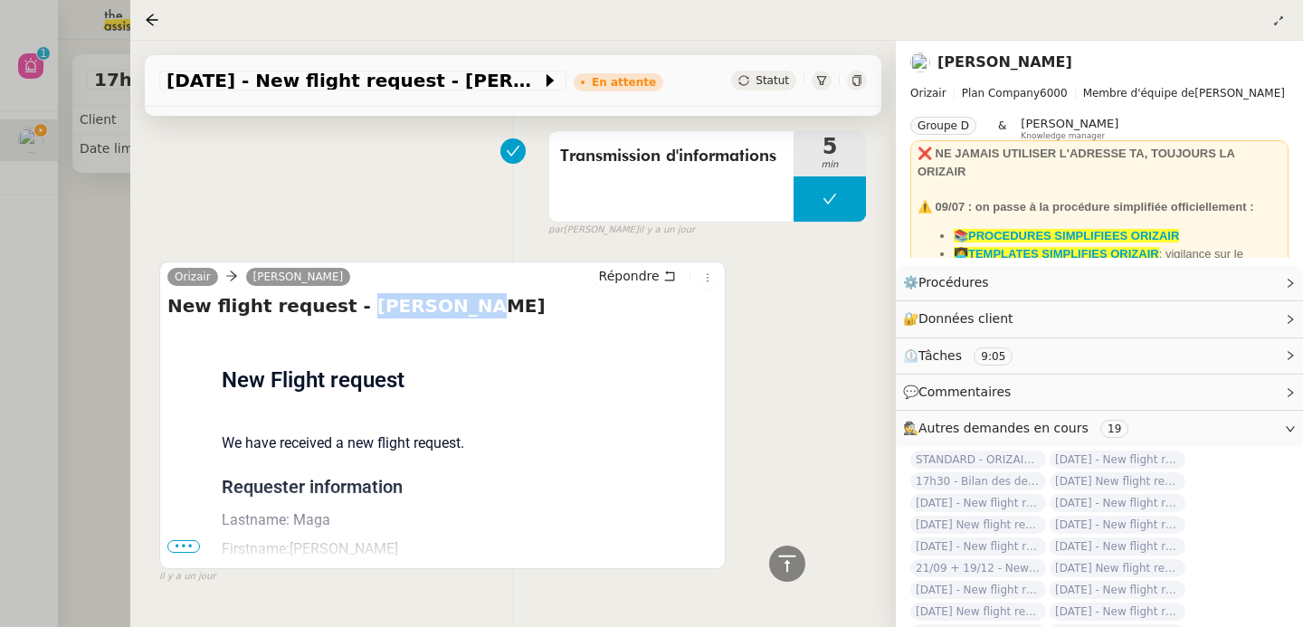
drag, startPoint x: 335, startPoint y: 254, endPoint x: 457, endPoint y: 256, distance: 122.1
click at [457, 293] on h4 "New flight request - Pawel Maga" at bounding box center [442, 305] width 550 height 25
copy h4 "[PERSON_NAME]"
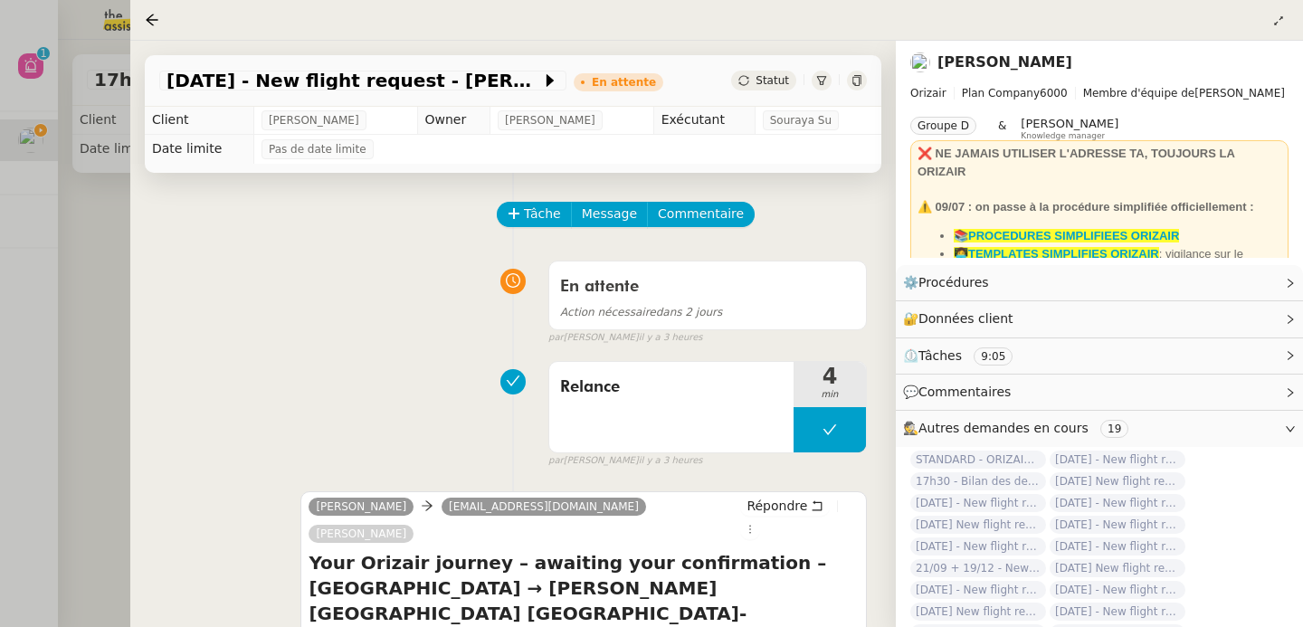
scroll to position [0, 0]
click at [75, 345] on div at bounding box center [651, 313] width 1303 height 627
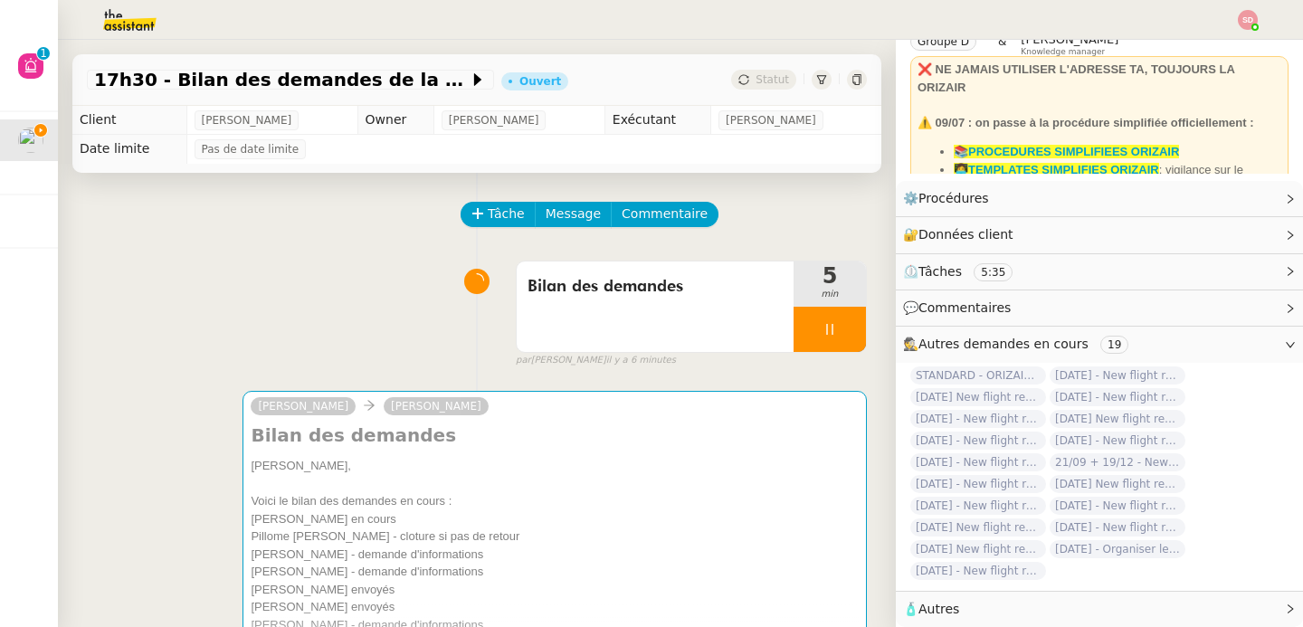
scroll to position [93, 0]
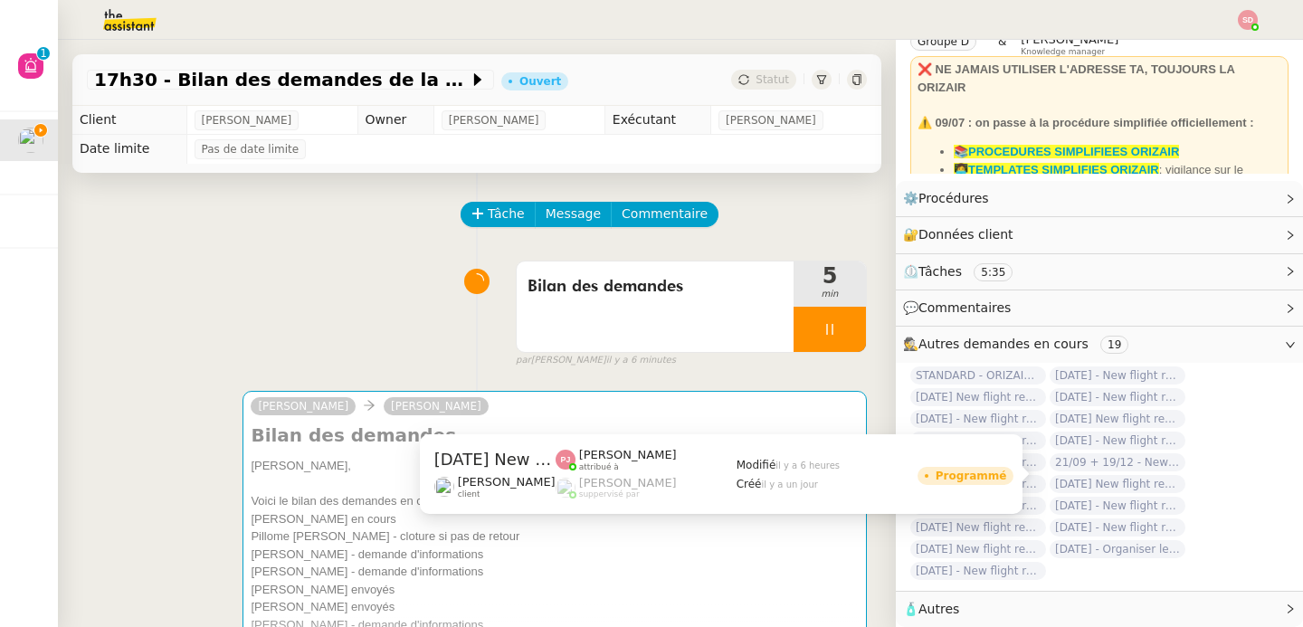
click at [1141, 475] on span "[DATE] New flight request - [PERSON_NAME]" at bounding box center [1117, 484] width 136 height 18
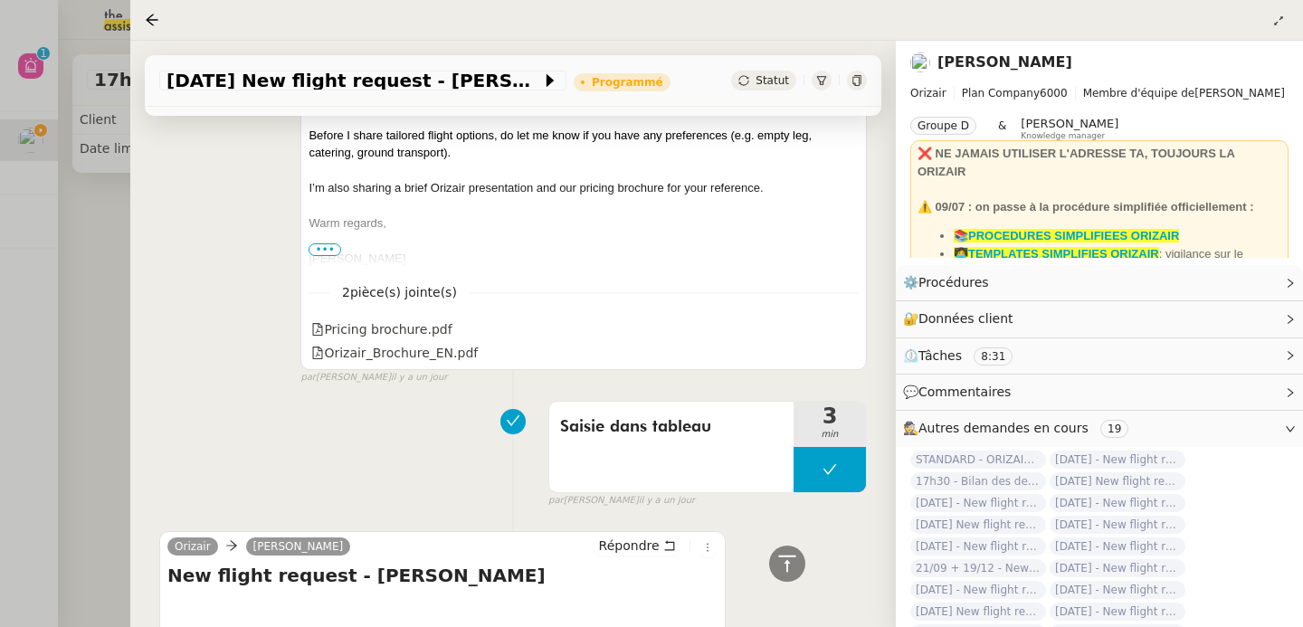
scroll to position [1509, 0]
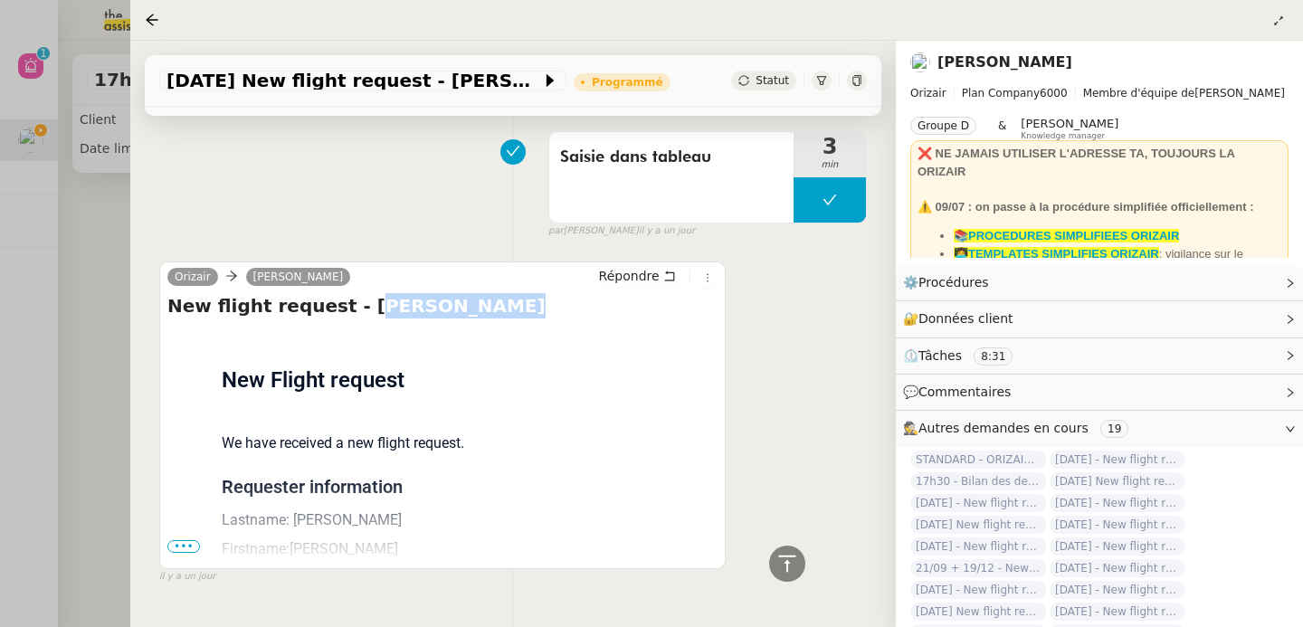
drag, startPoint x: 341, startPoint y: 255, endPoint x: 536, endPoint y: 248, distance: 194.6
click at [536, 293] on h4 "New flight request - Intekhab Khan" at bounding box center [442, 305] width 550 height 25
drag, startPoint x: 447, startPoint y: 251, endPoint x: 336, endPoint y: 262, distance: 111.9
click at [336, 293] on h4 "New flight request - Intekhab Khan" at bounding box center [442, 305] width 550 height 25
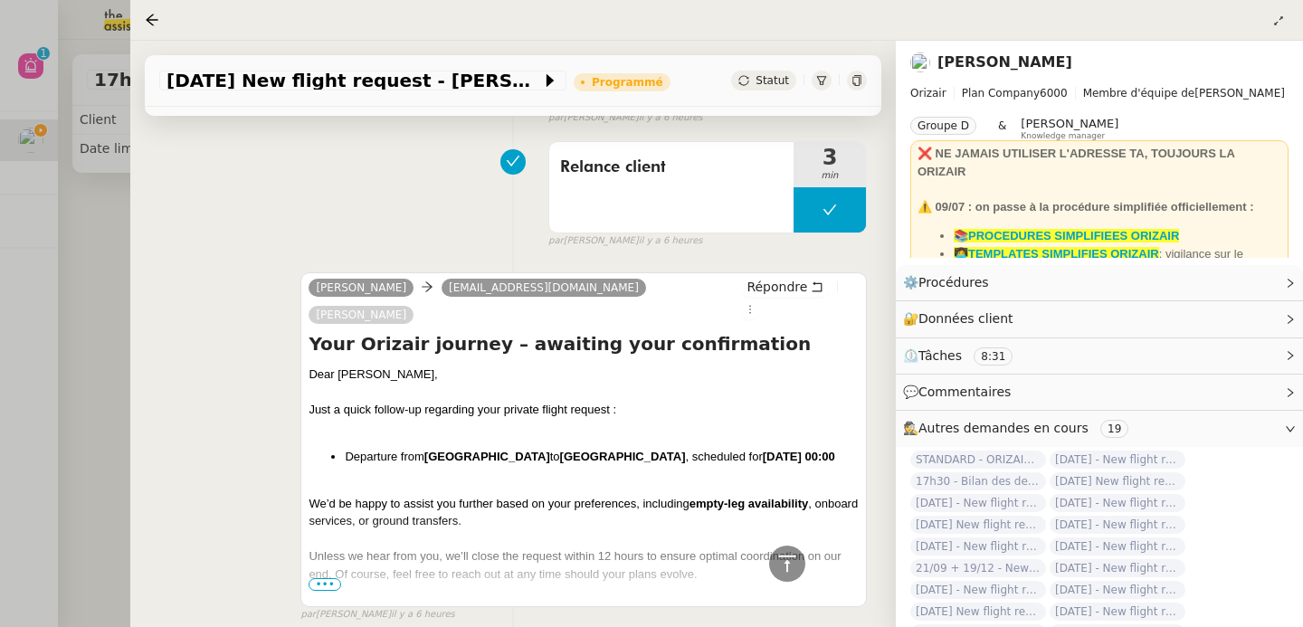
scroll to position [0, 0]
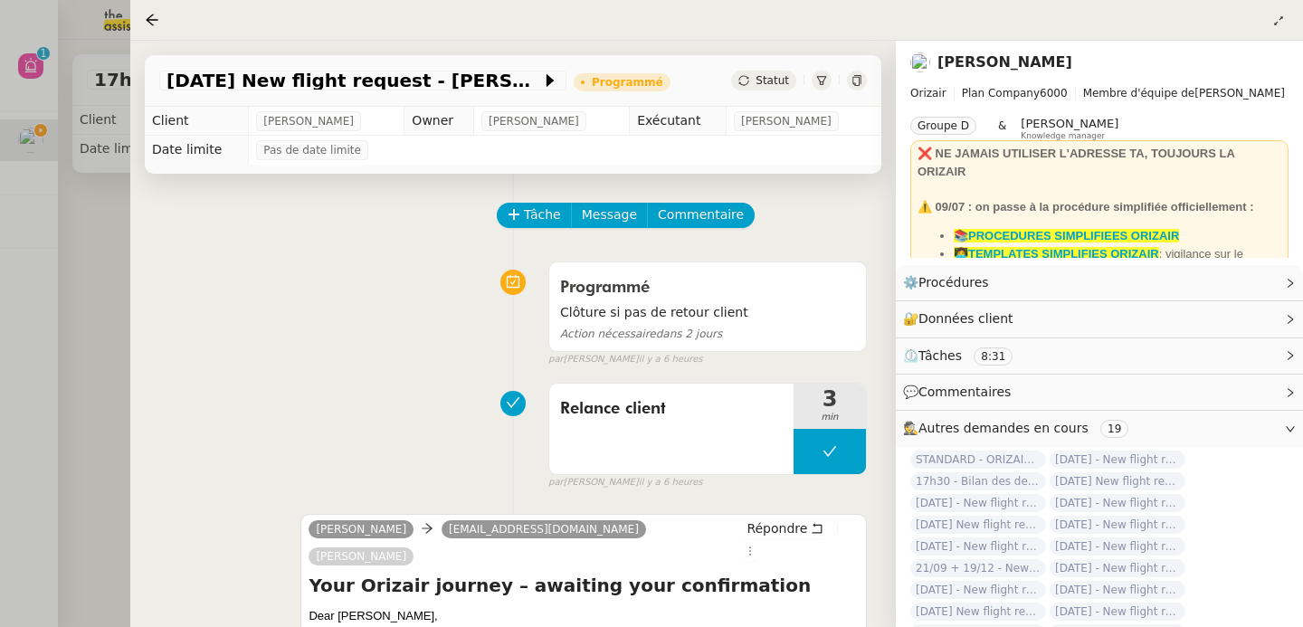
click at [112, 299] on div at bounding box center [651, 313] width 1303 height 627
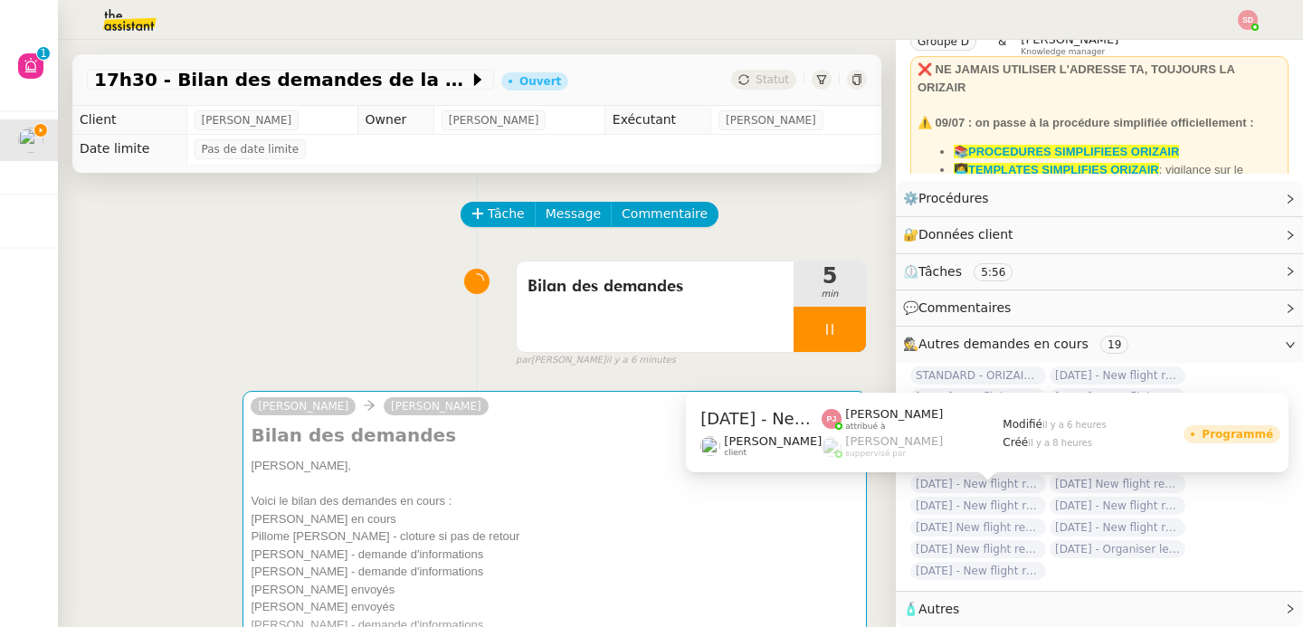
click at [949, 501] on span "[DATE] - New flight request - [PERSON_NAME]" at bounding box center [978, 506] width 136 height 18
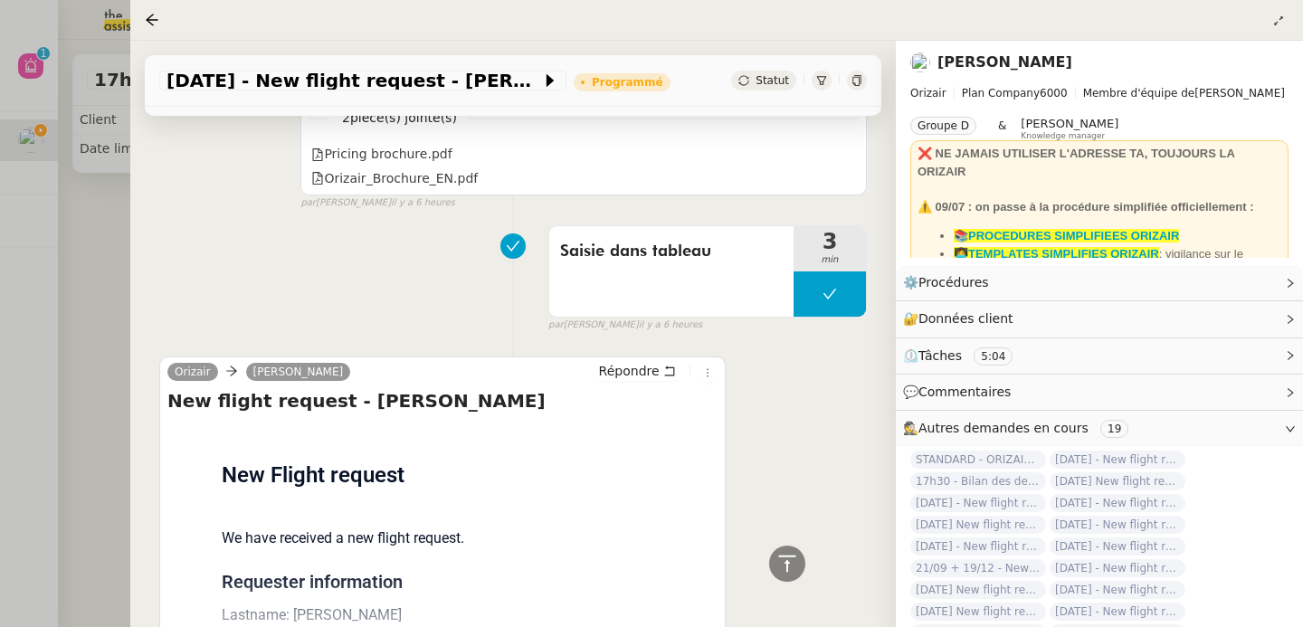
scroll to position [873, 0]
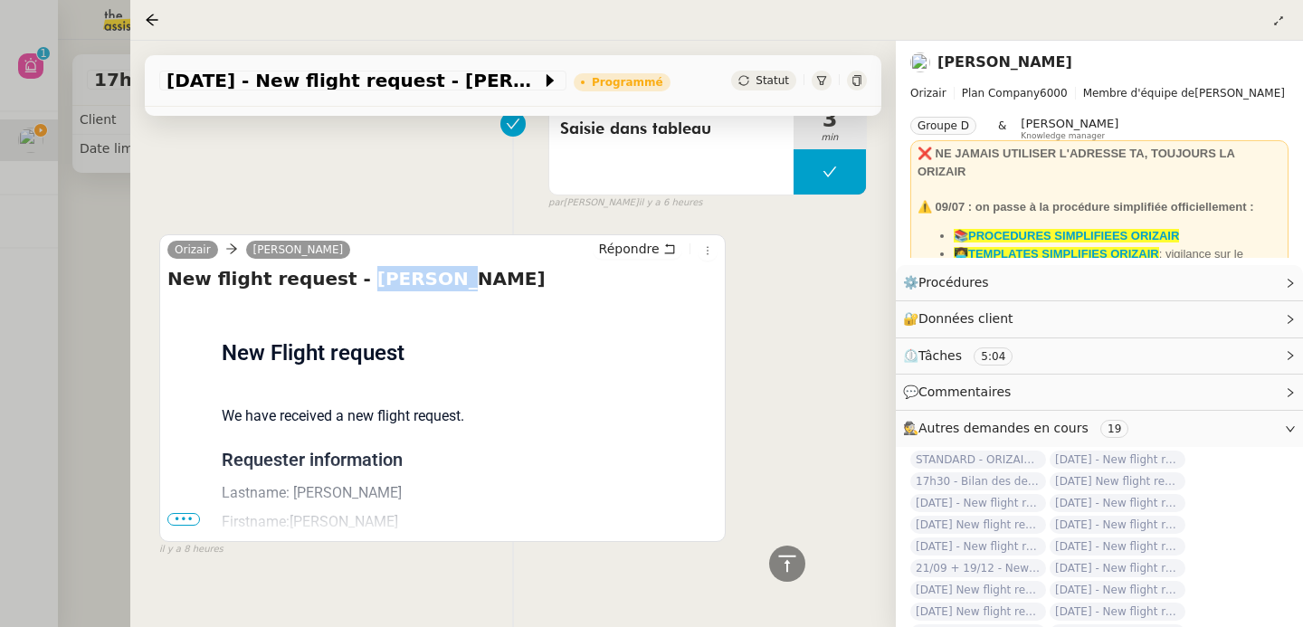
drag, startPoint x: 337, startPoint y: 252, endPoint x: 477, endPoint y: 252, distance: 139.3
click at [477, 266] on h4 "New flight request - Alex Bel" at bounding box center [442, 278] width 550 height 25
click at [109, 261] on div at bounding box center [651, 313] width 1303 height 627
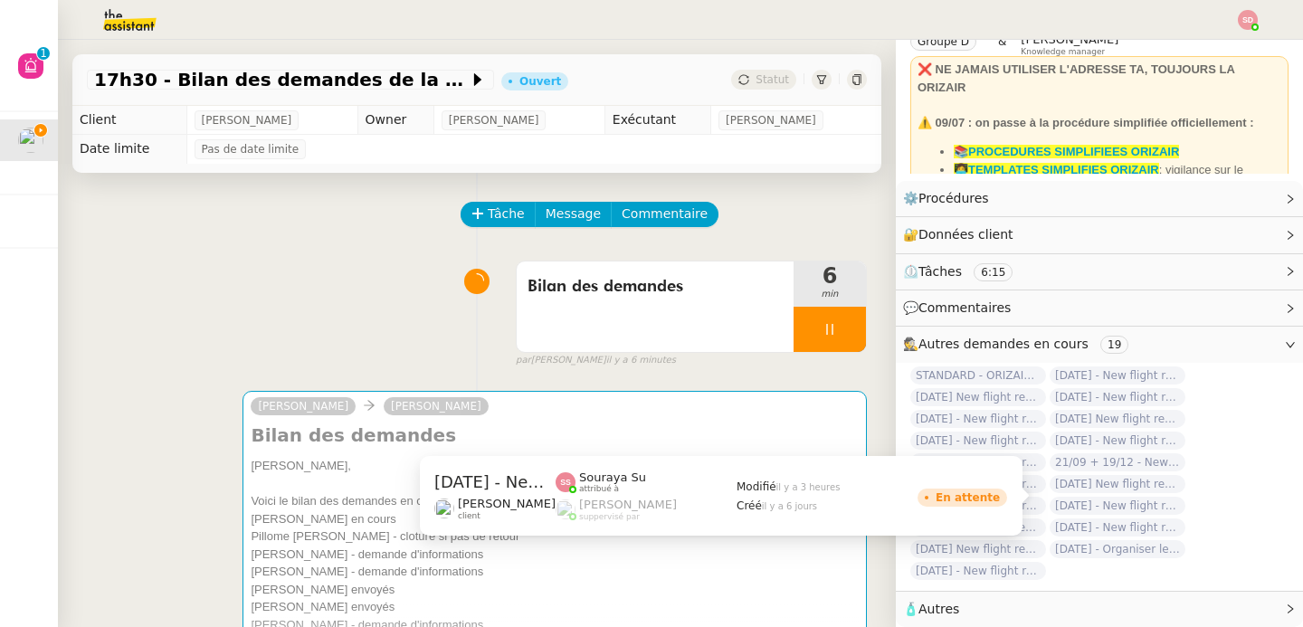
click at [1106, 497] on span "[DATE] - New flight request - [PERSON_NAME]" at bounding box center [1117, 506] width 136 height 18
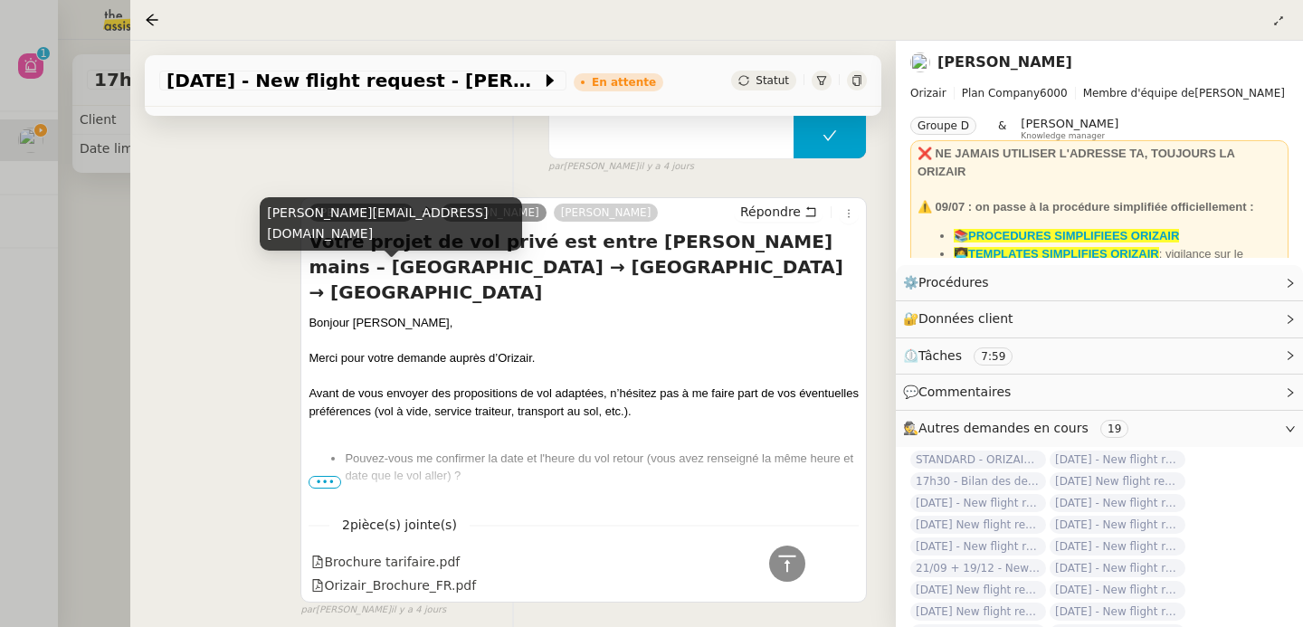
scroll to position [2129, 0]
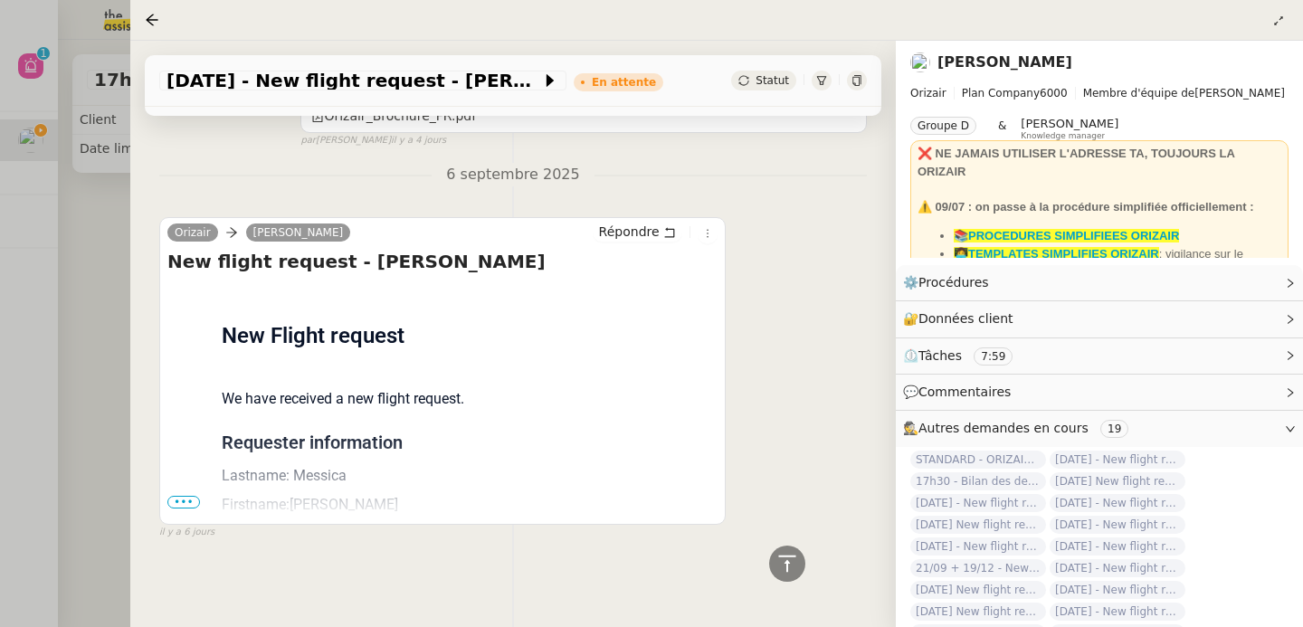
drag, startPoint x: 337, startPoint y: 258, endPoint x: 546, endPoint y: 261, distance: 209.0
click at [546, 261] on h4 "New flight request - Nicolas Messica" at bounding box center [442, 261] width 550 height 25
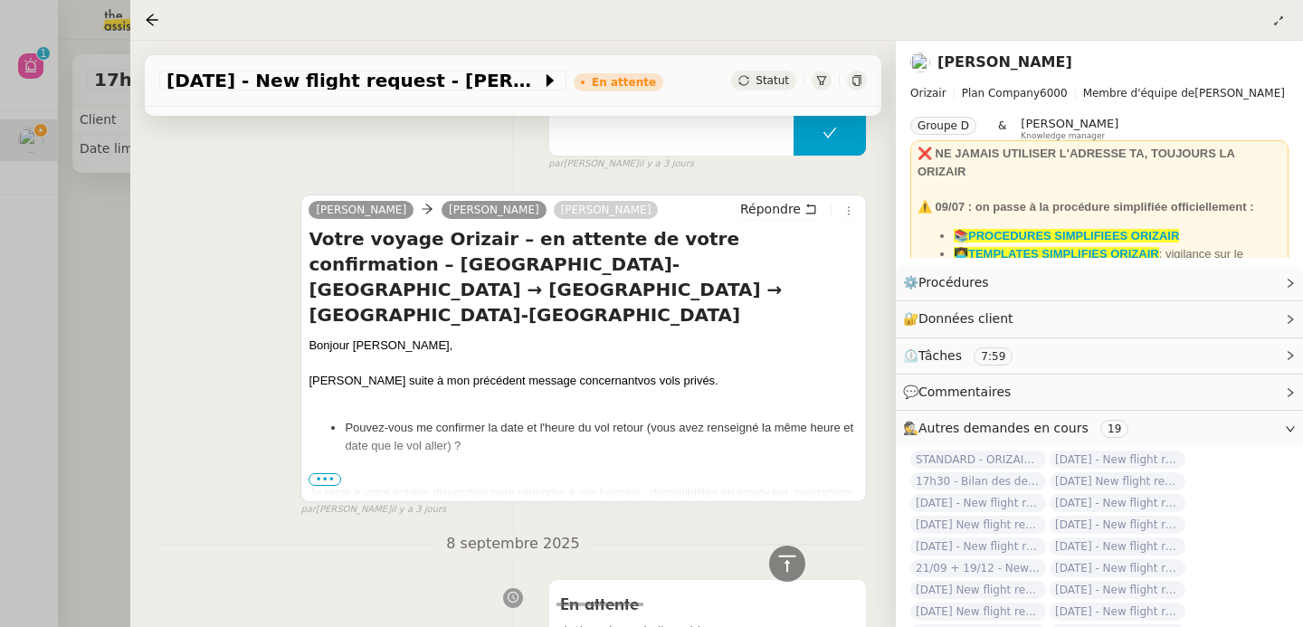
scroll to position [1054, 0]
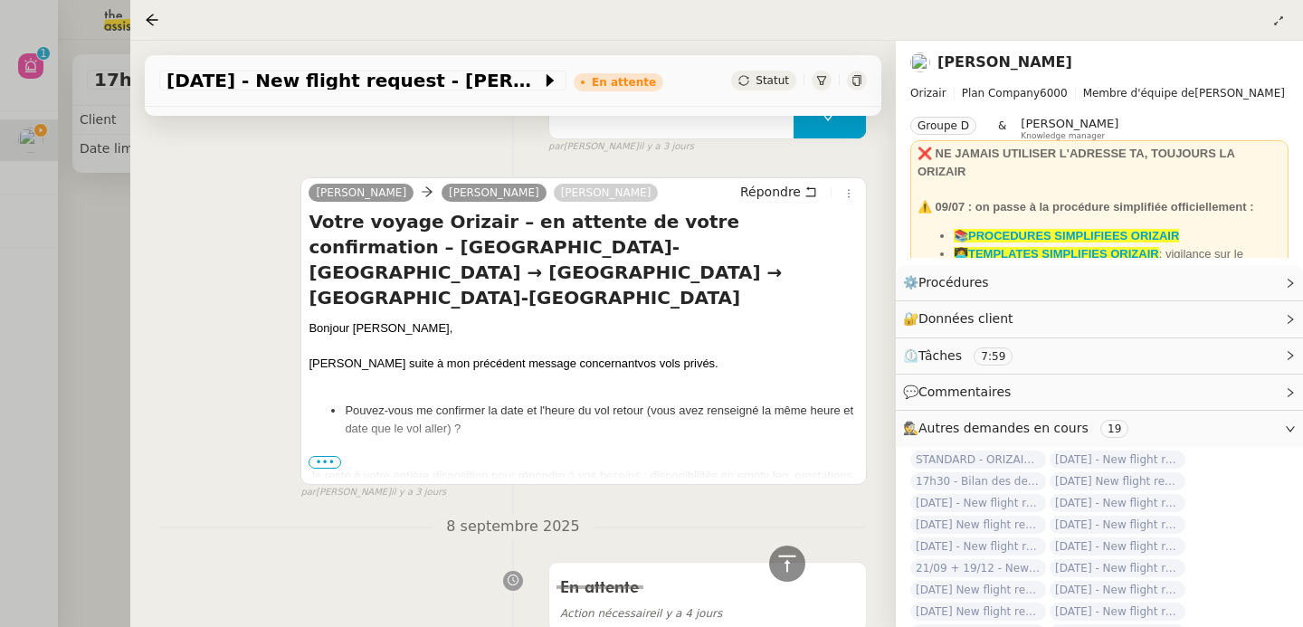
click at [115, 351] on div at bounding box center [651, 313] width 1303 height 627
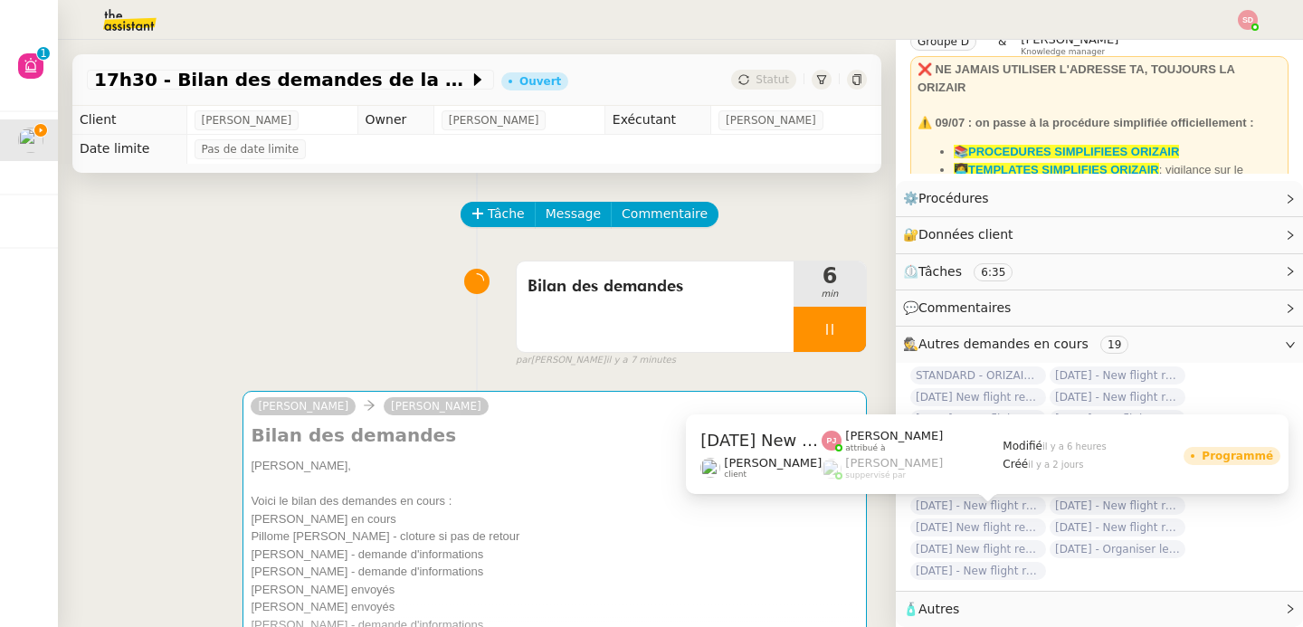
click at [961, 518] on span "[DATE] New flight request - [PERSON_NAME]" at bounding box center [978, 527] width 136 height 18
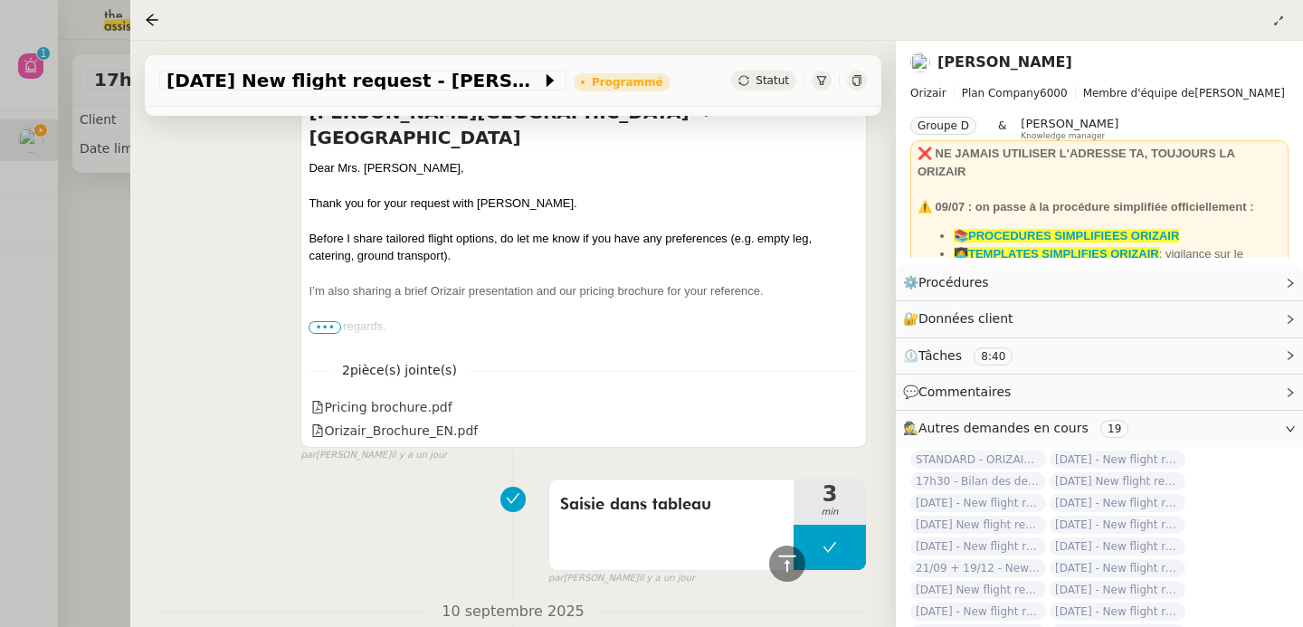
scroll to position [1488, 0]
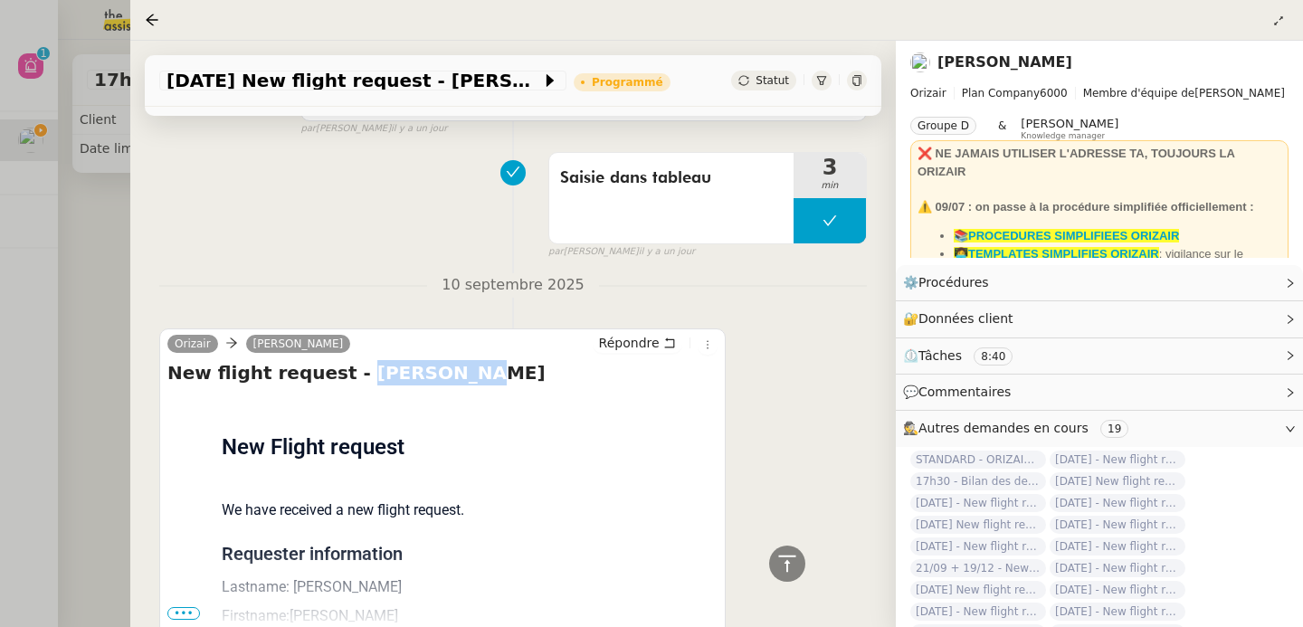
drag, startPoint x: 337, startPoint y: 327, endPoint x: 520, endPoint y: 326, distance: 182.8
click at [520, 360] on h4 "New flight request - Anna Bella" at bounding box center [442, 372] width 550 height 25
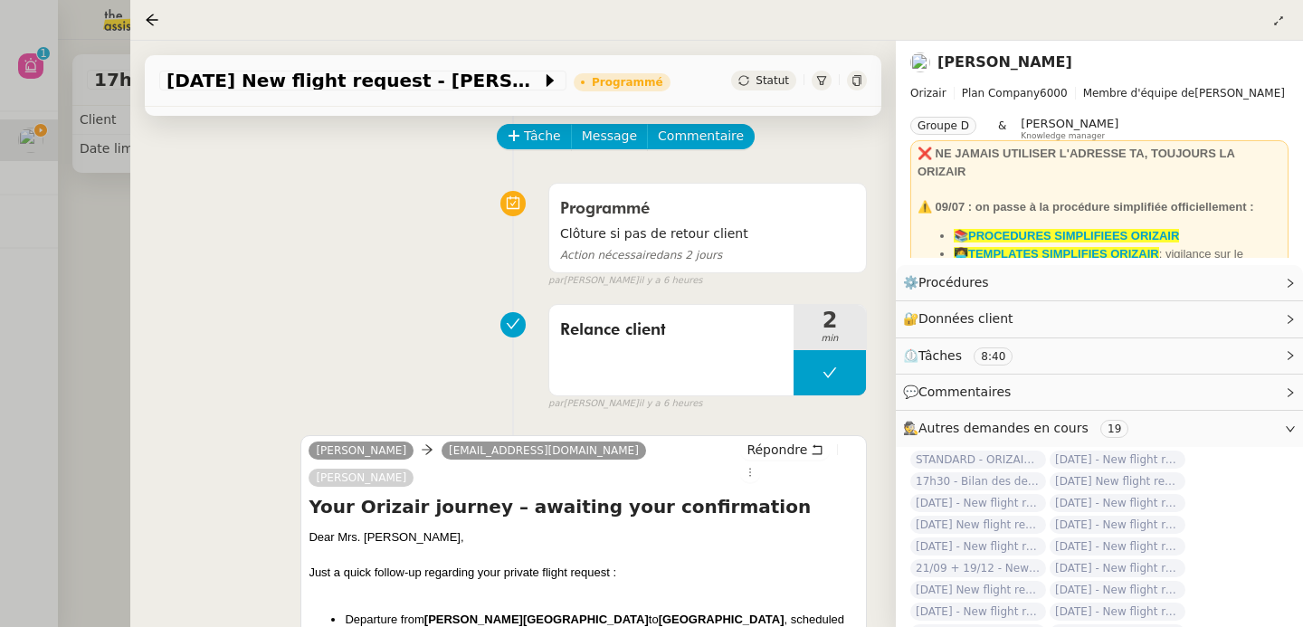
scroll to position [169, 0]
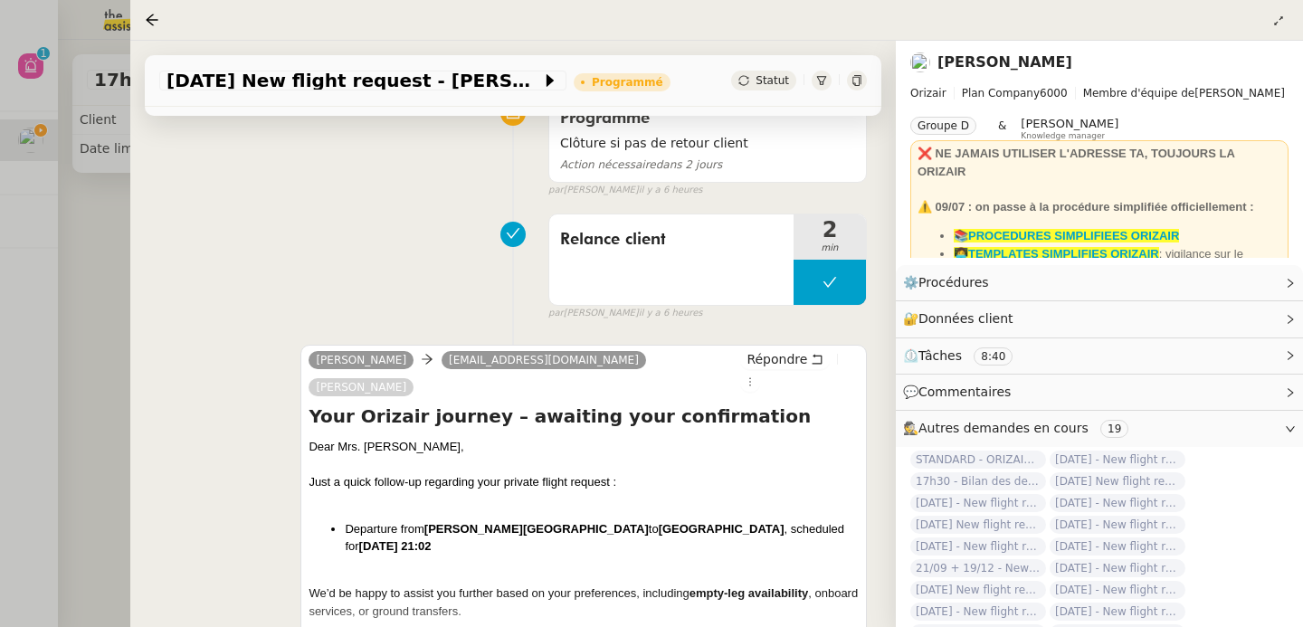
click at [98, 337] on div at bounding box center [651, 313] width 1303 height 627
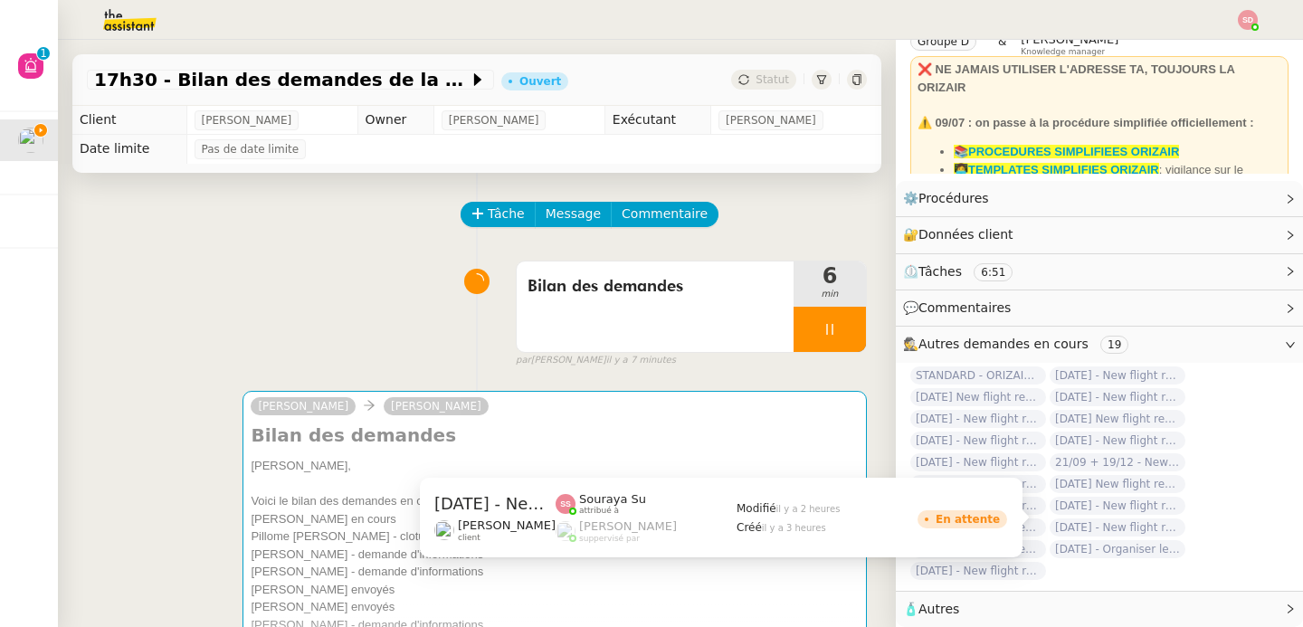
click at [1117, 518] on span "[DATE] - New flight request - [PERSON_NAME]" at bounding box center [1117, 527] width 136 height 18
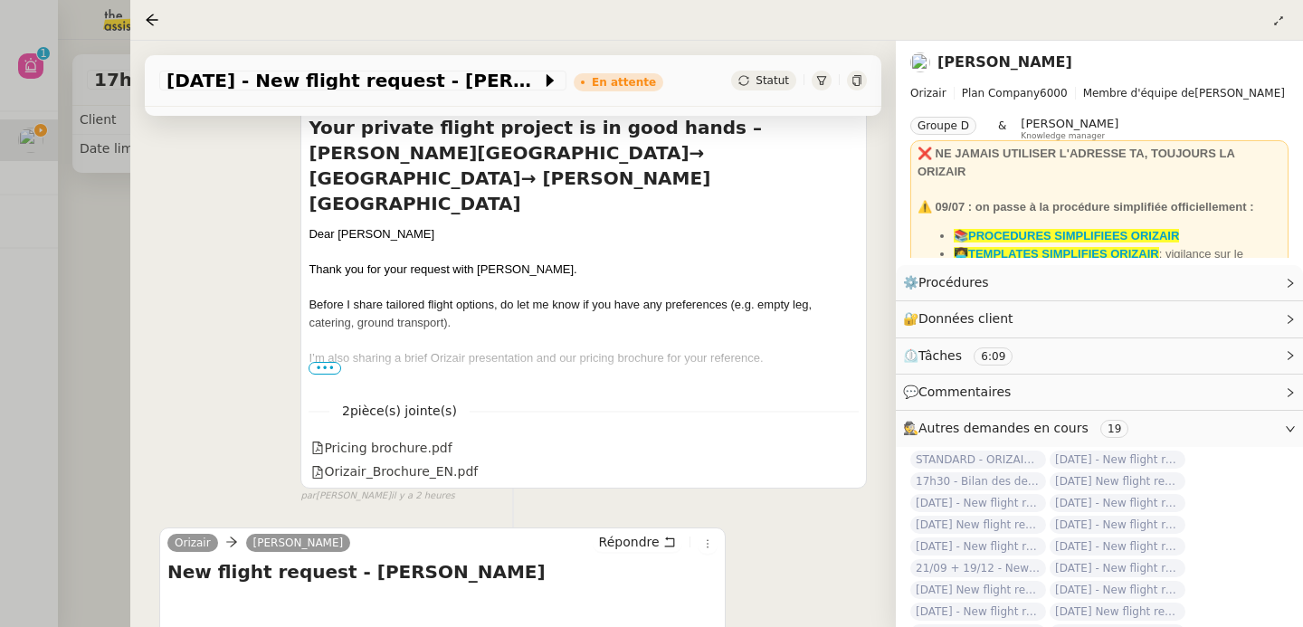
scroll to position [729, 0]
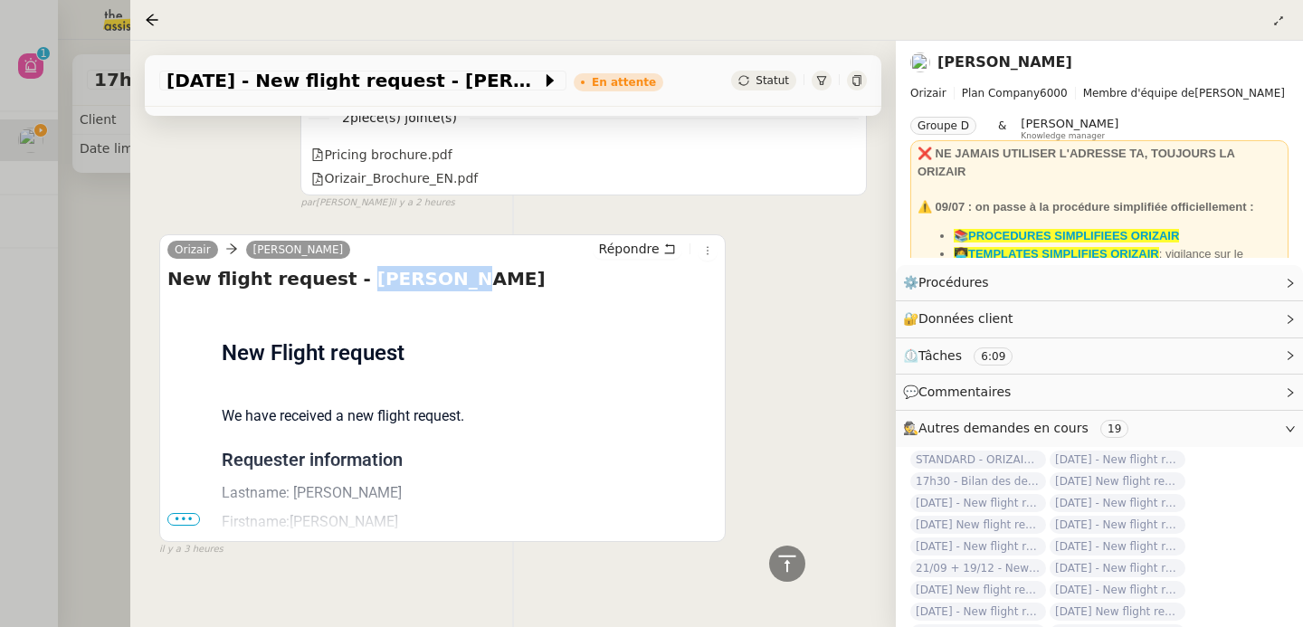
drag, startPoint x: 335, startPoint y: 258, endPoint x: 500, endPoint y: 262, distance: 165.6
click at [500, 266] on h4 "New flight request - Brian Yoo" at bounding box center [442, 278] width 550 height 25
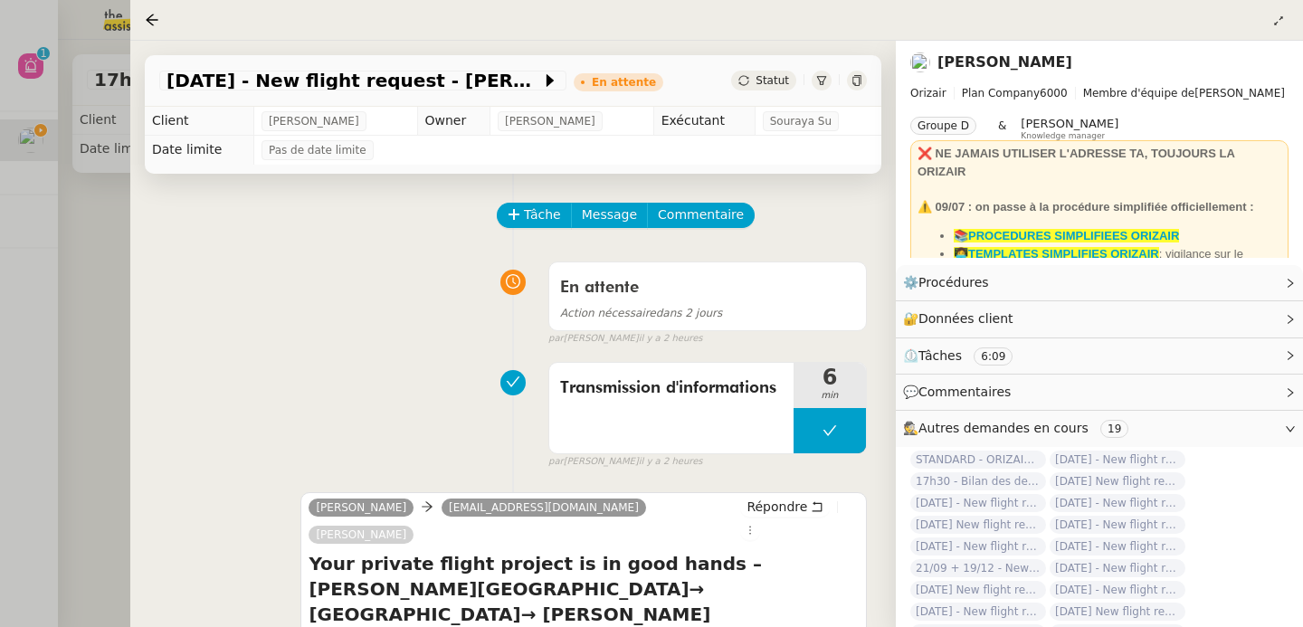
click at [71, 314] on div at bounding box center [651, 313] width 1303 height 627
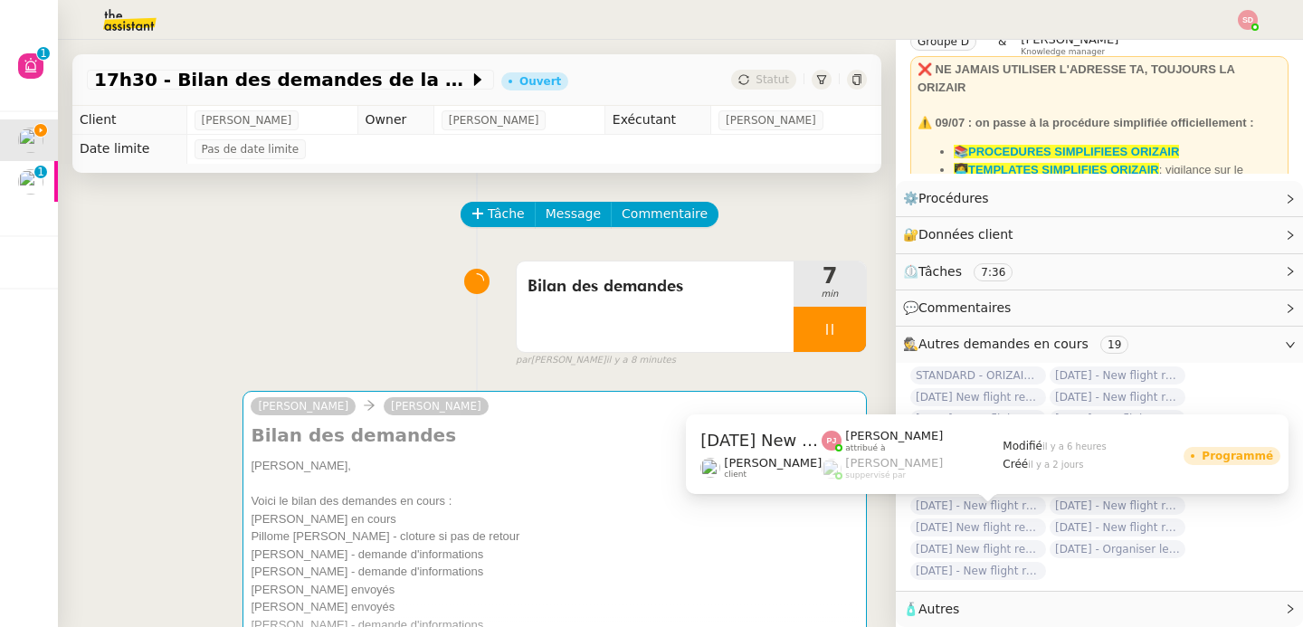
click at [995, 518] on span "[DATE] New flight request - [PERSON_NAME]" at bounding box center [978, 527] width 136 height 18
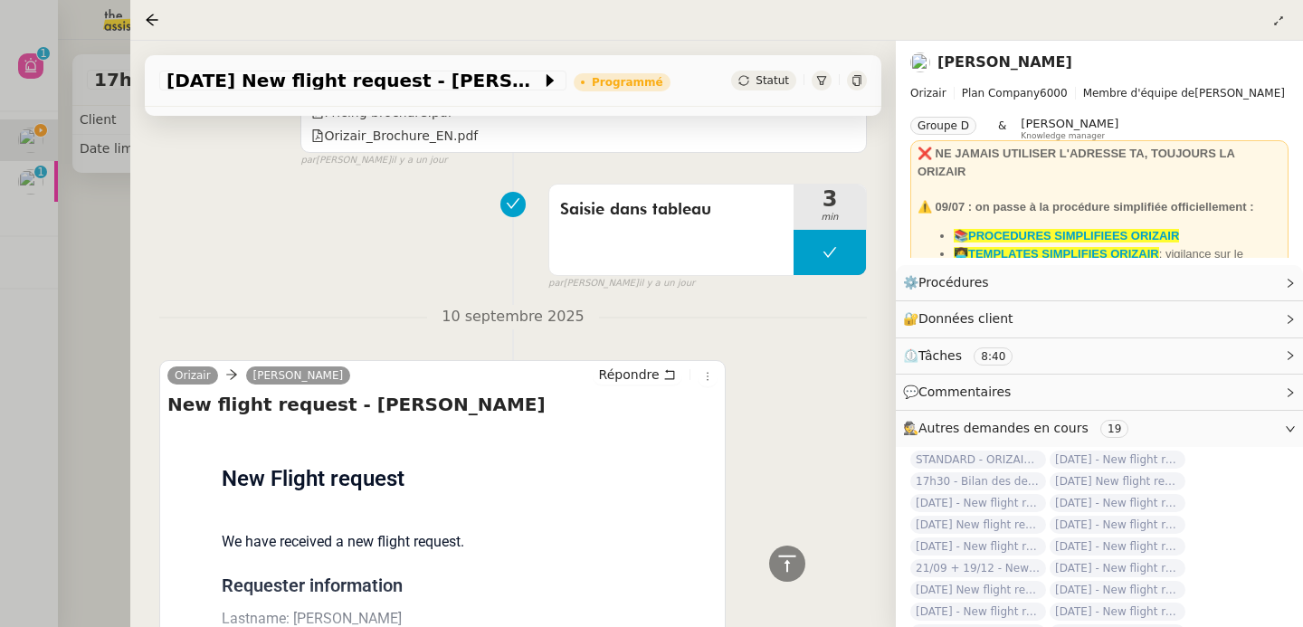
scroll to position [1555, 0]
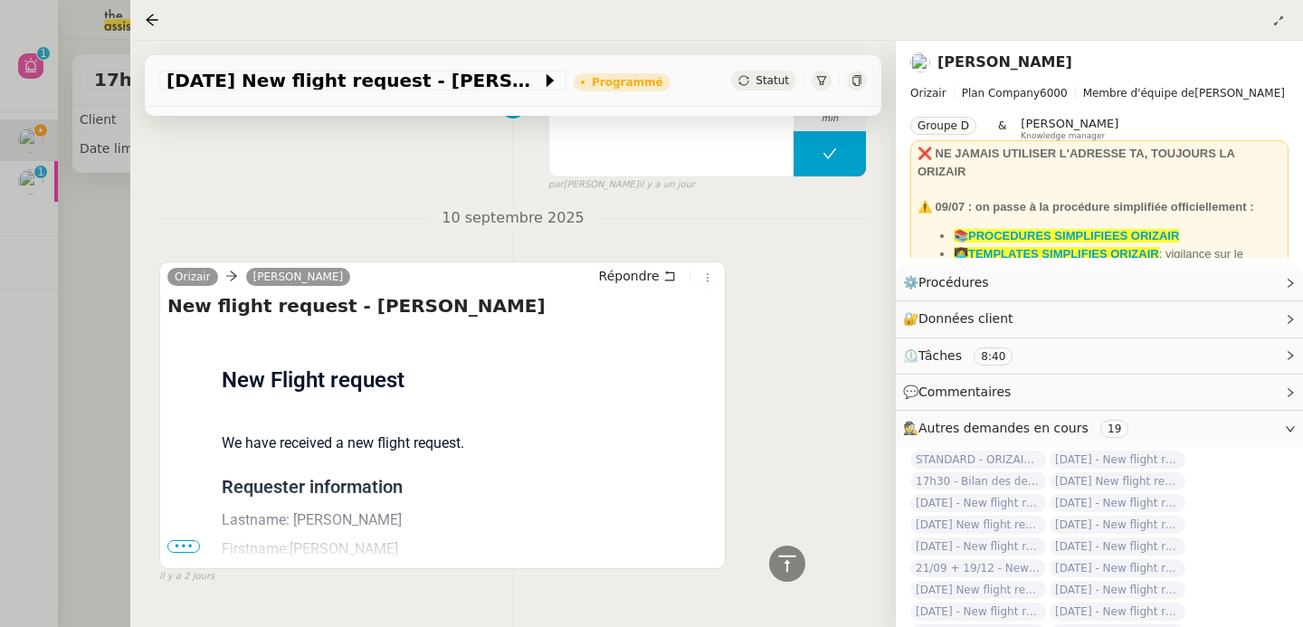
click at [84, 285] on div at bounding box center [651, 313] width 1303 height 627
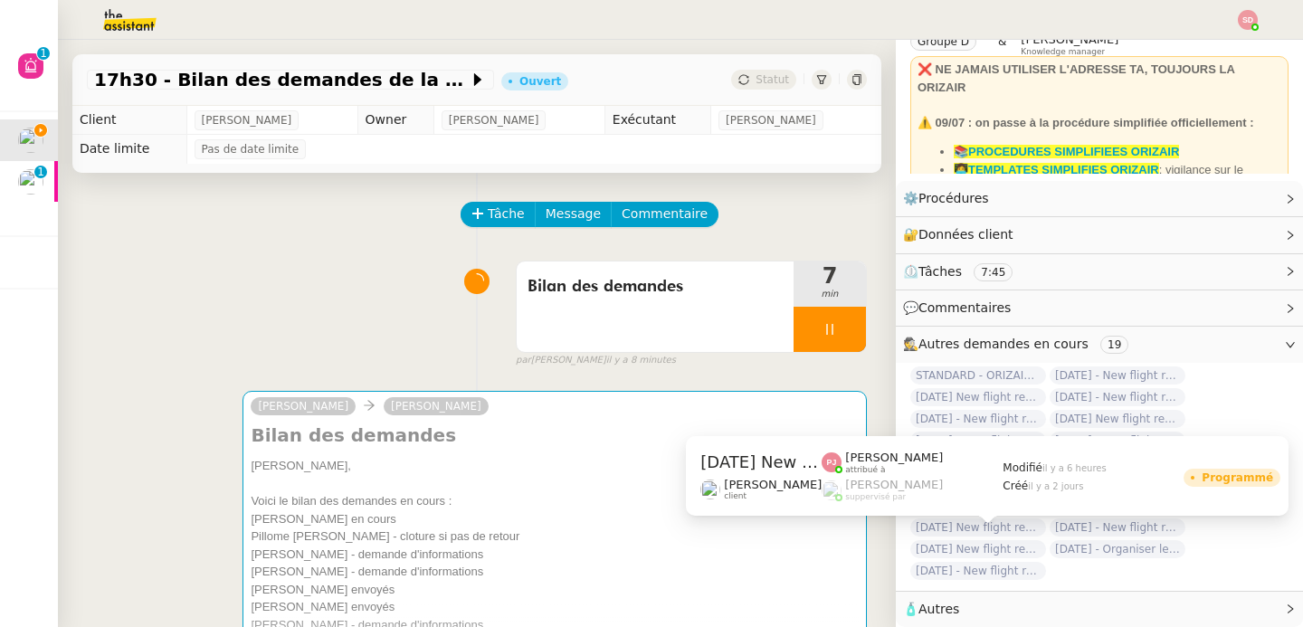
click at [983, 542] on span "[DATE] New flight request - [PERSON_NAME]" at bounding box center [978, 549] width 136 height 18
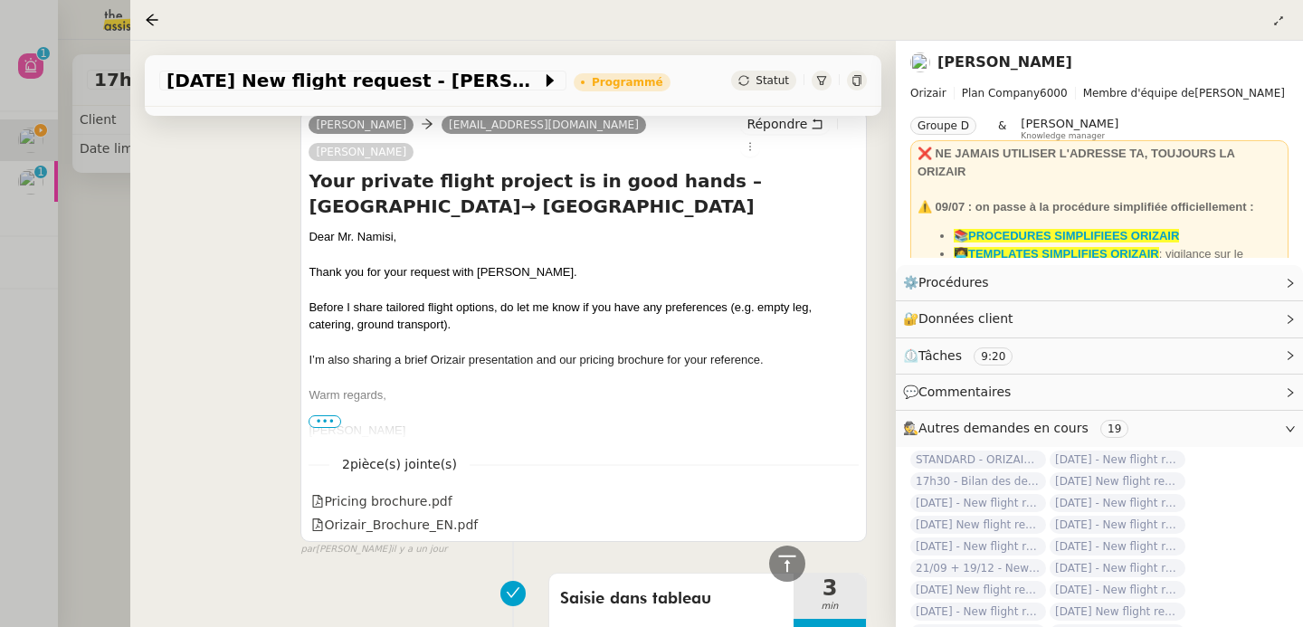
scroll to position [1509, 0]
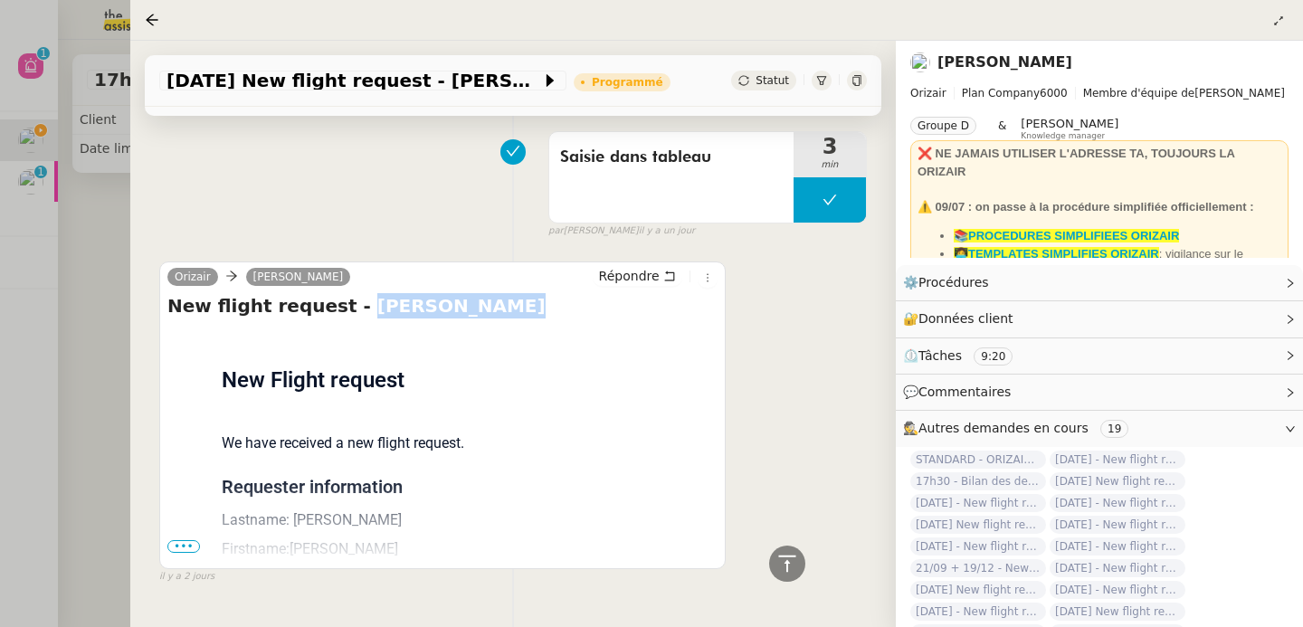
drag, startPoint x: 337, startPoint y: 257, endPoint x: 517, endPoint y: 264, distance: 181.1
click at [517, 293] on div "New flight request - Rayyan Namisi Flight request created by Rayyan Namisi New …" at bounding box center [442, 428] width 550 height 271
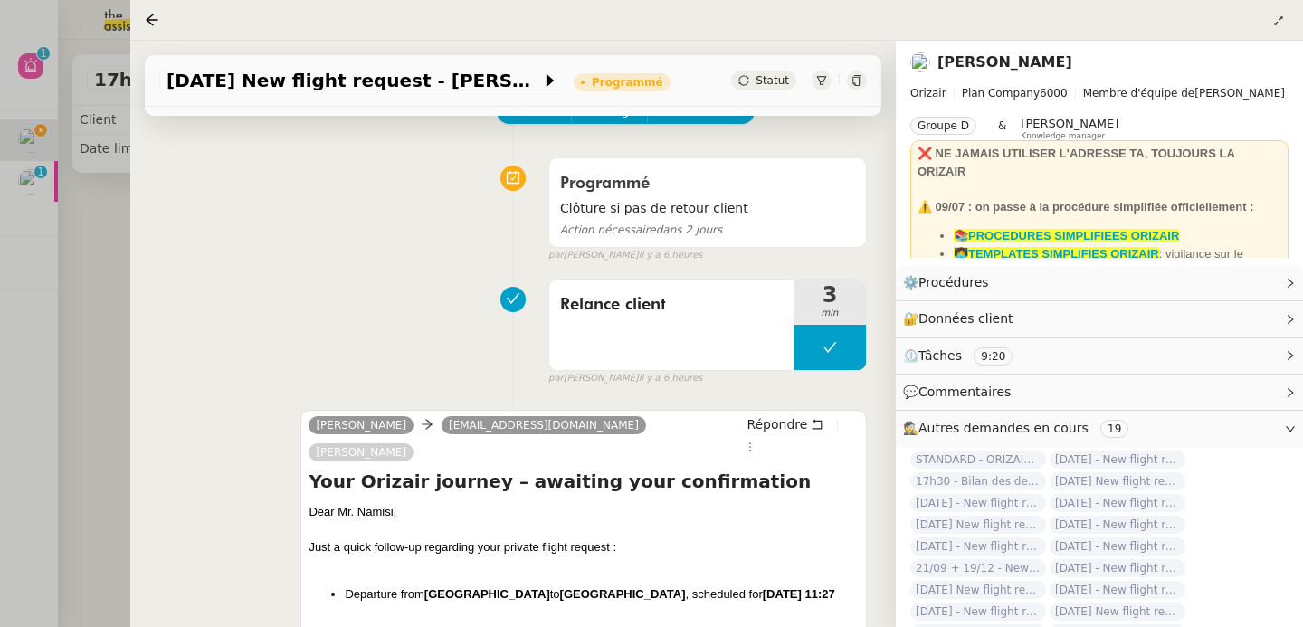
scroll to position [149, 0]
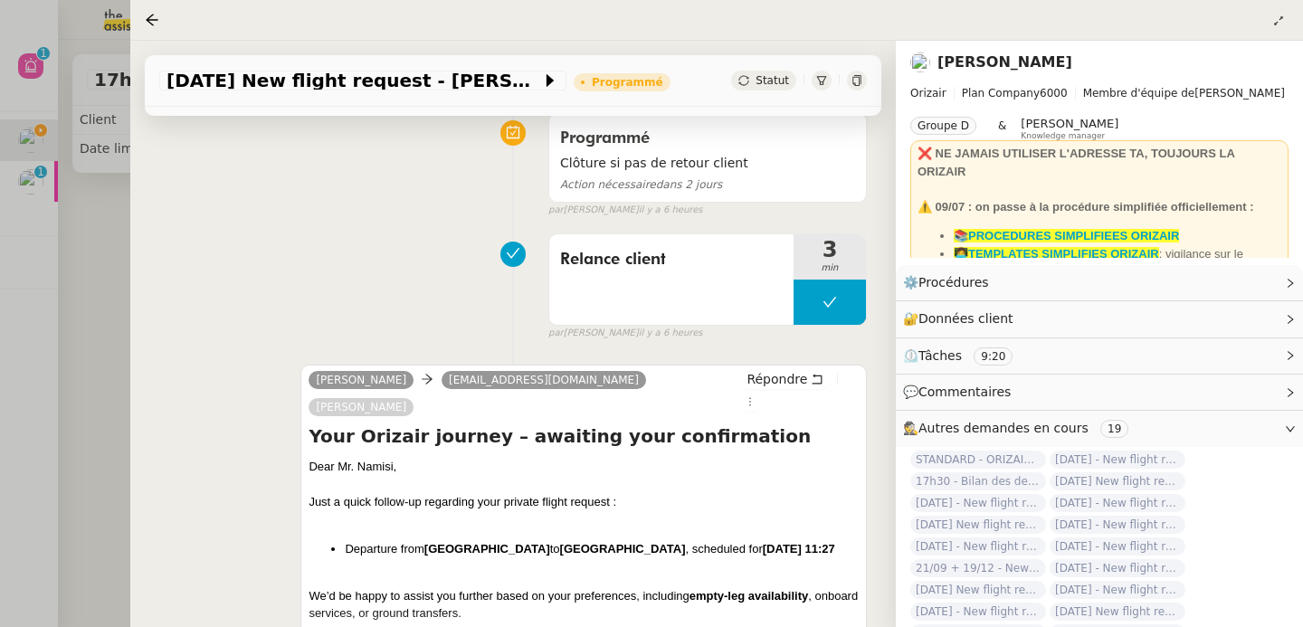
click at [58, 284] on div at bounding box center [651, 313] width 1303 height 627
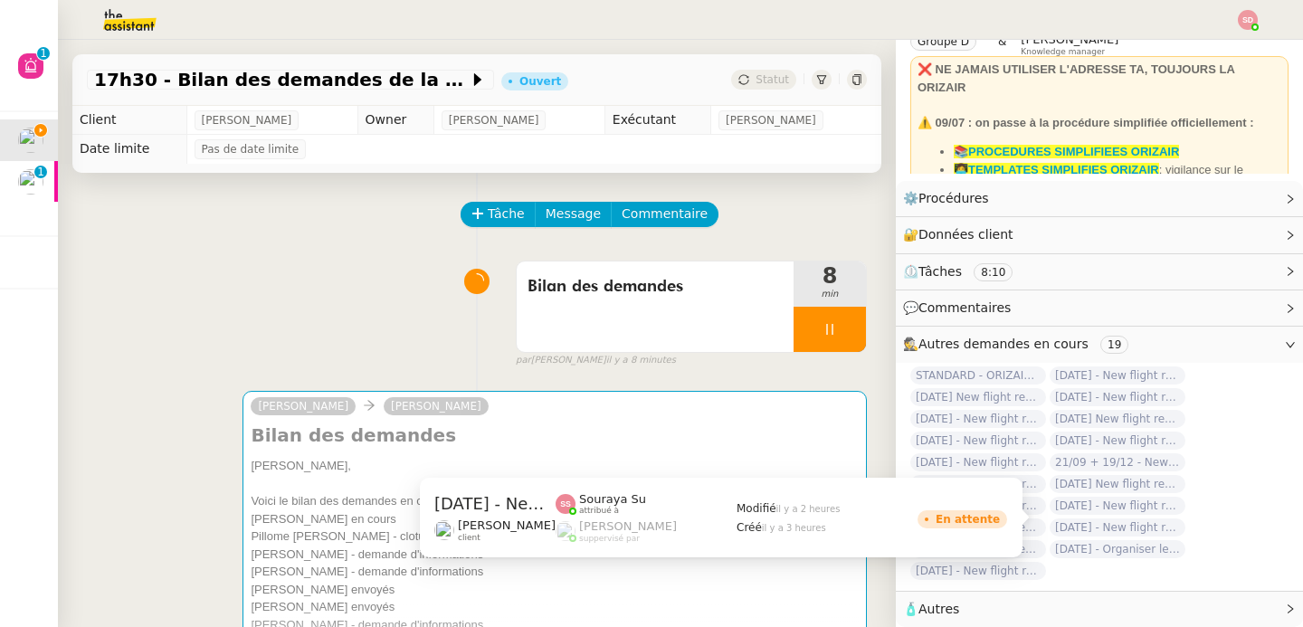
click at [1126, 518] on span "[DATE] - New flight request - [PERSON_NAME]" at bounding box center [1117, 527] width 136 height 18
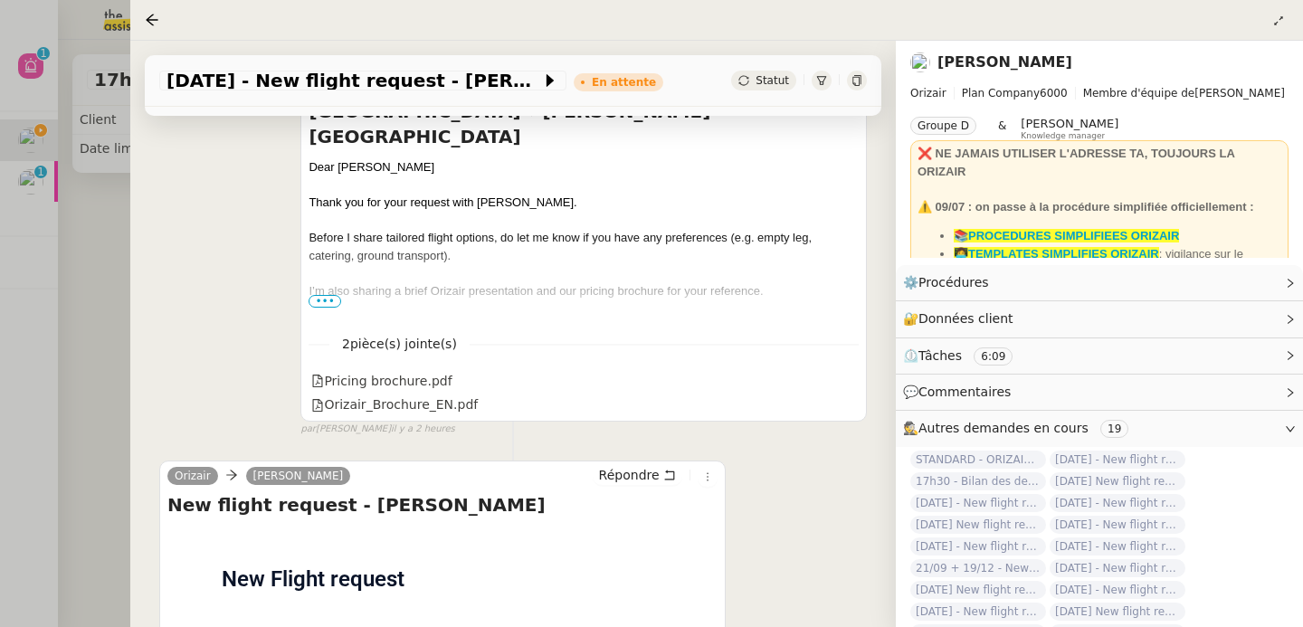
scroll to position [729, 0]
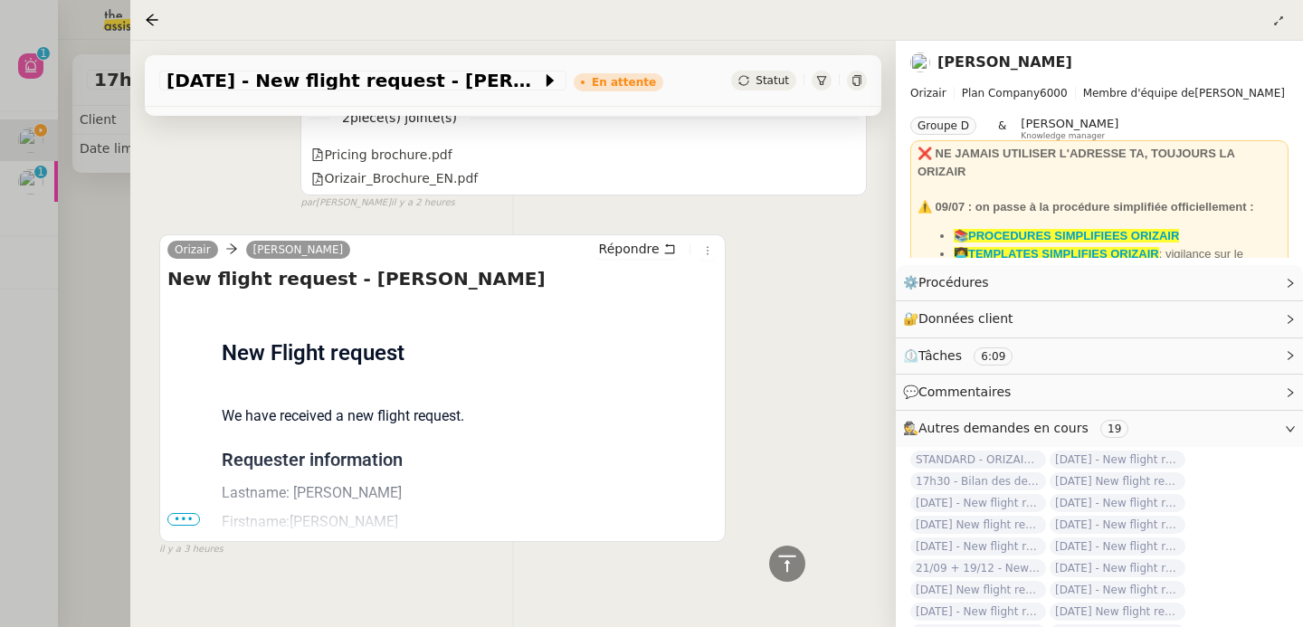
click at [109, 413] on div at bounding box center [651, 313] width 1303 height 627
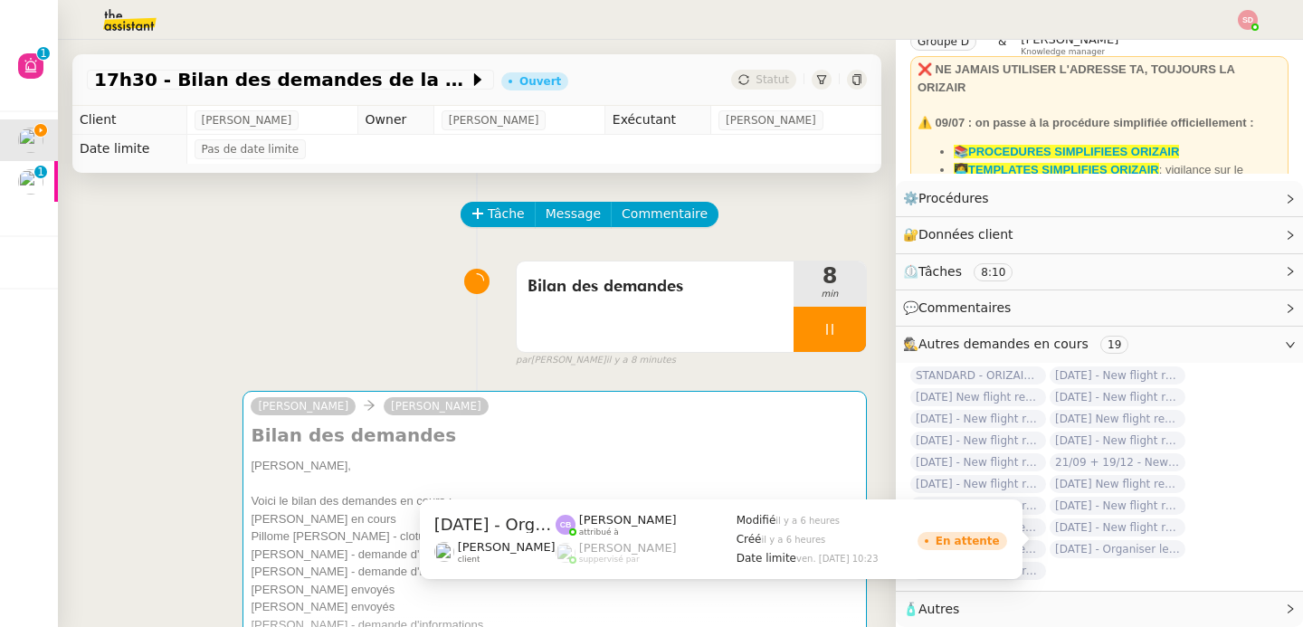
click at [1063, 540] on span "[DATE] - Organiser le vol [GEOGRAPHIC_DATA]-[GEOGRAPHIC_DATA]" at bounding box center [1117, 549] width 136 height 18
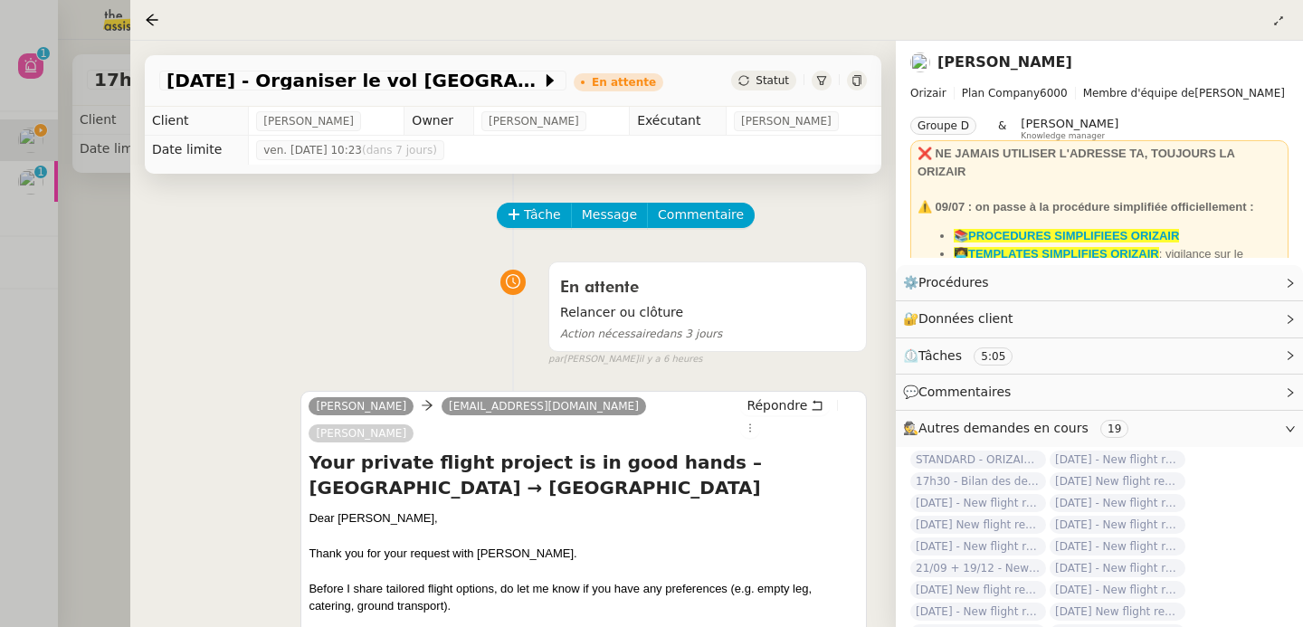
scroll to position [750, 0]
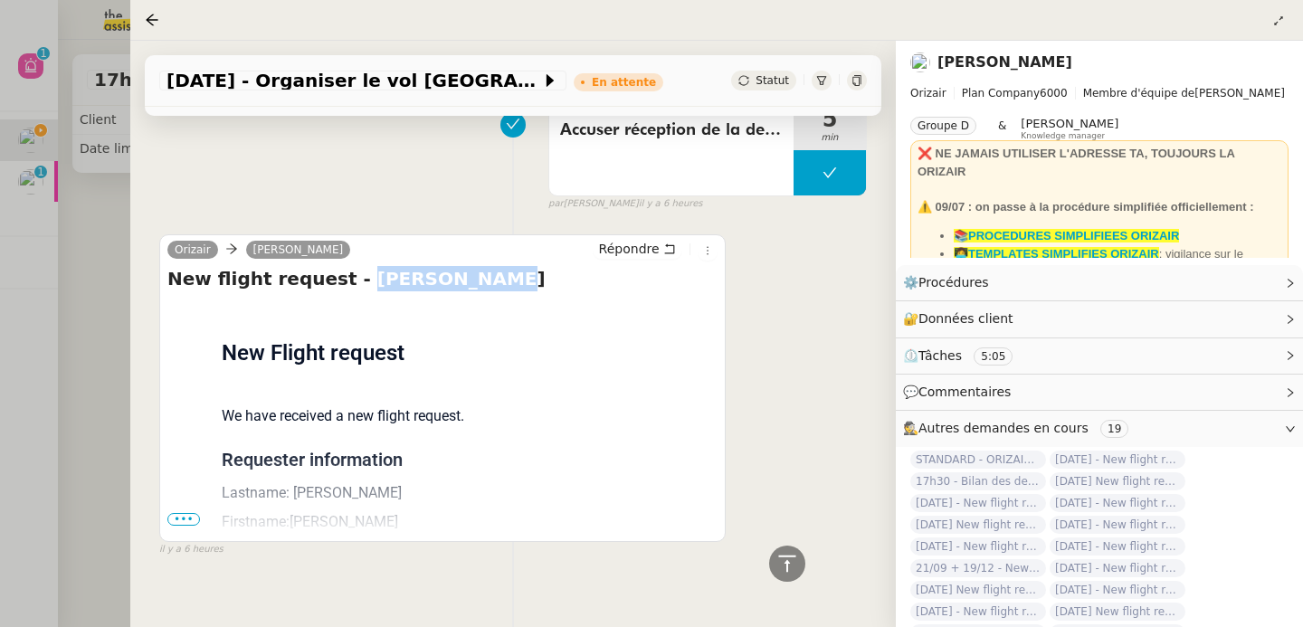
drag, startPoint x: 335, startPoint y: 255, endPoint x: 478, endPoint y: 252, distance: 143.0
click at [478, 266] on h4 "New flight request - Remone Brown" at bounding box center [442, 278] width 550 height 25
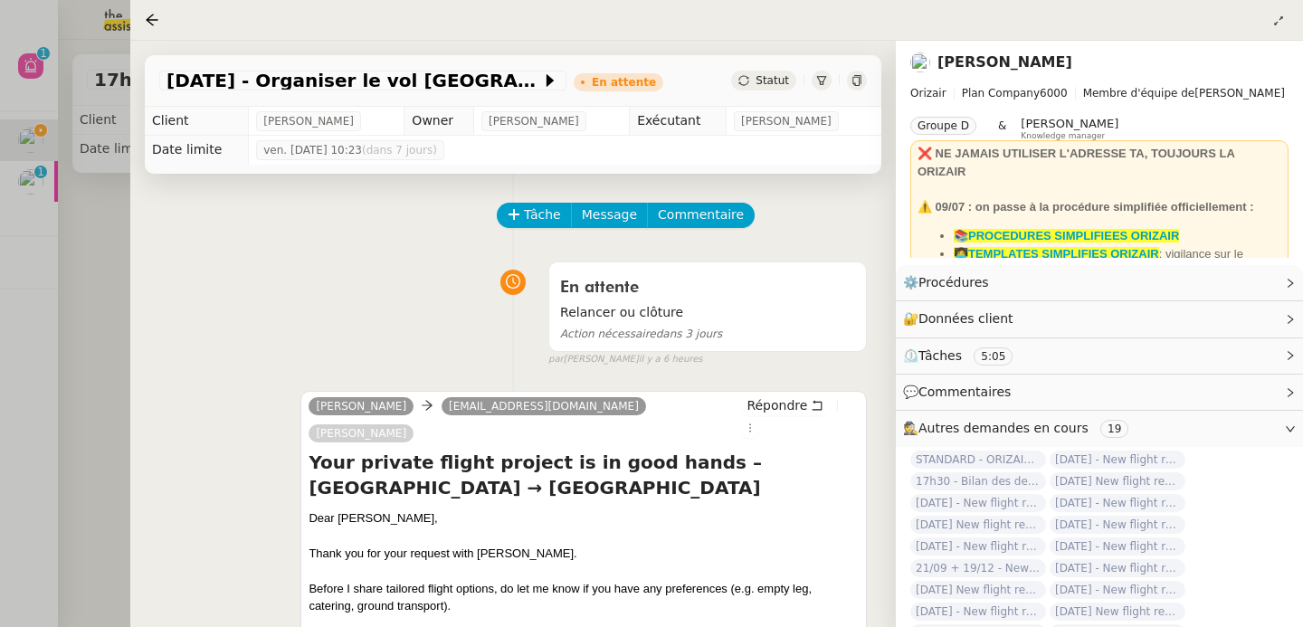
click at [87, 299] on div at bounding box center [651, 313] width 1303 height 627
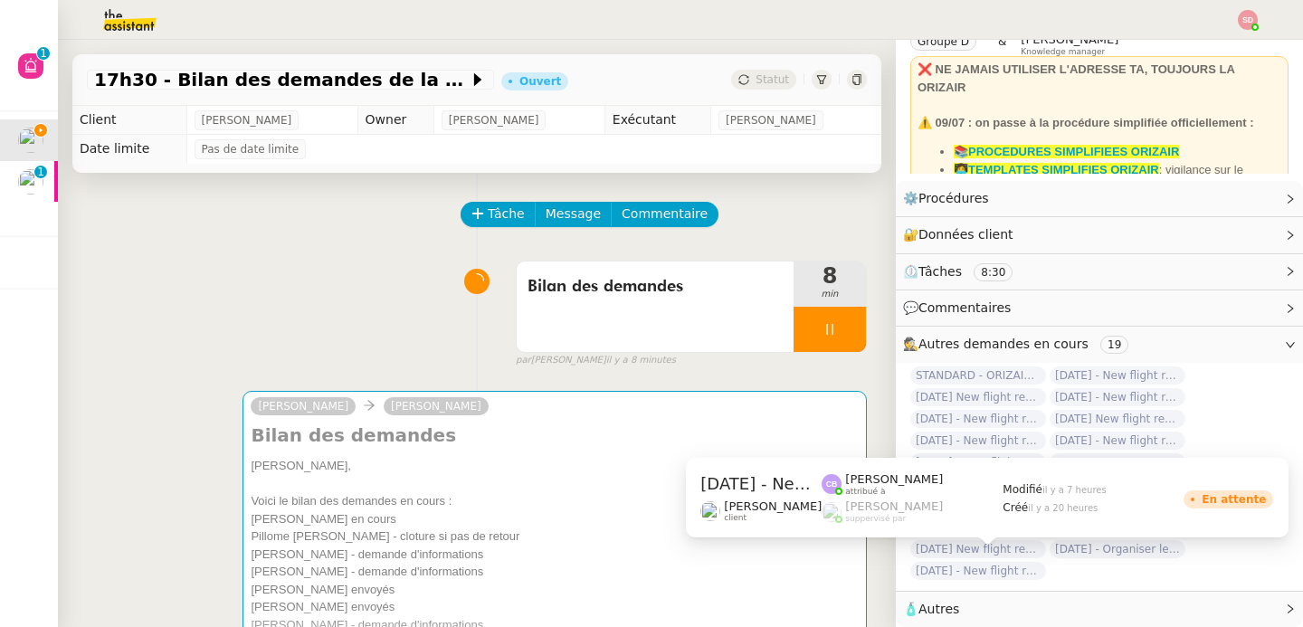
click at [984, 562] on span "[DATE] - New flight request - [PERSON_NAME]" at bounding box center [978, 571] width 136 height 18
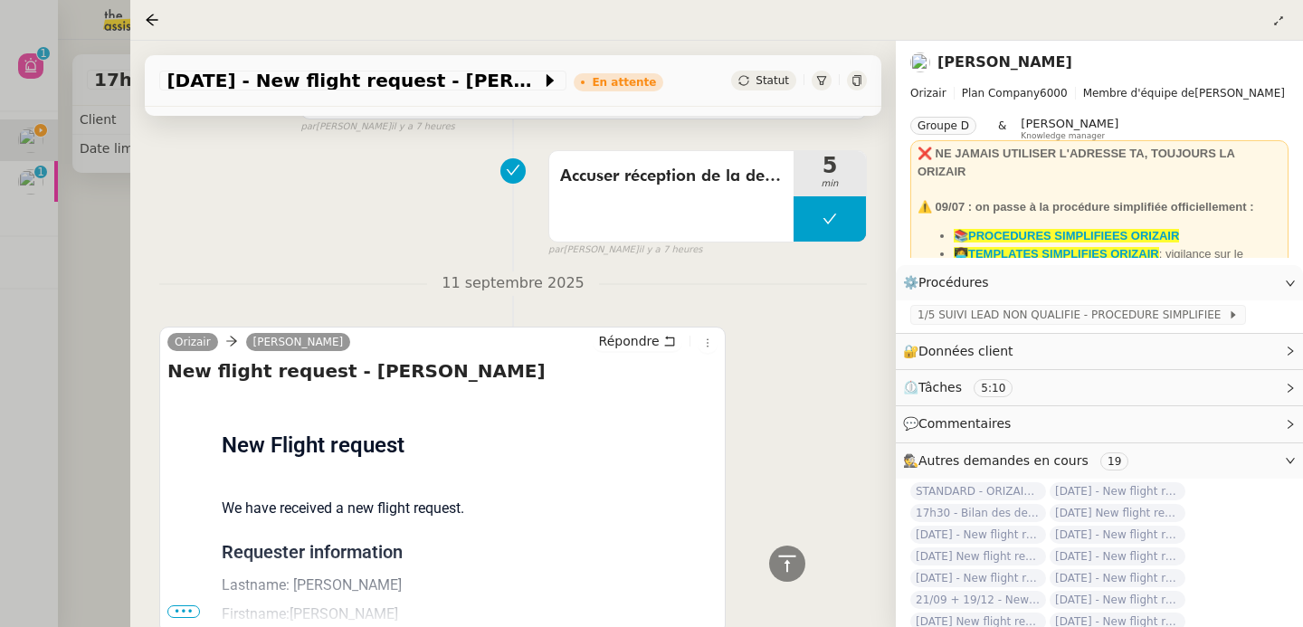
scroll to position [796, 0]
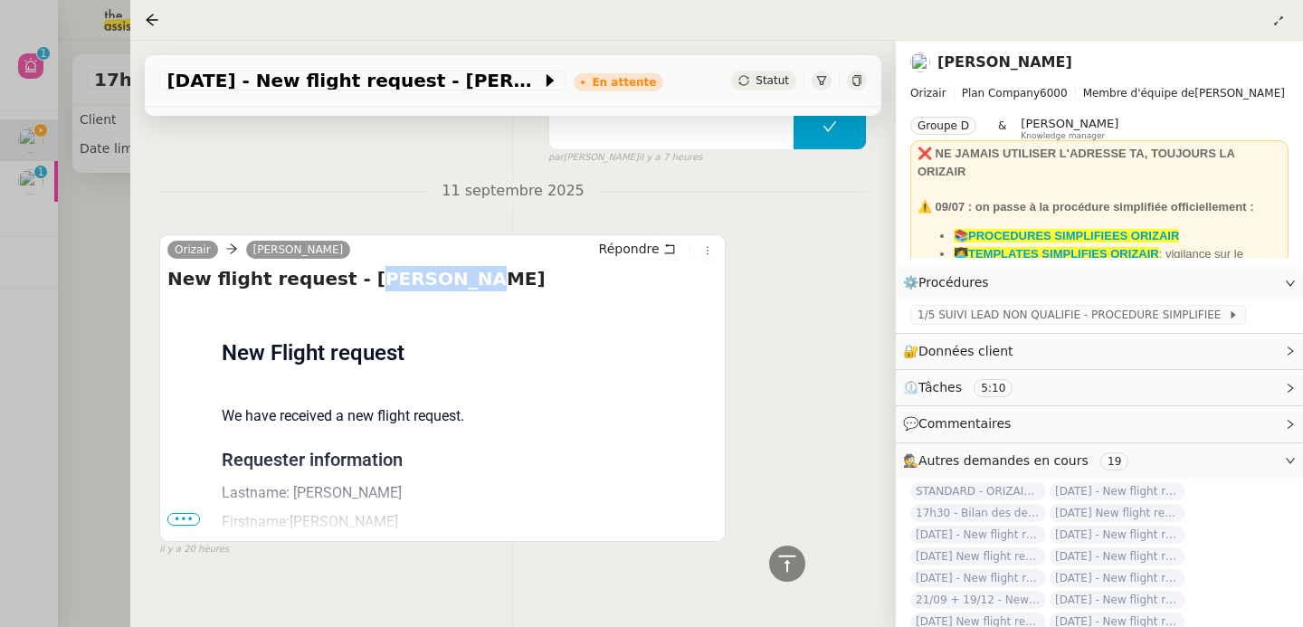
drag, startPoint x: 343, startPoint y: 254, endPoint x: 460, endPoint y: 252, distance: 117.6
click at [460, 266] on h4 "New flight request - Chris Pugh" at bounding box center [442, 278] width 550 height 25
drag, startPoint x: 460, startPoint y: 252, endPoint x: 336, endPoint y: 254, distance: 124.0
click at [336, 266] on h4 "New flight request - Chris Pugh" at bounding box center [442, 278] width 550 height 25
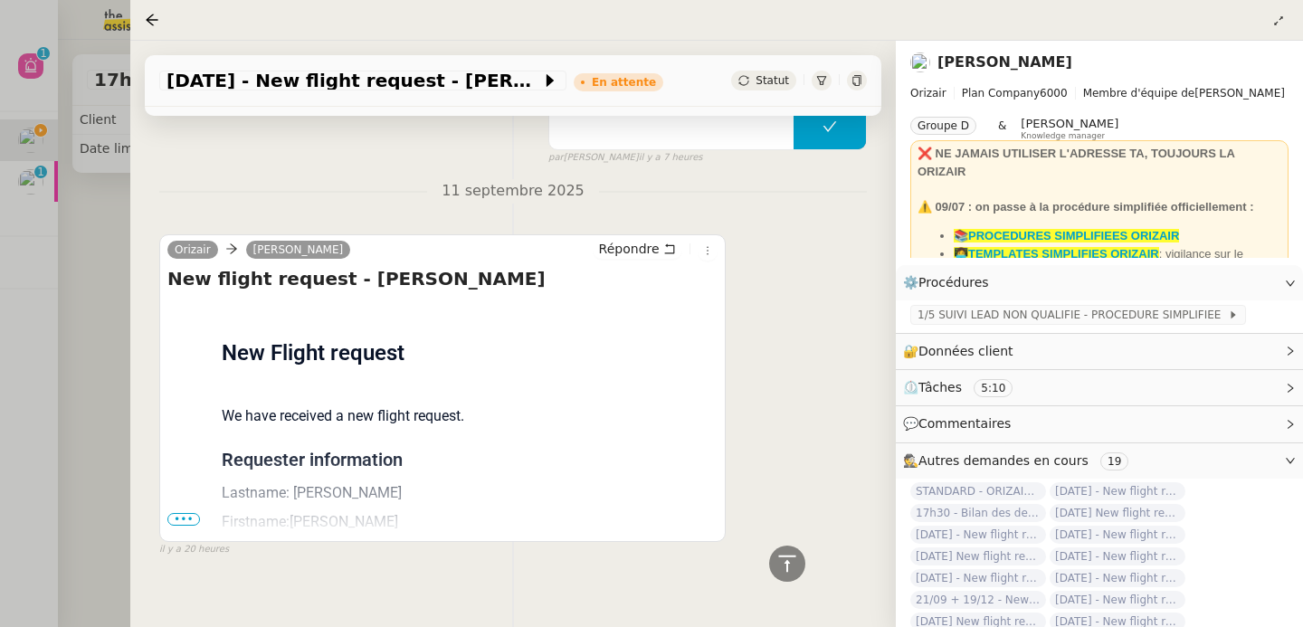
click at [102, 353] on div at bounding box center [651, 313] width 1303 height 627
